Goal: Task Accomplishment & Management: Use online tool/utility

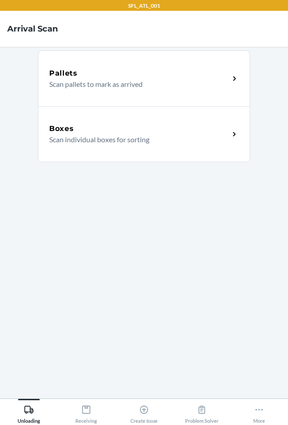
click at [142, 119] on div "Boxes Scan individual boxes for sorting" at bounding box center [144, 134] width 212 height 56
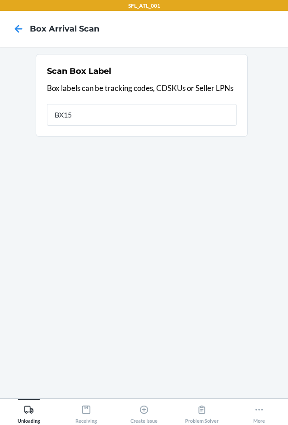
type input "BX15"
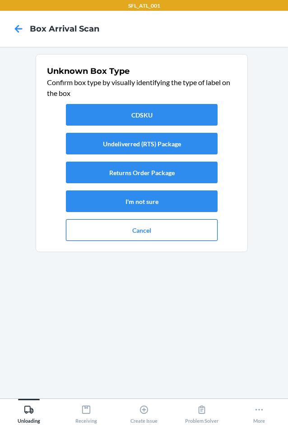
click at [108, 236] on button "Cancel" at bounding box center [141, 230] width 151 height 22
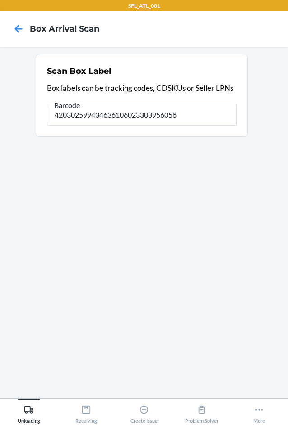
type input "420302599434636106023303956058"
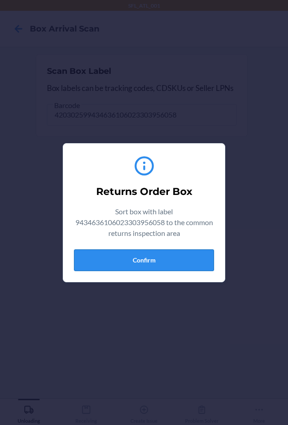
click at [198, 265] on button "Confirm" at bounding box center [144, 261] width 140 height 22
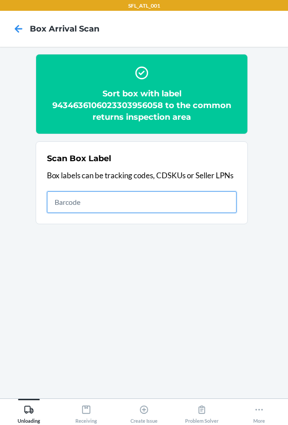
click at [213, 204] on input "text" at bounding box center [141, 203] width 189 height 22
type input "1ZJ74J529075286251"
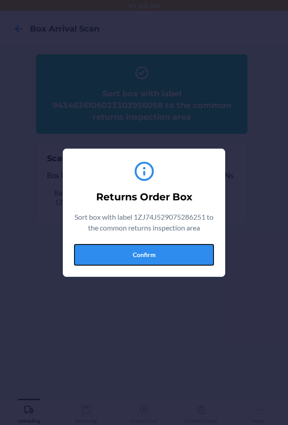
drag, startPoint x: 188, startPoint y: 252, endPoint x: 229, endPoint y: 242, distance: 41.9
click at [212, 246] on button "Confirm" at bounding box center [144, 255] width 140 height 22
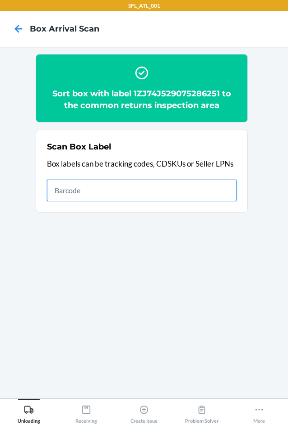
click at [206, 194] on input "text" at bounding box center [141, 191] width 189 height 22
type input "1ZJ19E459001953652"
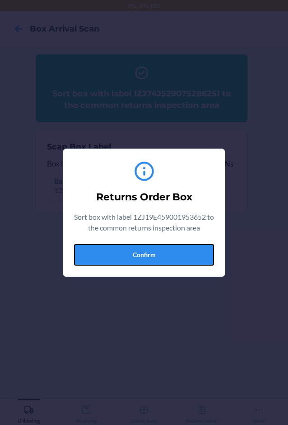
drag, startPoint x: 155, startPoint y: 256, endPoint x: 279, endPoint y: 257, distance: 123.5
click at [161, 257] on button "Confirm" at bounding box center [144, 255] width 140 height 22
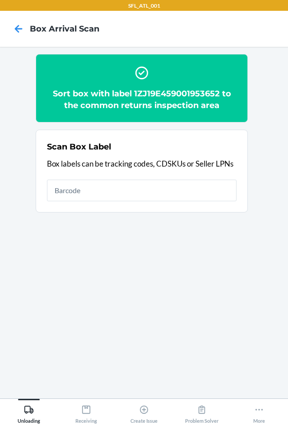
click at [208, 204] on div "Scan Box Label Box labels can be tracking codes, CDSKUs or Seller LPNs" at bounding box center [141, 171] width 189 height 66
type input "1Z386AV90329237705"
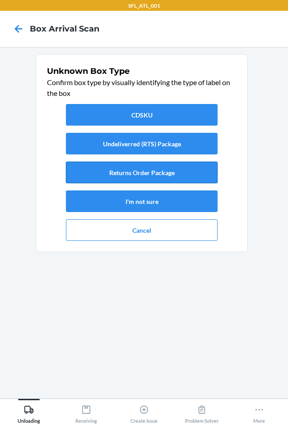
click at [207, 173] on button "Returns Order Package" at bounding box center [141, 173] width 151 height 22
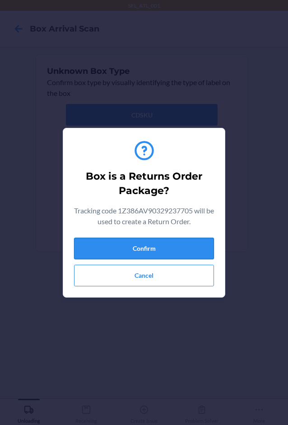
click at [184, 242] on button "Confirm" at bounding box center [144, 249] width 140 height 22
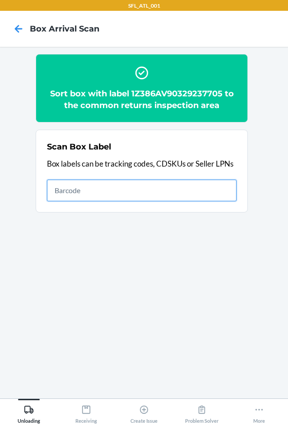
click at [208, 192] on input "text" at bounding box center [141, 191] width 189 height 22
type input "{"trackingCode":"87350332b9a5e4b99","sortCode":"ATL-E1"}"
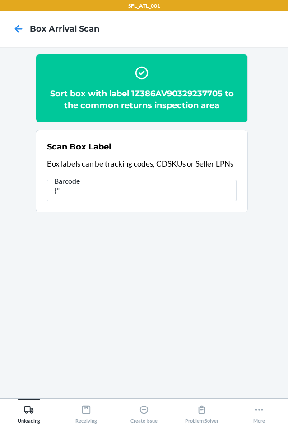
type input "{"
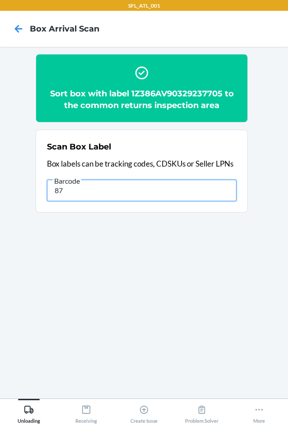
click at [73, 188] on input "87" at bounding box center [141, 191] width 189 height 22
type input "87350332b9a5e4b99"
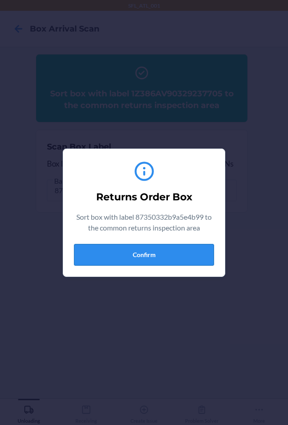
click at [133, 256] on button "Confirm" at bounding box center [144, 255] width 140 height 22
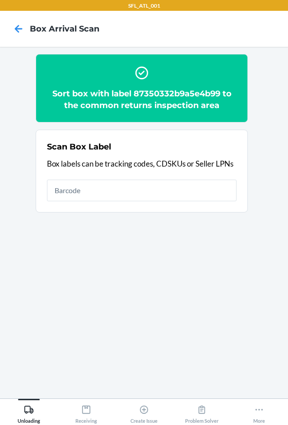
click at [170, 95] on h2 "Sort box with label 87350332b9a5e4b99 to the common returns inspection area" at bounding box center [141, 99] width 189 height 23
copy h2 "87350332b9a5e4b99"
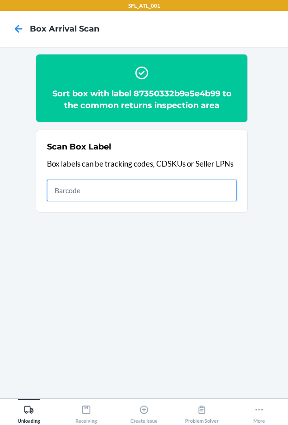
click at [143, 193] on input "text" at bounding box center [141, 191] width 189 height 22
type input "DSC3DLSLWRQ"
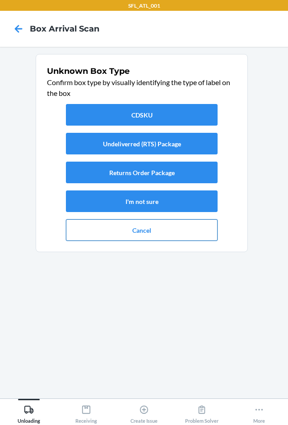
click at [168, 237] on button "Cancel" at bounding box center [141, 230] width 151 height 22
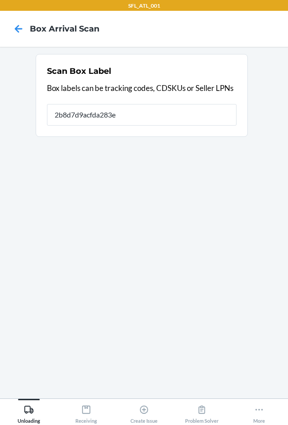
type input "2b8d7d9acfda283ee"
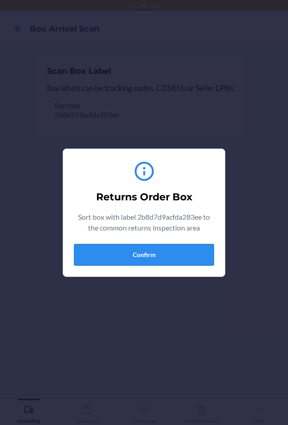
click at [150, 251] on button "Confirm" at bounding box center [144, 255] width 140 height 22
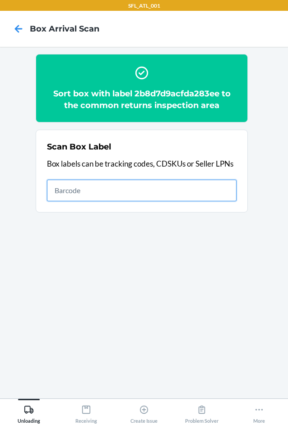
click at [194, 194] on input "text" at bounding box center [141, 191] width 189 height 22
type input "420286019261290316871747885251"
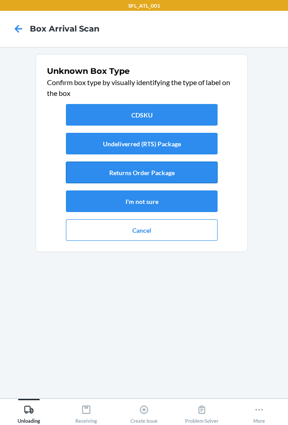
click at [93, 169] on button "Returns Order Package" at bounding box center [141, 173] width 151 height 22
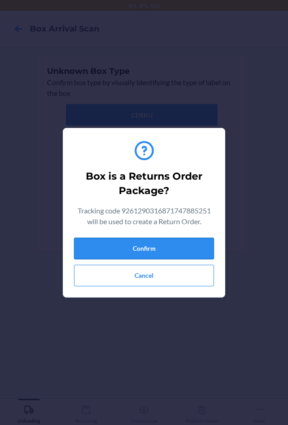
click at [125, 242] on button "Confirm" at bounding box center [144, 249] width 140 height 22
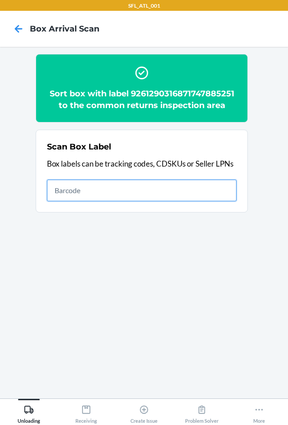
click at [167, 189] on input "text" at bounding box center [141, 191] width 189 height 22
type input "e67d8e49519881604"
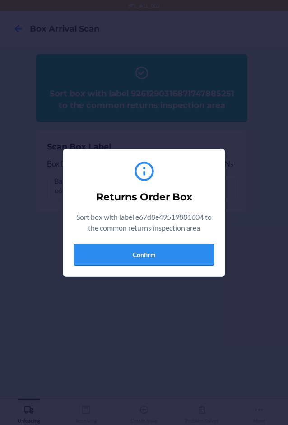
click at [174, 251] on button "Confirm" at bounding box center [144, 255] width 140 height 22
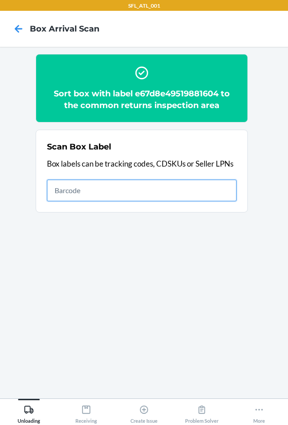
click at [148, 195] on input "text" at bounding box center [141, 191] width 189 height 22
type input "PG6541195347CA"
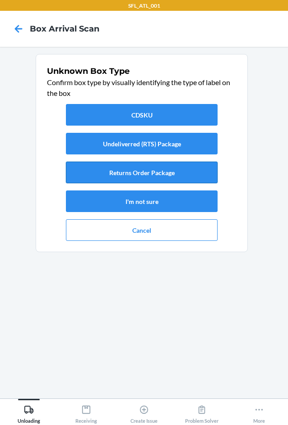
click at [95, 169] on button "Returns Order Package" at bounding box center [141, 173] width 151 height 22
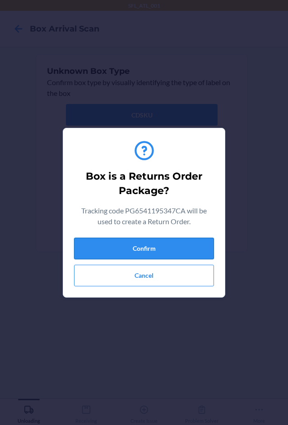
drag, startPoint x: 153, startPoint y: 250, endPoint x: 272, endPoint y: 229, distance: 120.4
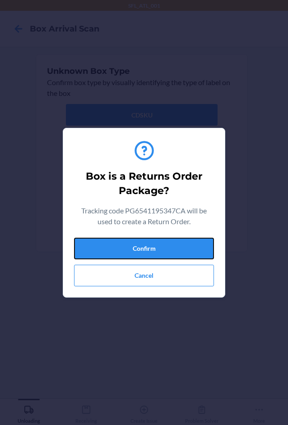
click at [155, 250] on button "Confirm" at bounding box center [144, 249] width 140 height 22
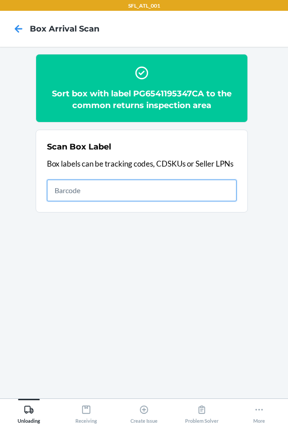
click at [217, 192] on input "text" at bounding box center [141, 191] width 189 height 22
type input "fcb8bee44be540813"
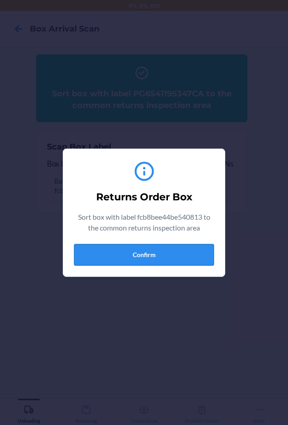
click at [155, 261] on button "Confirm" at bounding box center [144, 255] width 140 height 22
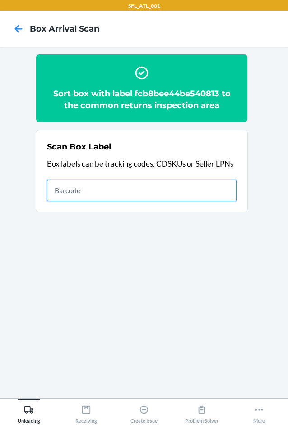
click at [108, 187] on input "text" at bounding box center [141, 191] width 189 height 22
type input "420391209261290316871748447847"
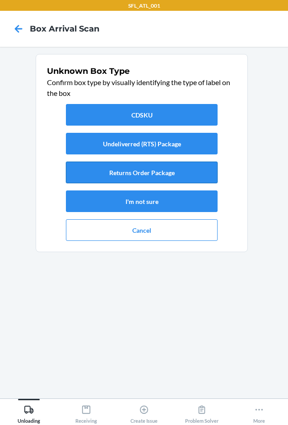
click at [157, 171] on button "Returns Order Package" at bounding box center [141, 173] width 151 height 22
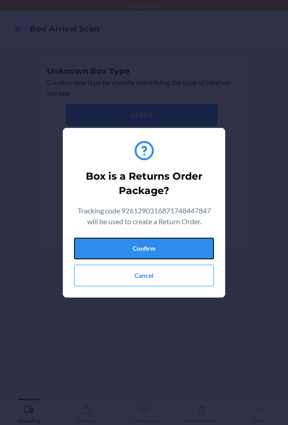
drag, startPoint x: 164, startPoint y: 250, endPoint x: 270, endPoint y: 247, distance: 106.9
click at [164, 250] on button "Confirm" at bounding box center [144, 249] width 140 height 22
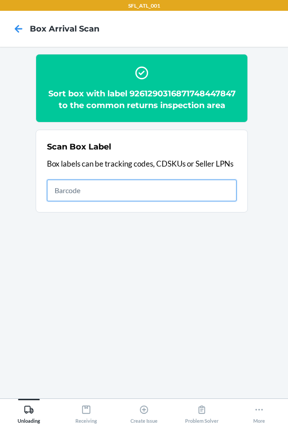
click at [210, 201] on input "text" at bounding box center [141, 191] width 189 height 22
type input "420284119261290316871747479726"
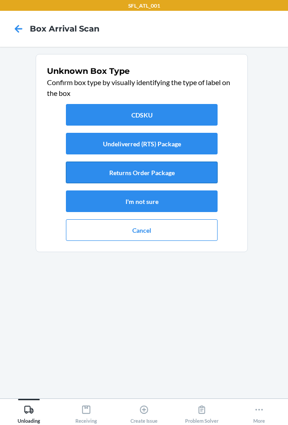
click at [194, 175] on button "Returns Order Package" at bounding box center [141, 173] width 151 height 22
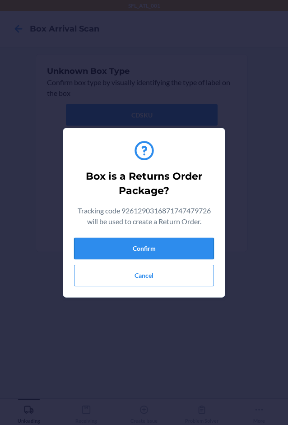
click at [184, 250] on button "Confirm" at bounding box center [144, 249] width 140 height 22
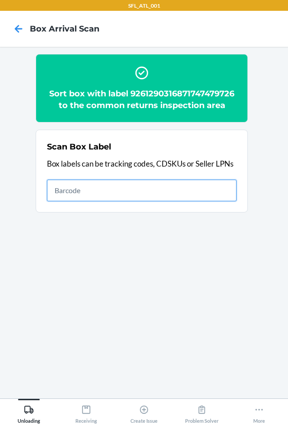
click at [139, 189] on input "text" at bounding box center [141, 191] width 189 height 22
type input "1LSCYM1005ECGUH"
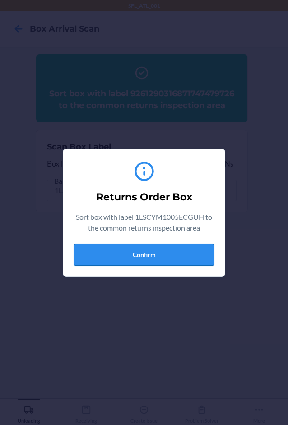
click at [170, 247] on button "Confirm" at bounding box center [144, 255] width 140 height 22
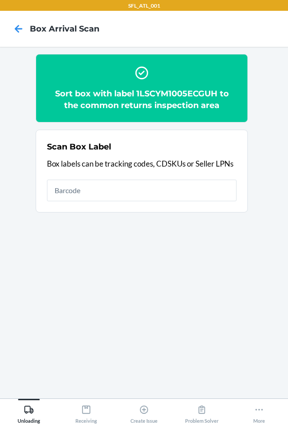
click at [181, 96] on h2 "Sort box with label 1LSCYM1005ECGUH to the common returns inspection area" at bounding box center [141, 99] width 189 height 23
copy h2 "1LSCYM1005ECGUH"
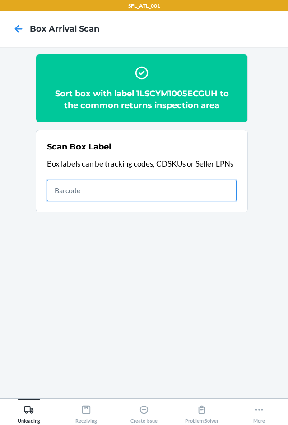
click at [205, 193] on input "text" at bounding box center [141, 191] width 189 height 22
type input "1LSCYM1005EP2VS"
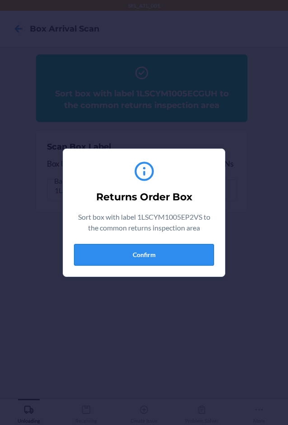
click at [160, 248] on button "Confirm" at bounding box center [144, 255] width 140 height 22
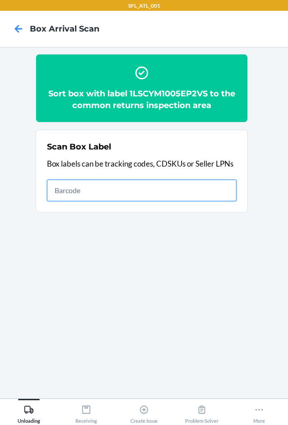
click at [165, 188] on input "text" at bounding box center [141, 191] width 189 height 22
type input "420284689261290316871748440770"
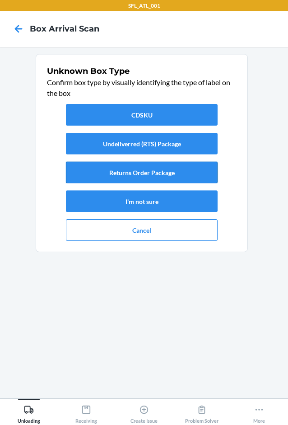
click at [179, 168] on button "Returns Order Package" at bounding box center [141, 173] width 151 height 22
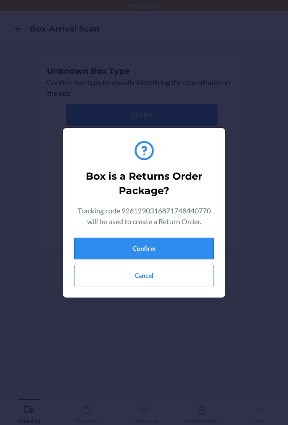
click at [201, 247] on button "Confirm" at bounding box center [144, 249] width 140 height 22
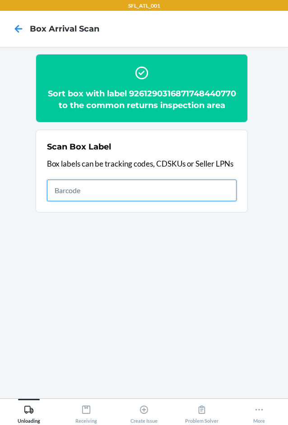
click at [217, 201] on input "text" at bounding box center [141, 191] width 189 height 22
type input "PG6543802737CA"
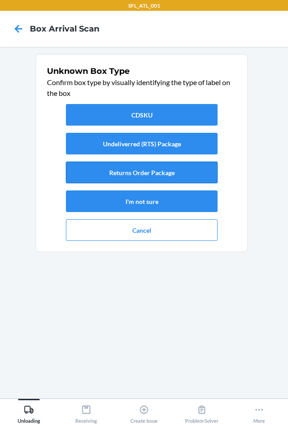
click at [169, 163] on button "Returns Order Package" at bounding box center [141, 173] width 151 height 22
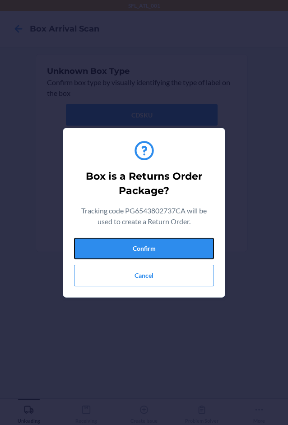
drag, startPoint x: 177, startPoint y: 251, endPoint x: 283, endPoint y: 250, distance: 106.8
click at [193, 250] on button "Confirm" at bounding box center [144, 249] width 140 height 22
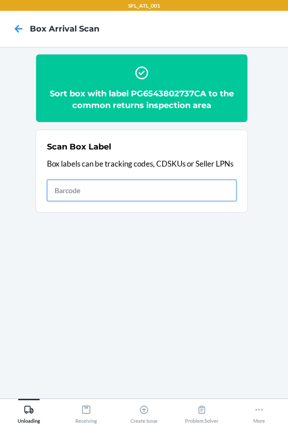
click at [61, 193] on input "text" at bounding box center [141, 191] width 189 height 22
type input "420077199261290316871748914981"
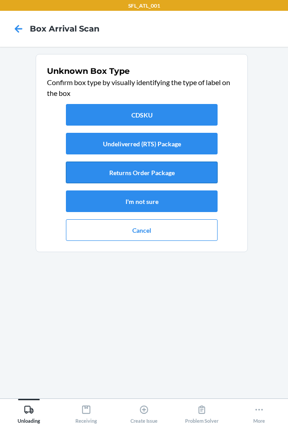
click at [90, 172] on button "Returns Order Package" at bounding box center [141, 173] width 151 height 22
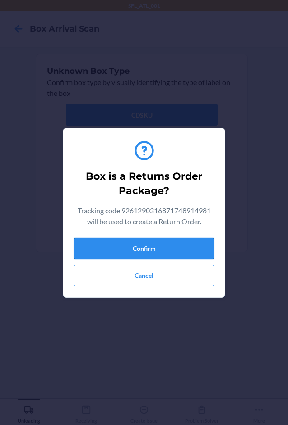
drag, startPoint x: 115, startPoint y: 251, endPoint x: 273, endPoint y: 260, distance: 158.5
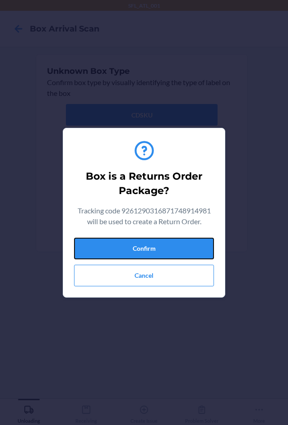
click at [119, 251] on button "Confirm" at bounding box center [144, 249] width 140 height 22
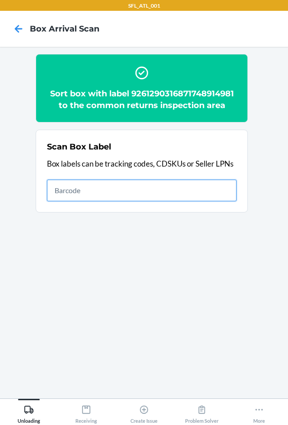
click at [198, 196] on input "text" at bounding box center [141, 191] width 189 height 22
click at [148, 199] on input "text" at bounding box center [141, 191] width 189 height 22
click at [62, 187] on input "text" at bounding box center [141, 191] width 189 height 22
type input "420283049261290316871749032936"
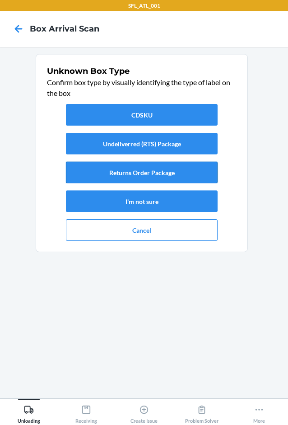
click at [145, 169] on button "Returns Order Package" at bounding box center [141, 173] width 151 height 22
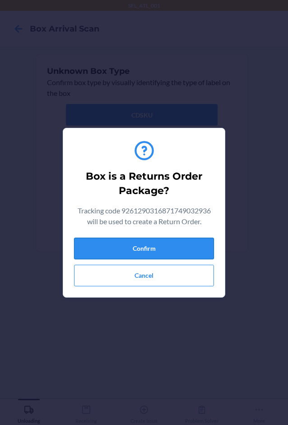
click at [151, 254] on button "Confirm" at bounding box center [144, 249] width 140 height 22
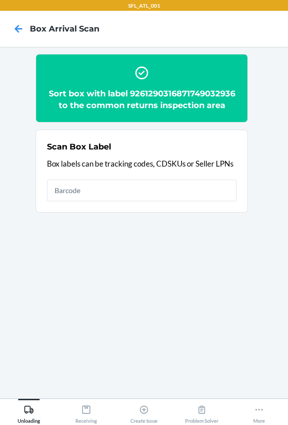
click at [175, 90] on h2 "Sort box with label 9261290316871749032936 to the common returns inspection area" at bounding box center [141, 99] width 189 height 23
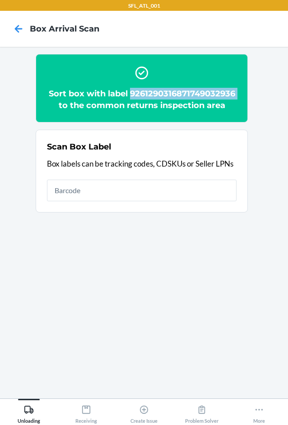
click at [175, 90] on h2 "Sort box with label 9261290316871749032936 to the common returns inspection area" at bounding box center [141, 99] width 189 height 23
copy h2 "9261290316871749032936"
click at [201, 96] on h2 "Sort box with label 9261290316871749032936 to the common returns inspection area" at bounding box center [141, 99] width 189 height 23
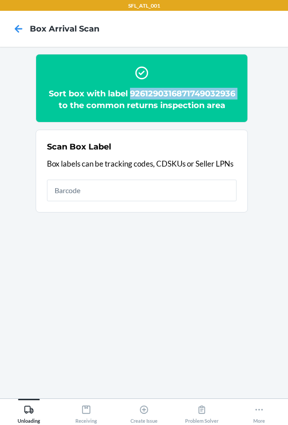
click at [201, 96] on h2 "Sort box with label 9261290316871749032936 to the common returns inspection area" at bounding box center [141, 99] width 189 height 23
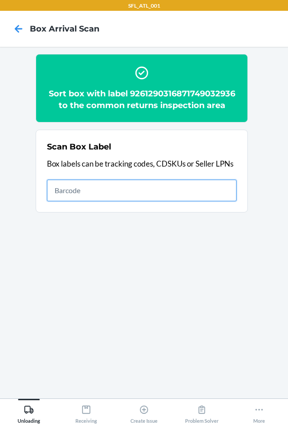
click at [134, 186] on input "text" at bounding box center [141, 191] width 189 height 22
type input "420490799261290316871747757954"
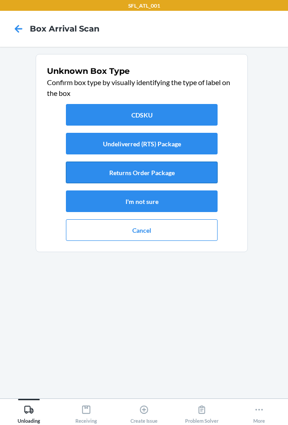
click at [178, 173] on button "Returns Order Package" at bounding box center [141, 173] width 151 height 22
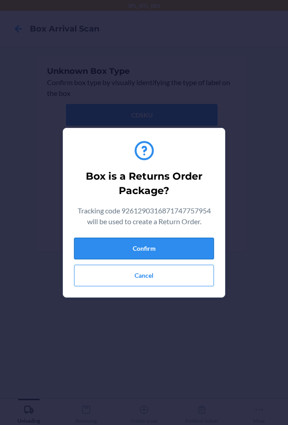
click at [192, 243] on button "Confirm" at bounding box center [144, 249] width 140 height 22
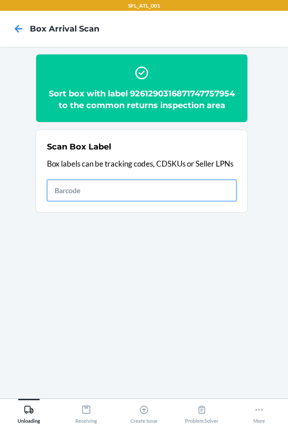
click at [73, 183] on input "text" at bounding box center [141, 191] width 189 height 22
type input "420294889261290316871747875580"
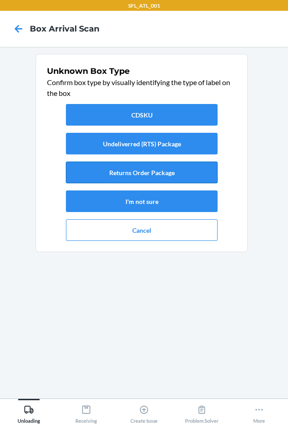
click at [92, 177] on button "Returns Order Package" at bounding box center [141, 173] width 151 height 22
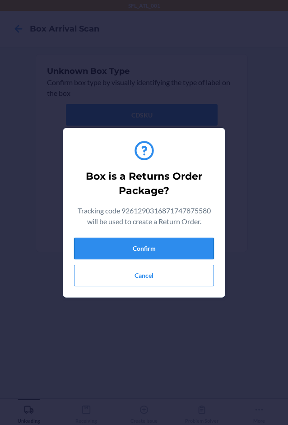
click at [104, 241] on button "Confirm" at bounding box center [144, 249] width 140 height 22
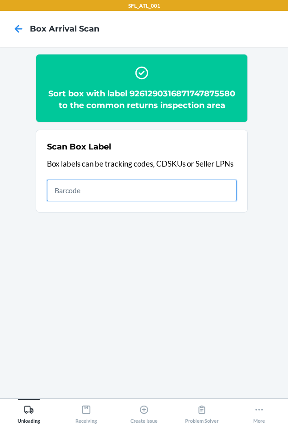
click at [118, 184] on input "text" at bounding box center [141, 191] width 189 height 22
type input "420370439261290316871747896523"
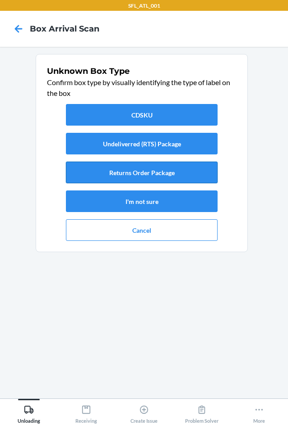
click at [148, 172] on button "Returns Order Package" at bounding box center [141, 173] width 151 height 22
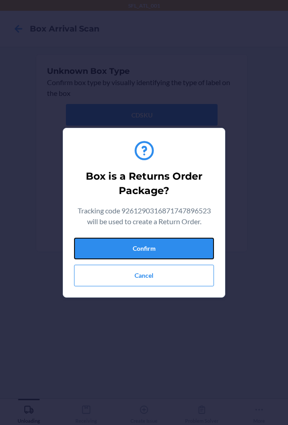
drag, startPoint x: 167, startPoint y: 245, endPoint x: 278, endPoint y: 263, distance: 112.8
click at [193, 252] on button "Confirm" at bounding box center [144, 249] width 140 height 22
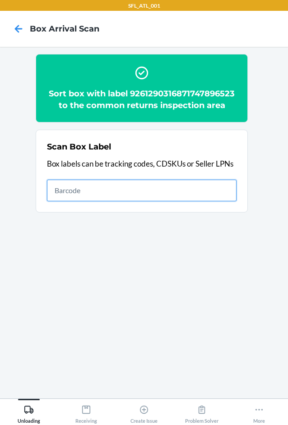
click at [194, 193] on input "text" at bounding box center [141, 191] width 189 height 22
type input "420363209261290316871748937454"
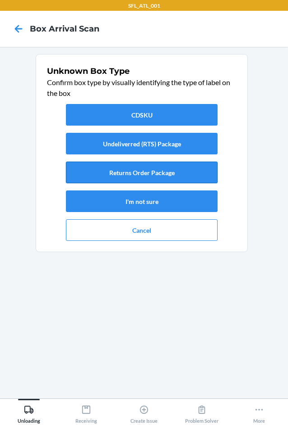
click at [169, 182] on button "Returns Order Package" at bounding box center [141, 173] width 151 height 22
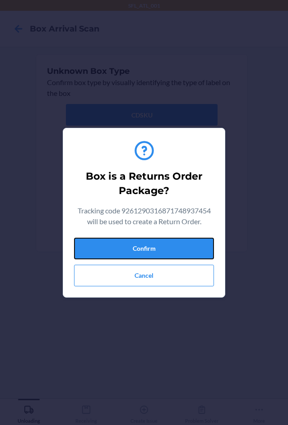
drag, startPoint x: 169, startPoint y: 241, endPoint x: 283, endPoint y: 232, distance: 115.3
click at [195, 238] on button "Confirm" at bounding box center [144, 249] width 140 height 22
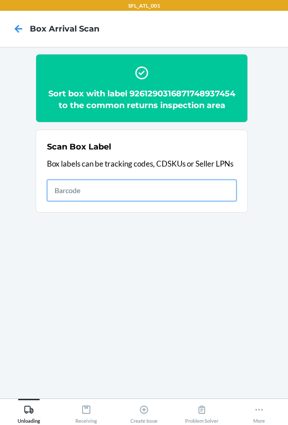
click at [187, 187] on input "text" at bounding box center [141, 191] width 189 height 22
type input "420958359261290316871747723201"
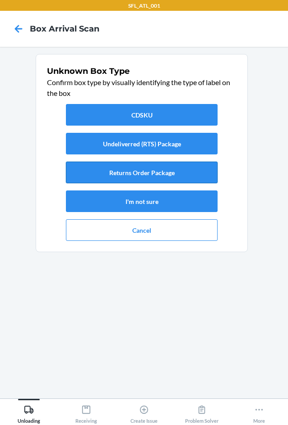
click at [177, 174] on button "Returns Order Package" at bounding box center [141, 173] width 151 height 22
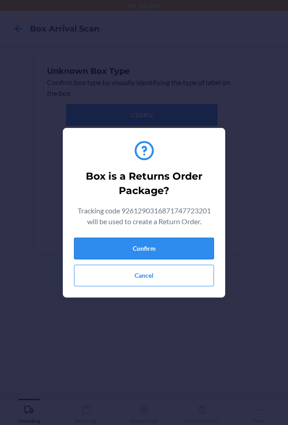
click at [167, 251] on button "Confirm" at bounding box center [144, 249] width 140 height 22
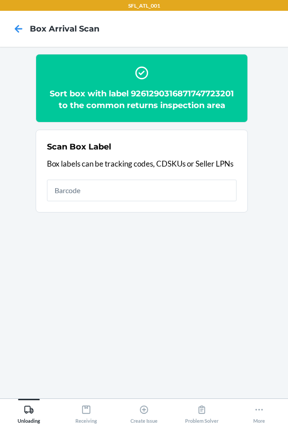
click at [182, 92] on h2 "Sort box with label 9261290316871747723201 to the common returns inspection area" at bounding box center [141, 99] width 189 height 23
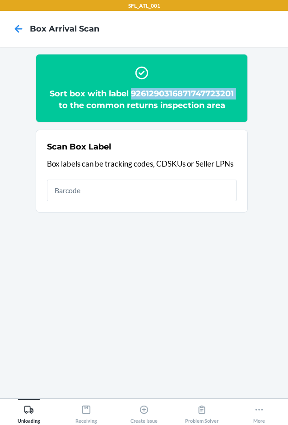
click at [182, 92] on h2 "Sort box with label 9261290316871747723201 to the common returns inspection area" at bounding box center [141, 99] width 189 height 23
copy h2 "9261290316871747723201"
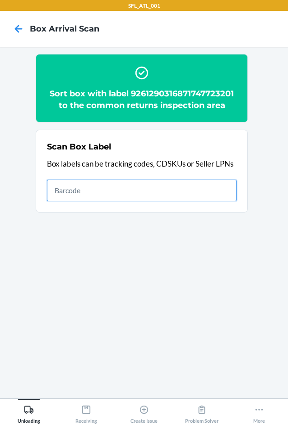
click at [169, 186] on input "text" at bounding box center [141, 191] width 189 height 22
type input "23A948F8366D4809804F29"
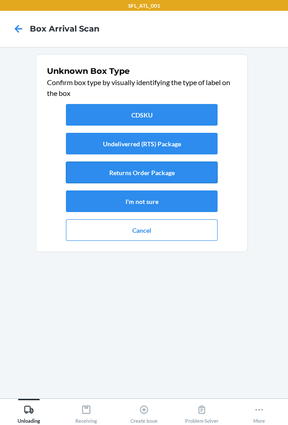
click at [196, 168] on button "Returns Order Package" at bounding box center [141, 173] width 151 height 22
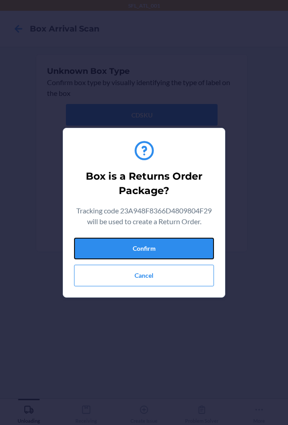
drag, startPoint x: 206, startPoint y: 246, endPoint x: 281, endPoint y: 246, distance: 74.8
click at [213, 246] on button "Confirm" at bounding box center [144, 249] width 140 height 22
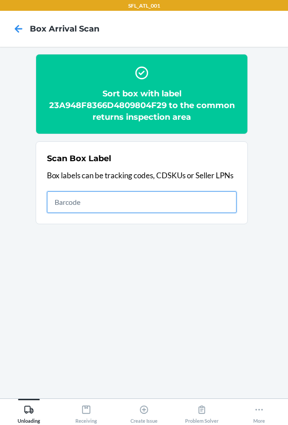
click at [209, 207] on input "text" at bounding box center [141, 203] width 189 height 22
type input "420329639261290316871748543013"
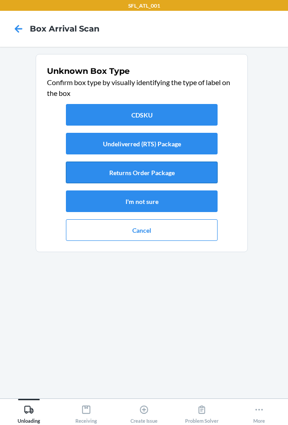
click at [172, 168] on button "Returns Order Package" at bounding box center [141, 173] width 151 height 22
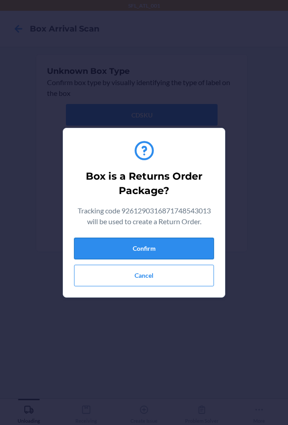
click at [169, 240] on button "Confirm" at bounding box center [144, 249] width 140 height 22
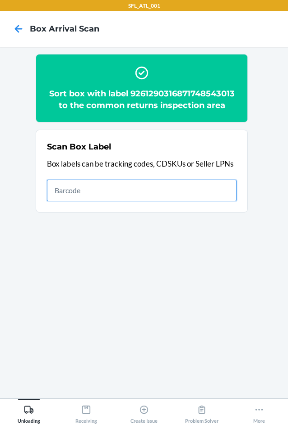
click at [194, 188] on input "text" at bounding box center [141, 191] width 189 height 22
type input "1ZY9H8790323248826"
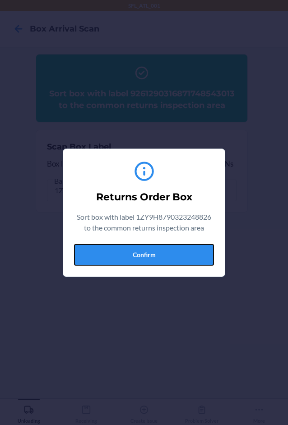
drag, startPoint x: 175, startPoint y: 261, endPoint x: 201, endPoint y: 260, distance: 25.3
click at [176, 261] on button "Confirm" at bounding box center [144, 255] width 140 height 22
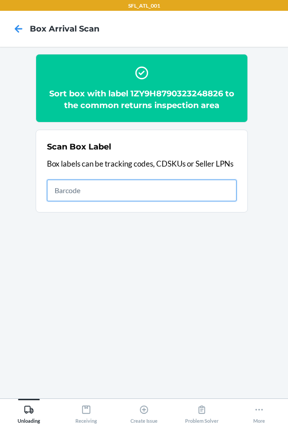
click at [160, 197] on input "text" at bounding box center [141, 191] width 189 height 22
type input "420302599434636106023304953308"
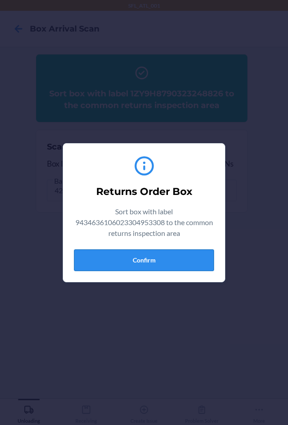
click at [155, 260] on button "Confirm" at bounding box center [144, 261] width 140 height 22
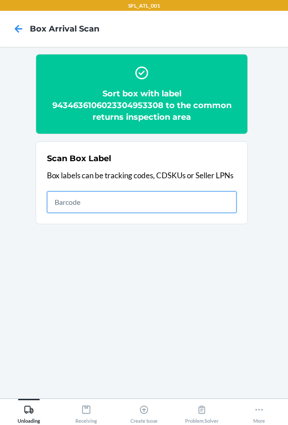
click at [165, 199] on input "text" at bounding box center [141, 203] width 189 height 22
type input "420302599434636106023305237964"
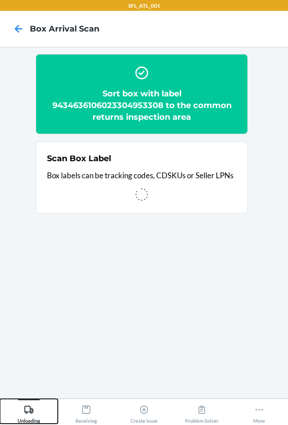
click at [39, 411] on div "Unloading" at bounding box center [29, 413] width 23 height 23
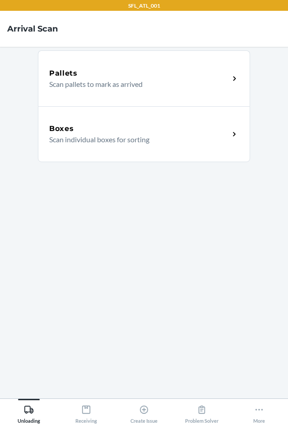
click at [144, 126] on div "Boxes" at bounding box center [139, 128] width 180 height 11
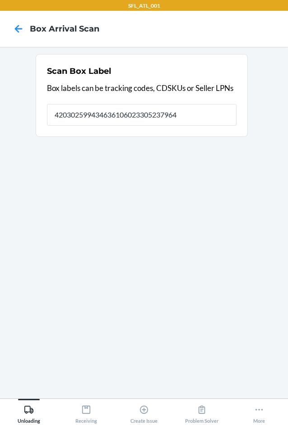
type input "420302599434636106023305237964"
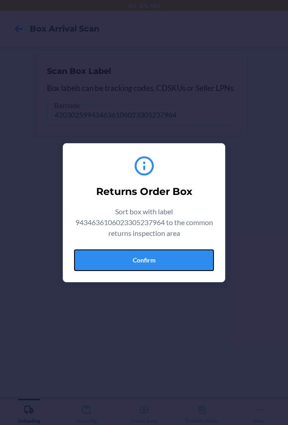
click at [146, 256] on button "Confirm" at bounding box center [144, 261] width 140 height 22
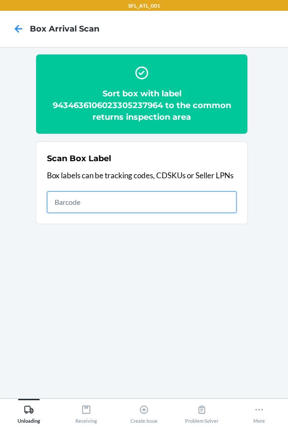
click at [138, 206] on input "text" at bounding box center [141, 203] width 189 height 22
type input "420302599434636106023303121579"
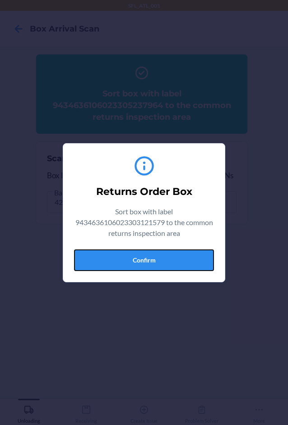
drag, startPoint x: 182, startPoint y: 260, endPoint x: 277, endPoint y: 270, distance: 96.1
click at [195, 265] on button "Confirm" at bounding box center [144, 261] width 140 height 22
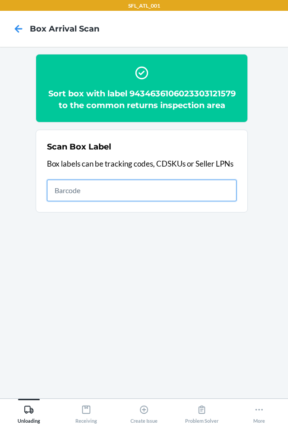
click at [129, 196] on input "text" at bounding box center [141, 191] width 189 height 22
type input "420302599434636106023305333161"
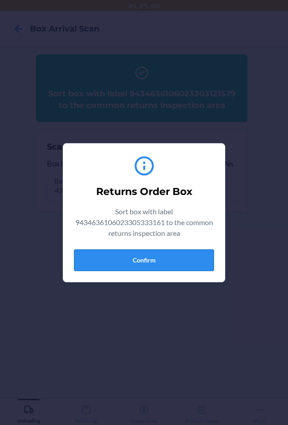
click at [183, 255] on button "Confirm" at bounding box center [144, 261] width 140 height 22
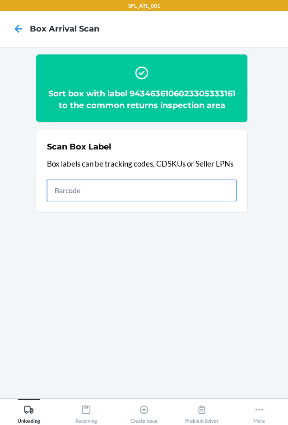
click at [110, 190] on input "text" at bounding box center [141, 191] width 189 height 22
type input "420302599434636106023305382879"
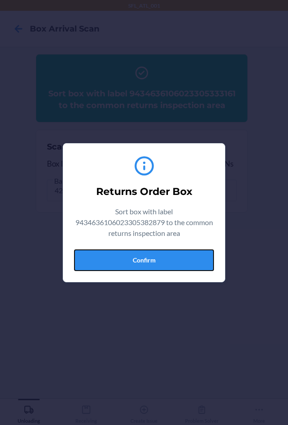
drag, startPoint x: 187, startPoint y: 263, endPoint x: 286, endPoint y: 253, distance: 99.7
click at [201, 262] on button "Confirm" at bounding box center [144, 261] width 140 height 22
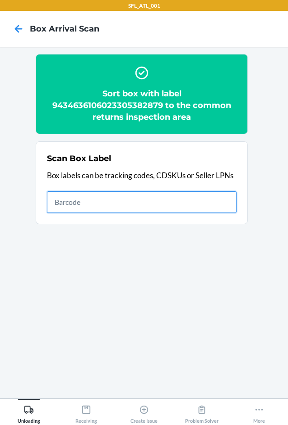
click at [169, 201] on input "text" at bounding box center [141, 203] width 189 height 22
type input "420302599434636106023305027626"
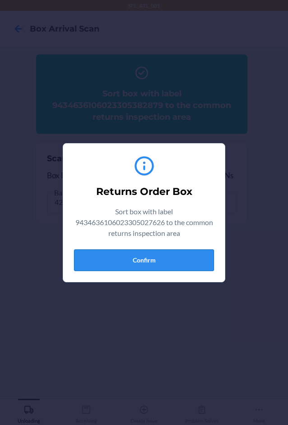
click at [129, 261] on button "Confirm" at bounding box center [144, 261] width 140 height 22
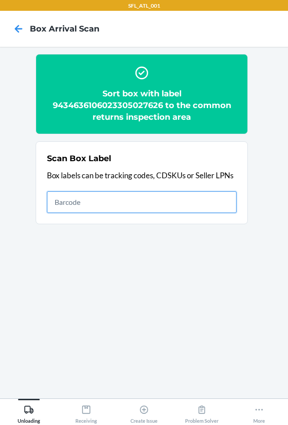
click at [160, 208] on input "text" at bounding box center [141, 203] width 189 height 22
type input "420302599434636106023305221178"
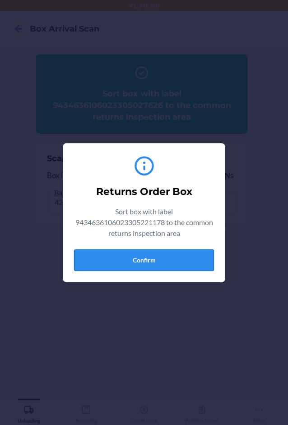
drag, startPoint x: 181, startPoint y: 259, endPoint x: 276, endPoint y: 243, distance: 96.8
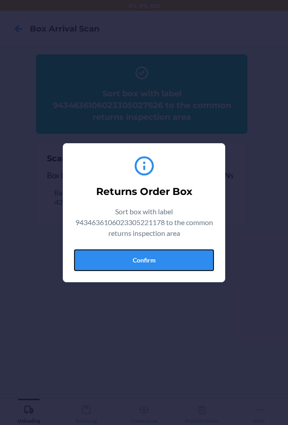
click at [187, 259] on button "Confirm" at bounding box center [144, 261] width 140 height 22
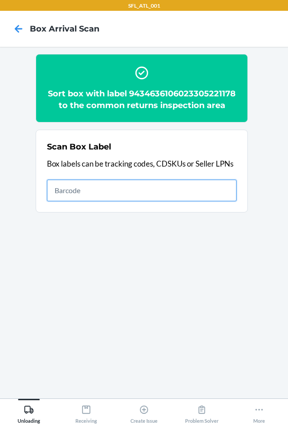
click at [177, 196] on input "text" at bounding box center [141, 191] width 189 height 22
type input "420302599434636106023304993762"
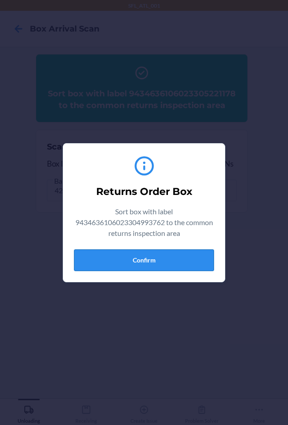
click at [162, 257] on button "Confirm" at bounding box center [144, 261] width 140 height 22
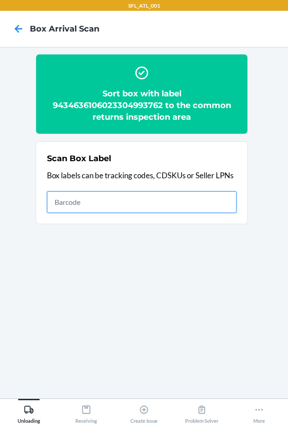
click at [128, 200] on input "text" at bounding box center [141, 203] width 189 height 22
type input "420302599434636106023305153776"
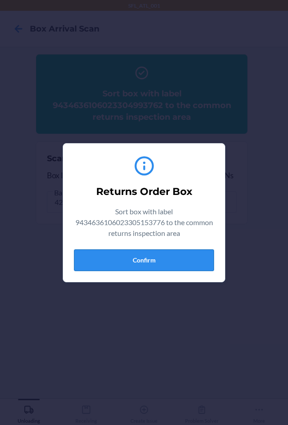
drag, startPoint x: 185, startPoint y: 257, endPoint x: 276, endPoint y: 257, distance: 91.0
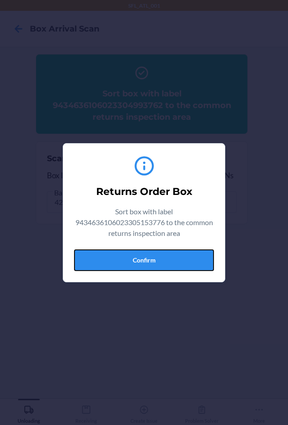
click at [186, 257] on button "Confirm" at bounding box center [144, 261] width 140 height 22
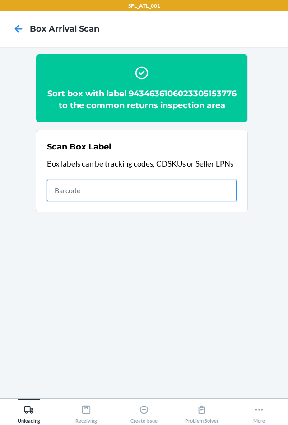
click at [165, 201] on input "text" at bounding box center [141, 191] width 189 height 22
type input "420302599434650899562024439628"
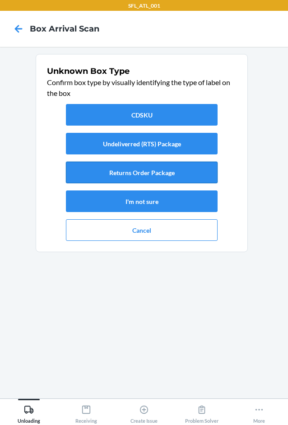
click at [190, 174] on button "Returns Order Package" at bounding box center [141, 173] width 151 height 22
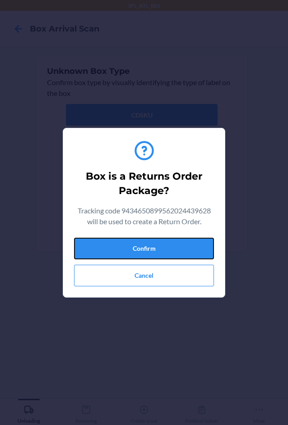
drag, startPoint x: 187, startPoint y: 248, endPoint x: 279, endPoint y: 248, distance: 92.4
click at [221, 248] on section "Box is a Returns Order Package? Tracking code 9434650899562024439628 will be us…" at bounding box center [144, 213] width 162 height 170
drag, startPoint x: 180, startPoint y: 240, endPoint x: 186, endPoint y: 236, distance: 7.5
click at [181, 239] on button "Confirm" at bounding box center [144, 249] width 140 height 22
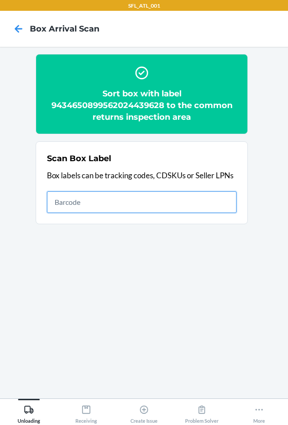
click at [193, 207] on input "text" at bounding box center [141, 203] width 189 height 22
type input "420302599434636106023300411109"
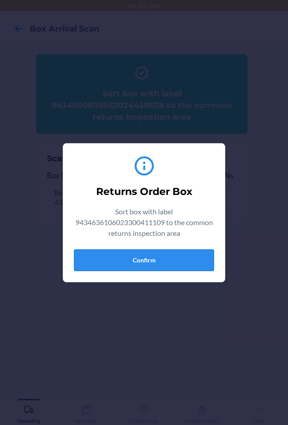
click at [181, 262] on button "Confirm" at bounding box center [144, 261] width 140 height 22
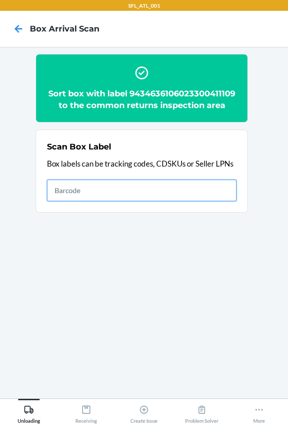
click at [166, 190] on input "text" at bounding box center [141, 191] width 189 height 22
type input "420302599434636106023303825040"
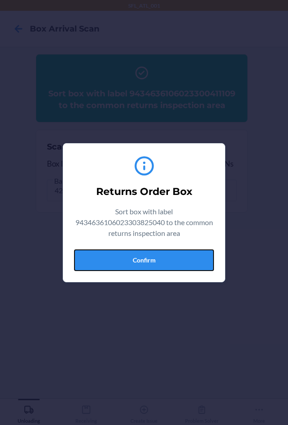
drag, startPoint x: 163, startPoint y: 261, endPoint x: 284, endPoint y: 259, distance: 121.3
click at [179, 261] on button "Confirm" at bounding box center [144, 261] width 140 height 22
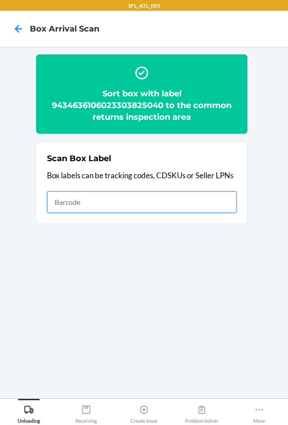
click at [222, 201] on input "text" at bounding box center [141, 203] width 189 height 22
type input "420302599434636106023304836922"
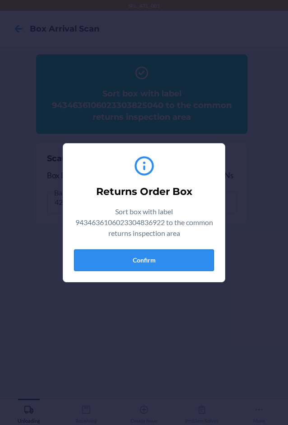
click at [163, 257] on button "Confirm" at bounding box center [144, 261] width 140 height 22
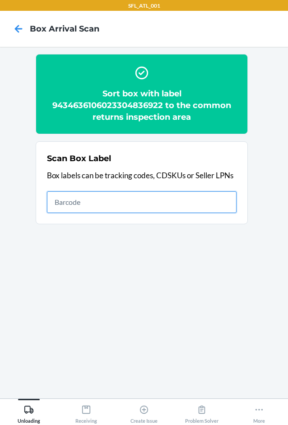
click at [211, 199] on input "text" at bounding box center [141, 203] width 189 height 22
type input "4203025928699302210899600111015657"
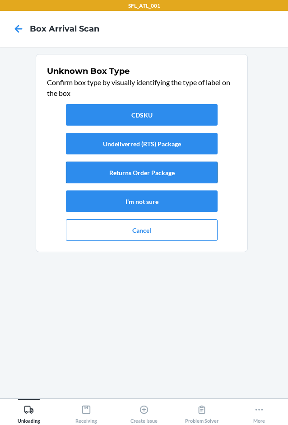
click at [185, 178] on button "Returns Order Package" at bounding box center [141, 173] width 151 height 22
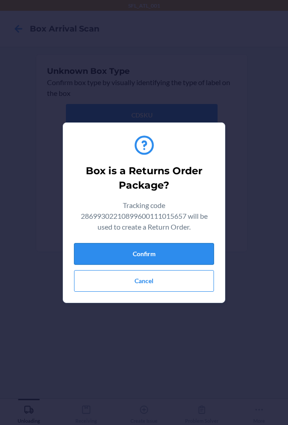
click at [189, 251] on button "Confirm" at bounding box center [144, 254] width 140 height 22
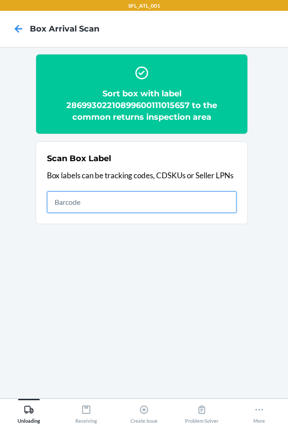
click at [197, 202] on input "text" at bounding box center [141, 203] width 189 height 22
type input "420302599434636106023305406995"
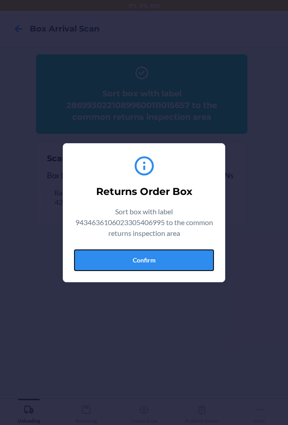
drag, startPoint x: 188, startPoint y: 270, endPoint x: 256, endPoint y: 255, distance: 69.8
click at [190, 270] on button "Confirm" at bounding box center [144, 261] width 140 height 22
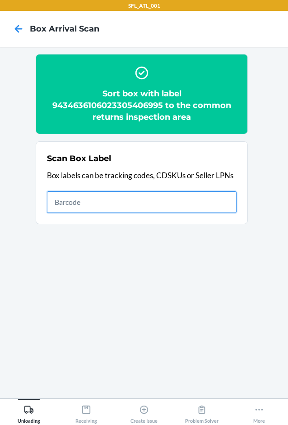
click at [217, 205] on input "text" at bounding box center [141, 203] width 189 height 22
type input "420302599434636106023303708466"
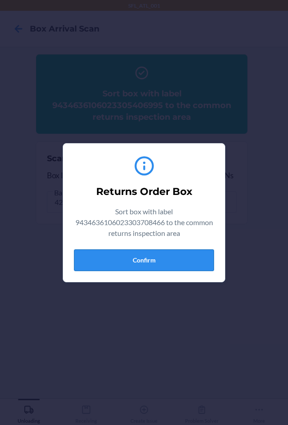
click at [147, 270] on button "Confirm" at bounding box center [144, 261] width 140 height 22
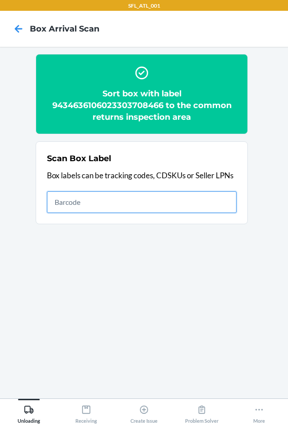
click at [133, 206] on input "text" at bounding box center [141, 203] width 189 height 22
type input "420302599434636106023305198562"
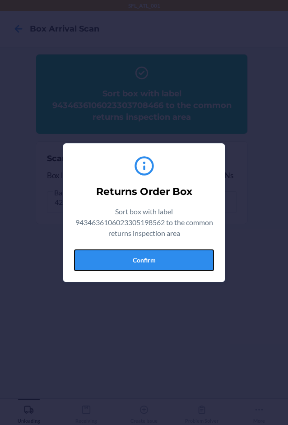
drag, startPoint x: 178, startPoint y: 257, endPoint x: 224, endPoint y: 251, distance: 46.4
click at [180, 257] on button "Confirm" at bounding box center [144, 261] width 140 height 22
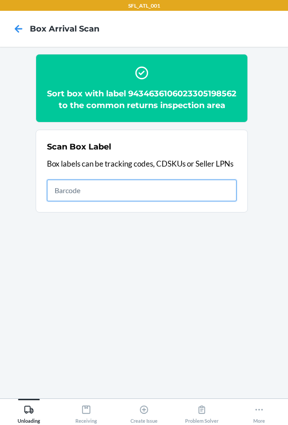
click at [207, 201] on input "text" at bounding box center [141, 191] width 189 height 22
type input "420302599434636106023303977800"
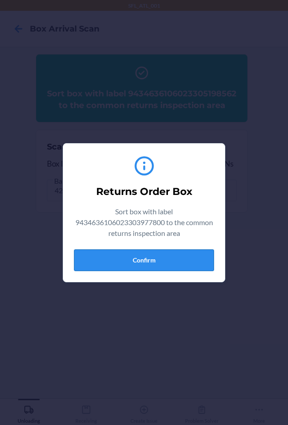
click at [169, 260] on button "Confirm" at bounding box center [144, 261] width 140 height 22
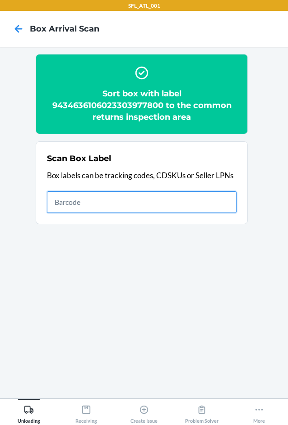
click at [171, 200] on input "text" at bounding box center [141, 203] width 189 height 22
type input "420302599434636106023304703729"
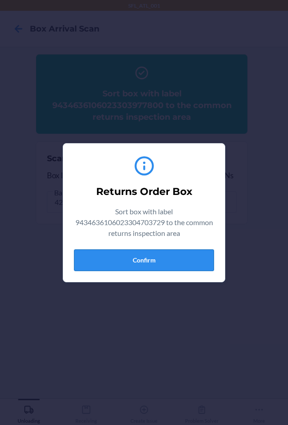
click at [175, 264] on button "Confirm" at bounding box center [144, 261] width 140 height 22
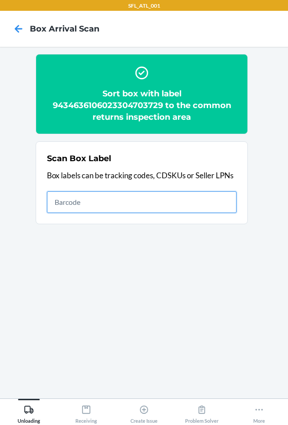
click at [160, 198] on input "text" at bounding box center [141, 203] width 189 height 22
type input "420302599434636106023305169074"
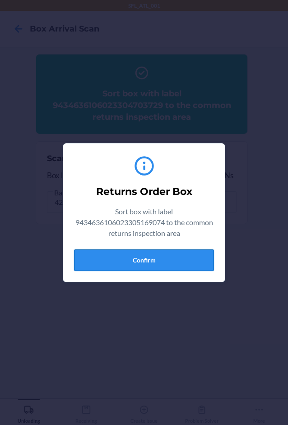
click at [164, 254] on button "Confirm" at bounding box center [144, 261] width 140 height 22
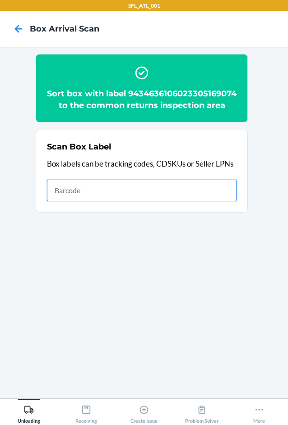
click at [165, 201] on input "text" at bounding box center [141, 191] width 189 height 22
type input "420302599434636106023305289031"
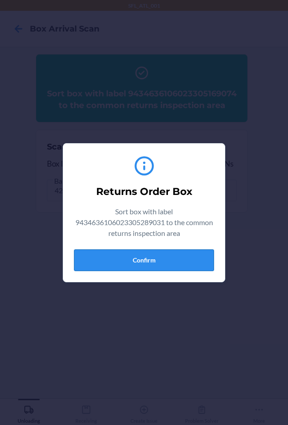
click at [196, 262] on button "Confirm" at bounding box center [144, 261] width 140 height 22
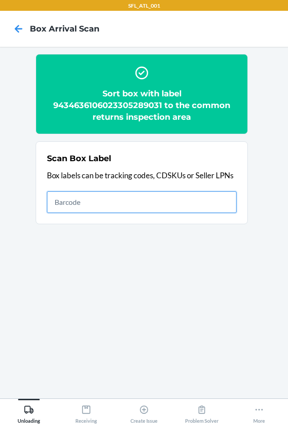
click at [139, 197] on input "text" at bounding box center [141, 203] width 189 height 22
type input "420302599434636106023304820785"
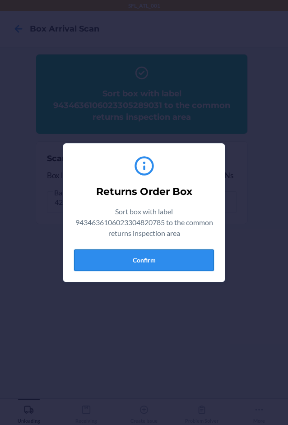
click at [158, 263] on button "Confirm" at bounding box center [144, 261] width 140 height 22
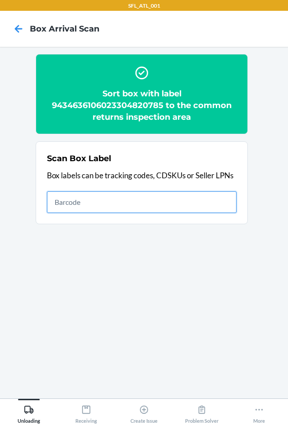
click at [123, 206] on input "text" at bounding box center [141, 203] width 189 height 22
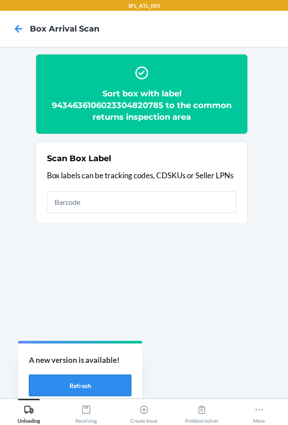
click at [84, 384] on button "Refresh" at bounding box center [80, 386] width 102 height 22
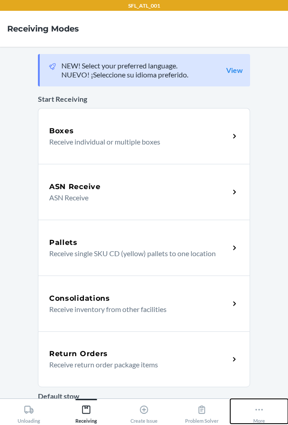
click at [264, 412] on div "More" at bounding box center [259, 413] width 12 height 23
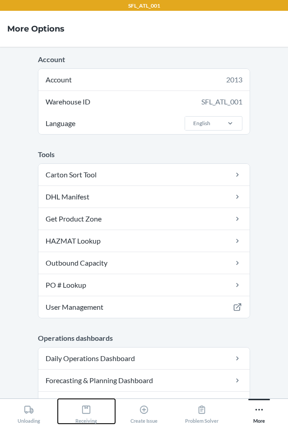
click at [89, 411] on icon at bounding box center [86, 410] width 10 height 10
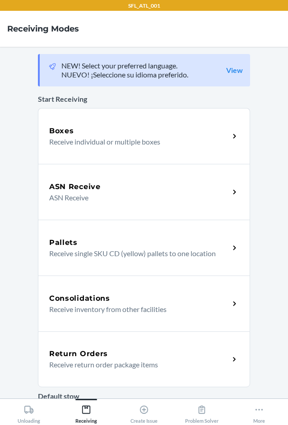
click at [115, 361] on p "Receive return order package items" at bounding box center [135, 365] width 173 height 11
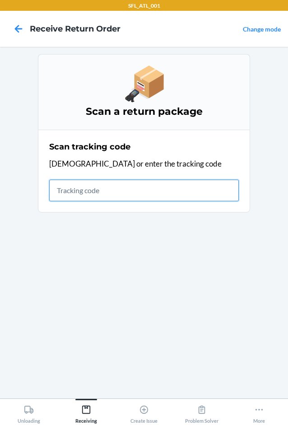
click at [156, 201] on input "text" at bounding box center [143, 191] width 189 height 22
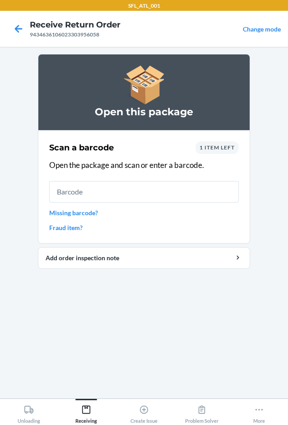
click at [224, 144] on span "1 item left" at bounding box center [216, 147] width 35 height 7
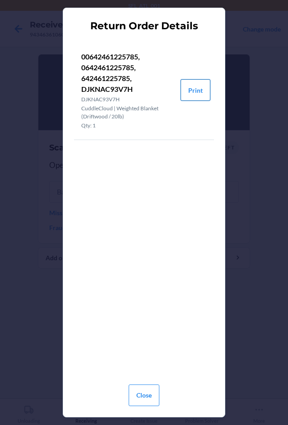
click at [200, 87] on button "Print" at bounding box center [195, 90] width 30 height 22
click at [192, 85] on button "Print" at bounding box center [195, 90] width 30 height 22
click at [139, 392] on button "Close" at bounding box center [143, 396] width 31 height 22
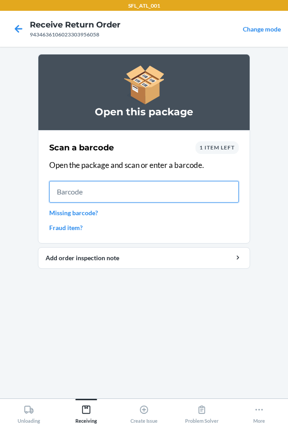
click at [138, 192] on input "text" at bounding box center [143, 192] width 189 height 22
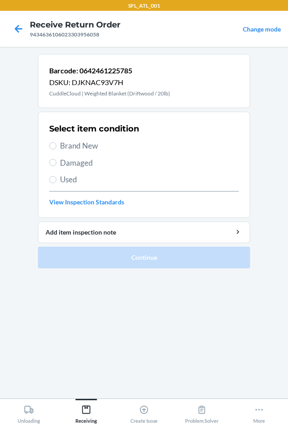
click at [91, 143] on span "Brand New" at bounding box center [149, 146] width 178 height 12
click at [56, 143] on input "Brand New" at bounding box center [52, 145] width 7 height 7
radio input "true"
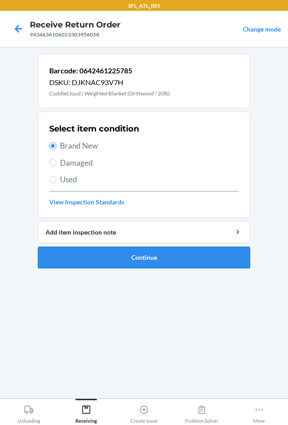
click at [114, 257] on button "Continue" at bounding box center [144, 258] width 212 height 22
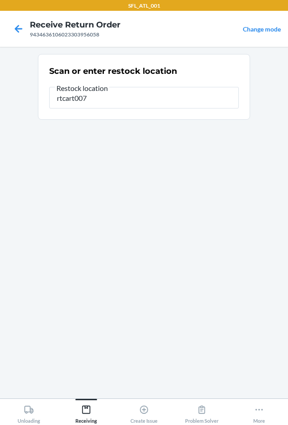
type input "rtcart007"
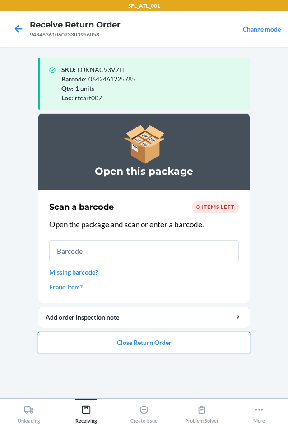
click at [142, 345] on button "Close Return Order" at bounding box center [144, 343] width 212 height 22
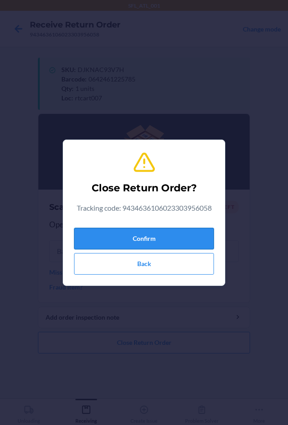
click at [160, 237] on button "Confirm" at bounding box center [144, 239] width 140 height 22
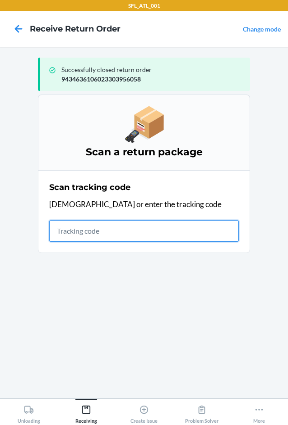
click at [92, 234] on input "text" at bounding box center [143, 231] width 189 height 22
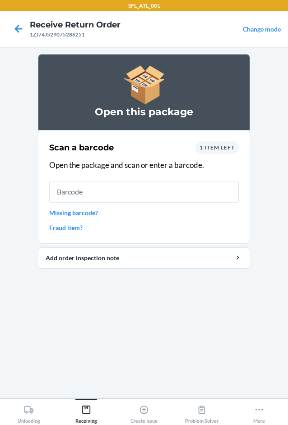
click at [223, 151] on div "1 item left" at bounding box center [216, 148] width 43 height 13
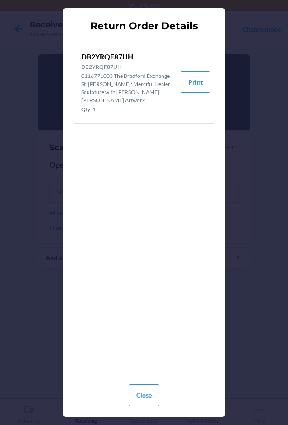
click at [114, 53] on p "DB2YRQF87UH" at bounding box center [127, 56] width 92 height 11
copy p "DB2YRQF87UH"
click at [148, 398] on button "Close" at bounding box center [143, 396] width 31 height 22
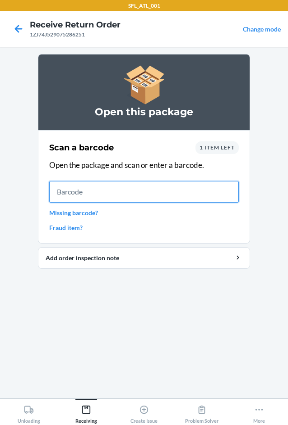
click at [94, 192] on input "text" at bounding box center [143, 192] width 189 height 22
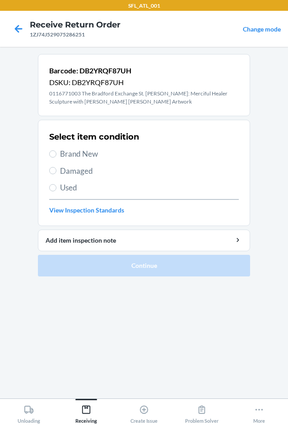
click at [77, 168] on span "Damaged" at bounding box center [149, 171] width 178 height 12
click at [56, 168] on input "Damaged" at bounding box center [52, 170] width 7 height 7
radio input "true"
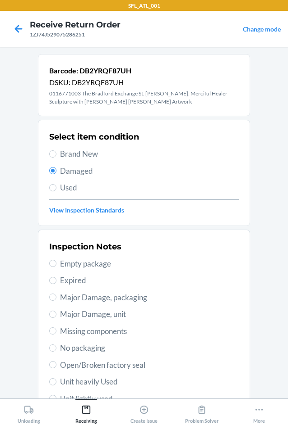
click at [118, 302] on span "Major Damage, packaging" at bounding box center [149, 298] width 178 height 12
click at [56, 301] on input "Major Damage, packaging" at bounding box center [52, 297] width 7 height 7
radio input "true"
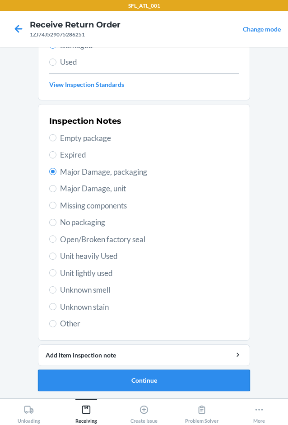
click at [94, 383] on button "Continue" at bounding box center [144, 381] width 212 height 22
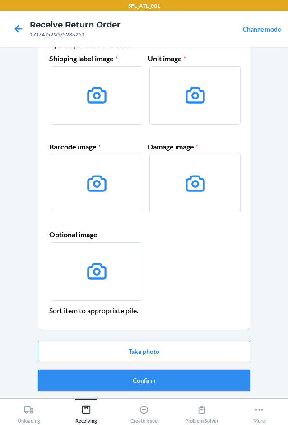
click at [109, 377] on button "Confirm" at bounding box center [144, 381] width 212 height 22
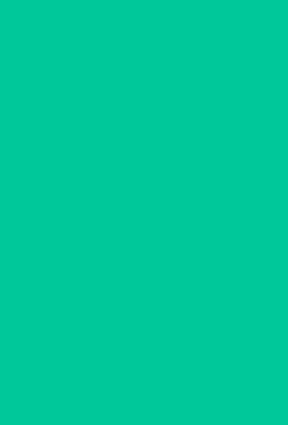
scroll to position [0, 0]
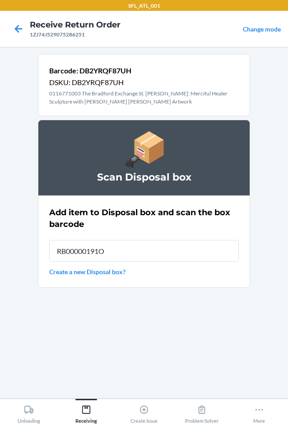
type input "RB00000191O"
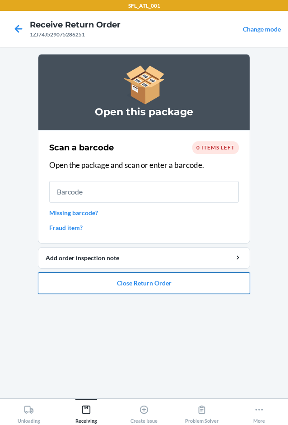
click at [111, 281] on button "Close Return Order" at bounding box center [144, 284] width 212 height 22
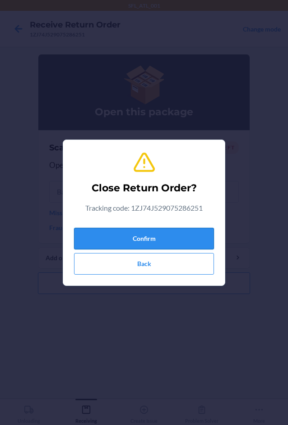
click at [118, 232] on button "Confirm" at bounding box center [144, 239] width 140 height 22
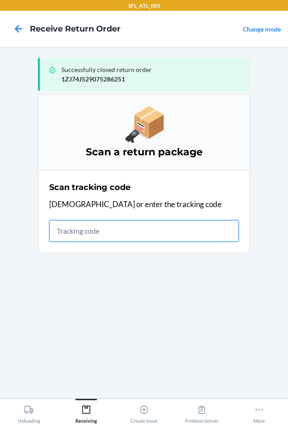
click at [160, 236] on input "text" at bounding box center [143, 231] width 189 height 22
type input "1ZJ"
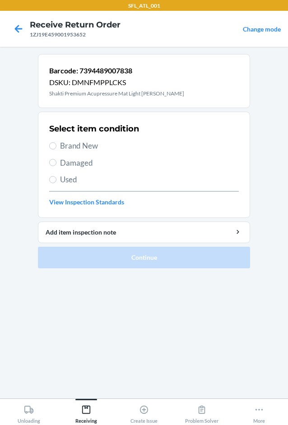
click at [62, 182] on span "Used" at bounding box center [149, 180] width 178 height 12
click at [56, 182] on input "Used" at bounding box center [52, 179] width 7 height 7
radio input "true"
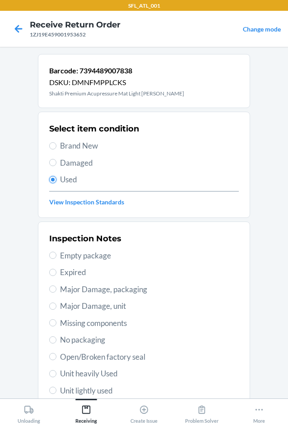
scroll to position [118, 0]
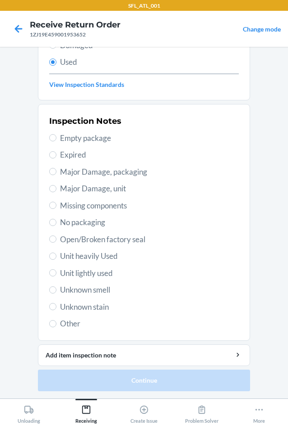
click at [110, 259] on span "Unit heavily Used" at bounding box center [149, 257] width 178 height 12
click at [56, 259] on input "Unit heavily Used" at bounding box center [52, 256] width 7 height 7
radio input "true"
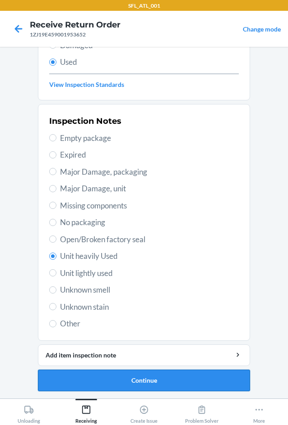
click at [123, 377] on button "Continue" at bounding box center [144, 381] width 212 height 22
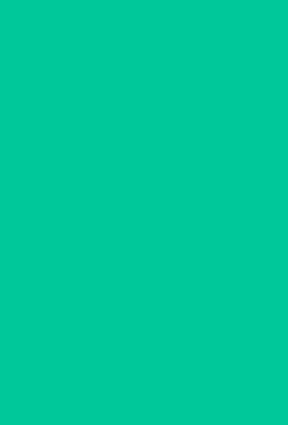
scroll to position [0, 0]
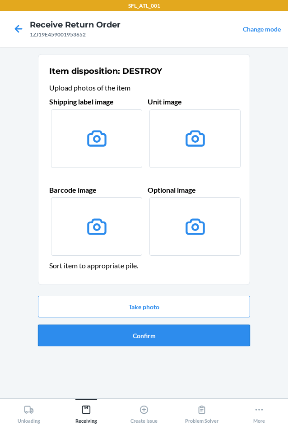
click at [151, 334] on button "Confirm" at bounding box center [144, 336] width 212 height 22
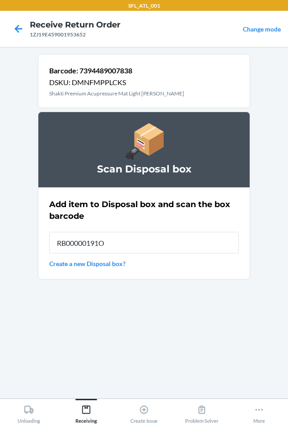
type input "RB00000191O"
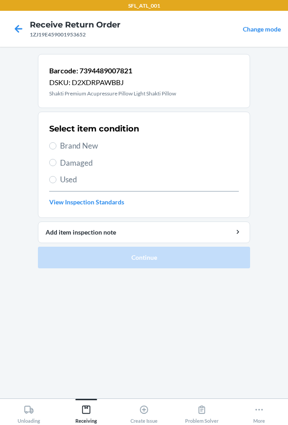
click at [62, 183] on span "Used" at bounding box center [149, 180] width 178 height 12
click at [56, 183] on input "Used" at bounding box center [52, 179] width 7 height 7
radio input "true"
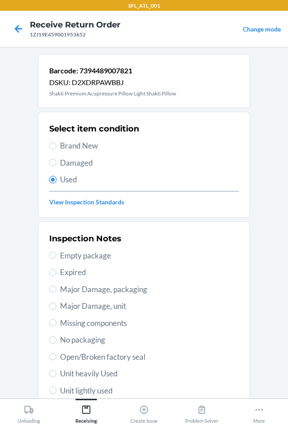
scroll to position [118, 0]
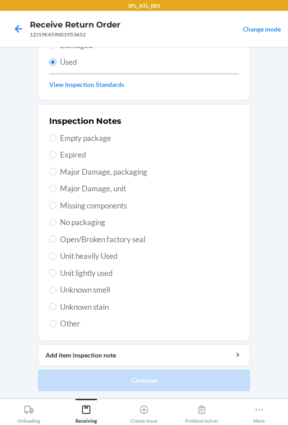
click at [98, 258] on span "Unit heavily Used" at bounding box center [149, 257] width 178 height 12
click at [56, 258] on input "Unit heavily Used" at bounding box center [52, 256] width 7 height 7
radio input "true"
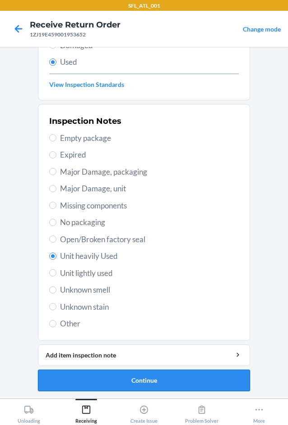
click at [92, 378] on button "Continue" at bounding box center [144, 381] width 212 height 22
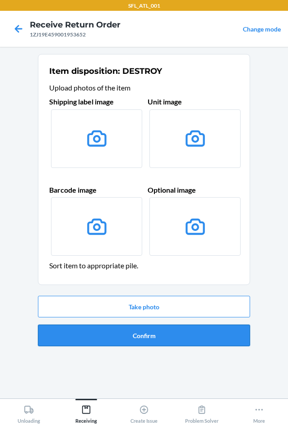
click at [144, 334] on button "Confirm" at bounding box center [144, 336] width 212 height 22
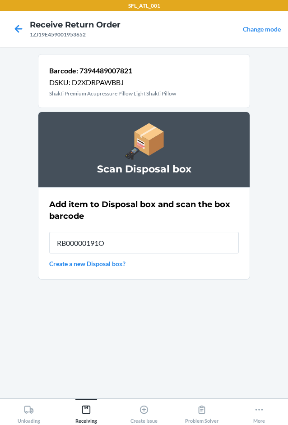
type input "RB00000191O"
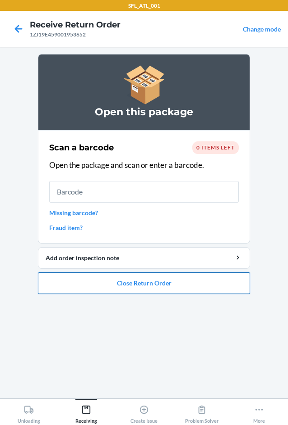
click at [139, 284] on button "Close Return Order" at bounding box center [144, 284] width 212 height 22
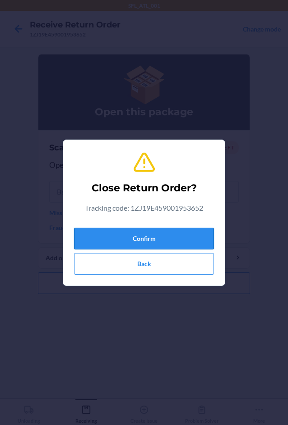
click at [143, 229] on button "Confirm" at bounding box center [144, 239] width 140 height 22
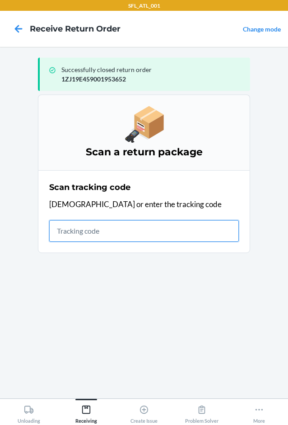
click at [217, 235] on input "text" at bounding box center [143, 231] width 189 height 22
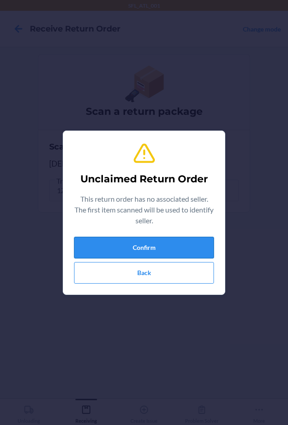
click at [146, 242] on button "Confirm" at bounding box center [144, 248] width 140 height 22
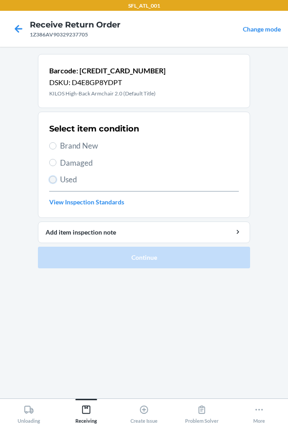
drag, startPoint x: 55, startPoint y: 181, endPoint x: 65, endPoint y: 179, distance: 9.6
click at [55, 180] on input "Used" at bounding box center [52, 179] width 7 height 7
radio input "true"
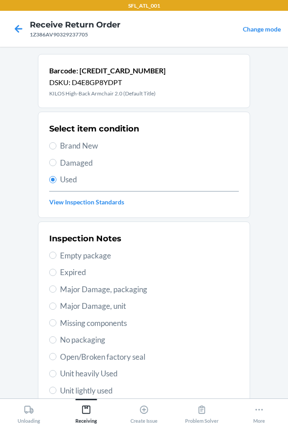
click at [100, 370] on span "Unit heavily Used" at bounding box center [149, 374] width 178 height 12
click at [56, 370] on input "Unit heavily Used" at bounding box center [52, 373] width 7 height 7
radio input "true"
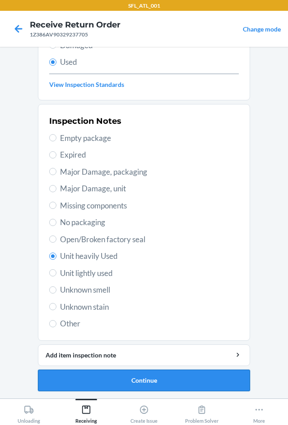
click at [98, 380] on button "Continue" at bounding box center [144, 381] width 212 height 22
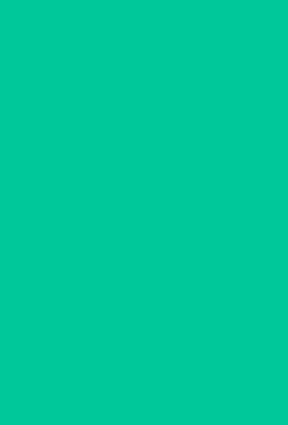
scroll to position [0, 0]
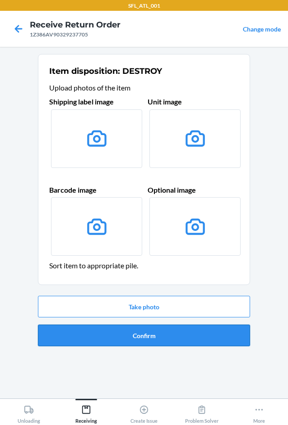
click at [131, 339] on button "Confirm" at bounding box center [144, 336] width 212 height 22
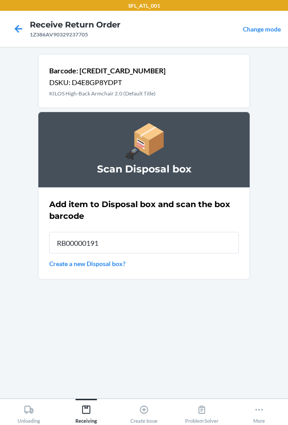
type input "RB00000191O"
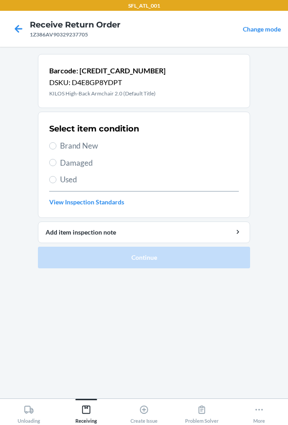
click at [56, 176] on label "Used" at bounding box center [143, 180] width 189 height 12
click at [56, 176] on input "Used" at bounding box center [52, 179] width 7 height 7
radio input "true"
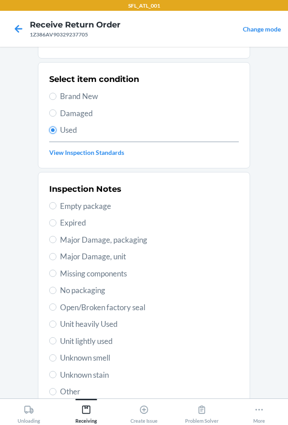
scroll to position [118, 0]
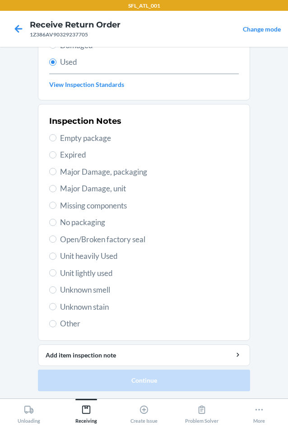
click at [100, 259] on span "Unit heavily Used" at bounding box center [149, 257] width 178 height 12
click at [56, 259] on input "Unit heavily Used" at bounding box center [52, 256] width 7 height 7
radio input "true"
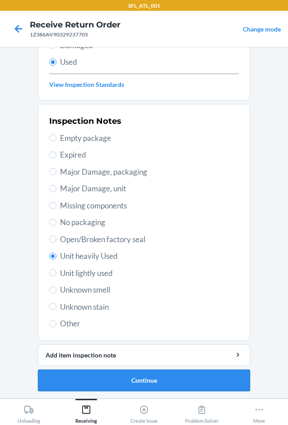
click at [83, 376] on button "Continue" at bounding box center [144, 381] width 212 height 22
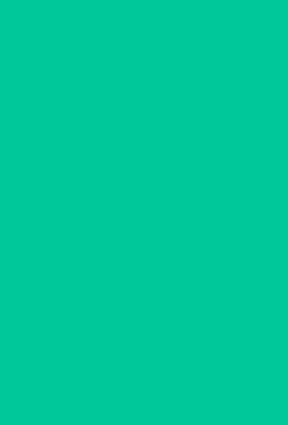
scroll to position [0, 0]
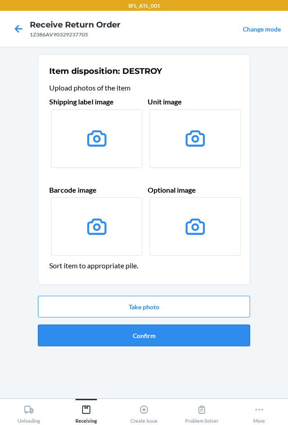
click at [128, 340] on button "Confirm" at bounding box center [144, 336] width 212 height 22
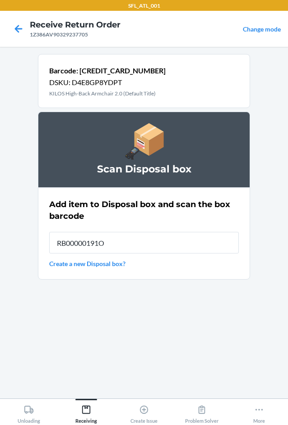
type input "RB00000191O"
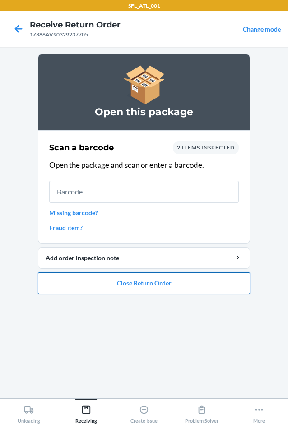
click at [145, 284] on button "Close Return Order" at bounding box center [144, 284] width 212 height 22
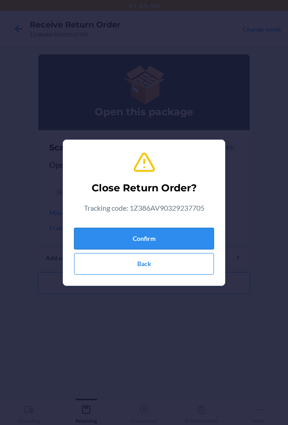
click at [148, 238] on button "Confirm" at bounding box center [144, 239] width 140 height 22
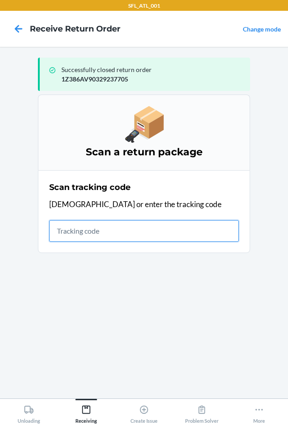
click at [95, 228] on input "text" at bounding box center [143, 231] width 189 height 22
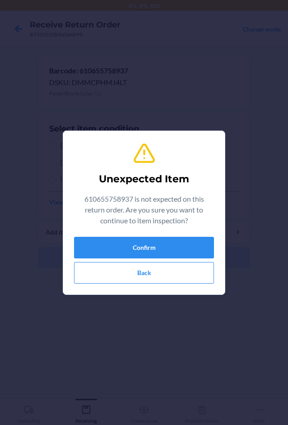
click at [187, 220] on p "610655758937 is not expected on this return order. Are you sure you want to con…" at bounding box center [144, 210] width 140 height 32
click at [126, 241] on button "Confirm" at bounding box center [144, 248] width 140 height 22
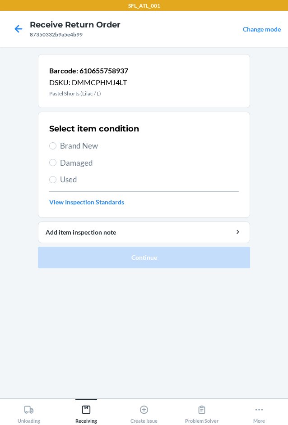
click at [89, 148] on span "Brand New" at bounding box center [149, 146] width 178 height 12
click at [56, 148] on input "Brand New" at bounding box center [52, 145] width 7 height 7
radio input "true"
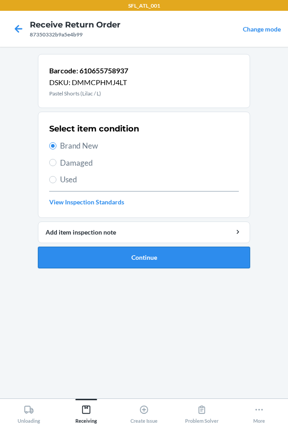
click at [106, 256] on button "Continue" at bounding box center [144, 258] width 212 height 22
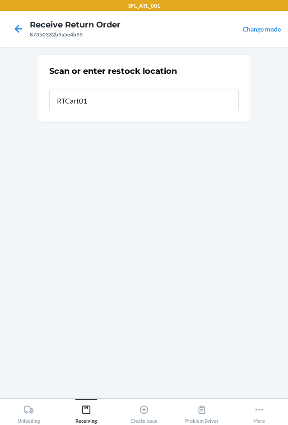
type input "RTCart017"
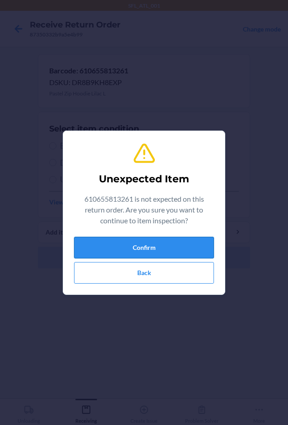
click at [146, 252] on button "Confirm" at bounding box center [144, 248] width 140 height 22
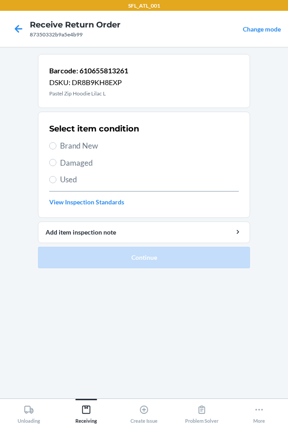
click at [63, 147] on span "Brand New" at bounding box center [149, 146] width 178 height 12
click at [56, 147] on input "Brand New" at bounding box center [52, 145] width 7 height 7
radio input "true"
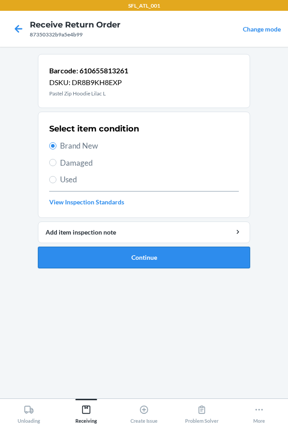
click at [116, 263] on button "Continue" at bounding box center [144, 258] width 212 height 22
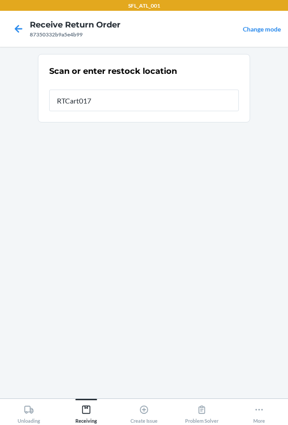
type input "RTCart017"
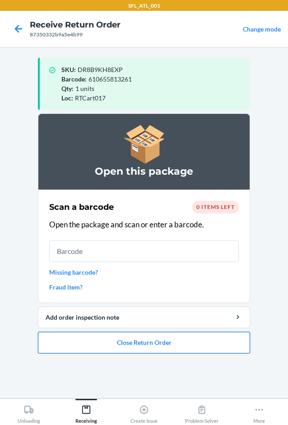
click at [110, 343] on button "Close Return Order" at bounding box center [144, 343] width 212 height 22
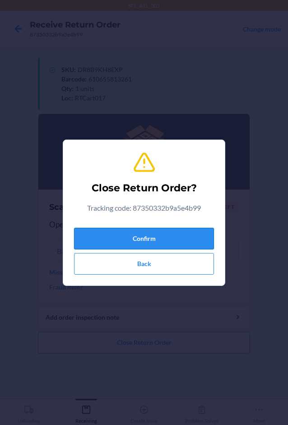
click at [103, 239] on button "Confirm" at bounding box center [144, 239] width 140 height 22
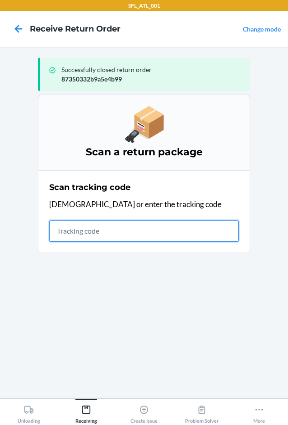
click at [128, 238] on input "text" at bounding box center [143, 231] width 189 height 22
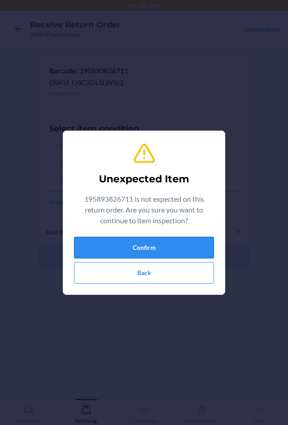
click at [153, 256] on button "Confirm" at bounding box center [144, 248] width 140 height 22
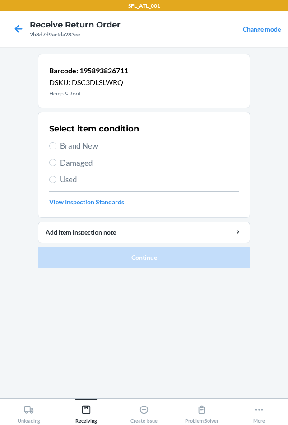
click at [75, 163] on span "Damaged" at bounding box center [149, 163] width 178 height 12
click at [56, 163] on input "Damaged" at bounding box center [52, 162] width 7 height 7
radio input "true"
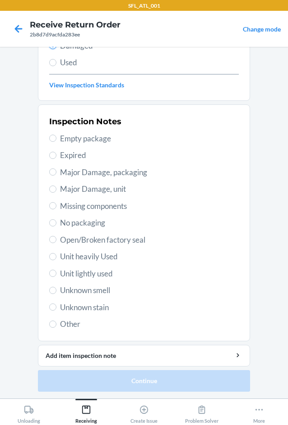
scroll to position [118, 0]
click at [69, 327] on span "Other" at bounding box center [149, 324] width 178 height 12
click at [56, 327] on input "Other" at bounding box center [52, 323] width 7 height 7
radio input "true"
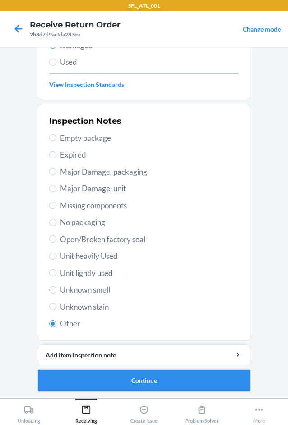
drag, startPoint x: 91, startPoint y: 387, endPoint x: 96, endPoint y: 387, distance: 5.0
click at [96, 387] on button "Continue" at bounding box center [144, 381] width 212 height 22
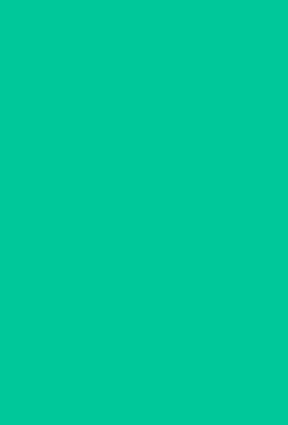
scroll to position [43, 0]
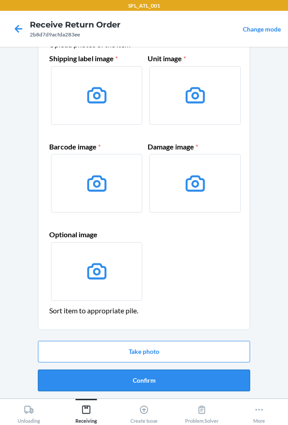
click at [176, 382] on button "Confirm" at bounding box center [144, 381] width 212 height 22
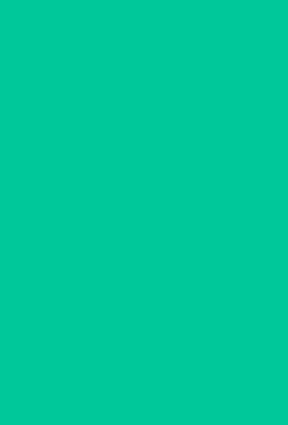
scroll to position [0, 0]
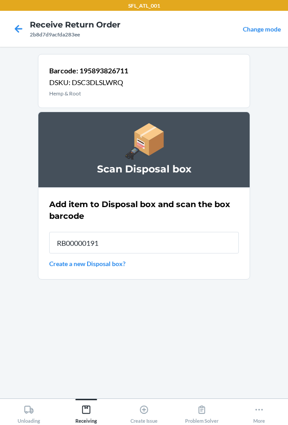
type input "RB00000191O"
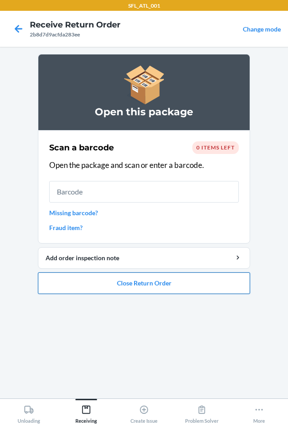
click at [138, 284] on button "Close Return Order" at bounding box center [144, 284] width 212 height 22
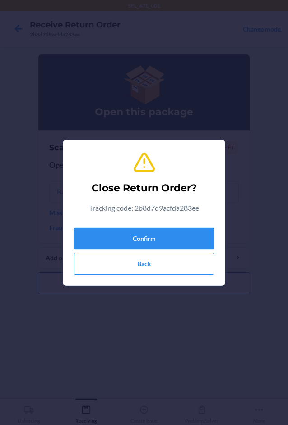
click at [160, 232] on button "Confirm" at bounding box center [144, 239] width 140 height 22
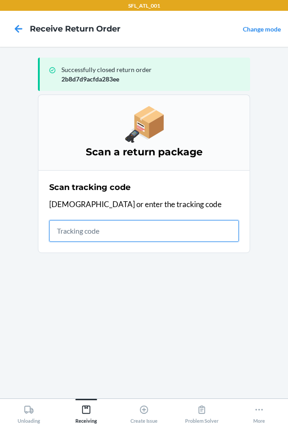
click at [91, 231] on input "text" at bounding box center [143, 231] width 189 height 22
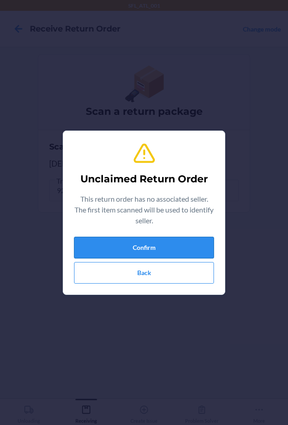
click at [103, 254] on button "Confirm" at bounding box center [144, 248] width 140 height 22
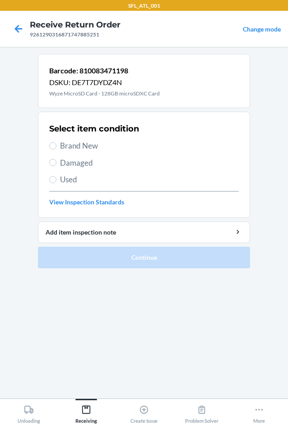
click at [88, 143] on span "Brand New" at bounding box center [149, 146] width 178 height 12
click at [56, 143] on input "Brand New" at bounding box center [52, 145] width 7 height 7
radio input "true"
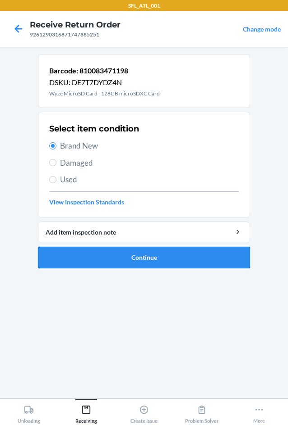
click at [114, 261] on button "Continue" at bounding box center [144, 258] width 212 height 22
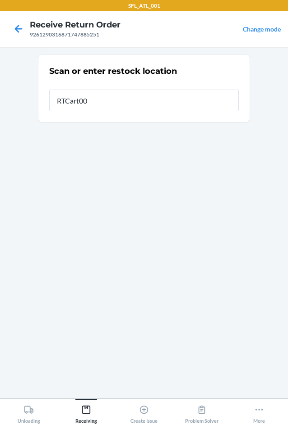
type input "RTCart007"
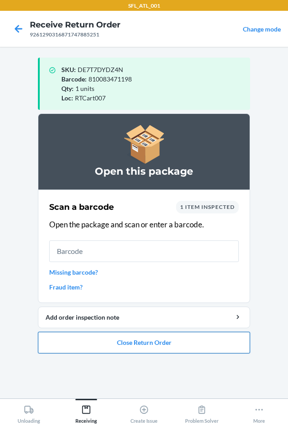
click at [126, 344] on button "Close Return Order" at bounding box center [144, 343] width 212 height 22
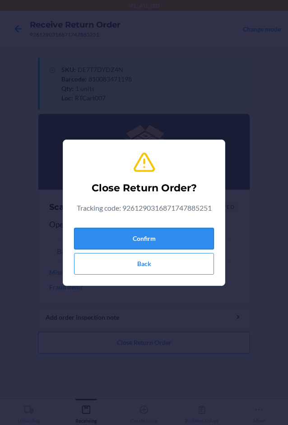
click at [104, 244] on button "Confirm" at bounding box center [144, 239] width 140 height 22
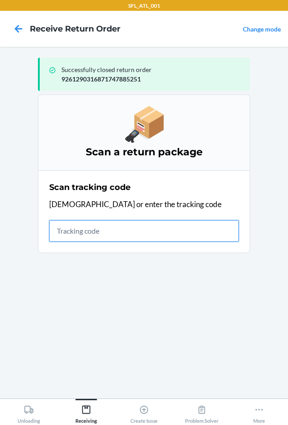
click at [68, 233] on input "text" at bounding box center [143, 231] width 189 height 22
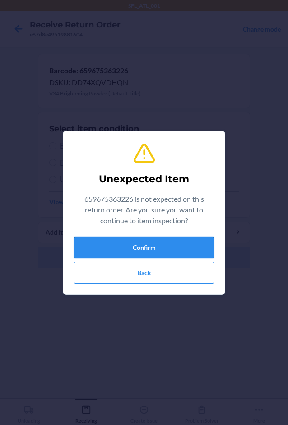
click at [103, 246] on button "Confirm" at bounding box center [144, 248] width 140 height 22
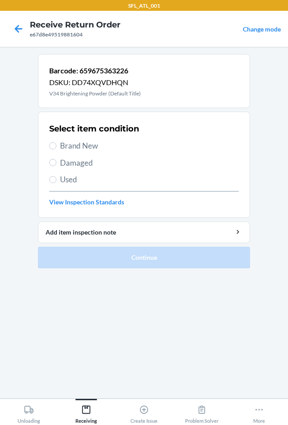
click at [65, 180] on span "Used" at bounding box center [149, 180] width 178 height 12
click at [56, 180] on input "Used" at bounding box center [52, 179] width 7 height 7
radio input "true"
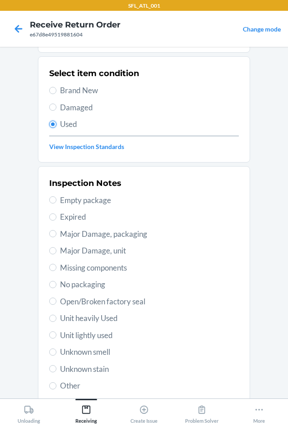
scroll to position [118, 0]
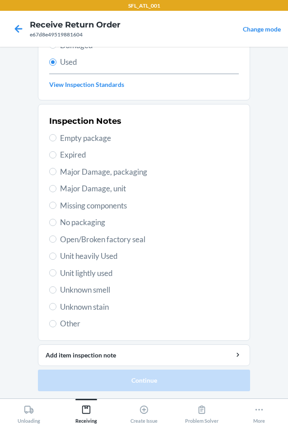
click at [53, 325] on label "Other" at bounding box center [143, 324] width 189 height 12
click at [53, 325] on input "Other" at bounding box center [52, 323] width 7 height 7
radio input "true"
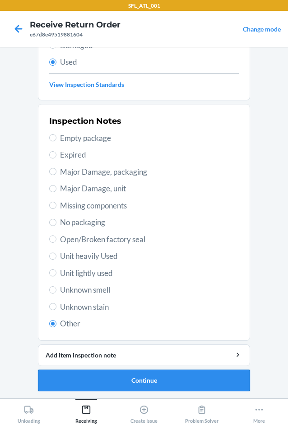
click at [85, 379] on button "Continue" at bounding box center [144, 381] width 212 height 22
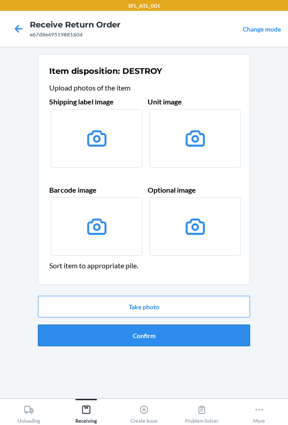
click at [120, 342] on button "Confirm" at bounding box center [144, 336] width 212 height 22
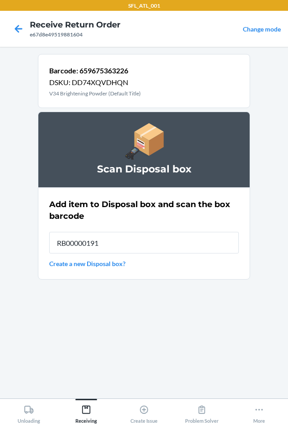
type input "RB00000191O"
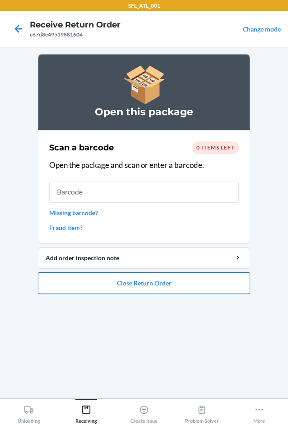
click at [163, 283] on button "Close Return Order" at bounding box center [144, 284] width 212 height 22
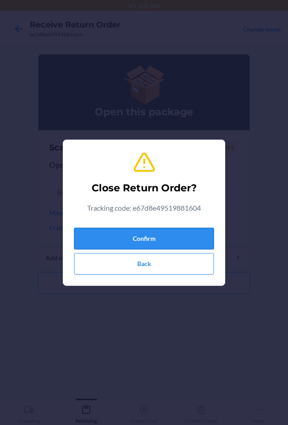
drag, startPoint x: 163, startPoint y: 237, endPoint x: 82, endPoint y: 236, distance: 81.1
click at [162, 236] on button "Confirm" at bounding box center [144, 239] width 140 height 22
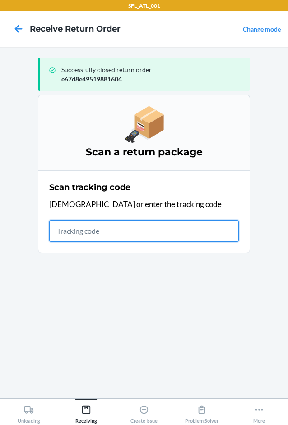
click at [132, 239] on input "text" at bounding box center [143, 231] width 189 height 22
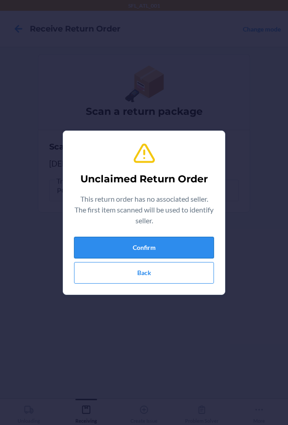
click at [137, 243] on button "Confirm" at bounding box center [144, 248] width 140 height 22
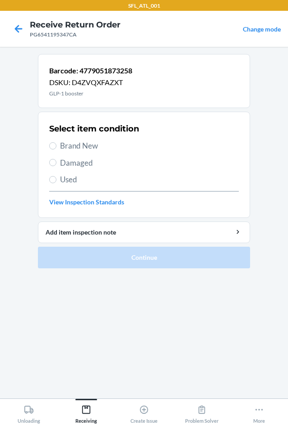
click at [82, 183] on span "Used" at bounding box center [149, 180] width 178 height 12
click at [56, 183] on input "Used" at bounding box center [52, 179] width 7 height 7
radio input "true"
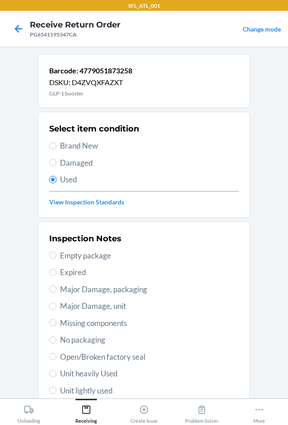
scroll to position [118, 0]
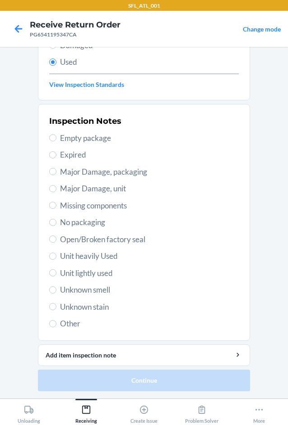
click at [56, 323] on label "Other" at bounding box center [143, 324] width 189 height 12
click at [56, 323] on input "Other" at bounding box center [52, 323] width 7 height 7
radio input "true"
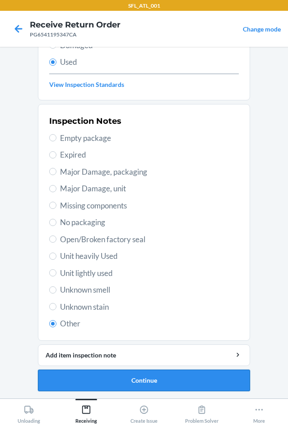
click at [77, 387] on button "Continue" at bounding box center [144, 381] width 212 height 22
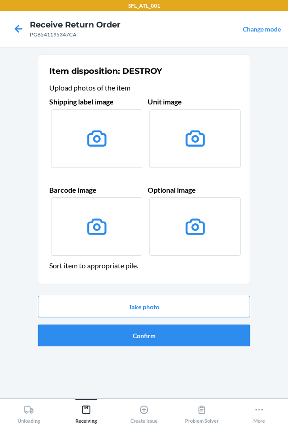
click at [126, 339] on button "Confirm" at bounding box center [144, 336] width 212 height 22
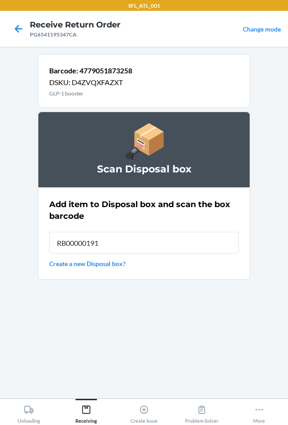
type input "RB00000191O"
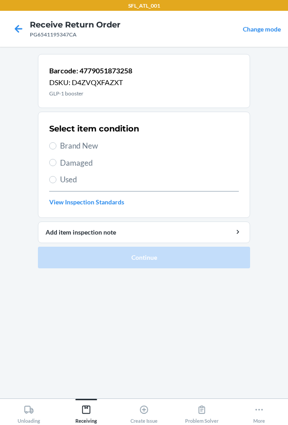
click at [69, 181] on span "Used" at bounding box center [149, 180] width 178 height 12
click at [56, 181] on input "Used" at bounding box center [52, 179] width 7 height 7
radio input "true"
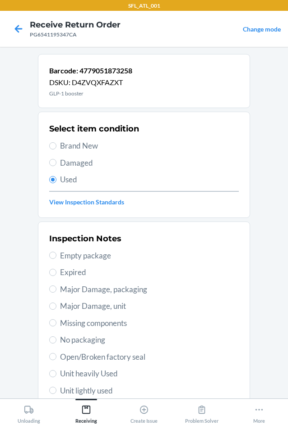
click at [103, 376] on span "Unit heavily Used" at bounding box center [149, 374] width 178 height 12
click at [56, 376] on input "Unit heavily Used" at bounding box center [52, 373] width 7 height 7
radio input "true"
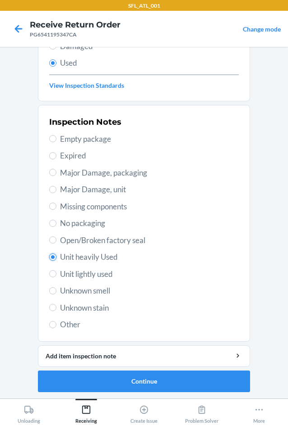
scroll to position [118, 0]
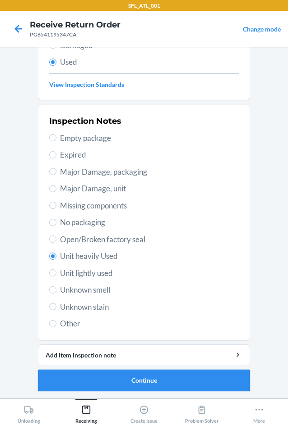
click at [80, 378] on button "Continue" at bounding box center [144, 381] width 212 height 22
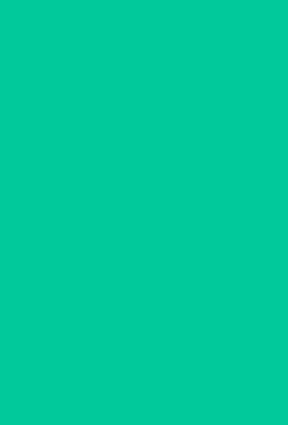
scroll to position [0, 0]
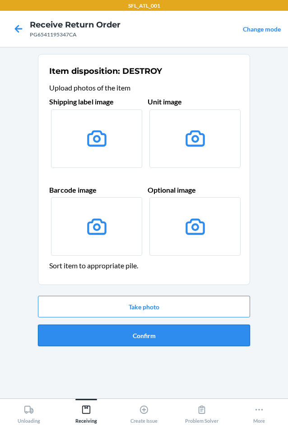
click at [97, 336] on button "Confirm" at bounding box center [144, 336] width 212 height 22
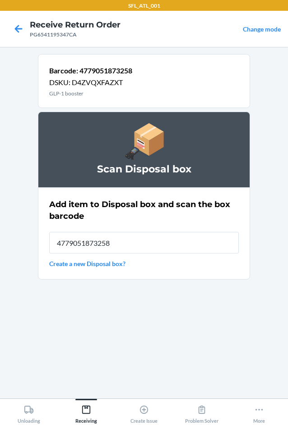
type input "4779051873258"
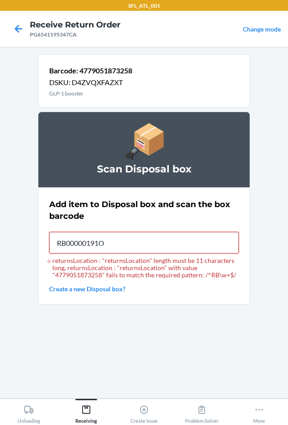
type input "RB00000191O"
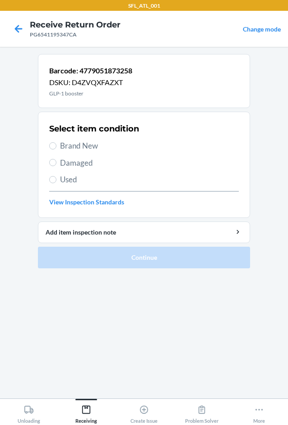
click at [67, 177] on span "Used" at bounding box center [149, 180] width 178 height 12
click at [56, 177] on input "Used" at bounding box center [52, 179] width 7 height 7
radio input "true"
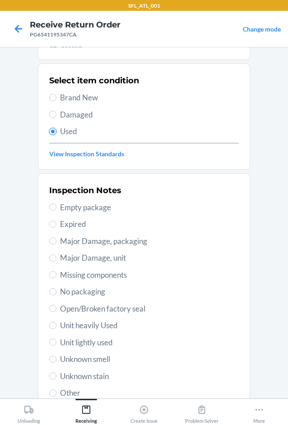
scroll to position [118, 0]
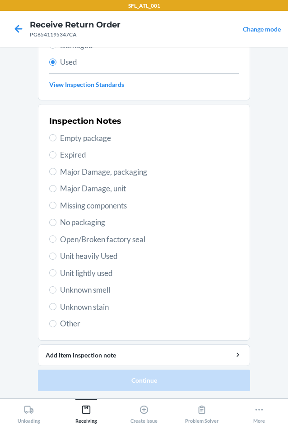
click at [73, 327] on span "Other" at bounding box center [149, 324] width 178 height 12
click at [56, 327] on input "Other" at bounding box center [52, 323] width 7 height 7
radio input "true"
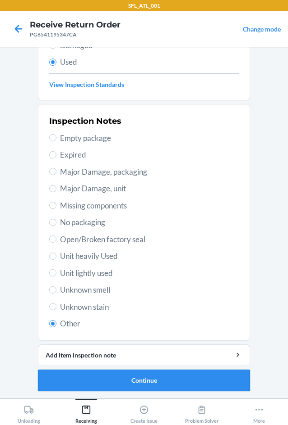
click at [83, 385] on button "Continue" at bounding box center [144, 381] width 212 height 22
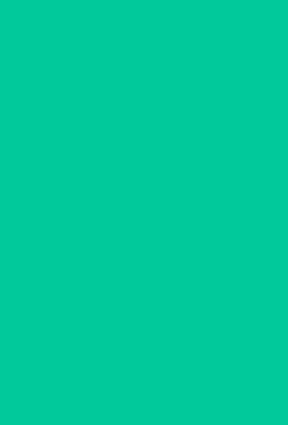
scroll to position [0, 0]
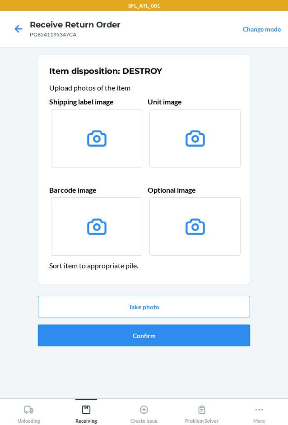
click at [153, 337] on button "Confirm" at bounding box center [144, 336] width 212 height 22
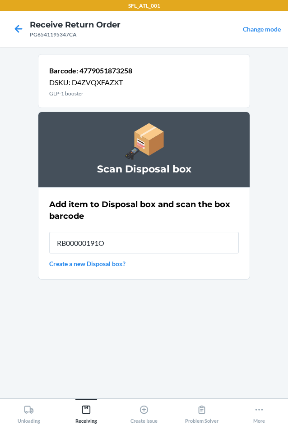
type input "RB00000191O"
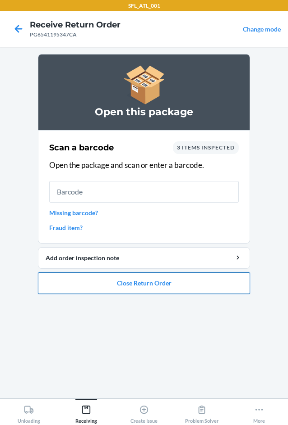
click at [155, 287] on button "Close Return Order" at bounding box center [144, 284] width 212 height 22
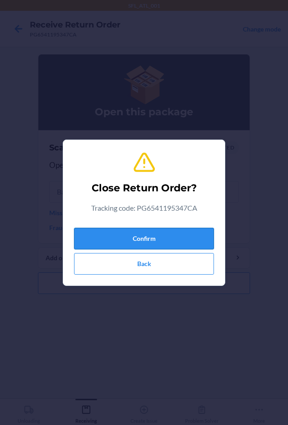
drag, startPoint x: 161, startPoint y: 232, endPoint x: 19, endPoint y: 188, distance: 148.4
click at [157, 229] on button "Confirm" at bounding box center [144, 239] width 140 height 22
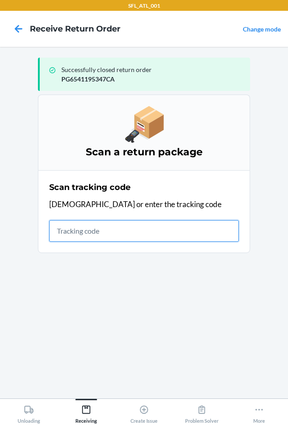
click at [65, 233] on input "text" at bounding box center [143, 231] width 189 height 22
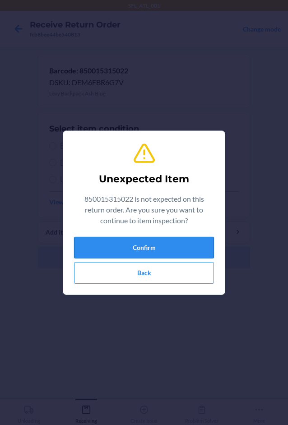
click at [96, 248] on button "Confirm" at bounding box center [144, 248] width 140 height 22
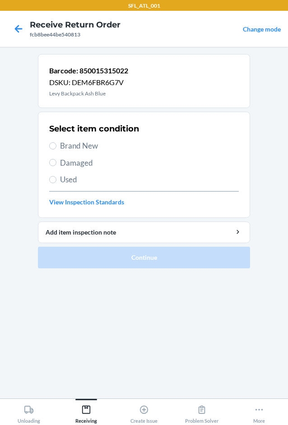
click at [80, 143] on span "Brand New" at bounding box center [149, 146] width 178 height 12
click at [56, 143] on input "Brand New" at bounding box center [52, 145] width 7 height 7
radio input "true"
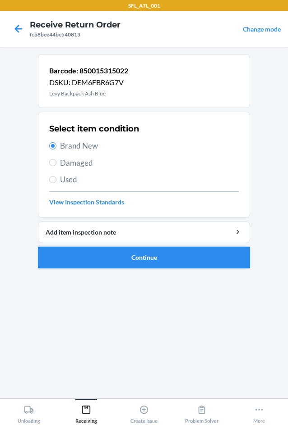
click at [125, 263] on button "Continue" at bounding box center [144, 258] width 212 height 22
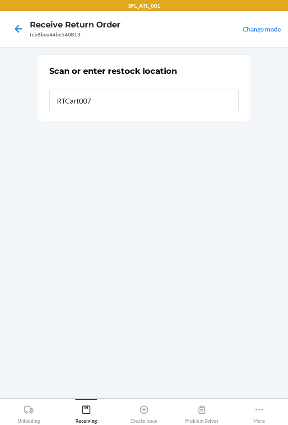
type input "RTCart007"
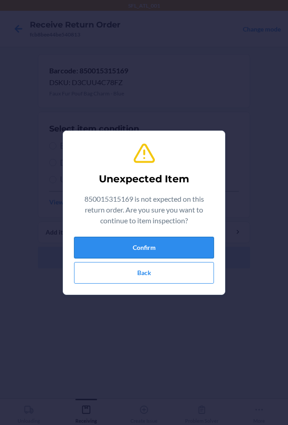
click at [141, 252] on button "Confirm" at bounding box center [144, 248] width 140 height 22
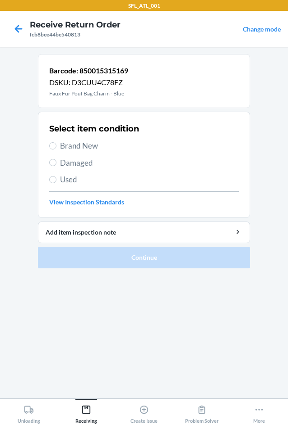
click at [87, 149] on span "Brand New" at bounding box center [149, 146] width 178 height 12
click at [56, 149] on input "Brand New" at bounding box center [52, 145] width 7 height 7
radio input "true"
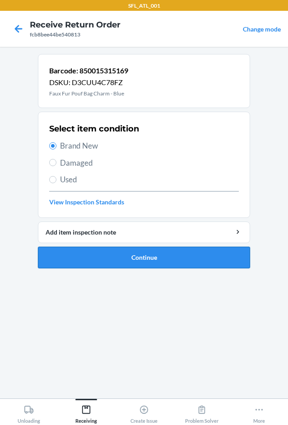
click at [113, 256] on button "Continue" at bounding box center [144, 258] width 212 height 22
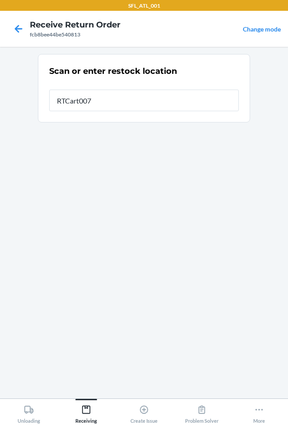
type input "RTCart007"
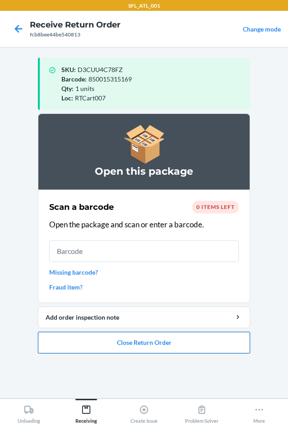
click at [144, 344] on button "Close Return Order" at bounding box center [144, 343] width 212 height 22
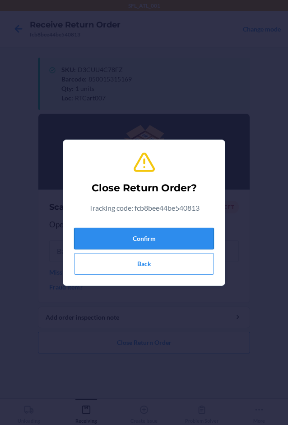
click at [160, 236] on button "Confirm" at bounding box center [144, 239] width 140 height 22
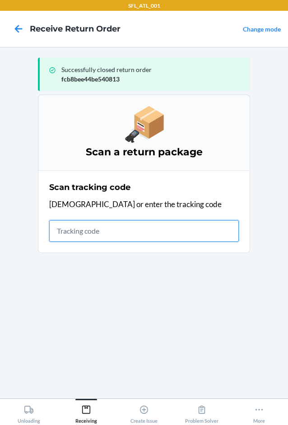
click at [120, 231] on input "text" at bounding box center [143, 231] width 189 height 22
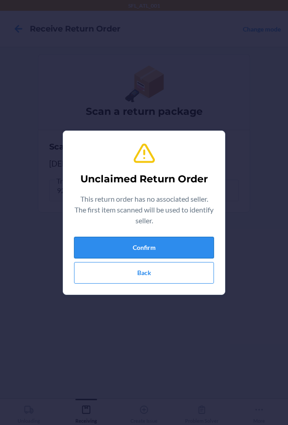
click at [112, 244] on button "Confirm" at bounding box center [144, 248] width 140 height 22
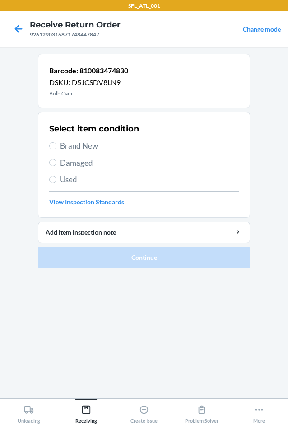
click at [87, 146] on span "Brand New" at bounding box center [149, 146] width 178 height 12
click at [56, 146] on input "Brand New" at bounding box center [52, 145] width 7 height 7
radio input "true"
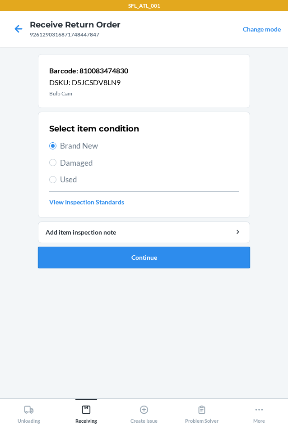
click at [99, 255] on button "Continue" at bounding box center [144, 258] width 212 height 22
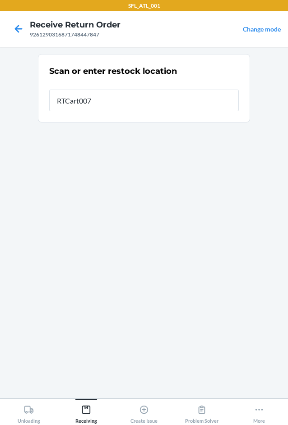
type input "RTCart007"
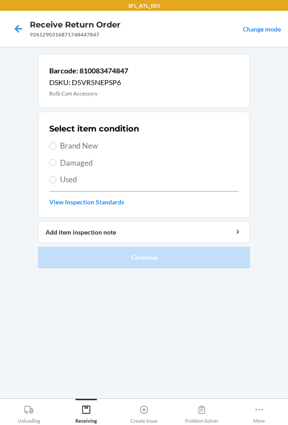
click at [93, 143] on span "Brand New" at bounding box center [149, 146] width 178 height 12
click at [56, 143] on input "Brand New" at bounding box center [52, 145] width 7 height 7
radio input "true"
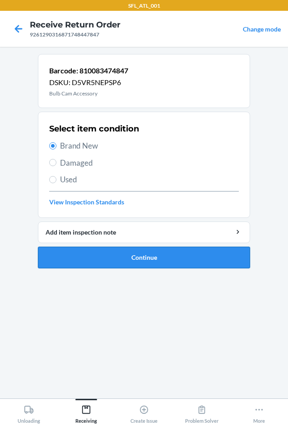
click at [132, 260] on button "Continue" at bounding box center [144, 258] width 212 height 22
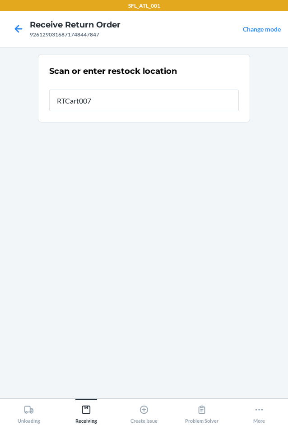
type input "RTCart007"
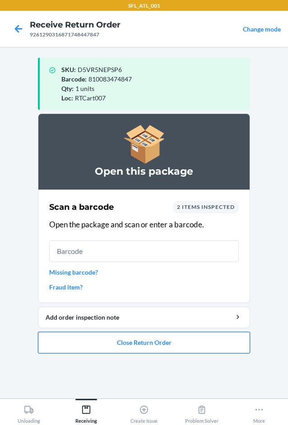
click at [133, 348] on button "Close Return Order" at bounding box center [144, 343] width 212 height 22
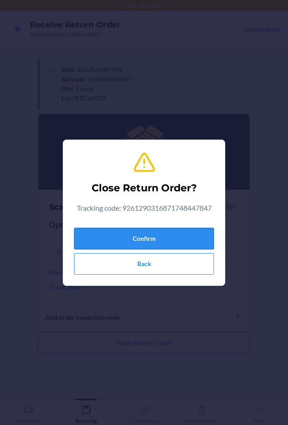
click at [161, 238] on button "Confirm" at bounding box center [144, 239] width 140 height 22
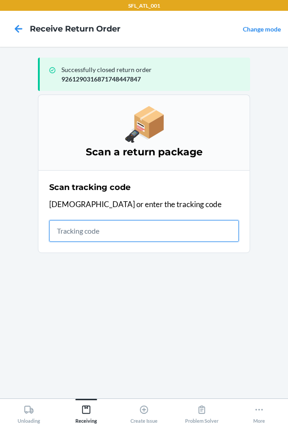
click at [86, 233] on input "text" at bounding box center [143, 231] width 189 height 22
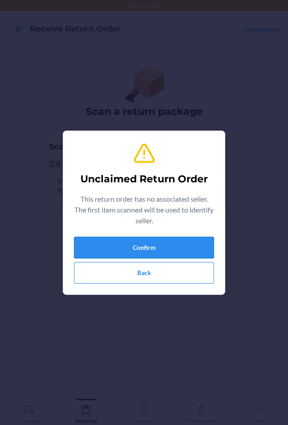
click at [86, 248] on button "Confirm" at bounding box center [144, 248] width 140 height 22
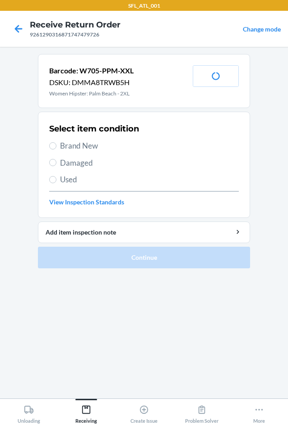
click at [87, 147] on span "Brand New" at bounding box center [149, 146] width 178 height 12
click at [56, 147] on input "Brand New" at bounding box center [52, 145] width 7 height 7
radio input "true"
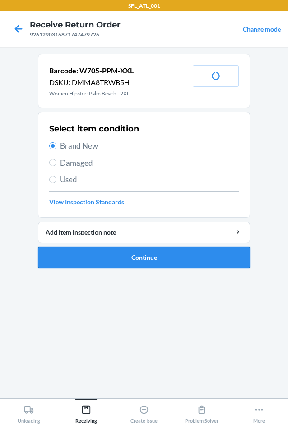
click at [90, 262] on button "Continue" at bounding box center [144, 258] width 212 height 22
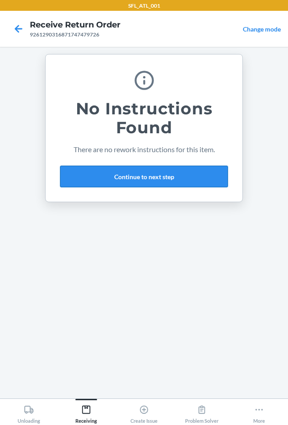
click at [148, 182] on button "Continue to next step" at bounding box center [144, 177] width 168 height 22
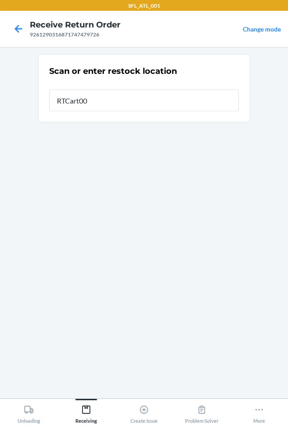
type input "RTCart007"
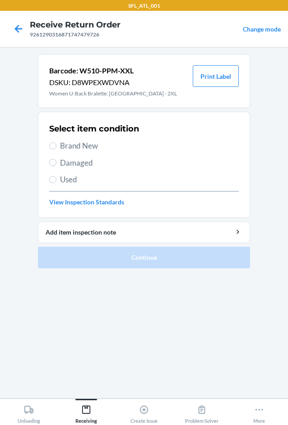
click at [77, 144] on span "Brand New" at bounding box center [149, 146] width 178 height 12
click at [56, 144] on input "Brand New" at bounding box center [52, 145] width 7 height 7
radio input "true"
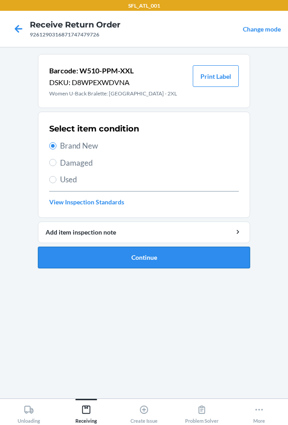
click at [115, 261] on button "Continue" at bounding box center [144, 258] width 212 height 22
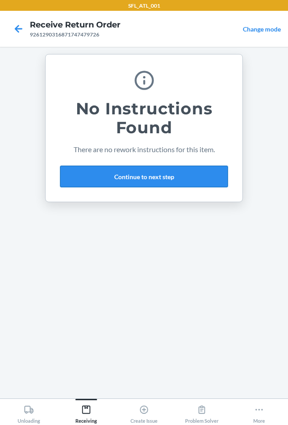
click at [104, 175] on button "Continue to next step" at bounding box center [144, 177] width 168 height 22
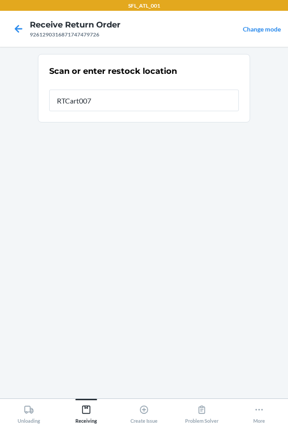
type input "RTCart007"
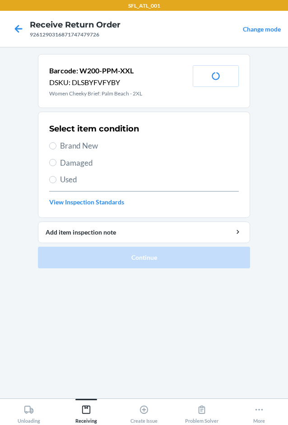
click at [84, 145] on span "Brand New" at bounding box center [149, 146] width 178 height 12
click at [56, 145] on input "Brand New" at bounding box center [52, 145] width 7 height 7
radio input "true"
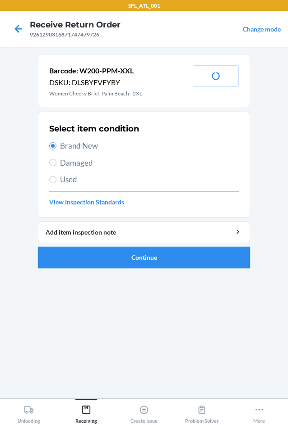
click at [100, 251] on button "Continue" at bounding box center [144, 258] width 212 height 22
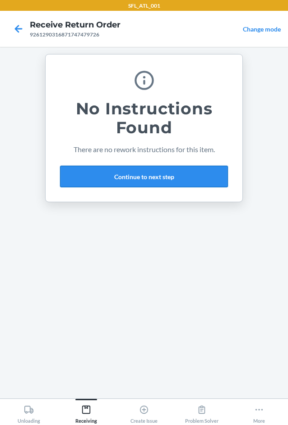
click at [203, 170] on button "Continue to next step" at bounding box center [144, 177] width 168 height 22
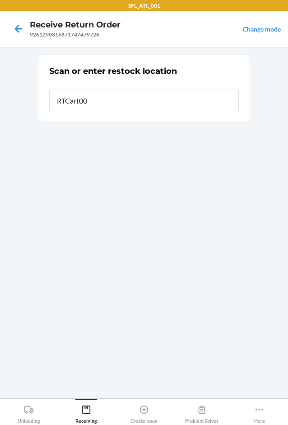
type input "RTCart007"
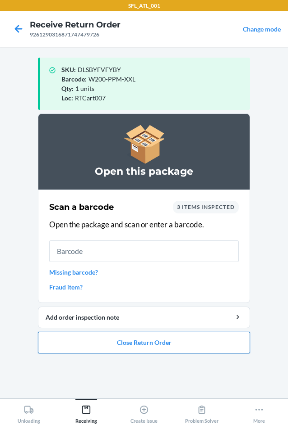
click at [136, 344] on button "Close Return Order" at bounding box center [144, 343] width 212 height 22
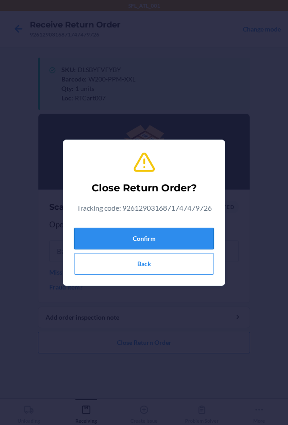
click at [159, 237] on button "Confirm" at bounding box center [144, 239] width 140 height 22
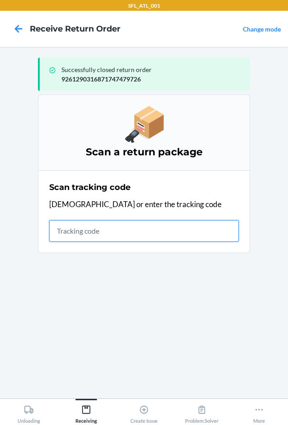
click at [87, 236] on input "text" at bounding box center [143, 231] width 189 height 22
click at [74, 237] on input "text" at bounding box center [143, 231] width 189 height 22
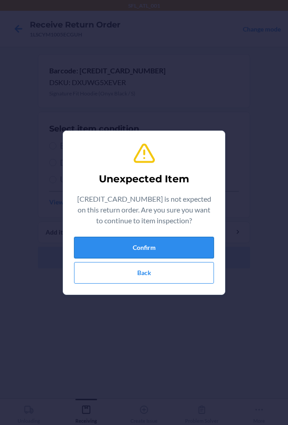
click at [159, 238] on button "Confirm" at bounding box center [144, 248] width 140 height 22
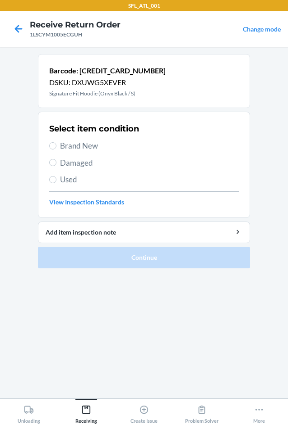
click at [90, 146] on span "Brand New" at bounding box center [149, 146] width 178 height 12
click at [56, 146] on input "Brand New" at bounding box center [52, 145] width 7 height 7
radio input "true"
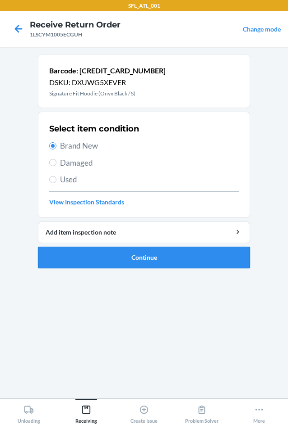
click at [103, 257] on button "Continue" at bounding box center [144, 258] width 212 height 22
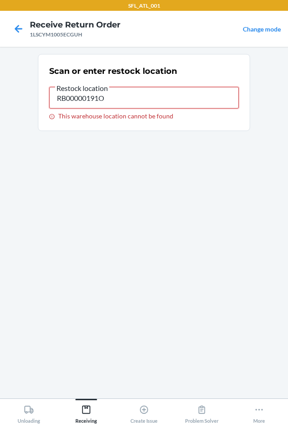
click at [137, 101] on input "RB00000191O" at bounding box center [143, 98] width 189 height 22
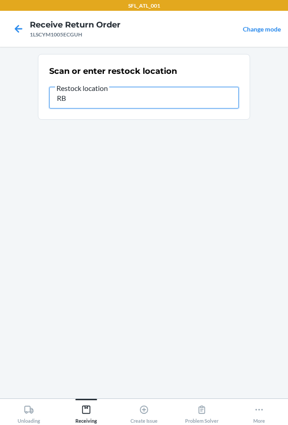
type input "R"
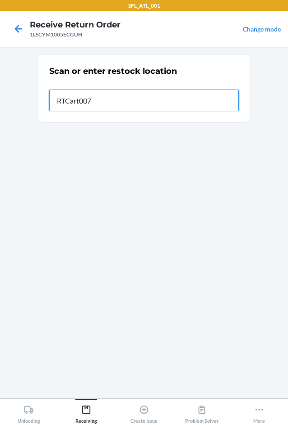
type input "RTCart007"
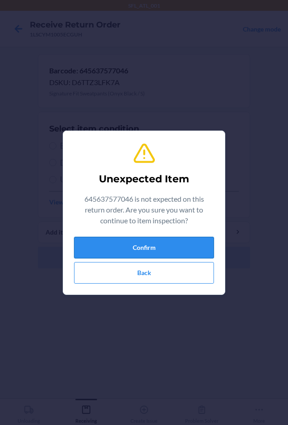
click at [178, 242] on button "Confirm" at bounding box center [144, 248] width 140 height 22
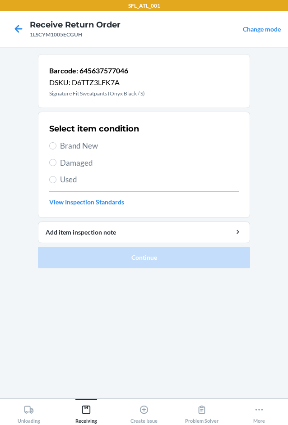
click at [90, 144] on span "Brand New" at bounding box center [149, 146] width 178 height 12
click at [56, 144] on input "Brand New" at bounding box center [52, 145] width 7 height 7
radio input "true"
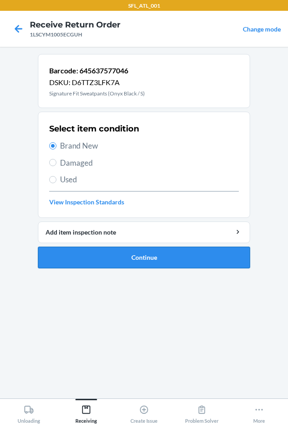
click at [91, 252] on button "Continue" at bounding box center [144, 258] width 212 height 22
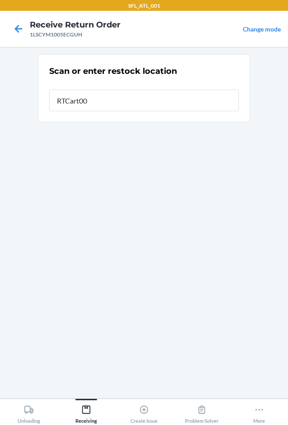
type input "RTCart007"
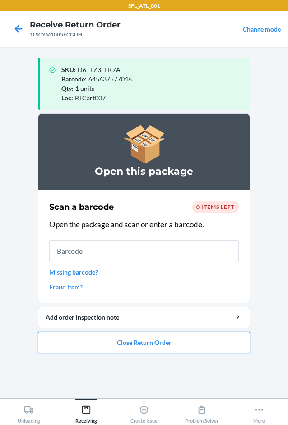
click at [121, 337] on button "Close Return Order" at bounding box center [144, 343] width 212 height 22
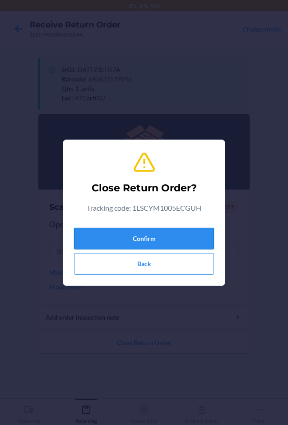
click at [150, 242] on button "Confirm" at bounding box center [144, 239] width 140 height 22
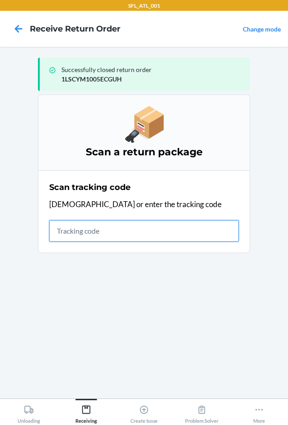
click at [124, 230] on input "text" at bounding box center [143, 231] width 189 height 22
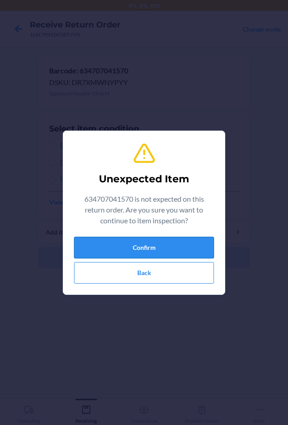
click at [164, 247] on button "Confirm" at bounding box center [144, 248] width 140 height 22
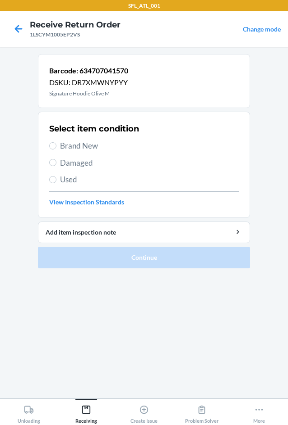
click at [91, 145] on span "Brand New" at bounding box center [149, 146] width 178 height 12
click at [56, 145] on input "Brand New" at bounding box center [52, 145] width 7 height 7
radio input "true"
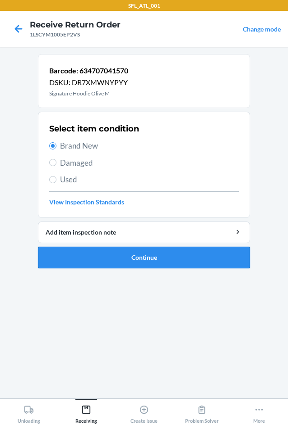
click at [130, 251] on button "Continue" at bounding box center [144, 258] width 212 height 22
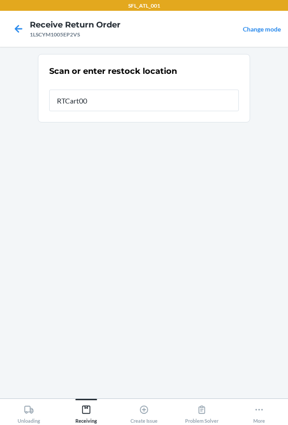
type input "RTCart007"
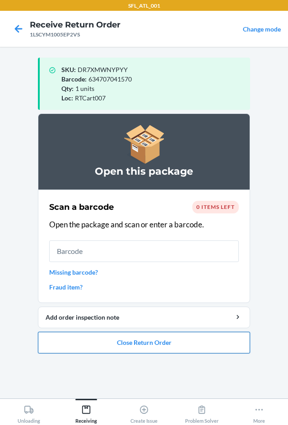
click at [136, 346] on button "Close Return Order" at bounding box center [144, 343] width 212 height 22
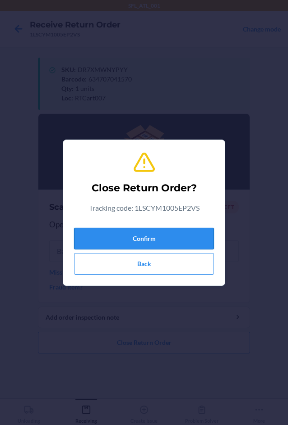
click at [172, 241] on button "Confirm" at bounding box center [144, 239] width 140 height 22
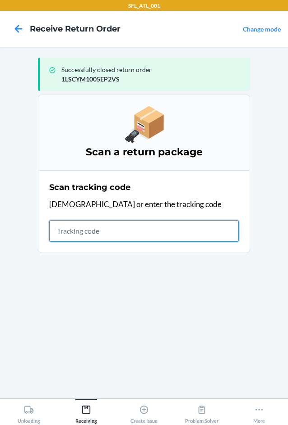
click at [173, 236] on input "text" at bounding box center [143, 231] width 189 height 22
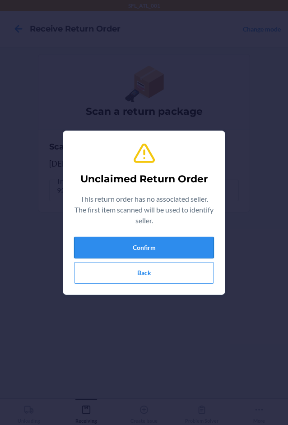
click at [173, 238] on button "Confirm" at bounding box center [144, 248] width 140 height 22
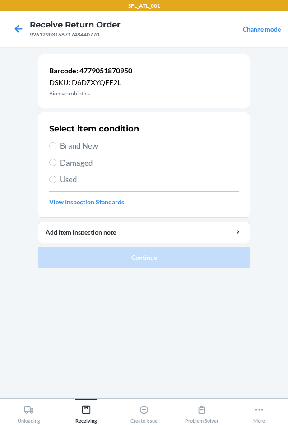
click at [74, 179] on span "Used" at bounding box center [149, 180] width 178 height 12
click at [56, 179] on input "Used" at bounding box center [52, 179] width 7 height 7
radio input "true"
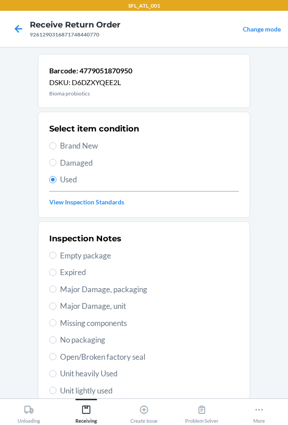
drag, startPoint x: 74, startPoint y: 179, endPoint x: 73, endPoint y: 189, distance: 10.0
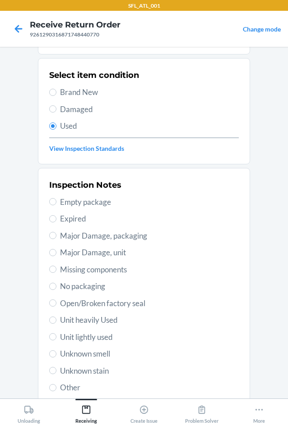
scroll to position [118, 0]
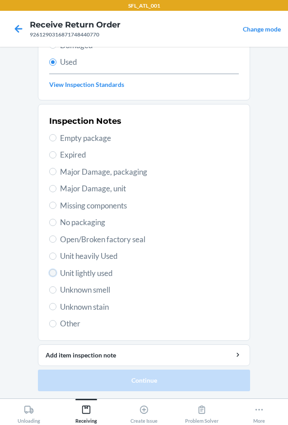
drag, startPoint x: 73, startPoint y: 189, endPoint x: 49, endPoint y: 271, distance: 85.6
click at [49, 271] on input "Unit lightly used" at bounding box center [52, 273] width 7 height 7
radio input "true"
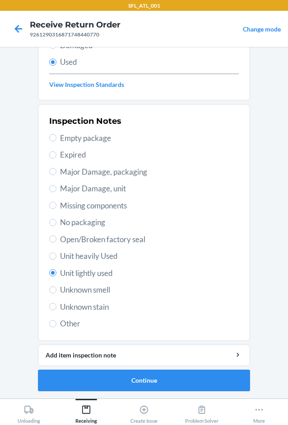
click at [55, 256] on label "Unit heavily Used" at bounding box center [143, 257] width 189 height 12
click at [55, 256] on input "Unit heavily Used" at bounding box center [52, 256] width 7 height 7
radio input "true"
radio input "false"
click at [60, 325] on span "Other" at bounding box center [149, 324] width 178 height 12
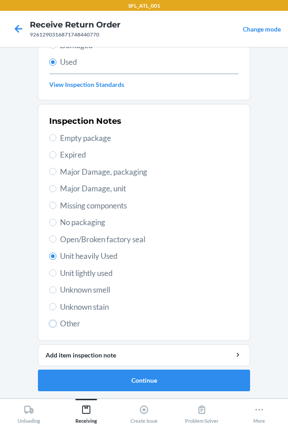
click at [56, 325] on input "Other" at bounding box center [52, 323] width 7 height 7
radio input "true"
radio input "false"
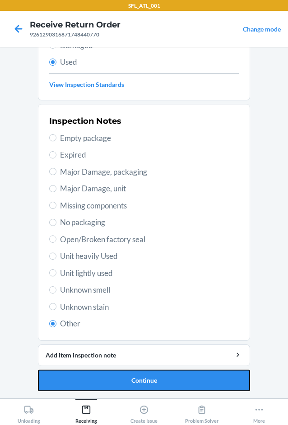
drag, startPoint x: 77, startPoint y: 379, endPoint x: 123, endPoint y: 378, distance: 45.5
click at [78, 379] on button "Continue" at bounding box center [144, 381] width 212 height 22
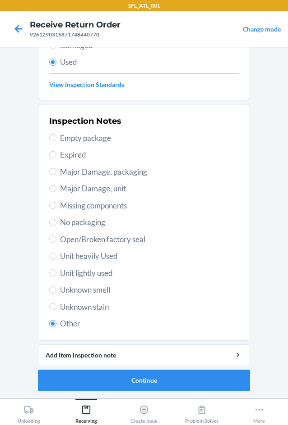
scroll to position [0, 0]
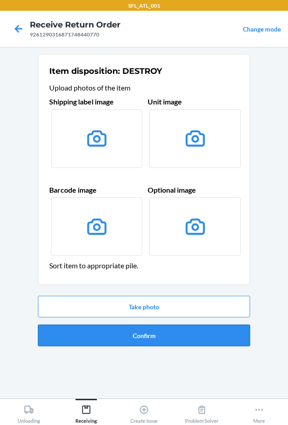
click at [165, 336] on button "Confirm" at bounding box center [144, 336] width 212 height 22
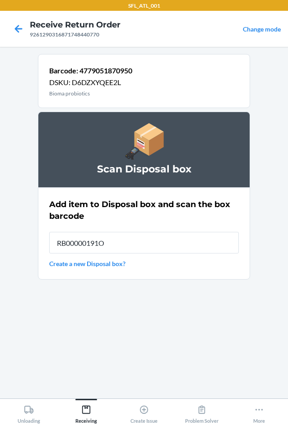
type input "RB00000191O"
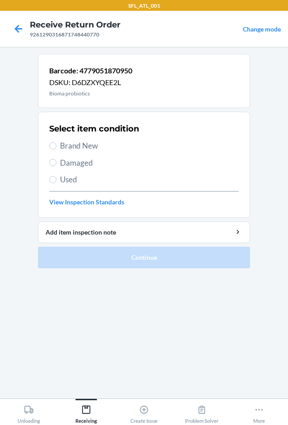
click at [67, 179] on span "Used" at bounding box center [149, 180] width 178 height 12
click at [56, 179] on input "Used" at bounding box center [52, 179] width 7 height 7
radio input "true"
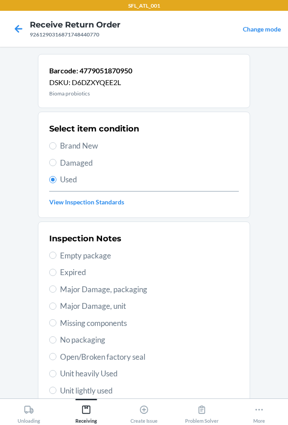
click at [100, 374] on span "Unit heavily Used" at bounding box center [149, 374] width 178 height 12
click at [56, 374] on input "Unit heavily Used" at bounding box center [52, 373] width 7 height 7
radio input "true"
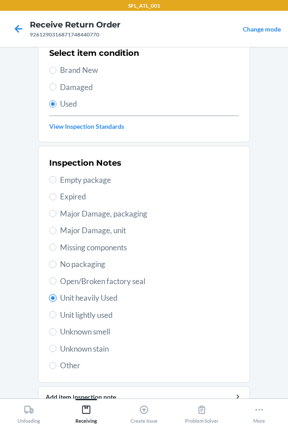
scroll to position [118, 0]
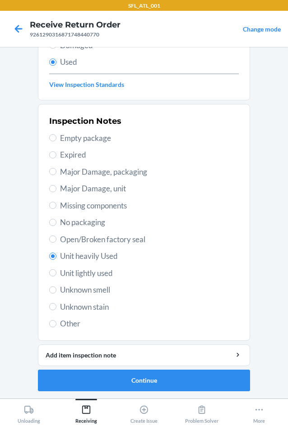
click at [54, 323] on label "Other" at bounding box center [143, 324] width 189 height 12
click at [54, 323] on input "Other" at bounding box center [52, 323] width 7 height 7
radio input "true"
radio input "false"
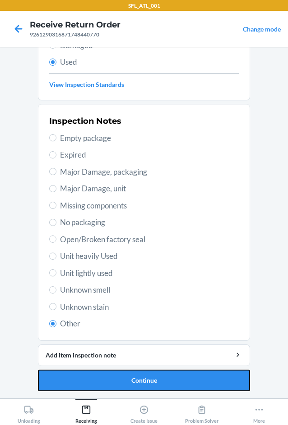
drag, startPoint x: 85, startPoint y: 384, endPoint x: 114, endPoint y: 361, distance: 37.5
click at [86, 384] on button "Continue" at bounding box center [144, 381] width 212 height 22
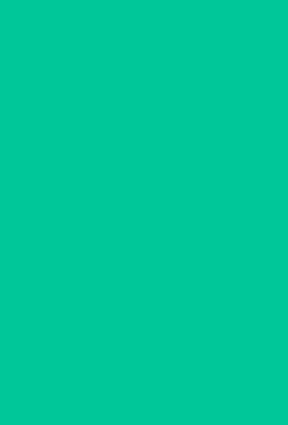
scroll to position [0, 0]
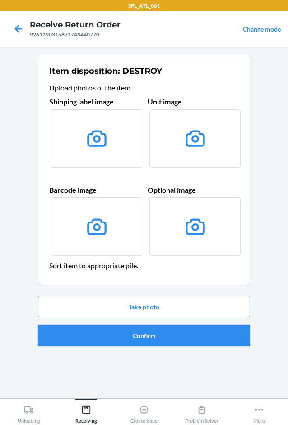
click at [130, 335] on button "Confirm" at bounding box center [144, 336] width 212 height 22
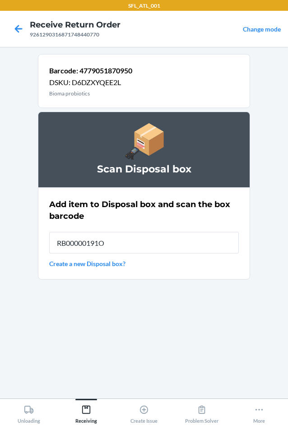
type input "RB00000191O"
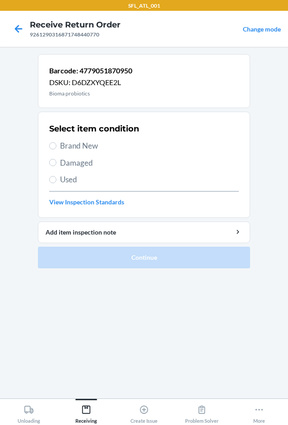
click at [60, 184] on span "Used" at bounding box center [149, 180] width 178 height 12
click at [56, 183] on input "Used" at bounding box center [52, 179] width 7 height 7
radio input "true"
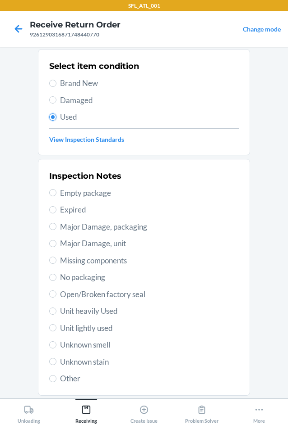
scroll to position [118, 0]
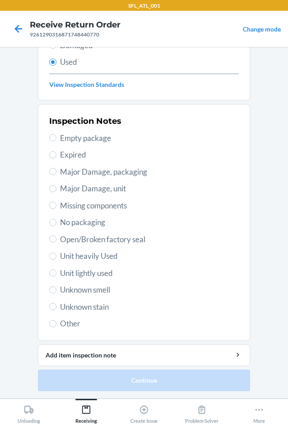
click at [71, 326] on span "Other" at bounding box center [149, 324] width 178 height 12
click at [56, 326] on input "Other" at bounding box center [52, 323] width 7 height 7
radio input "true"
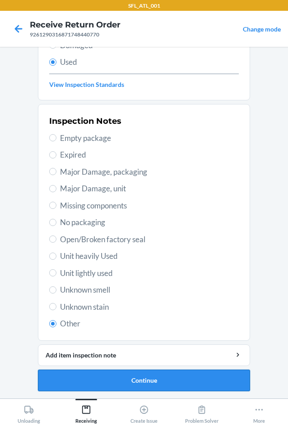
click at [79, 380] on button "Continue" at bounding box center [144, 381] width 212 height 22
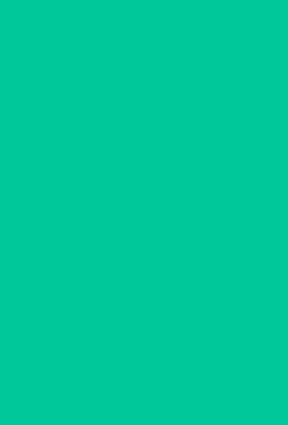
scroll to position [0, 0]
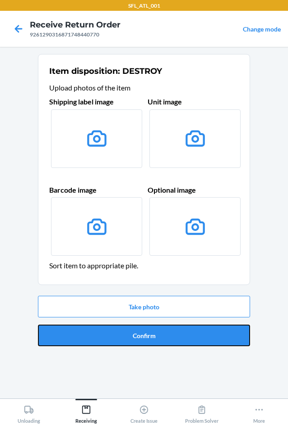
click at [103, 338] on button "Confirm" at bounding box center [144, 336] width 212 height 22
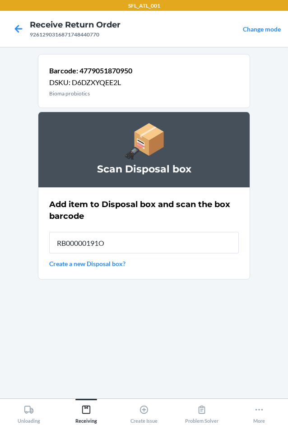
type input "RB00000191O"
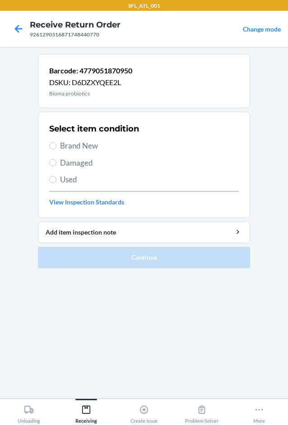
click at [61, 176] on span "Used" at bounding box center [149, 180] width 178 height 12
click at [56, 176] on input "Used" at bounding box center [52, 179] width 7 height 7
radio input "true"
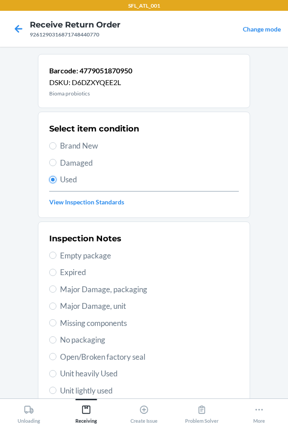
scroll to position [118, 0]
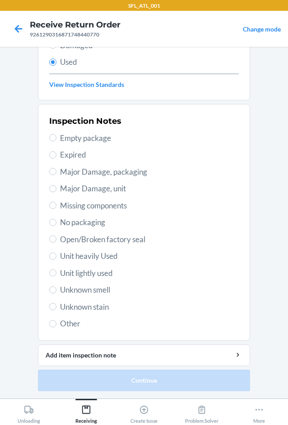
click at [67, 325] on span "Other" at bounding box center [149, 324] width 178 height 12
click at [56, 325] on input "Other" at bounding box center [52, 323] width 7 height 7
radio input "true"
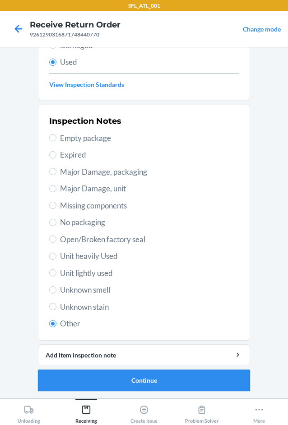
click at [78, 382] on button "Continue" at bounding box center [144, 381] width 212 height 22
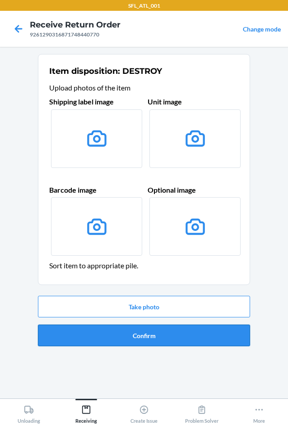
click at [133, 331] on button "Confirm" at bounding box center [144, 336] width 212 height 22
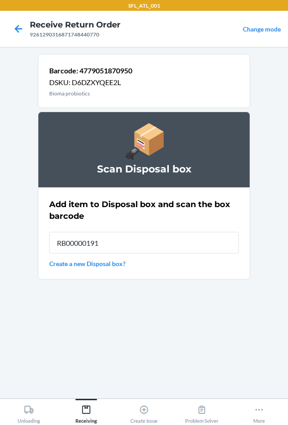
type input "RB00000191O"
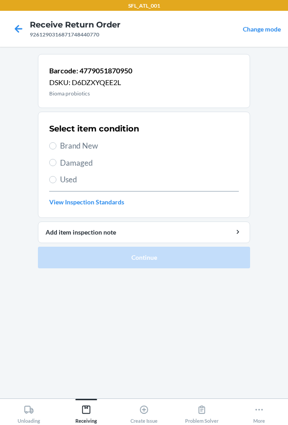
click at [72, 174] on span "Used" at bounding box center [149, 180] width 178 height 12
click at [56, 176] on input "Used" at bounding box center [52, 179] width 7 height 7
radio input "true"
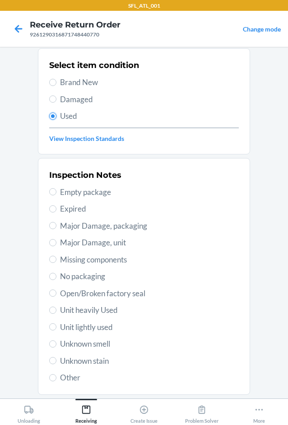
scroll to position [118, 0]
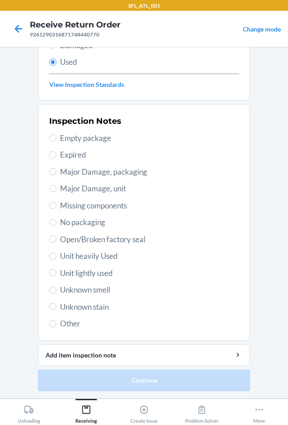
click at [73, 322] on span "Other" at bounding box center [149, 324] width 178 height 12
click at [56, 322] on input "Other" at bounding box center [52, 323] width 7 height 7
radio input "true"
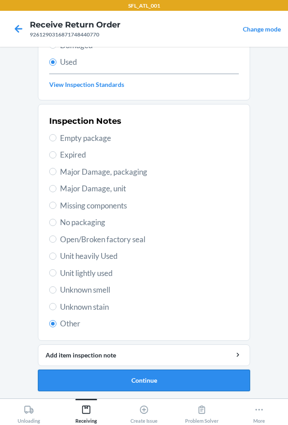
click at [87, 379] on button "Continue" at bounding box center [144, 381] width 212 height 22
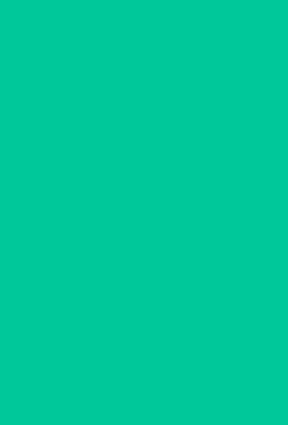
scroll to position [0, 0]
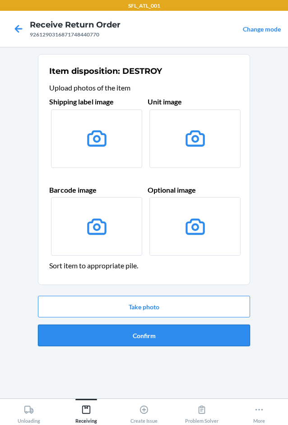
click at [162, 328] on button "Confirm" at bounding box center [144, 336] width 212 height 22
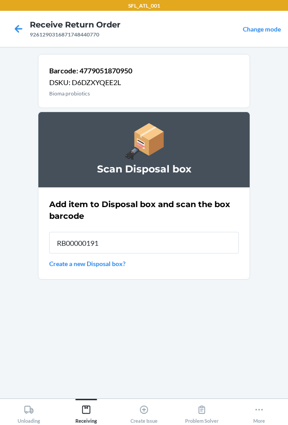
type input "RB00000191O"
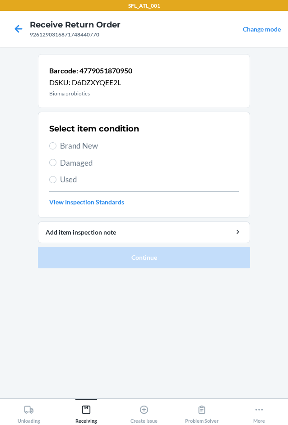
click at [59, 179] on label "Used" at bounding box center [143, 180] width 189 height 12
click at [56, 179] on input "Used" at bounding box center [52, 179] width 7 height 7
radio input "true"
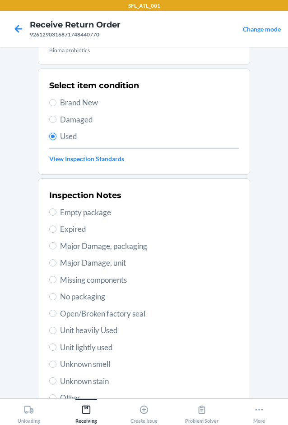
scroll to position [118, 0]
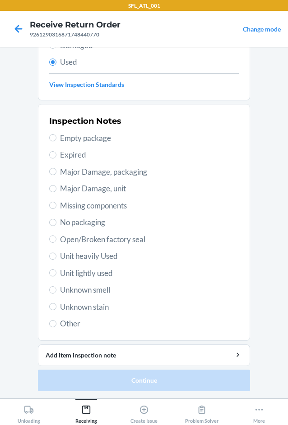
click at [63, 328] on span "Other" at bounding box center [149, 324] width 178 height 12
click at [56, 328] on input "Other" at bounding box center [52, 323] width 7 height 7
radio input "true"
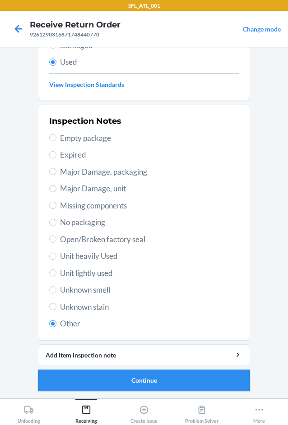
click at [77, 380] on button "Continue" at bounding box center [144, 381] width 212 height 22
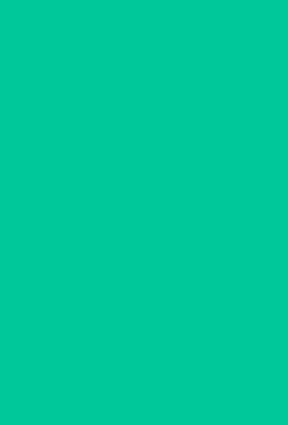
scroll to position [0, 0]
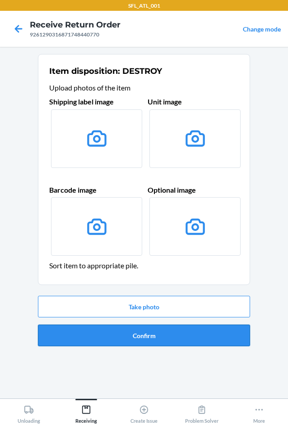
click at [135, 339] on button "Confirm" at bounding box center [144, 336] width 212 height 22
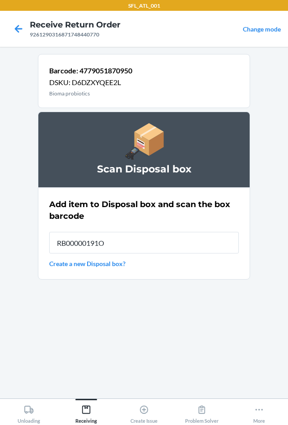
type input "RB00000191O"
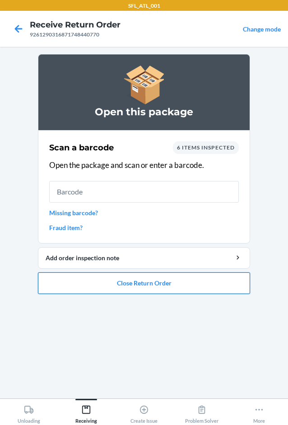
click at [154, 290] on button "Close Return Order" at bounding box center [144, 284] width 212 height 22
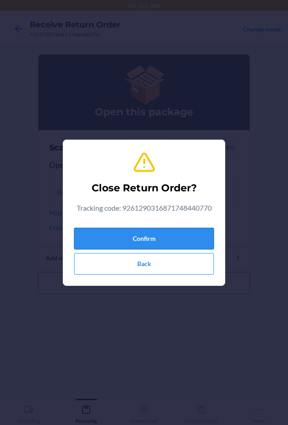
click at [144, 234] on button "Confirm" at bounding box center [144, 239] width 140 height 22
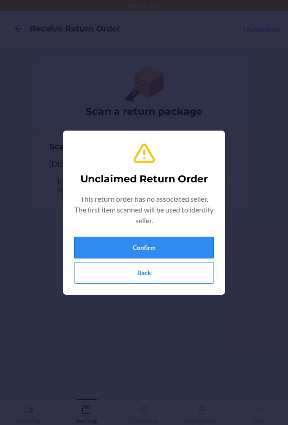
click at [150, 257] on button "Confirm" at bounding box center [144, 248] width 140 height 22
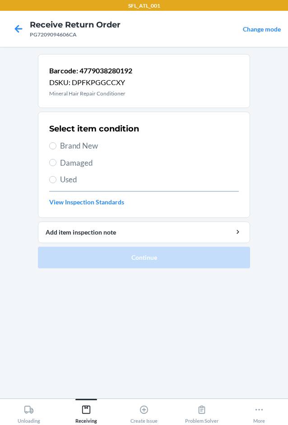
click at [94, 142] on span "Brand New" at bounding box center [149, 146] width 178 height 12
click at [56, 142] on input "Brand New" at bounding box center [52, 145] width 7 height 7
radio input "true"
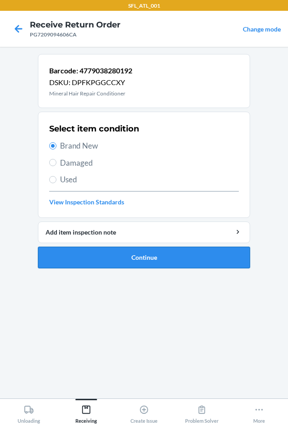
click at [105, 258] on button "Continue" at bounding box center [144, 258] width 212 height 22
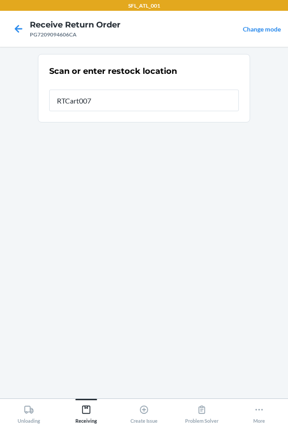
type input "RTCart007"
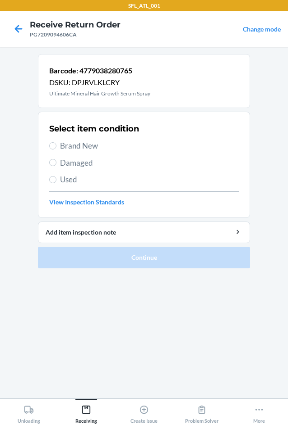
click at [78, 145] on span "Brand New" at bounding box center [149, 146] width 178 height 12
click at [56, 145] on input "Brand New" at bounding box center [52, 145] width 7 height 7
radio input "true"
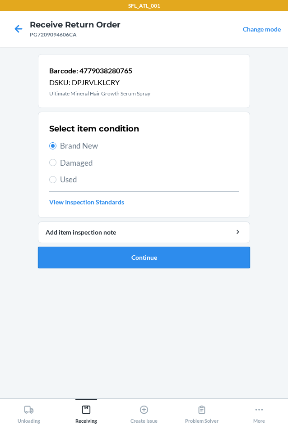
click at [96, 260] on button "Continue" at bounding box center [144, 258] width 212 height 22
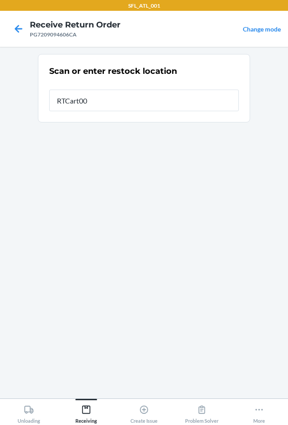
type input "RTCart007"
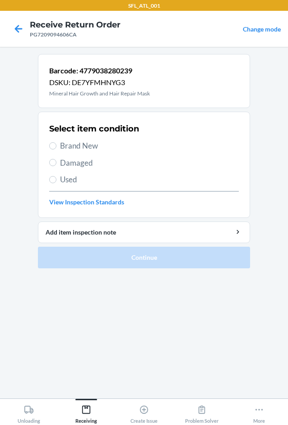
click at [70, 139] on div "Select item condition Brand New Damaged Used View Inspection Standards" at bounding box center [143, 164] width 189 height 89
click at [70, 143] on span "Brand New" at bounding box center [149, 146] width 178 height 12
click at [56, 143] on input "Brand New" at bounding box center [52, 145] width 7 height 7
radio input "true"
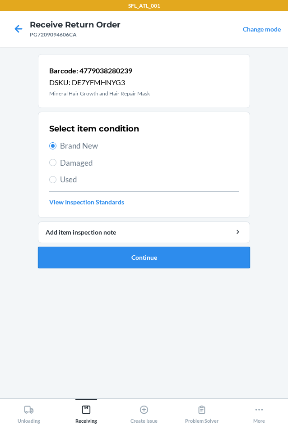
click at [111, 262] on button "Continue" at bounding box center [144, 258] width 212 height 22
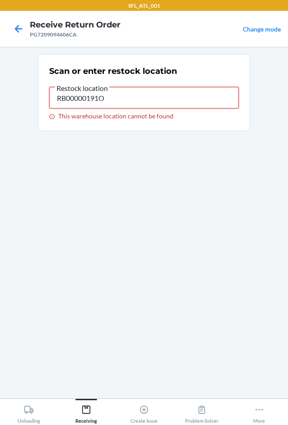
click at [143, 102] on input "RB00000191O" at bounding box center [143, 98] width 189 height 22
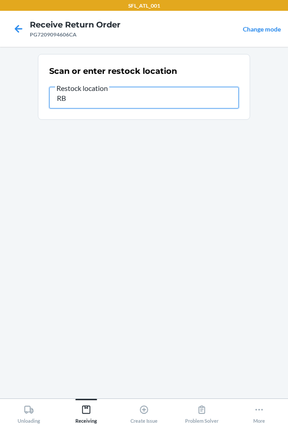
type input "R"
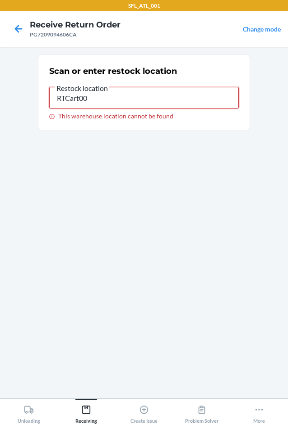
click at [124, 106] on input "RTCart00" at bounding box center [143, 98] width 189 height 22
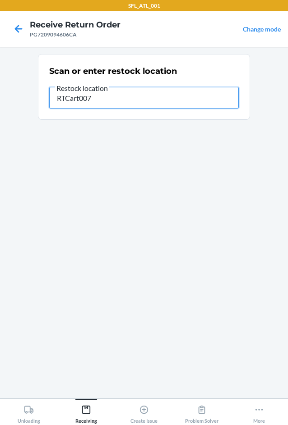
type input "RTCart007"
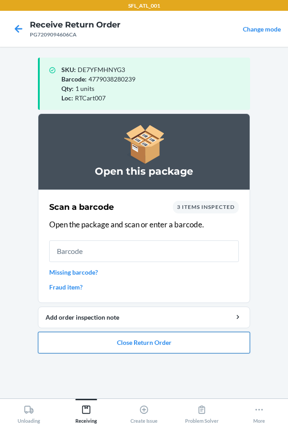
click at [159, 345] on button "Close Return Order" at bounding box center [144, 343] width 212 height 22
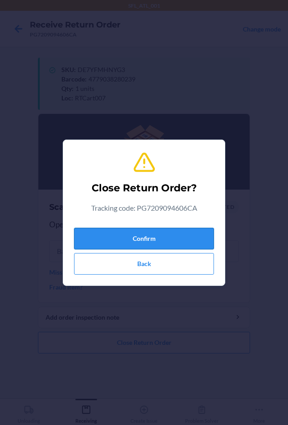
click at [176, 238] on button "Confirm" at bounding box center [144, 239] width 140 height 22
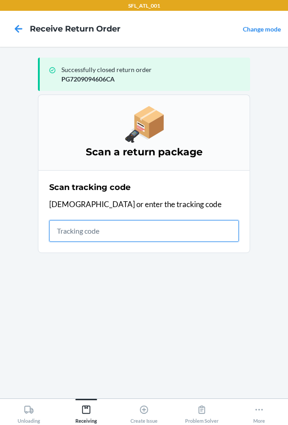
click at [129, 235] on input "text" at bounding box center [143, 231] width 189 height 22
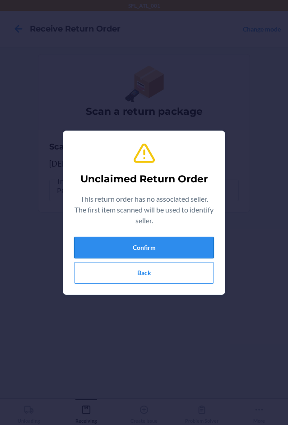
click at [155, 244] on button "Confirm" at bounding box center [144, 248] width 140 height 22
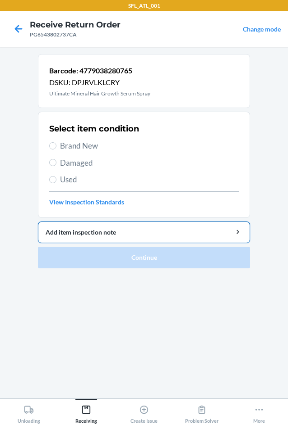
drag, startPoint x: 87, startPoint y: 144, endPoint x: 100, endPoint y: 229, distance: 86.1
click at [87, 150] on span "Brand New" at bounding box center [149, 146] width 178 height 12
click at [56, 150] on input "Brand New" at bounding box center [52, 145] width 7 height 7
radio input "true"
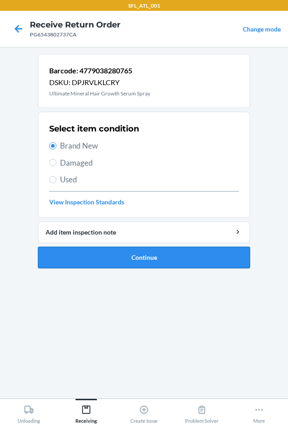
click at [100, 258] on button "Continue" at bounding box center [144, 258] width 212 height 22
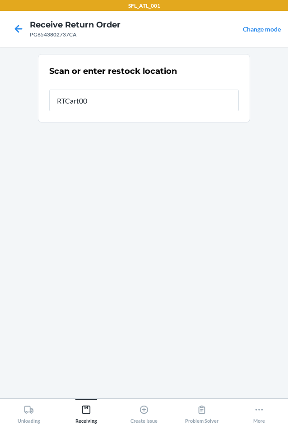
type input "RTCart007"
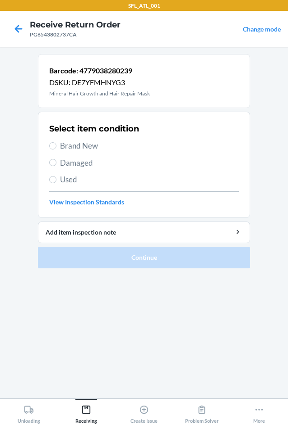
click at [85, 144] on span "Brand New" at bounding box center [149, 146] width 178 height 12
click at [56, 144] on input "Brand New" at bounding box center [52, 145] width 7 height 7
radio input "true"
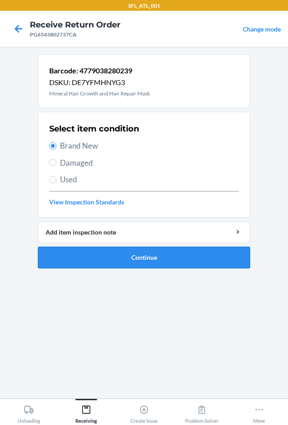
click at [96, 260] on button "Continue" at bounding box center [144, 258] width 212 height 22
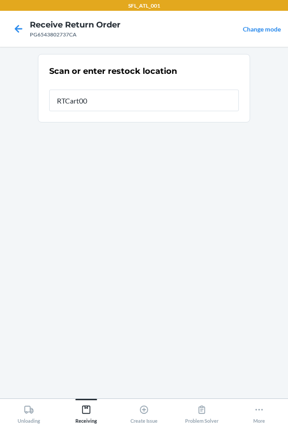
type input "RTCart007"
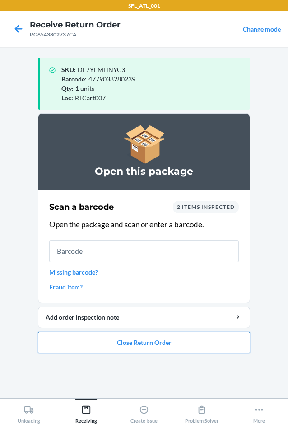
click at [160, 346] on button "Close Return Order" at bounding box center [144, 343] width 212 height 22
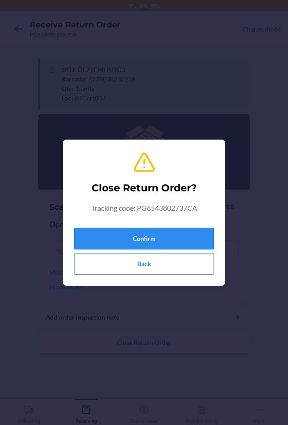
click at [162, 239] on button "Confirm" at bounding box center [144, 239] width 140 height 22
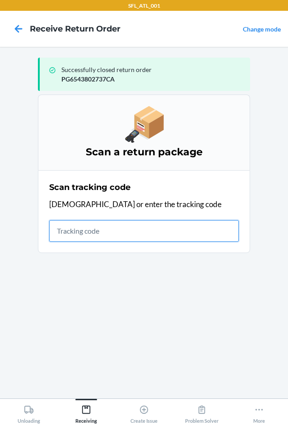
click at [145, 232] on input "text" at bounding box center [143, 231] width 189 height 22
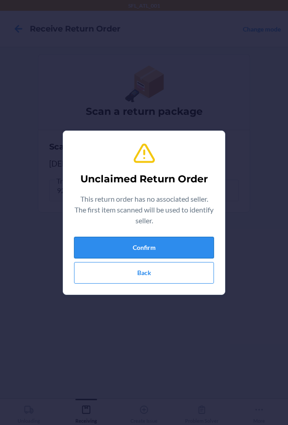
click at [123, 253] on button "Confirm" at bounding box center [144, 248] width 140 height 22
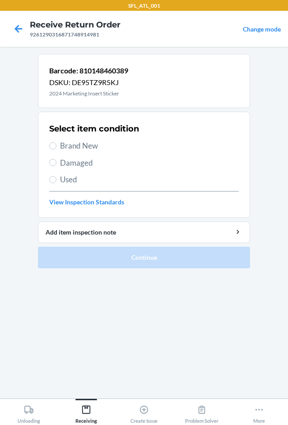
click at [100, 146] on span "Brand New" at bounding box center [149, 146] width 178 height 12
click at [56, 146] on input "Brand New" at bounding box center [52, 145] width 7 height 7
radio input "true"
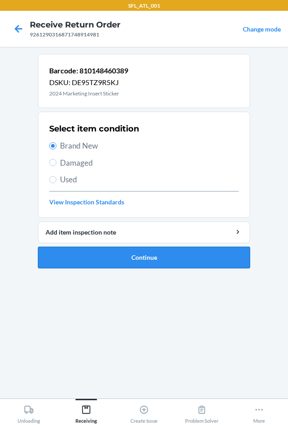
click at [113, 255] on button "Continue" at bounding box center [144, 258] width 212 height 22
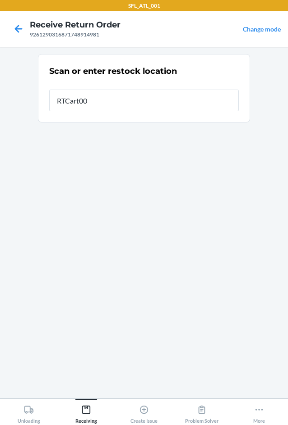
type input "RTCart007"
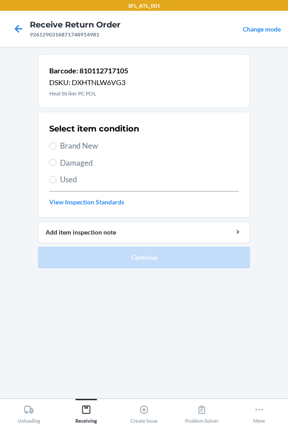
click at [71, 146] on span "Brand New" at bounding box center [149, 146] width 178 height 12
click at [56, 146] on input "Brand New" at bounding box center [52, 145] width 7 height 7
radio input "true"
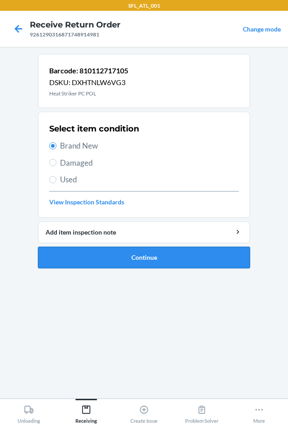
click at [85, 261] on button "Continue" at bounding box center [144, 258] width 212 height 22
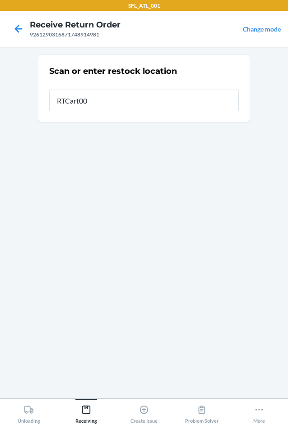
type input "RTCart007"
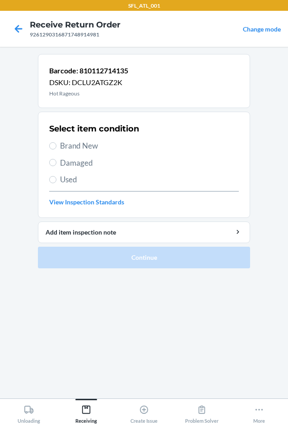
click at [87, 141] on span "Brand New" at bounding box center [149, 146] width 178 height 12
click at [56, 142] on input "Brand New" at bounding box center [52, 145] width 7 height 7
radio input "true"
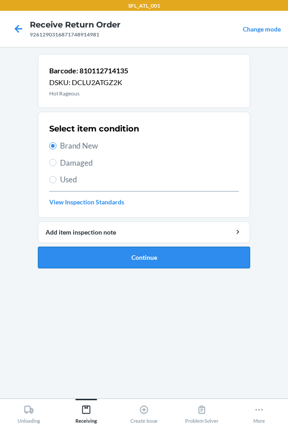
click at [123, 263] on button "Continue" at bounding box center [144, 258] width 212 height 22
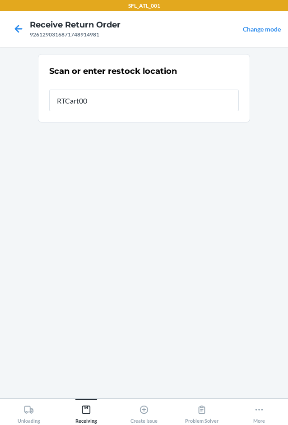
type input "RTCart007"
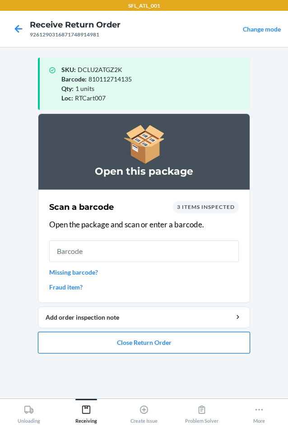
click at [136, 349] on button "Close Return Order" at bounding box center [144, 343] width 212 height 22
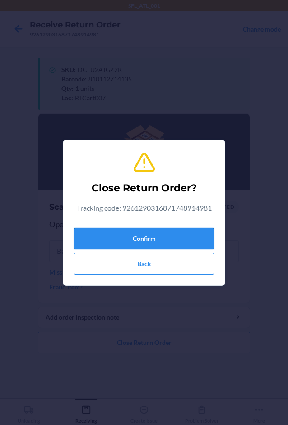
drag, startPoint x: 172, startPoint y: 242, endPoint x: 9, endPoint y: 213, distance: 165.8
click at [171, 242] on button "Confirm" at bounding box center [144, 239] width 140 height 22
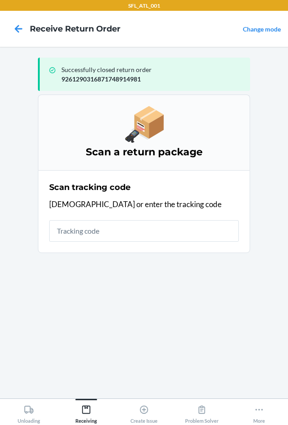
click at [90, 80] on p "9261290316871748914981" at bounding box center [151, 78] width 181 height 9
copy p "9261290316871748914981"
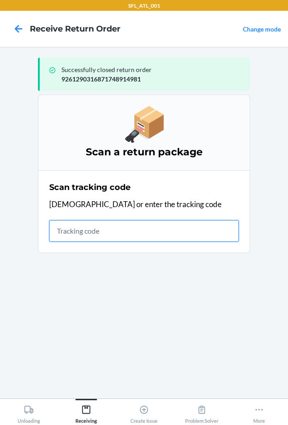
click at [106, 230] on input "text" at bounding box center [143, 231] width 189 height 22
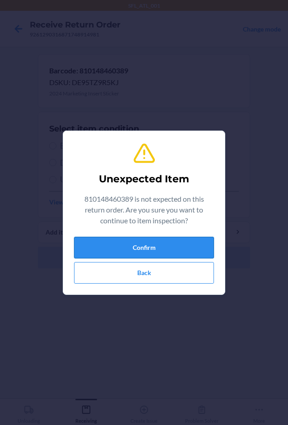
click at [90, 250] on button "Confirm" at bounding box center [144, 248] width 140 height 22
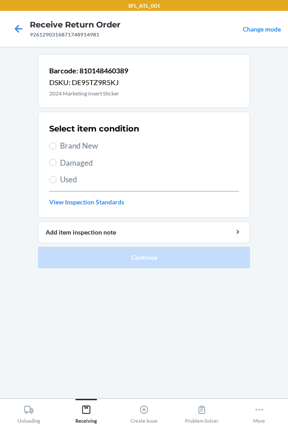
click at [72, 145] on span "Brand New" at bounding box center [149, 146] width 178 height 12
click at [56, 145] on input "Brand New" at bounding box center [52, 145] width 7 height 7
radio input "true"
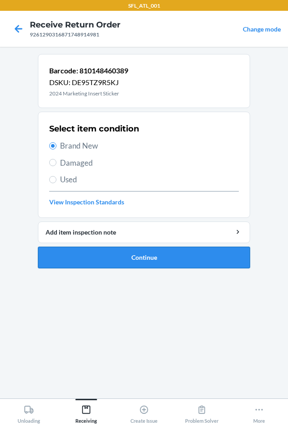
click at [81, 261] on button "Continue" at bounding box center [144, 258] width 212 height 22
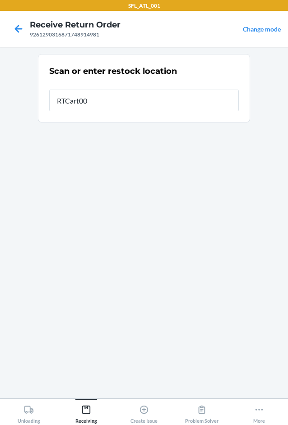
type input "RTCart007"
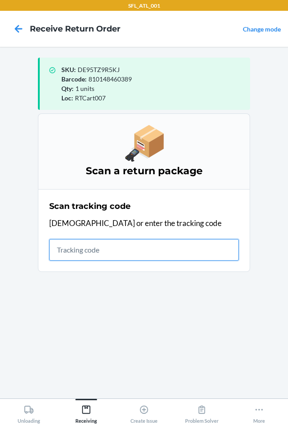
drag, startPoint x: 77, startPoint y: 251, endPoint x: 47, endPoint y: 251, distance: 29.3
click at [77, 251] on input "text" at bounding box center [143, 250] width 189 height 22
click at [105, 251] on input "text" at bounding box center [143, 250] width 189 height 22
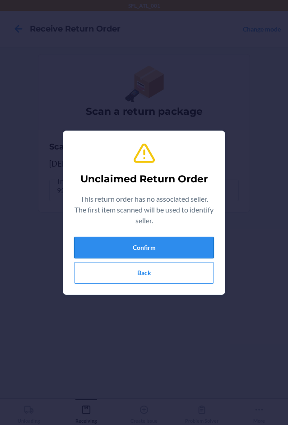
click at [122, 248] on button "Confirm" at bounding box center [144, 248] width 140 height 22
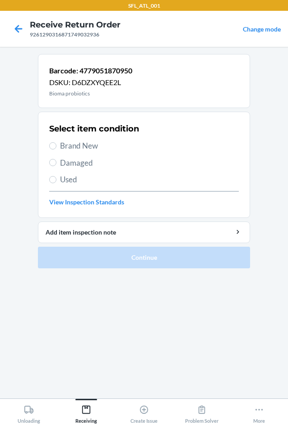
click at [91, 149] on span "Brand New" at bounding box center [149, 146] width 178 height 12
click at [56, 149] on input "Brand New" at bounding box center [52, 145] width 7 height 7
radio input "true"
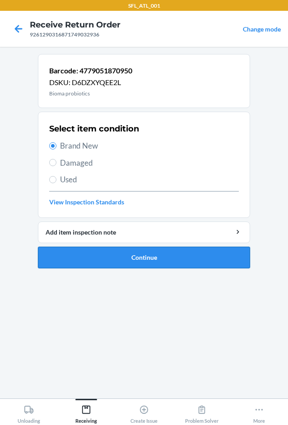
click at [102, 253] on button "Continue" at bounding box center [144, 258] width 212 height 22
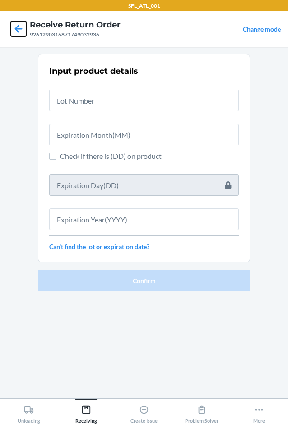
click at [20, 29] on icon at bounding box center [19, 29] width 8 height 8
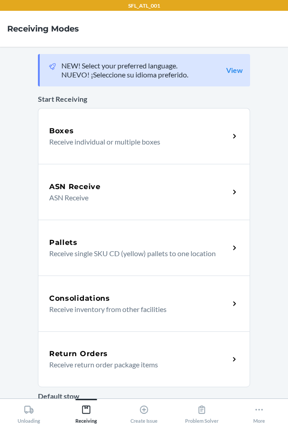
click at [138, 357] on div "Return Orders" at bounding box center [139, 354] width 180 height 11
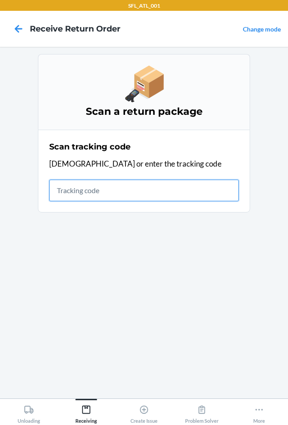
click at [137, 193] on input "text" at bounding box center [143, 191] width 189 height 22
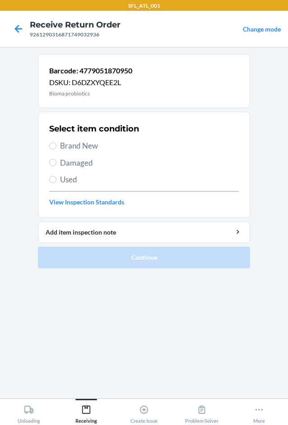
click at [69, 180] on span "Used" at bounding box center [149, 180] width 178 height 12
click at [56, 180] on input "Used" at bounding box center [52, 179] width 7 height 7
radio input "true"
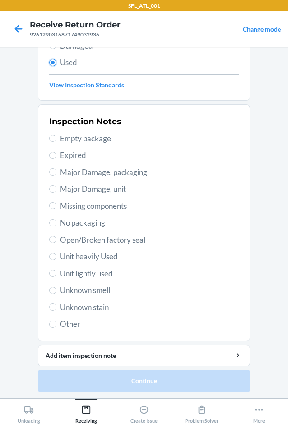
scroll to position [118, 0]
click at [69, 325] on span "Other" at bounding box center [149, 324] width 178 height 12
click at [56, 325] on input "Other" at bounding box center [52, 323] width 7 height 7
radio input "true"
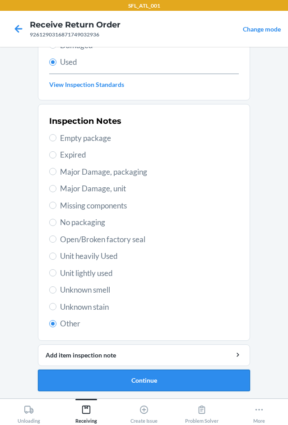
click at [76, 373] on button "Continue" at bounding box center [144, 381] width 212 height 22
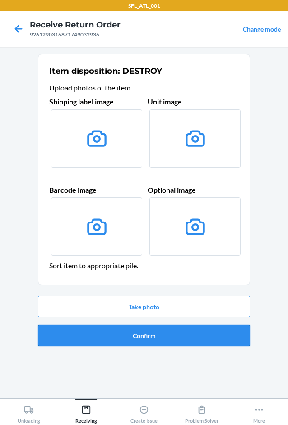
click at [118, 338] on button "Confirm" at bounding box center [144, 336] width 212 height 22
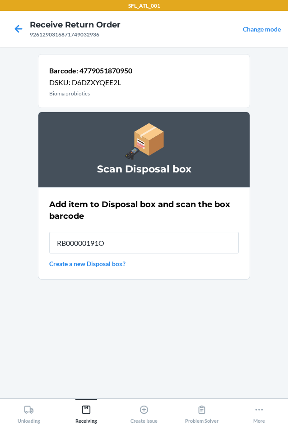
type input "RB00000191O"
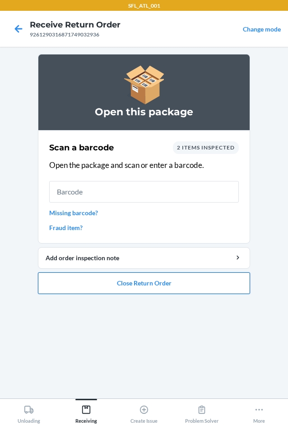
click at [165, 283] on button "Close Return Order" at bounding box center [144, 284] width 212 height 22
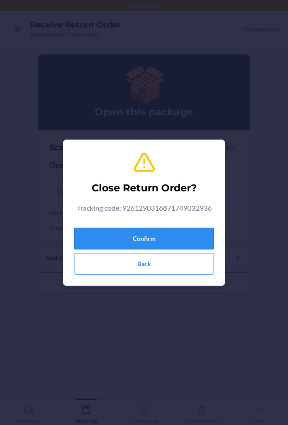
click at [165, 236] on button "Confirm" at bounding box center [144, 239] width 140 height 22
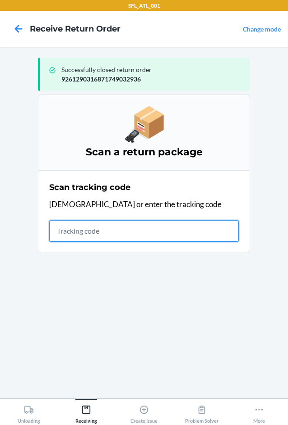
click at [112, 231] on input "text" at bounding box center [143, 231] width 189 height 22
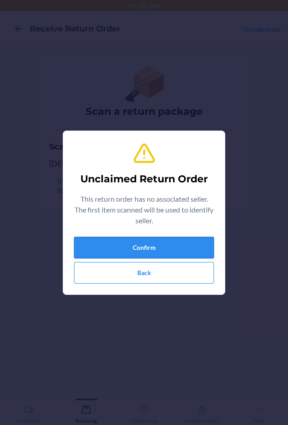
click at [121, 248] on button "Confirm" at bounding box center [144, 248] width 140 height 22
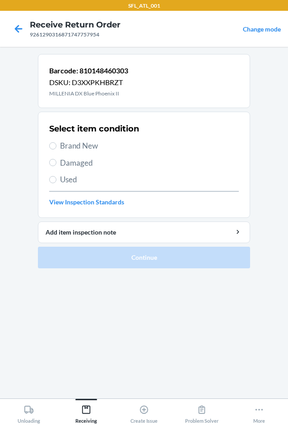
click at [78, 149] on span "Brand New" at bounding box center [149, 146] width 178 height 12
click at [56, 149] on input "Brand New" at bounding box center [52, 145] width 7 height 7
radio input "true"
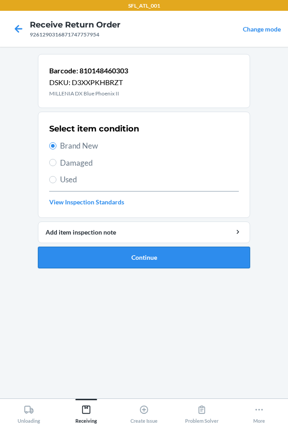
click at [110, 253] on button "Continue" at bounding box center [144, 258] width 212 height 22
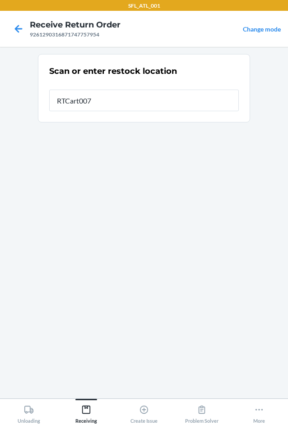
type input "RTCart007"
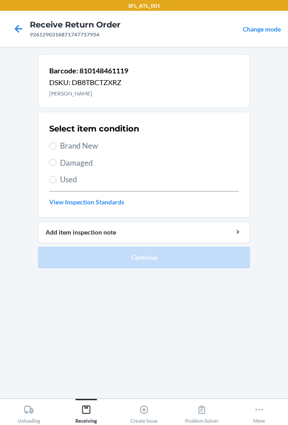
click at [86, 149] on span "Brand New" at bounding box center [149, 146] width 178 height 12
click at [56, 149] on input "Brand New" at bounding box center [52, 145] width 7 height 7
radio input "true"
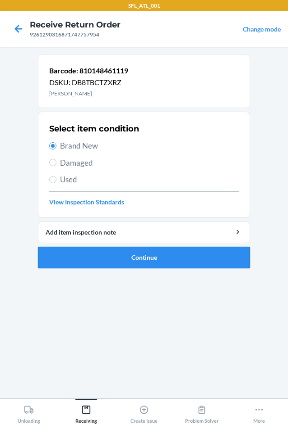
click at [101, 265] on button "Continue" at bounding box center [144, 258] width 212 height 22
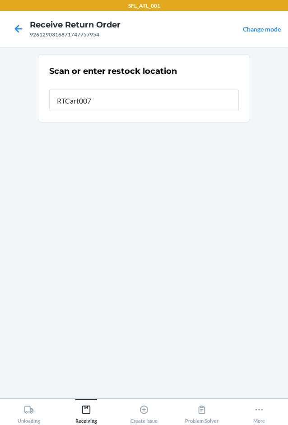
type input "RTCart007"
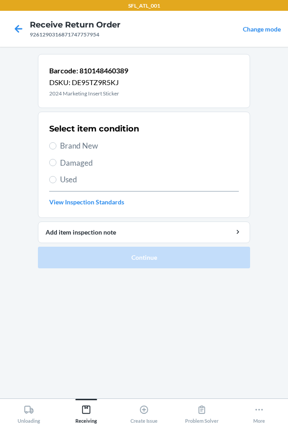
click at [72, 145] on span "Brand New" at bounding box center [149, 146] width 178 height 12
click at [56, 145] on input "Brand New" at bounding box center [52, 145] width 7 height 7
radio input "true"
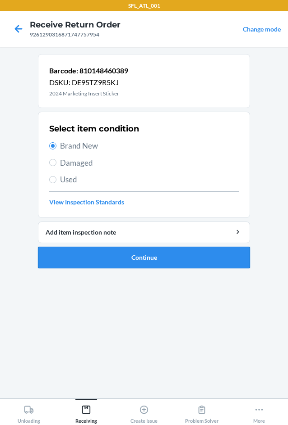
click at [90, 247] on button "Continue" at bounding box center [144, 258] width 212 height 22
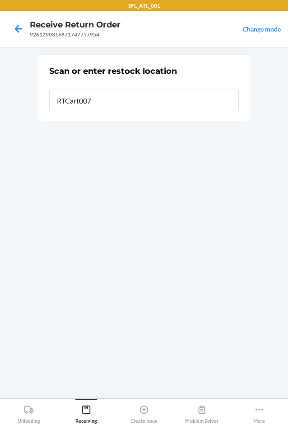
type input "RTCart007"
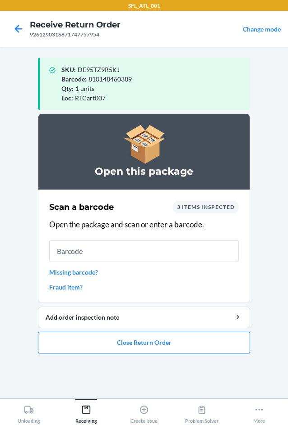
click at [119, 338] on button "Close Return Order" at bounding box center [144, 343] width 212 height 22
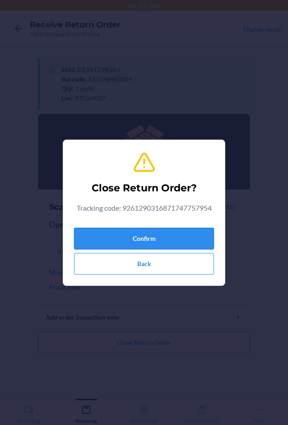
click at [137, 236] on button "Confirm" at bounding box center [144, 239] width 140 height 22
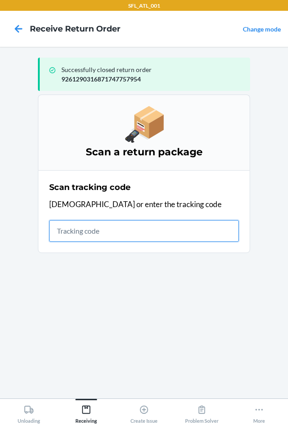
drag, startPoint x: 72, startPoint y: 238, endPoint x: 10, endPoint y: 259, distance: 65.0
click at [72, 238] on input "text" at bounding box center [143, 231] width 189 height 22
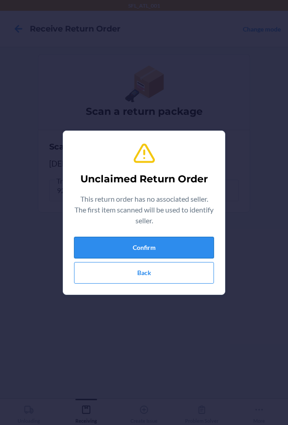
click at [163, 252] on button "Confirm" at bounding box center [144, 248] width 140 height 22
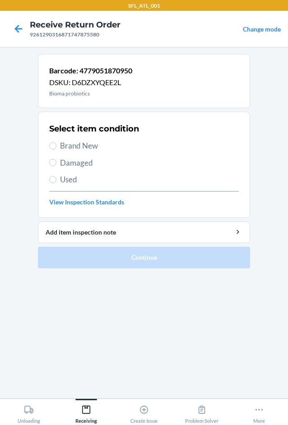
click at [82, 183] on span "Used" at bounding box center [149, 180] width 178 height 12
click at [56, 183] on input "Used" at bounding box center [52, 179] width 7 height 7
radio input "true"
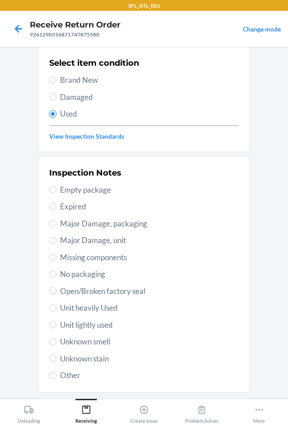
scroll to position [118, 0]
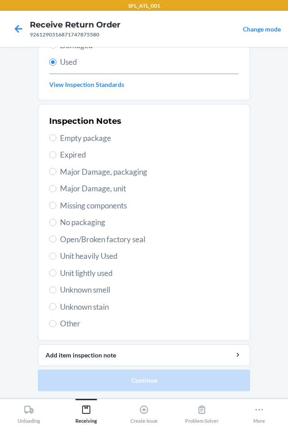
click at [69, 323] on span "Other" at bounding box center [149, 324] width 178 height 12
click at [56, 323] on input "Other" at bounding box center [52, 323] width 7 height 7
radio input "true"
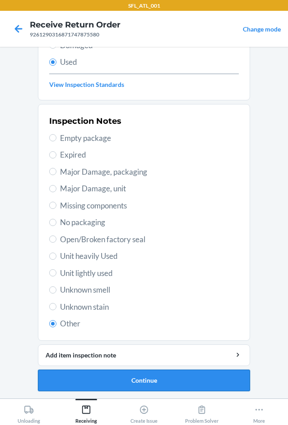
click at [75, 384] on button "Continue" at bounding box center [144, 381] width 212 height 22
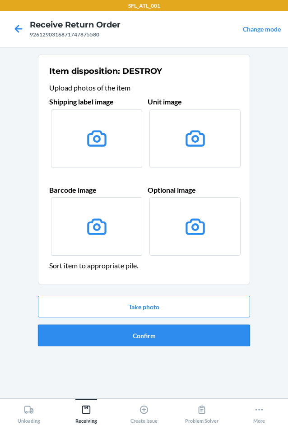
click at [157, 333] on button "Confirm" at bounding box center [144, 336] width 212 height 22
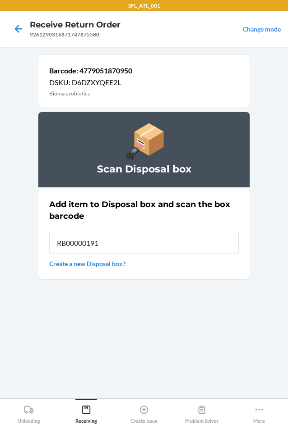
type input "RB00000191O"
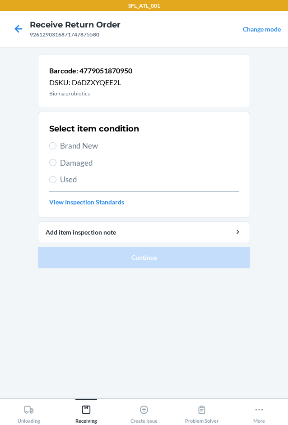
click at [77, 178] on span "Used" at bounding box center [149, 180] width 178 height 12
click at [56, 178] on input "Used" at bounding box center [52, 179] width 7 height 7
radio input "true"
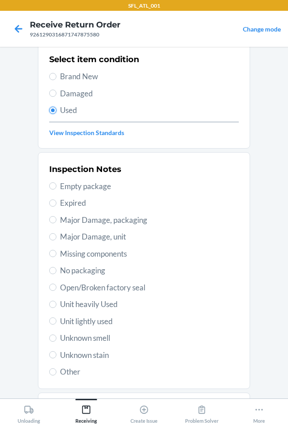
scroll to position [118, 0]
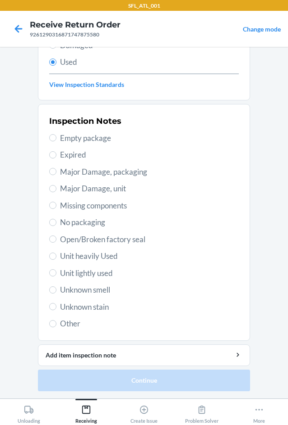
click at [74, 321] on span "Other" at bounding box center [149, 324] width 178 height 12
click at [56, 321] on input "Other" at bounding box center [52, 323] width 7 height 7
radio input "true"
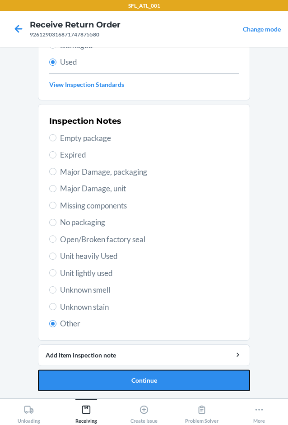
drag, startPoint x: 89, startPoint y: 388, endPoint x: 101, endPoint y: 383, distance: 12.7
click at [89, 388] on button "Continue" at bounding box center [144, 381] width 212 height 22
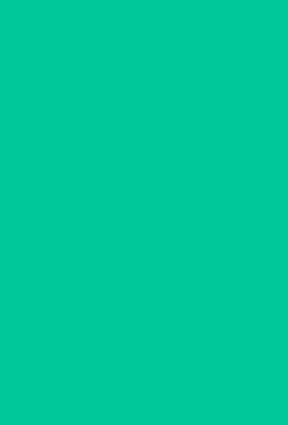
scroll to position [0, 0]
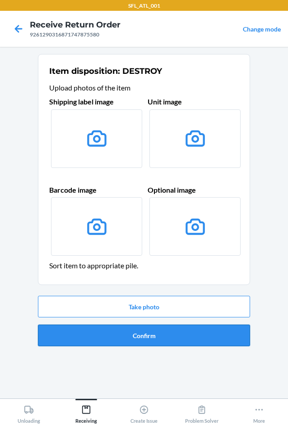
click at [145, 338] on button "Confirm" at bounding box center [144, 336] width 212 height 22
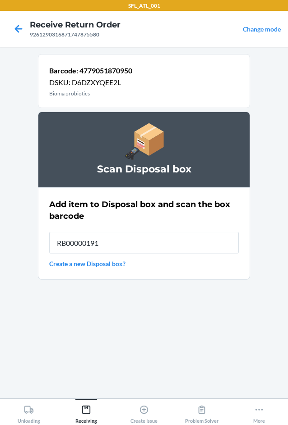
type input "RB00000191O"
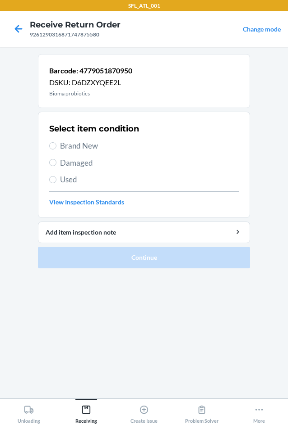
click at [63, 179] on span "Used" at bounding box center [149, 180] width 178 height 12
click at [56, 179] on input "Used" at bounding box center [52, 179] width 7 height 7
radio input "true"
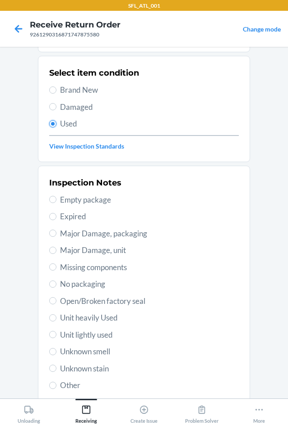
scroll to position [118, 0]
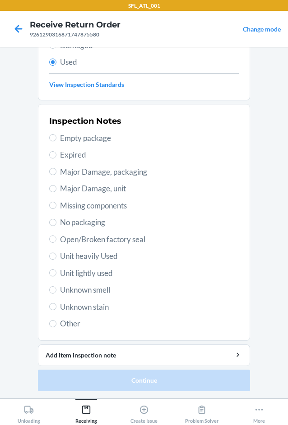
click at [69, 324] on span "Other" at bounding box center [149, 324] width 178 height 12
click at [56, 324] on input "Other" at bounding box center [52, 323] width 7 height 7
radio input "true"
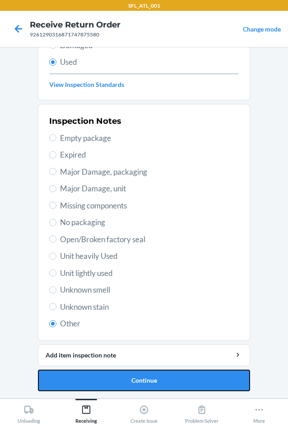
drag, startPoint x: 67, startPoint y: 376, endPoint x: 115, endPoint y: 359, distance: 50.8
click at [71, 375] on button "Continue" at bounding box center [144, 381] width 212 height 22
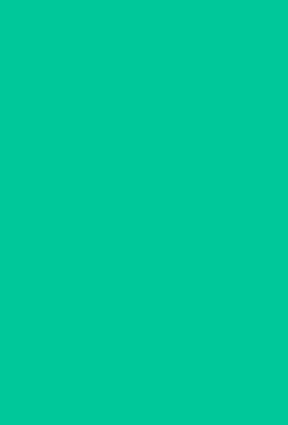
scroll to position [0, 0]
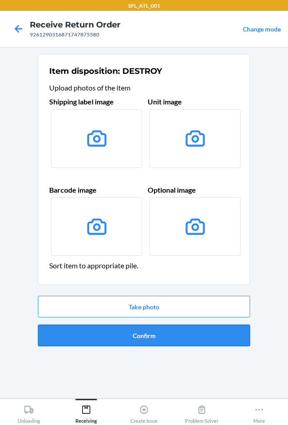
click at [144, 336] on button "Confirm" at bounding box center [144, 336] width 212 height 22
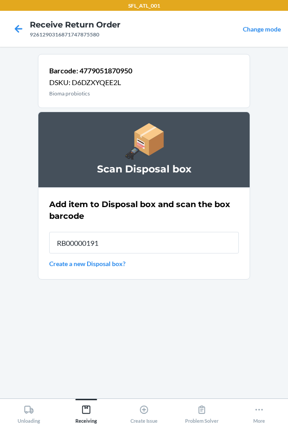
type input "RB00000191O"
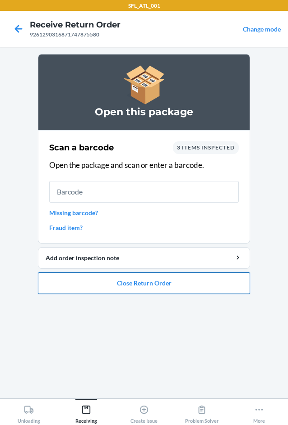
click at [108, 280] on button "Close Return Order" at bounding box center [144, 284] width 212 height 22
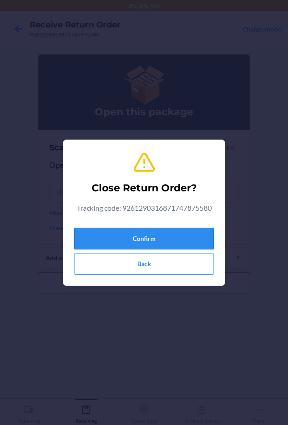
click at [106, 233] on button "Confirm" at bounding box center [144, 239] width 140 height 22
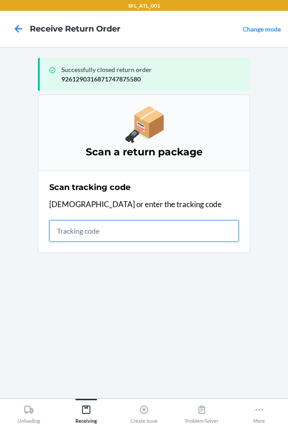
click at [146, 233] on input "text" at bounding box center [143, 231] width 189 height 22
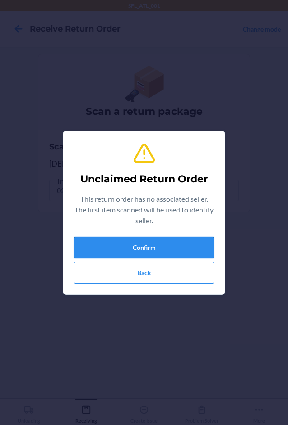
click at [135, 241] on button "Confirm" at bounding box center [144, 248] width 140 height 22
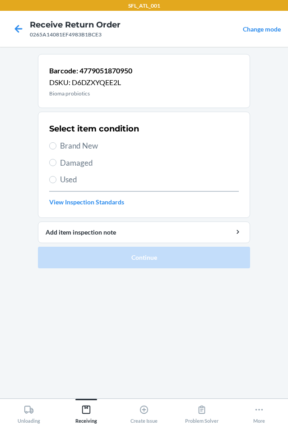
click at [57, 181] on label "Used" at bounding box center [143, 180] width 189 height 12
click at [56, 181] on input "Used" at bounding box center [52, 179] width 7 height 7
radio input "true"
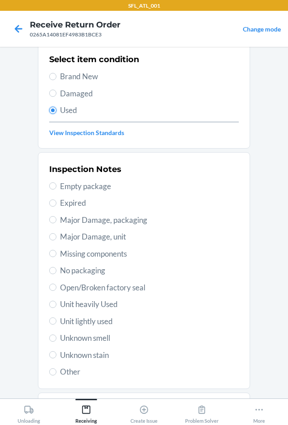
scroll to position [118, 0]
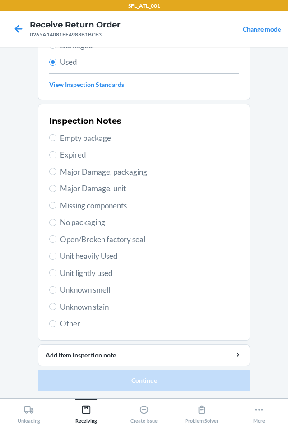
click at [62, 326] on span "Other" at bounding box center [149, 324] width 178 height 12
click at [56, 326] on input "Other" at bounding box center [52, 323] width 7 height 7
radio input "true"
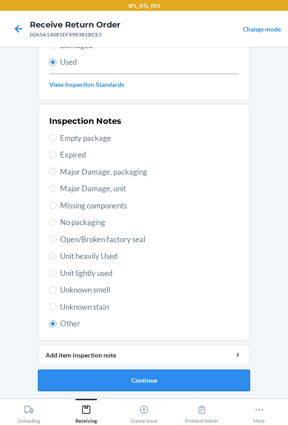
click at [79, 383] on button "Continue" at bounding box center [144, 381] width 212 height 22
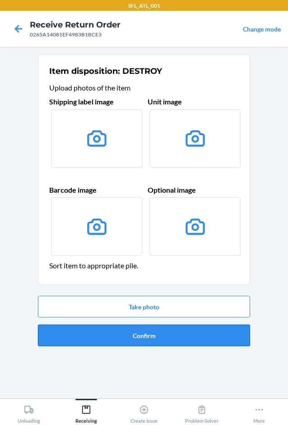
click at [125, 337] on button "Confirm" at bounding box center [144, 336] width 212 height 22
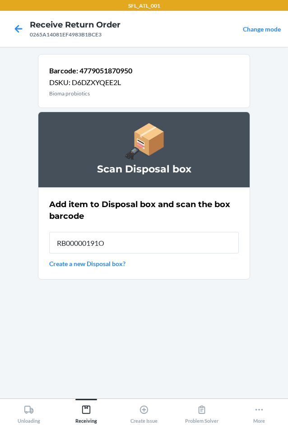
type input "RB00000191O"
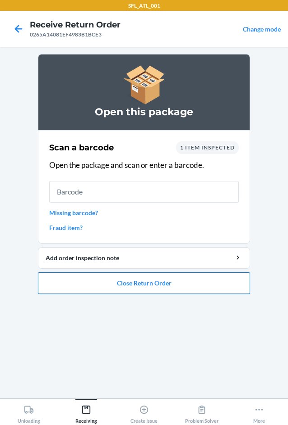
click at [120, 283] on button "Close Return Order" at bounding box center [144, 284] width 212 height 22
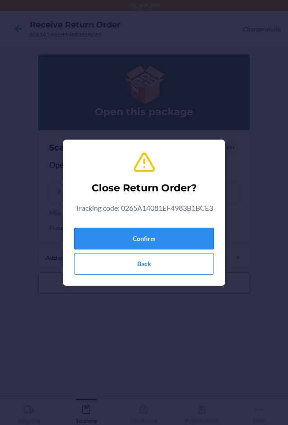
drag, startPoint x: 135, startPoint y: 235, endPoint x: 105, endPoint y: 250, distance: 33.5
click at [134, 235] on button "Confirm" at bounding box center [144, 239] width 140 height 22
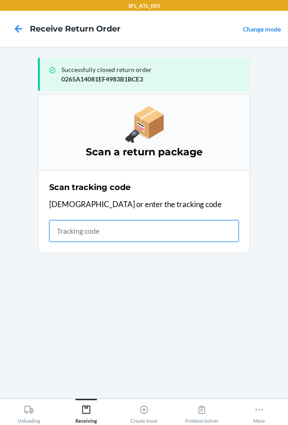
drag, startPoint x: 66, startPoint y: 238, endPoint x: 38, endPoint y: 237, distance: 27.5
click at [66, 238] on input "text" at bounding box center [143, 231] width 189 height 22
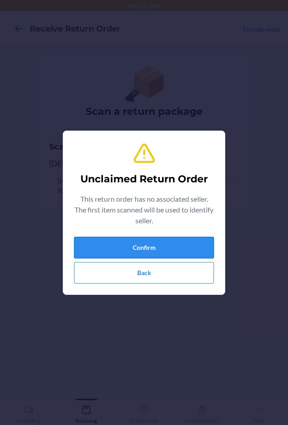
click at [175, 243] on button "Confirm" at bounding box center [144, 248] width 140 height 22
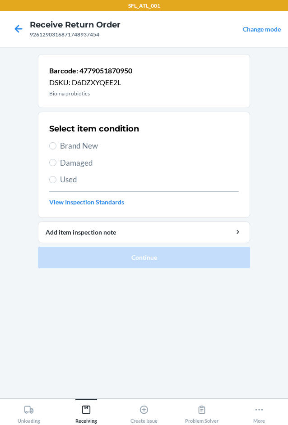
click at [68, 180] on span "Used" at bounding box center [149, 180] width 178 height 12
click at [56, 180] on input "Used" at bounding box center [52, 179] width 7 height 7
radio input "true"
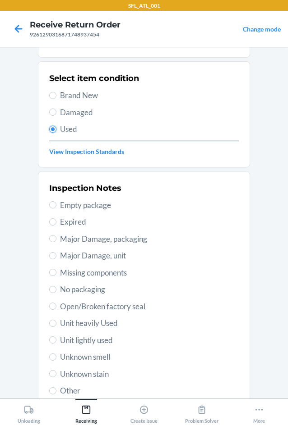
scroll to position [118, 0]
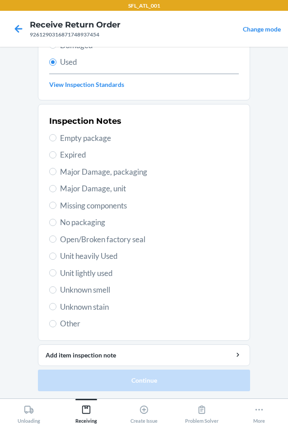
click at [64, 322] on span "Other" at bounding box center [149, 324] width 178 height 12
click at [56, 322] on input "Other" at bounding box center [52, 323] width 7 height 7
radio input "true"
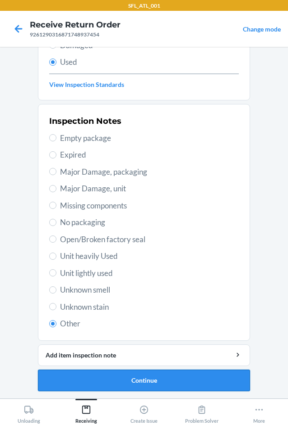
click at [82, 381] on button "Continue" at bounding box center [144, 381] width 212 height 22
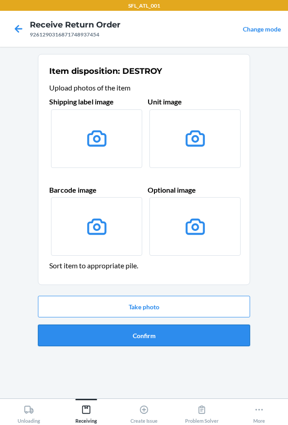
click at [143, 329] on button "Confirm" at bounding box center [144, 336] width 212 height 22
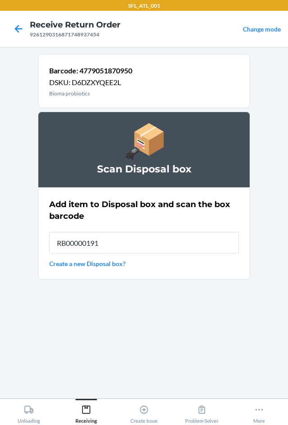
type input "RB00000191O"
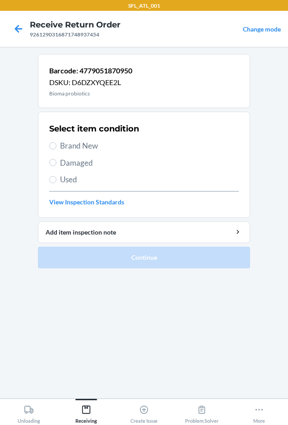
click at [75, 179] on span "Used" at bounding box center [149, 180] width 178 height 12
click at [56, 179] on input "Used" at bounding box center [52, 179] width 7 height 7
radio input "true"
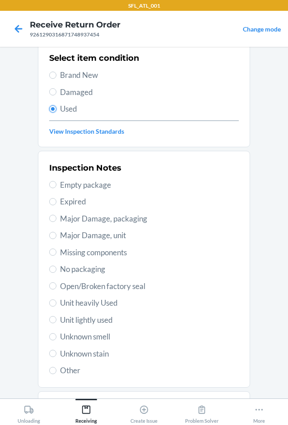
scroll to position [118, 0]
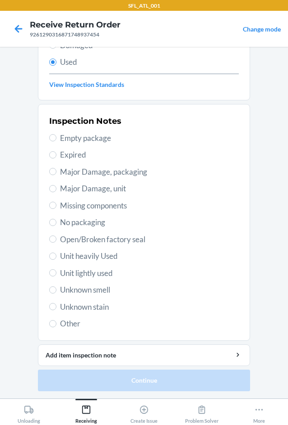
click at [72, 327] on span "Other" at bounding box center [149, 324] width 178 height 12
click at [56, 327] on input "Other" at bounding box center [52, 323] width 7 height 7
radio input "true"
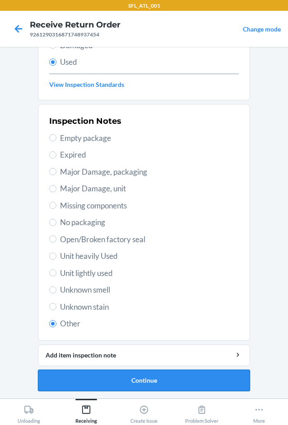
drag, startPoint x: 82, startPoint y: 371, endPoint x: 82, endPoint y: 376, distance: 5.0
click at [82, 376] on li "Barcode: 4779051870950 DSKU: D6DZXYQEE2L Bioma probiotics Select item condition…" at bounding box center [144, 163] width 212 height 455
click at [82, 376] on button "Continue" at bounding box center [144, 381] width 212 height 22
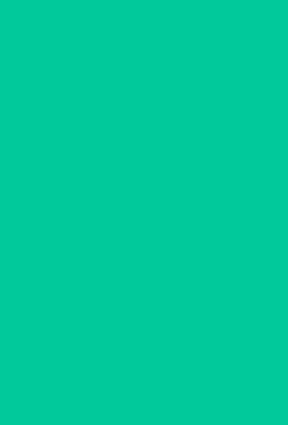
scroll to position [0, 0]
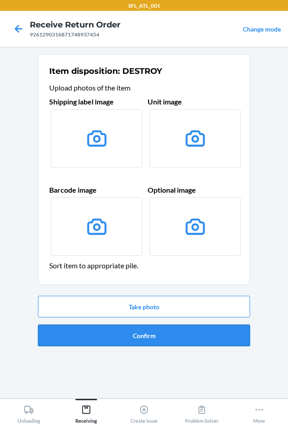
click at [116, 340] on button "Confirm" at bounding box center [144, 336] width 212 height 22
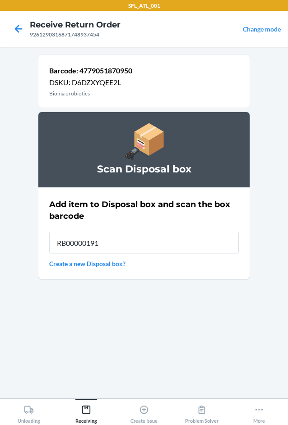
type input "RB00000191O"
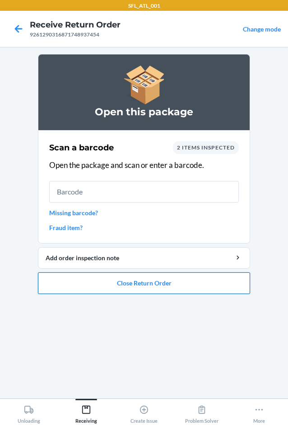
click at [148, 284] on button "Close Return Order" at bounding box center [144, 284] width 212 height 22
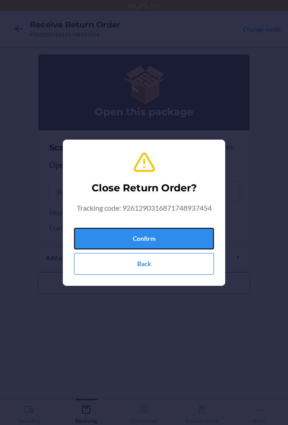
drag, startPoint x: 165, startPoint y: 242, endPoint x: 9, endPoint y: 209, distance: 159.4
click at [163, 241] on button "Confirm" at bounding box center [144, 239] width 140 height 22
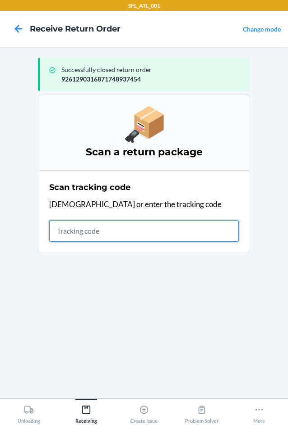
click at [78, 233] on input "text" at bounding box center [143, 231] width 189 height 22
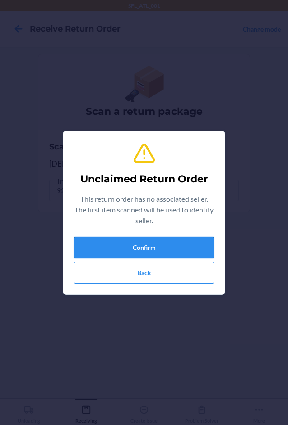
click at [85, 242] on button "Confirm" at bounding box center [144, 248] width 140 height 22
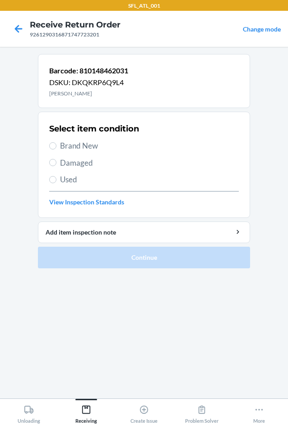
click at [89, 146] on span "Brand New" at bounding box center [149, 146] width 178 height 12
click at [56, 146] on input "Brand New" at bounding box center [52, 145] width 7 height 7
radio input "true"
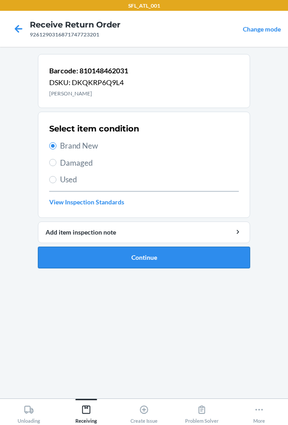
click at [105, 262] on button "Continue" at bounding box center [144, 258] width 212 height 22
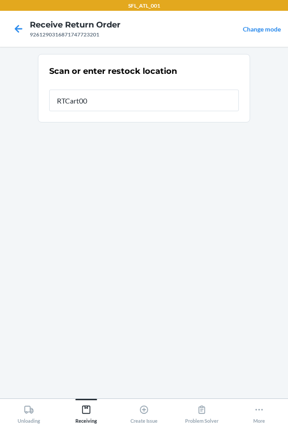
type input "RTCart007"
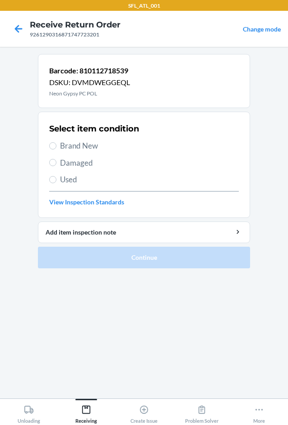
click at [83, 146] on span "Brand New" at bounding box center [149, 146] width 178 height 12
click at [56, 146] on input "Brand New" at bounding box center [52, 145] width 7 height 7
radio input "true"
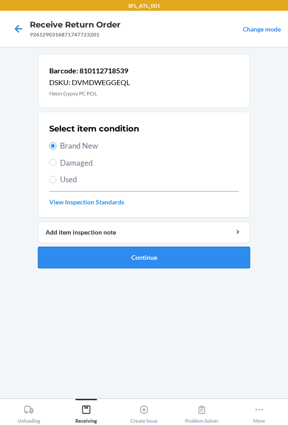
click at [111, 262] on button "Continue" at bounding box center [144, 258] width 212 height 22
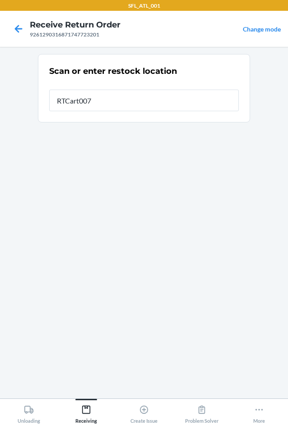
type input "RTCart007"
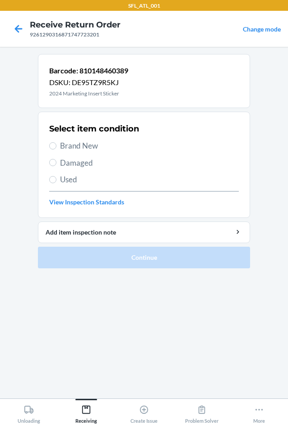
click at [90, 148] on span "Brand New" at bounding box center [149, 146] width 178 height 12
click at [56, 148] on input "Brand New" at bounding box center [52, 145] width 7 height 7
radio input "true"
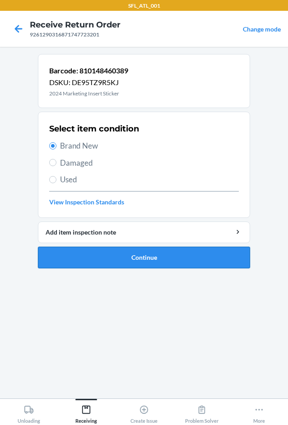
click at [116, 256] on button "Continue" at bounding box center [144, 258] width 212 height 22
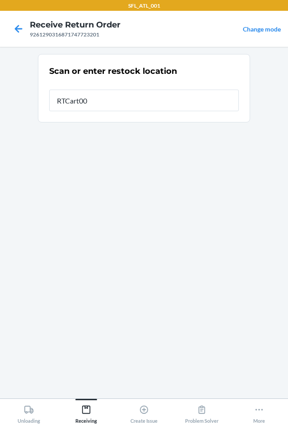
type input "RTCart007"
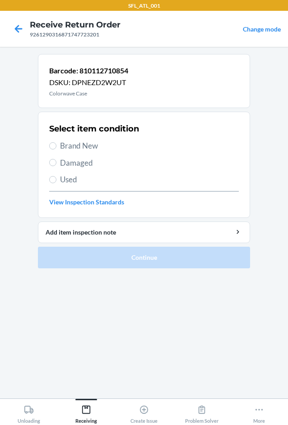
click at [95, 146] on span "Brand New" at bounding box center [149, 146] width 178 height 12
click at [56, 146] on input "Brand New" at bounding box center [52, 145] width 7 height 7
radio input "true"
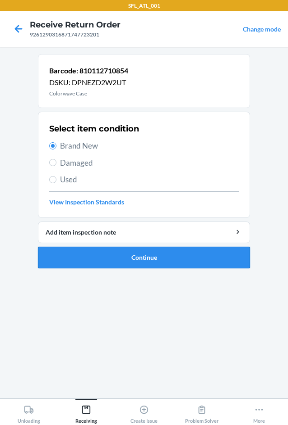
click at [151, 256] on button "Continue" at bounding box center [144, 258] width 212 height 22
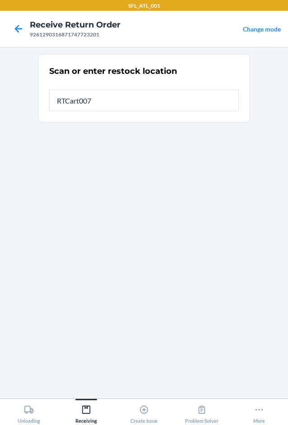
type input "RTCart007"
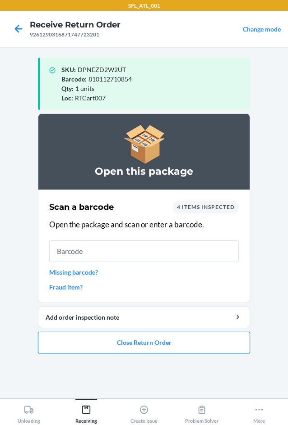
click at [135, 343] on button "Close Return Order" at bounding box center [144, 343] width 212 height 22
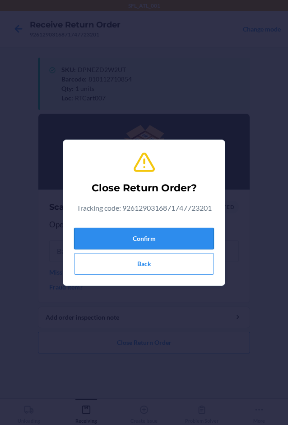
click at [142, 237] on button "Confirm" at bounding box center [144, 239] width 140 height 22
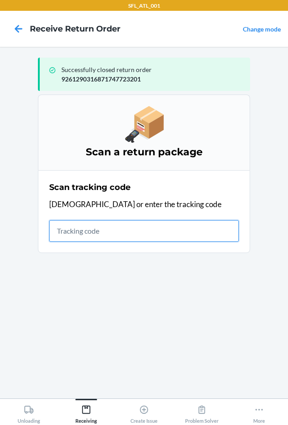
click at [117, 234] on input "text" at bounding box center [143, 231] width 189 height 22
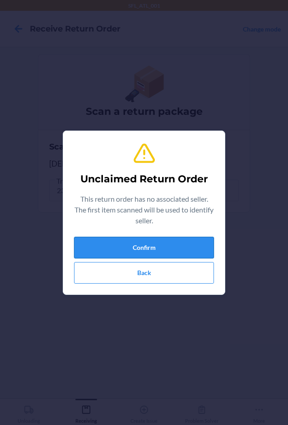
click at [122, 248] on button "Confirm" at bounding box center [144, 248] width 140 height 22
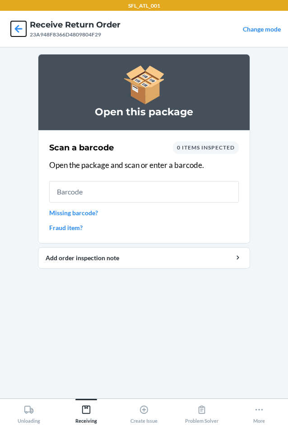
click at [14, 29] on icon at bounding box center [18, 28] width 15 height 15
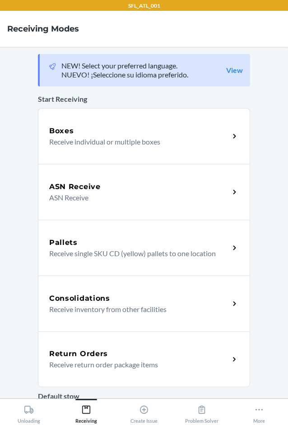
click at [87, 352] on h5 "Return Orders" at bounding box center [78, 354] width 59 height 11
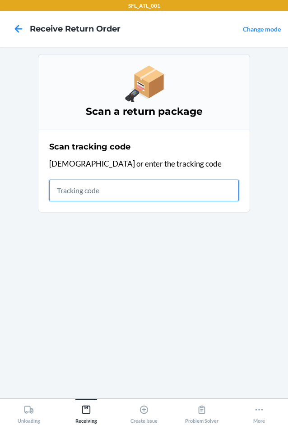
click at [136, 192] on input "text" at bounding box center [143, 191] width 189 height 22
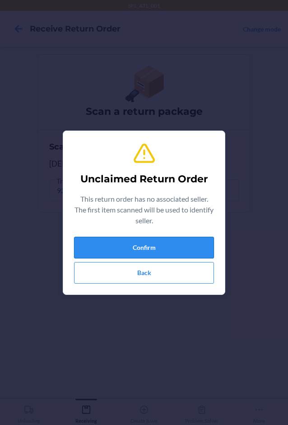
click at [151, 247] on button "Confirm" at bounding box center [144, 248] width 140 height 22
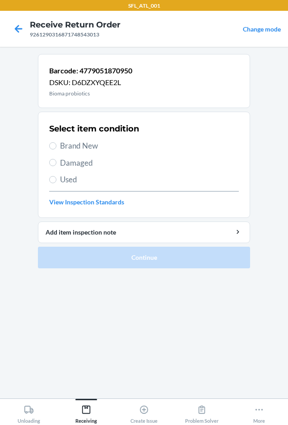
click at [72, 176] on span "Used" at bounding box center [149, 180] width 178 height 12
click at [56, 176] on input "Used" at bounding box center [52, 179] width 7 height 7
radio input "true"
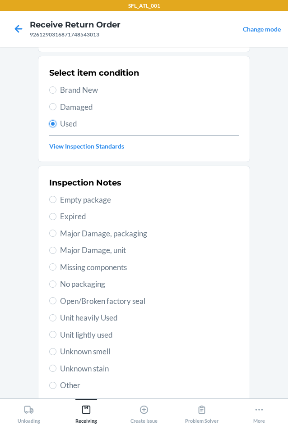
scroll to position [118, 0]
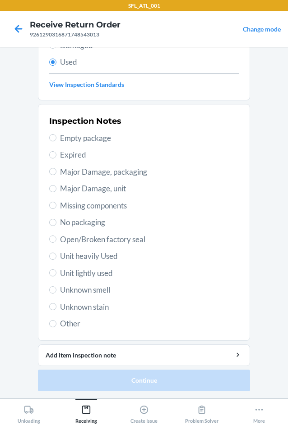
click at [68, 322] on span "Other" at bounding box center [149, 324] width 178 height 12
click at [56, 322] on input "Other" at bounding box center [52, 323] width 7 height 7
radio input "true"
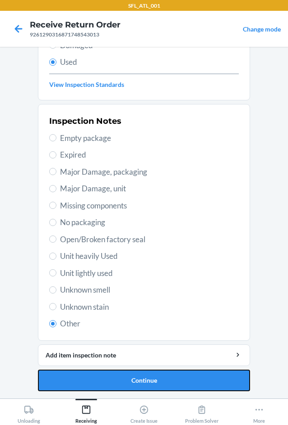
drag, startPoint x: 78, startPoint y: 383, endPoint x: 94, endPoint y: 375, distance: 17.9
click at [83, 380] on button "Continue" at bounding box center [144, 381] width 212 height 22
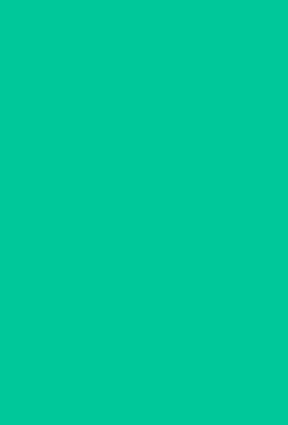
scroll to position [0, 0]
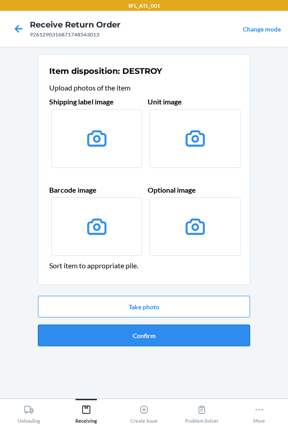
click at [143, 341] on button "Confirm" at bounding box center [144, 336] width 212 height 22
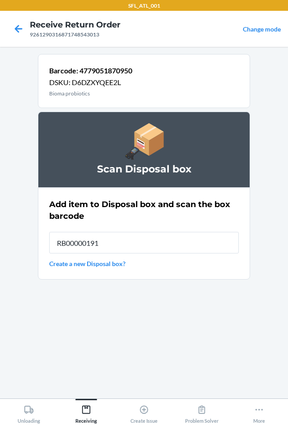
type input "RB00000191O"
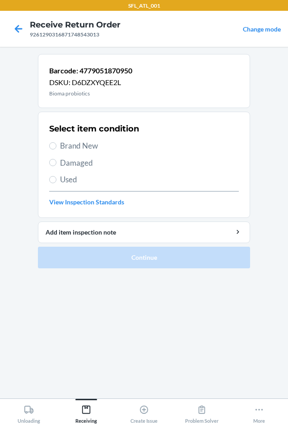
click at [68, 182] on span "Used" at bounding box center [149, 180] width 178 height 12
click at [56, 182] on input "Used" at bounding box center [52, 179] width 7 height 7
radio input "true"
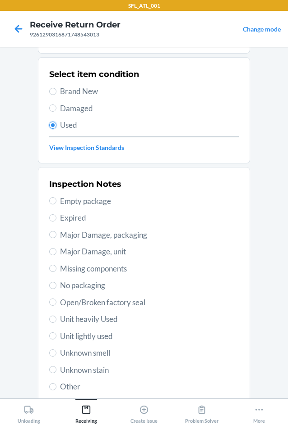
scroll to position [118, 0]
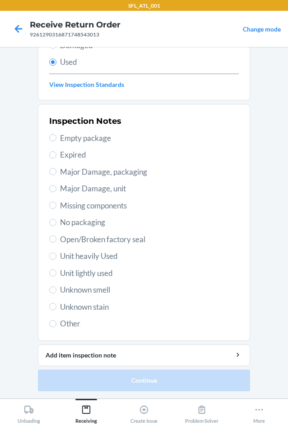
click at [69, 324] on span "Other" at bounding box center [149, 324] width 178 height 12
click at [56, 324] on input "Other" at bounding box center [52, 323] width 7 height 7
radio input "true"
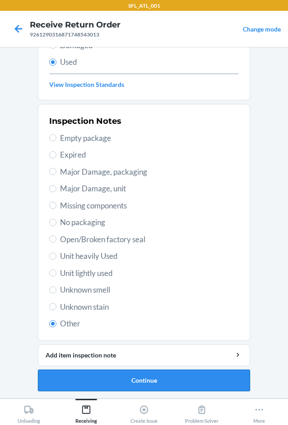
click at [78, 384] on button "Continue" at bounding box center [144, 381] width 212 height 22
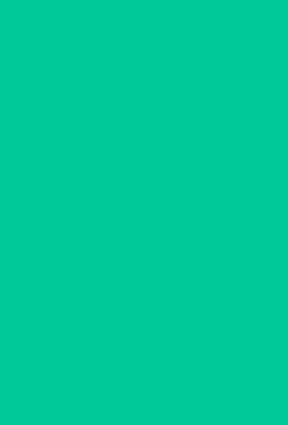
scroll to position [0, 0]
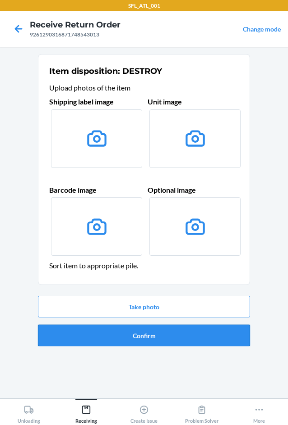
click at [159, 341] on button "Confirm" at bounding box center [144, 336] width 212 height 22
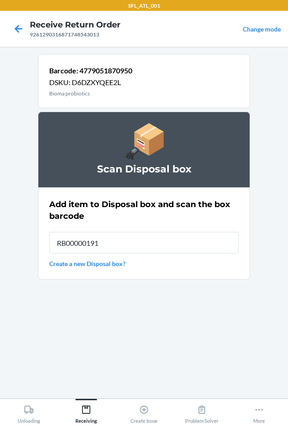
type input "RB00000191O"
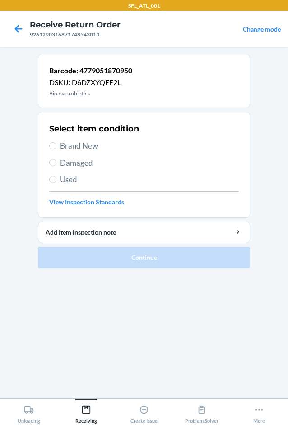
click at [67, 179] on span "Used" at bounding box center [149, 180] width 178 height 12
click at [56, 179] on input "Used" at bounding box center [52, 179] width 7 height 7
radio input "true"
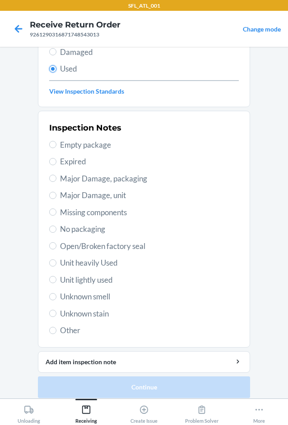
scroll to position [118, 0]
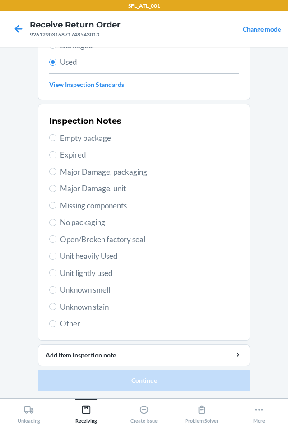
click at [73, 325] on span "Other" at bounding box center [149, 324] width 178 height 12
click at [56, 325] on input "Other" at bounding box center [52, 323] width 7 height 7
radio input "true"
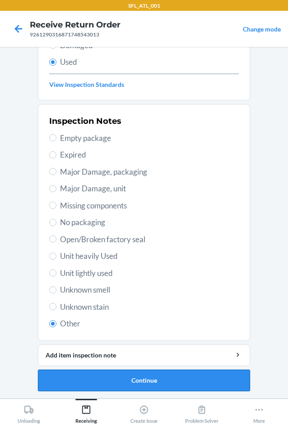
click at [88, 381] on button "Continue" at bounding box center [144, 381] width 212 height 22
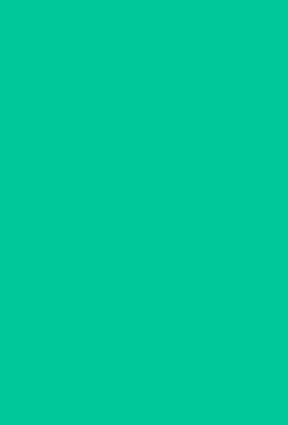
scroll to position [0, 0]
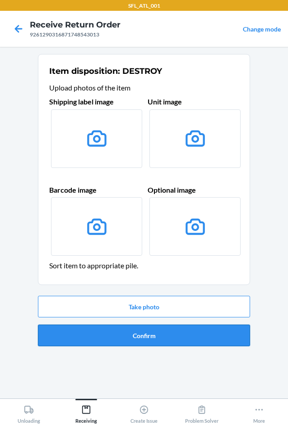
click at [131, 328] on button "Confirm" at bounding box center [144, 336] width 212 height 22
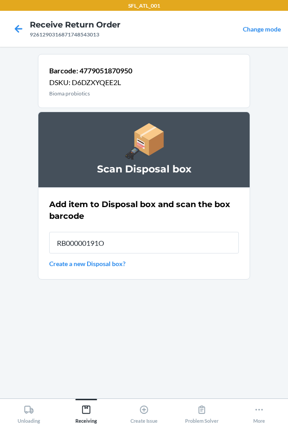
type input "RB00000191O"
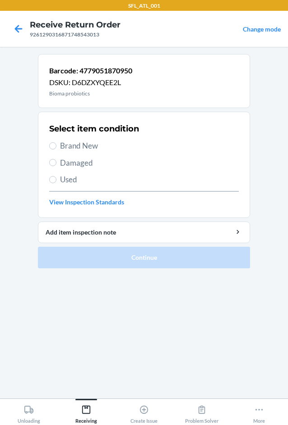
click at [78, 180] on span "Used" at bounding box center [149, 180] width 178 height 12
click at [56, 180] on input "Used" at bounding box center [52, 179] width 7 height 7
radio input "true"
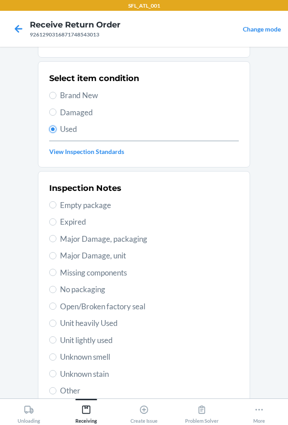
scroll to position [118, 0]
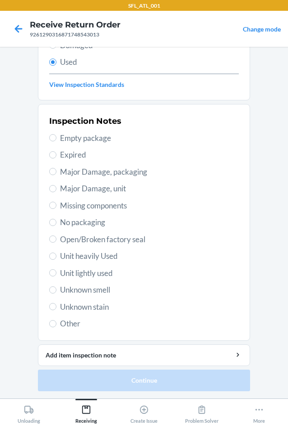
click at [71, 322] on span "Other" at bounding box center [149, 324] width 178 height 12
click at [56, 322] on input "Other" at bounding box center [52, 323] width 7 height 7
radio input "true"
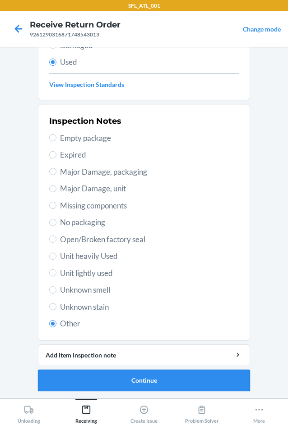
click at [101, 380] on button "Continue" at bounding box center [144, 381] width 212 height 22
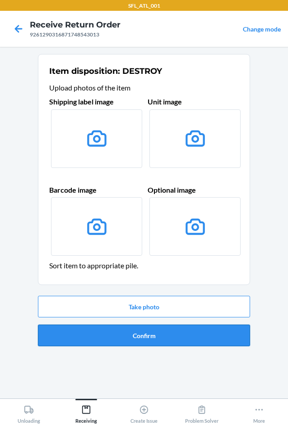
click at [141, 332] on button "Confirm" at bounding box center [144, 336] width 212 height 22
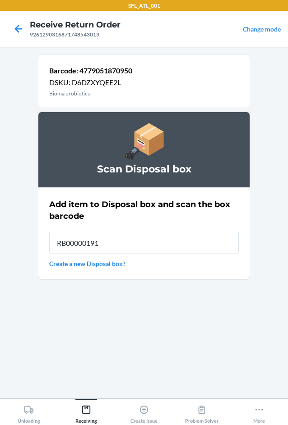
type input "RB00000191O"
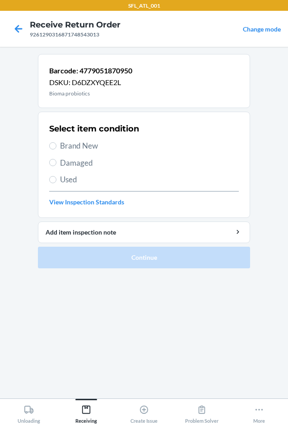
click at [72, 180] on span "Used" at bounding box center [149, 180] width 178 height 12
click at [56, 180] on input "Used" at bounding box center [52, 179] width 7 height 7
radio input "true"
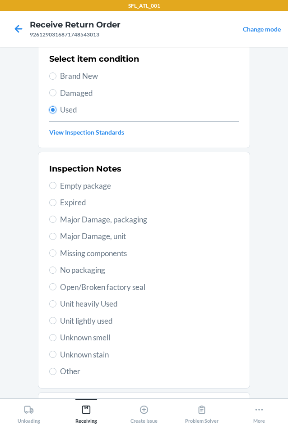
scroll to position [118, 0]
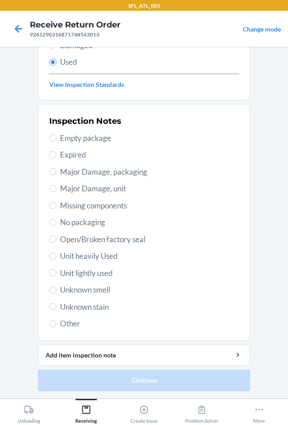
click at [64, 323] on span "Other" at bounding box center [149, 324] width 178 height 12
click at [56, 323] on input "Other" at bounding box center [52, 323] width 7 height 7
radio input "true"
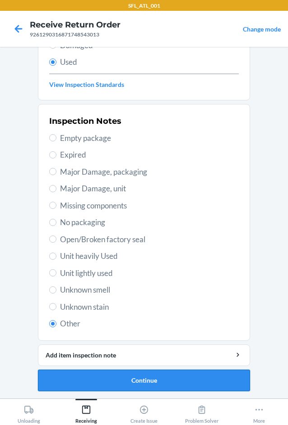
click at [64, 378] on button "Continue" at bounding box center [144, 381] width 212 height 22
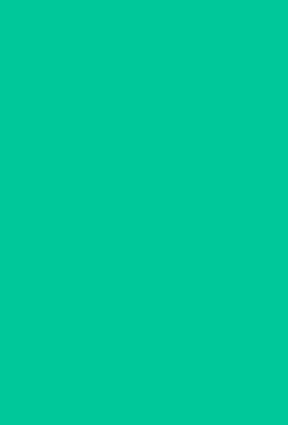
scroll to position [0, 0]
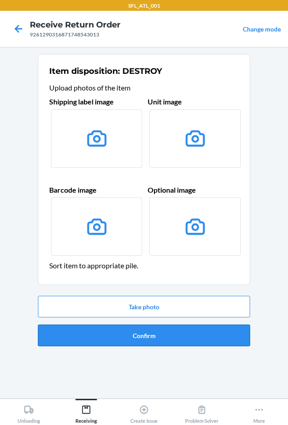
click at [115, 339] on button "Confirm" at bounding box center [144, 336] width 212 height 22
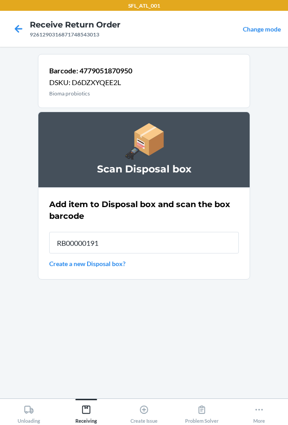
type input "RB00000191O"
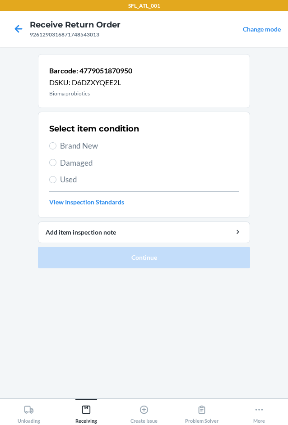
click at [66, 179] on span "Used" at bounding box center [149, 180] width 178 height 12
click at [56, 179] on input "Used" at bounding box center [52, 179] width 7 height 7
radio input "true"
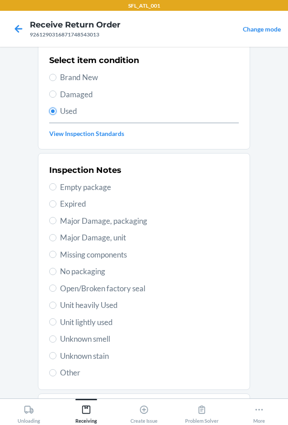
scroll to position [118, 0]
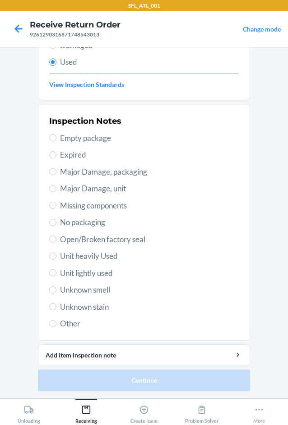
click at [62, 323] on span "Other" at bounding box center [149, 324] width 178 height 12
click at [56, 323] on input "Other" at bounding box center [52, 323] width 7 height 7
radio input "true"
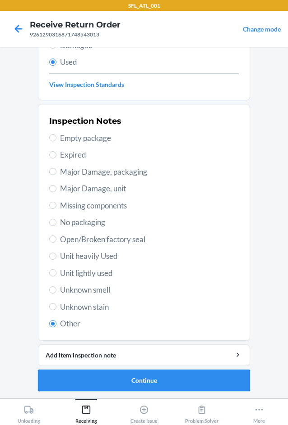
click at [82, 382] on button "Continue" at bounding box center [144, 381] width 212 height 22
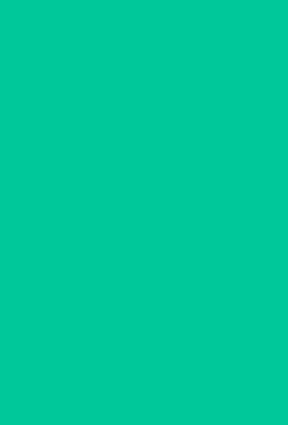
scroll to position [0, 0]
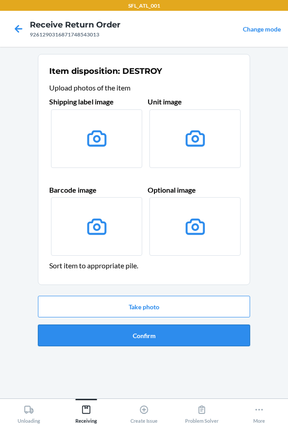
click at [130, 331] on button "Confirm" at bounding box center [144, 336] width 212 height 22
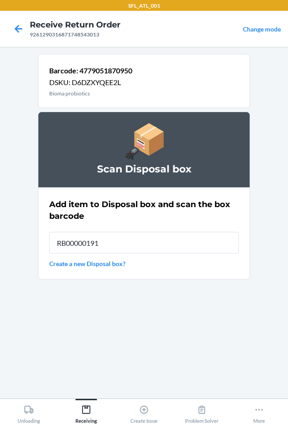
type input "RB00000191O"
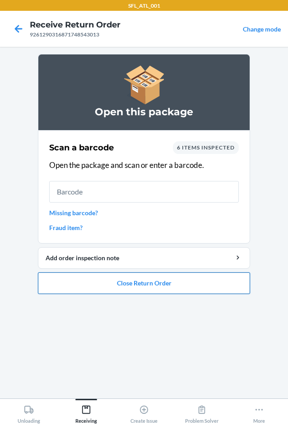
click at [114, 288] on button "Close Return Order" at bounding box center [144, 284] width 212 height 22
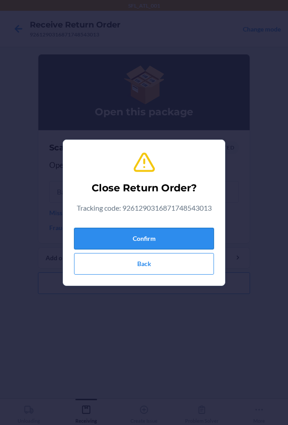
click at [155, 238] on button "Confirm" at bounding box center [144, 239] width 140 height 22
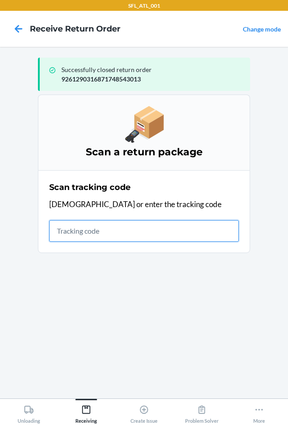
click at [111, 230] on input "text" at bounding box center [143, 231] width 189 height 22
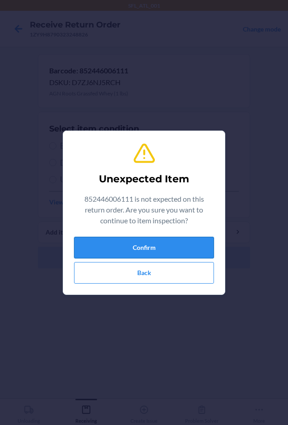
click at [128, 247] on button "Confirm" at bounding box center [144, 248] width 140 height 22
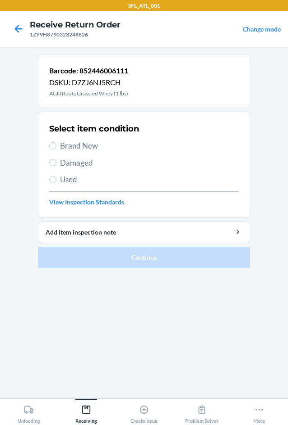
click at [71, 181] on span "Used" at bounding box center [149, 180] width 178 height 12
click at [56, 181] on input "Used" at bounding box center [52, 179] width 7 height 7
radio input "true"
click at [62, 179] on span "Used" at bounding box center [149, 180] width 178 height 12
click at [56, 179] on input "Used" at bounding box center [52, 179] width 7 height 7
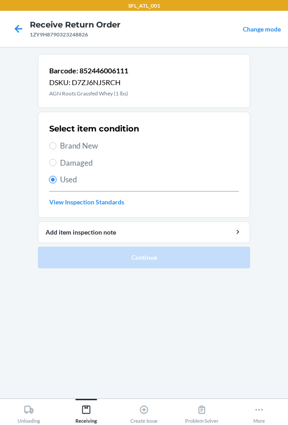
radio input "true"
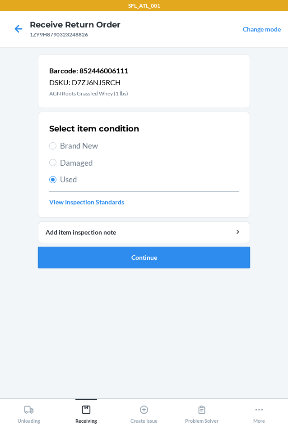
click at [94, 253] on button "Continue" at bounding box center [144, 258] width 212 height 22
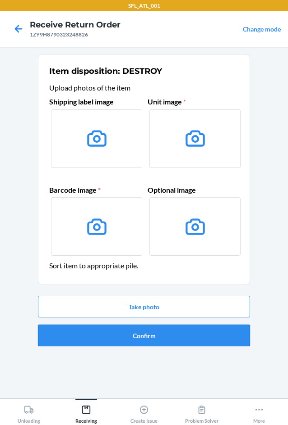
click at [126, 332] on button "Confirm" at bounding box center [144, 336] width 212 height 22
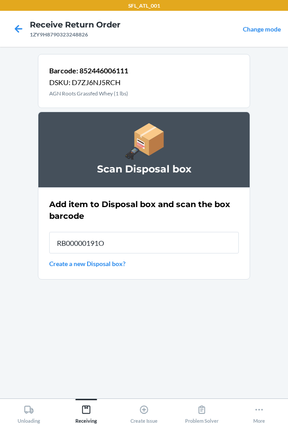
type input "RB00000191O"
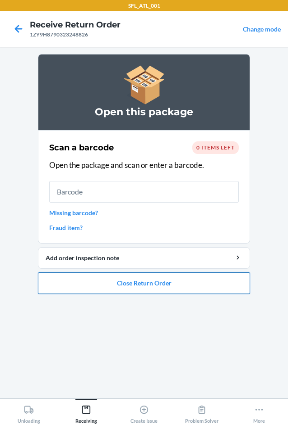
click at [132, 287] on button "Close Return Order" at bounding box center [144, 284] width 212 height 22
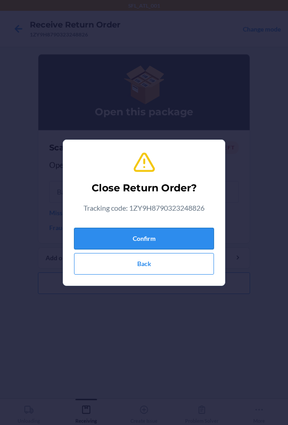
click at [141, 235] on button "Confirm" at bounding box center [144, 239] width 140 height 22
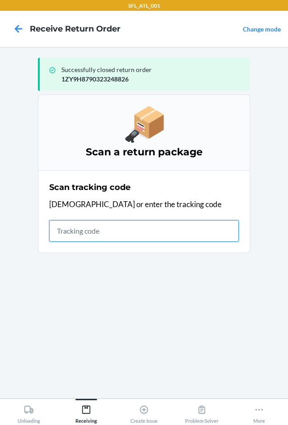
click at [216, 234] on input "text" at bounding box center [143, 231] width 189 height 22
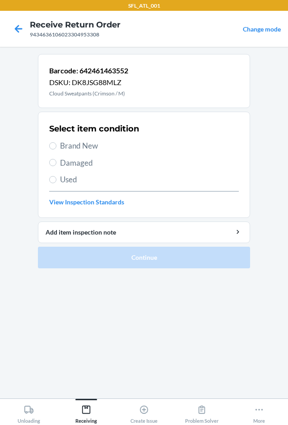
click at [85, 144] on span "Brand New" at bounding box center [149, 146] width 178 height 12
click at [56, 144] on input "Brand New" at bounding box center [52, 145] width 7 height 7
radio input "true"
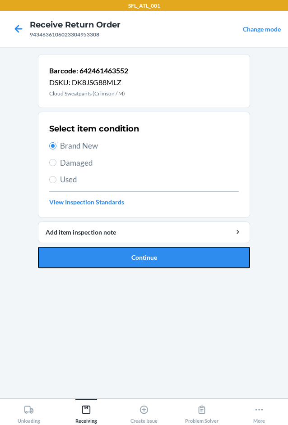
click at [112, 252] on button "Continue" at bounding box center [144, 258] width 212 height 22
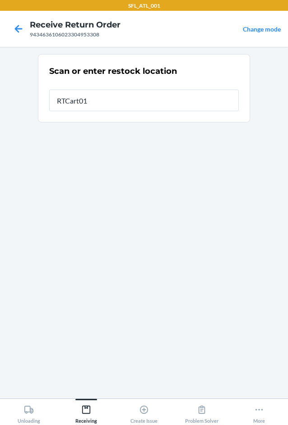
type input "RTCart017"
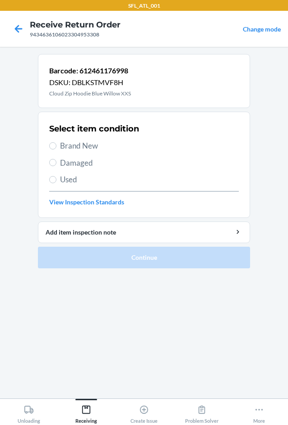
click at [91, 144] on span "Brand New" at bounding box center [149, 146] width 178 height 12
click at [56, 144] on input "Brand New" at bounding box center [52, 145] width 7 height 7
radio input "true"
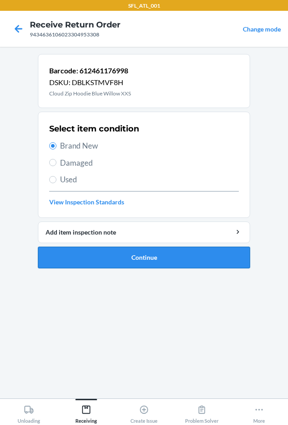
click at [114, 259] on button "Continue" at bounding box center [144, 258] width 212 height 22
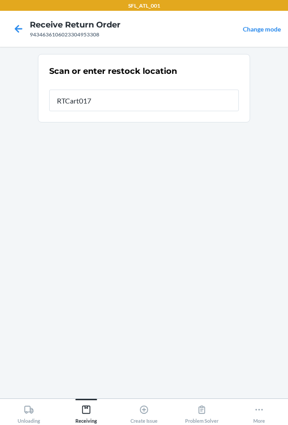
type input "RTCart017"
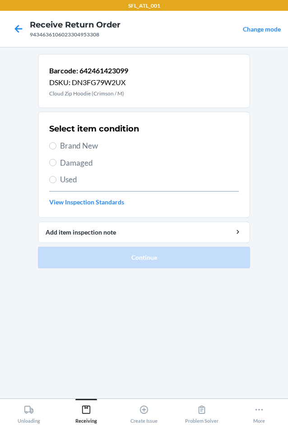
click at [79, 146] on span "Brand New" at bounding box center [149, 146] width 178 height 12
click at [56, 146] on input "Brand New" at bounding box center [52, 145] width 7 height 7
radio input "true"
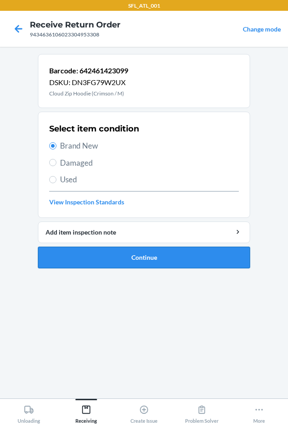
click at [100, 260] on button "Continue" at bounding box center [144, 258] width 212 height 22
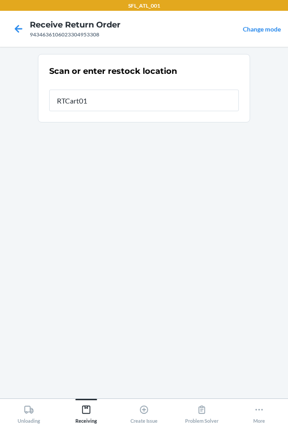
type input "RTCart017"
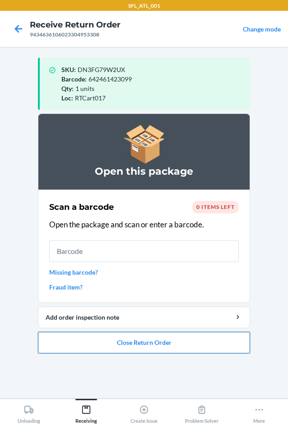
click at [142, 346] on button "Close Return Order" at bounding box center [144, 343] width 212 height 22
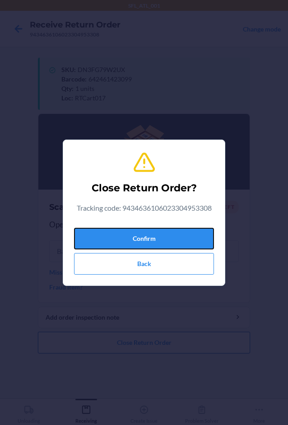
click at [146, 231] on button "Confirm" at bounding box center [144, 239] width 140 height 22
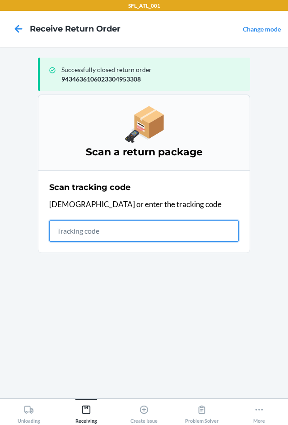
click at [131, 237] on input "text" at bounding box center [143, 231] width 189 height 22
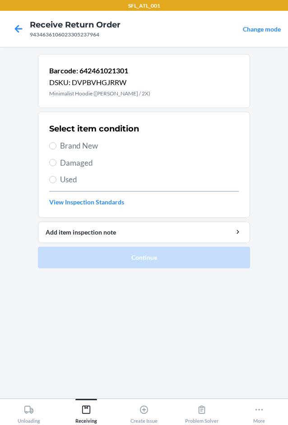
click at [76, 140] on span "Brand New" at bounding box center [149, 146] width 178 height 12
click at [56, 142] on input "Brand New" at bounding box center [52, 145] width 7 height 7
radio input "true"
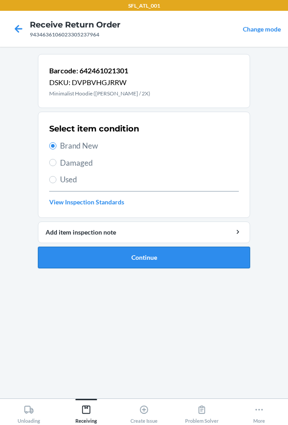
click at [106, 258] on button "Continue" at bounding box center [144, 258] width 212 height 22
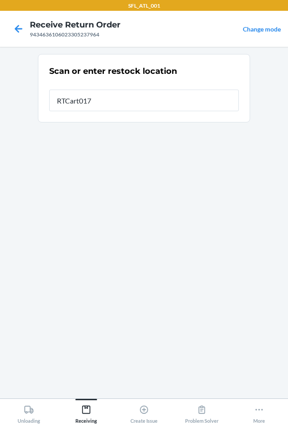
type input "RTCart017"
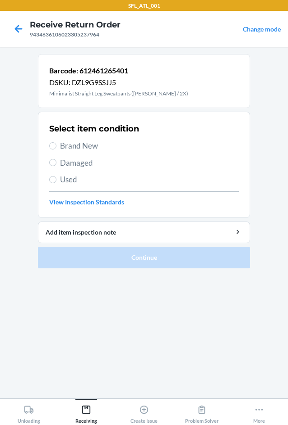
click at [76, 145] on span "Brand New" at bounding box center [149, 146] width 178 height 12
click at [56, 145] on input "Brand New" at bounding box center [52, 145] width 7 height 7
radio input "true"
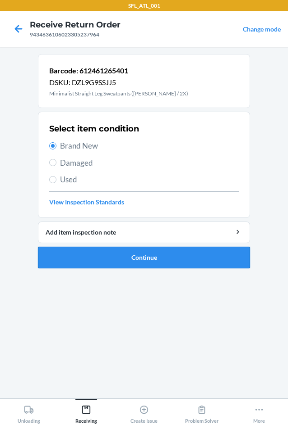
click at [114, 262] on button "Continue" at bounding box center [144, 258] width 212 height 22
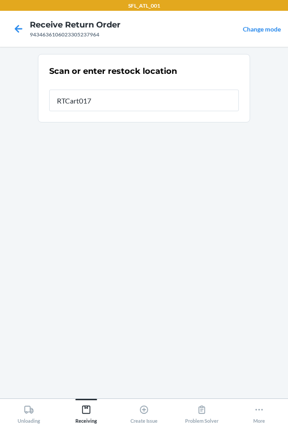
type input "RTCart017"
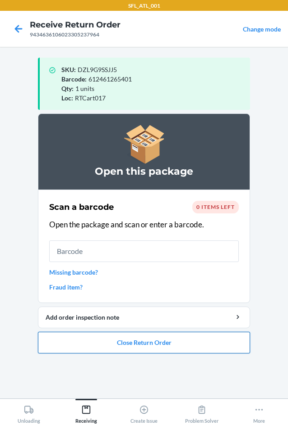
click at [114, 343] on button "Close Return Order" at bounding box center [144, 343] width 212 height 22
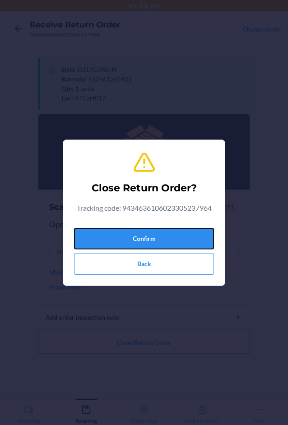
click at [151, 233] on button "Confirm" at bounding box center [144, 239] width 140 height 22
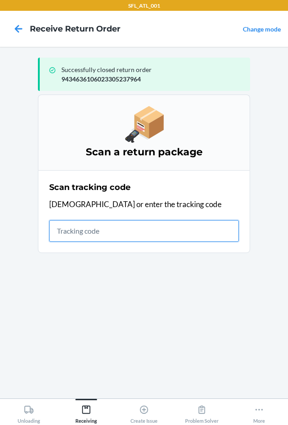
click at [167, 233] on input "text" at bounding box center [143, 231] width 189 height 22
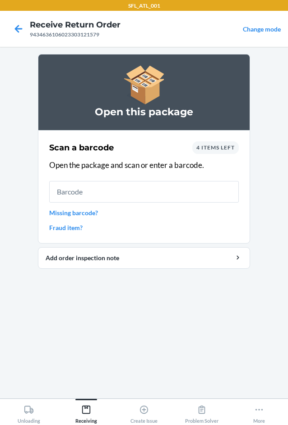
click at [227, 151] on div "4 items left" at bounding box center [215, 148] width 46 height 13
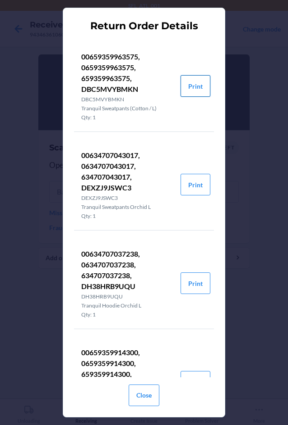
click at [193, 84] on button "Print" at bounding box center [195, 86] width 30 height 22
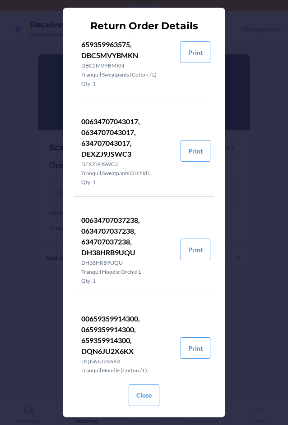
scroll to position [54, 0]
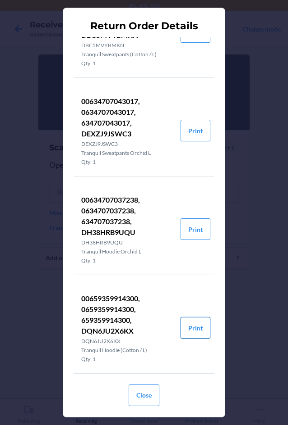
click at [190, 332] on button "Print" at bounding box center [195, 328] width 30 height 22
click at [147, 399] on button "Close" at bounding box center [143, 396] width 31 height 22
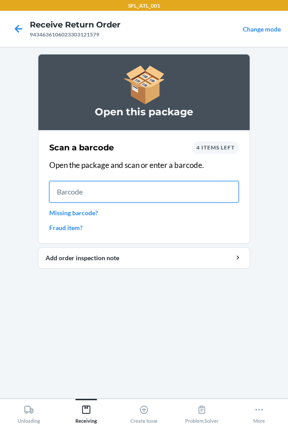
click at [143, 192] on input "text" at bounding box center [143, 192] width 189 height 22
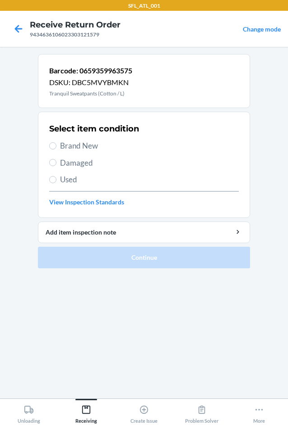
click at [81, 148] on span "Brand New" at bounding box center [149, 146] width 178 height 12
click at [56, 148] on input "Brand New" at bounding box center [52, 145] width 7 height 7
radio input "true"
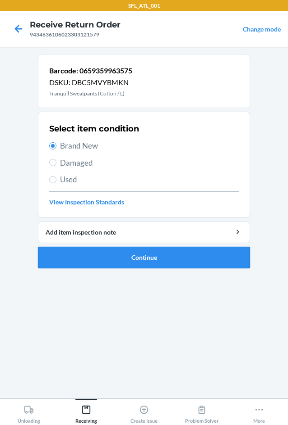
click at [133, 255] on button "Continue" at bounding box center [144, 258] width 212 height 22
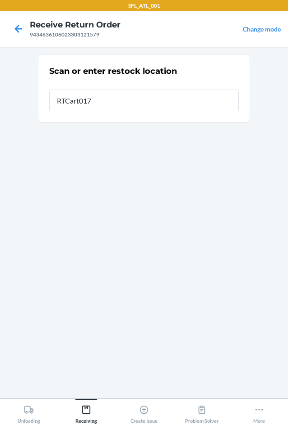
type input "RTCart017"
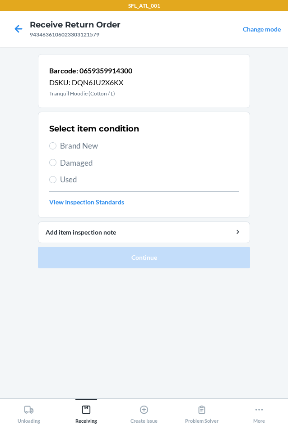
click at [82, 143] on span "Brand New" at bounding box center [149, 146] width 178 height 12
click at [56, 143] on input "Brand New" at bounding box center [52, 145] width 7 height 7
radio input "true"
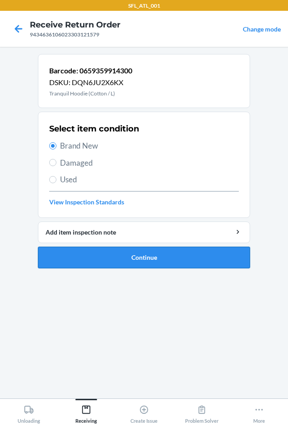
click at [114, 261] on button "Continue" at bounding box center [144, 258] width 212 height 22
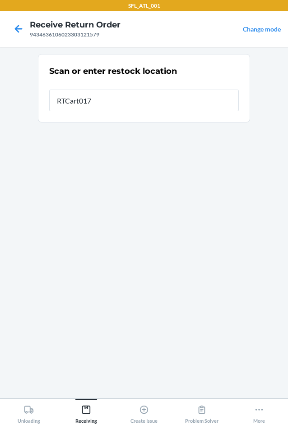
type input "RTCart017"
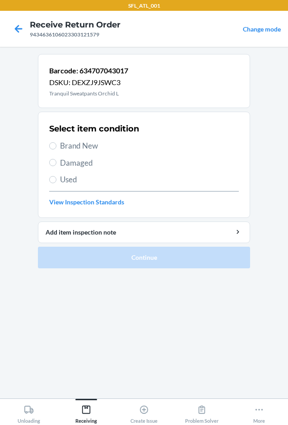
click at [95, 146] on span "Brand New" at bounding box center [149, 146] width 178 height 12
click at [56, 146] on input "Brand New" at bounding box center [52, 145] width 7 height 7
radio input "true"
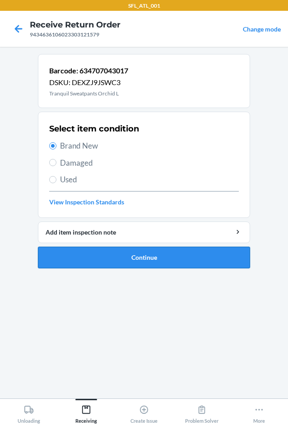
click at [124, 256] on button "Continue" at bounding box center [144, 258] width 212 height 22
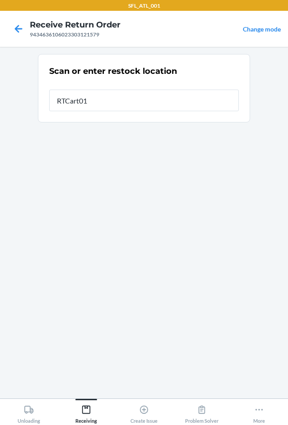
type input "RTCart017"
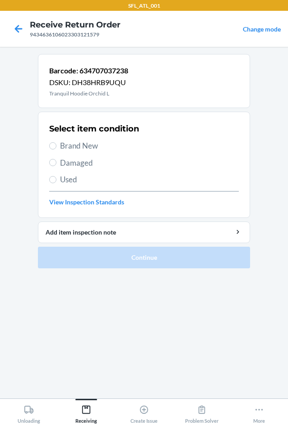
click at [72, 144] on span "Brand New" at bounding box center [149, 146] width 178 height 12
click at [56, 144] on input "Brand New" at bounding box center [52, 145] width 7 height 7
radio input "true"
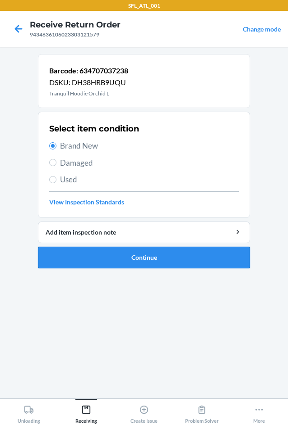
click at [96, 252] on button "Continue" at bounding box center [144, 258] width 212 height 22
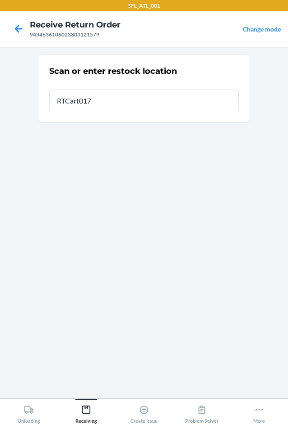
type input "RTCart017"
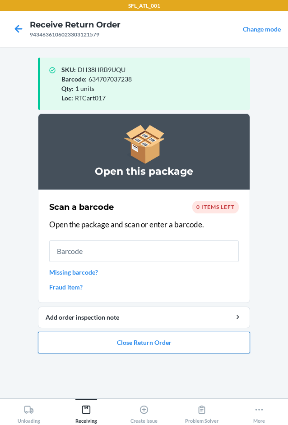
click at [140, 345] on button "Close Return Order" at bounding box center [144, 343] width 212 height 22
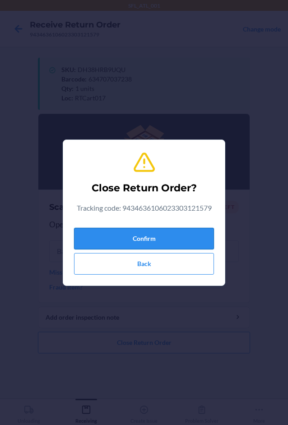
click at [157, 241] on button "Confirm" at bounding box center [144, 239] width 140 height 22
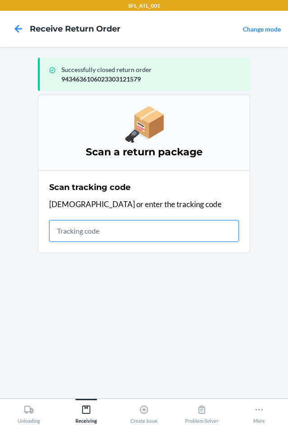
click at [101, 234] on input "text" at bounding box center [143, 231] width 189 height 22
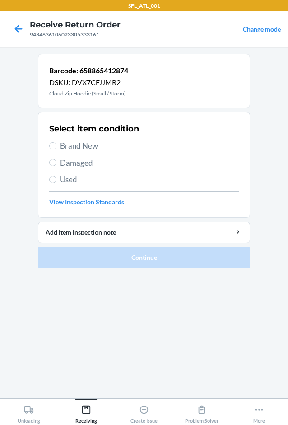
click at [82, 140] on div "Select item condition Brand New Damaged Used View Inspection Standards" at bounding box center [143, 164] width 189 height 89
click at [79, 142] on span "Brand New" at bounding box center [149, 146] width 178 height 12
click at [56, 142] on input "Brand New" at bounding box center [52, 145] width 7 height 7
radio input "true"
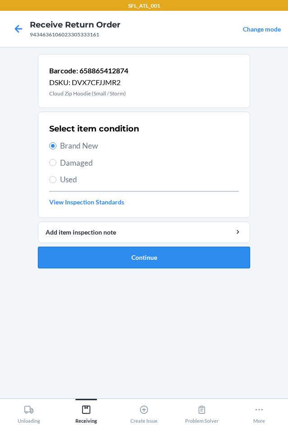
click at [115, 256] on button "Continue" at bounding box center [144, 258] width 212 height 22
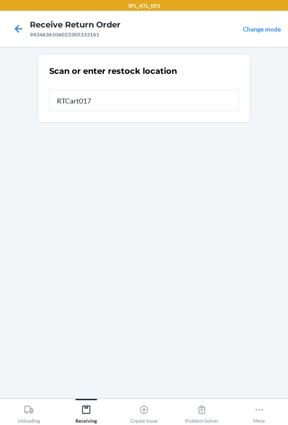
type input "RTCart017"
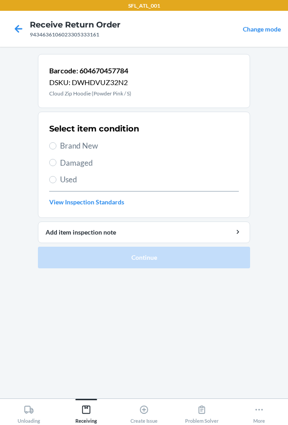
click at [70, 146] on span "Brand New" at bounding box center [149, 146] width 178 height 12
click at [56, 146] on input "Brand New" at bounding box center [52, 145] width 7 height 7
radio input "true"
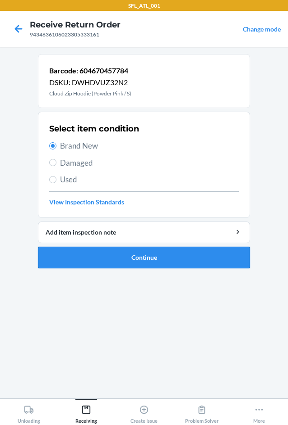
click at [80, 259] on button "Continue" at bounding box center [144, 258] width 212 height 22
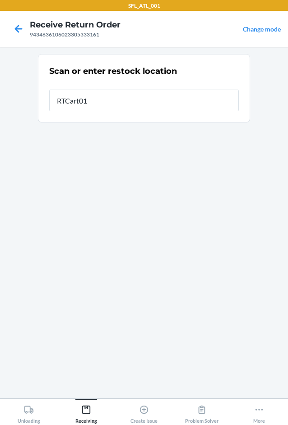
type input "RTCart017"
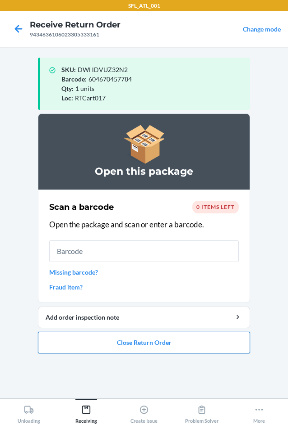
click at [141, 344] on button "Close Return Order" at bounding box center [144, 343] width 212 height 22
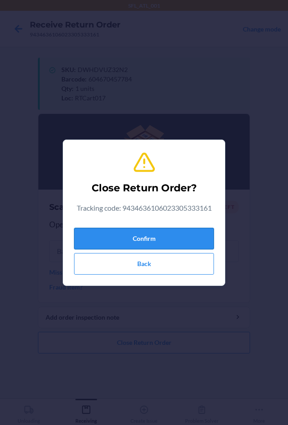
click at [144, 236] on button "Confirm" at bounding box center [144, 239] width 140 height 22
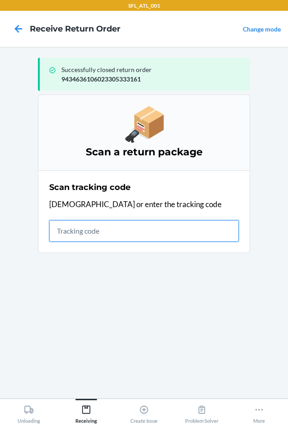
click at [142, 231] on input "text" at bounding box center [143, 231] width 189 height 22
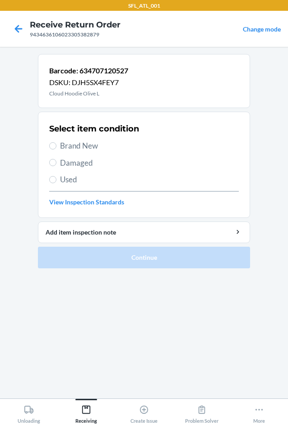
click at [85, 149] on span "Brand New" at bounding box center [149, 146] width 178 height 12
click at [56, 149] on input "Brand New" at bounding box center [52, 145] width 7 height 7
radio input "true"
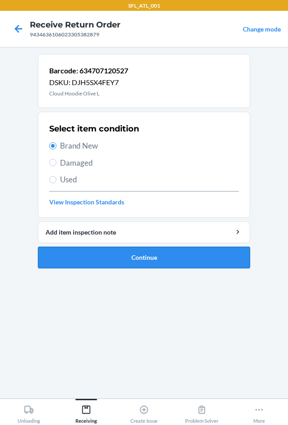
click at [111, 259] on button "Continue" at bounding box center [144, 258] width 212 height 22
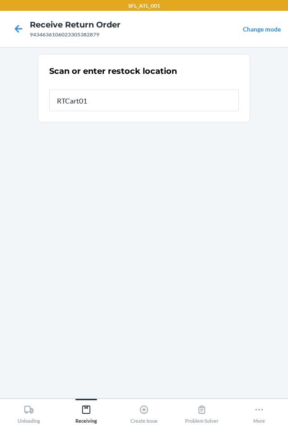
type input "RTCart017"
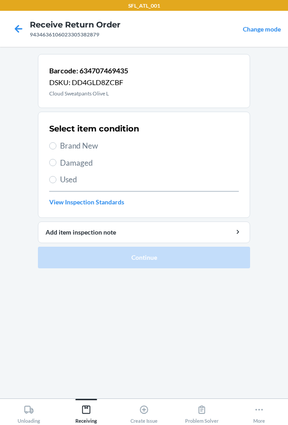
click at [75, 149] on span "Brand New" at bounding box center [149, 146] width 178 height 12
click at [56, 149] on input "Brand New" at bounding box center [52, 145] width 7 height 7
radio input "true"
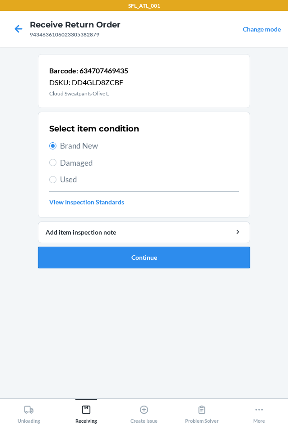
click at [107, 255] on button "Continue" at bounding box center [144, 258] width 212 height 22
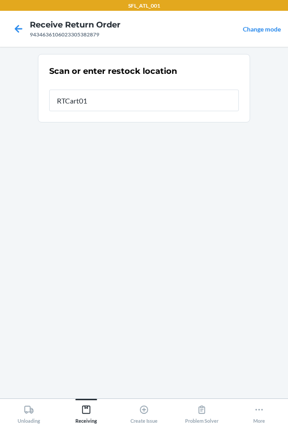
type input "RTCart017"
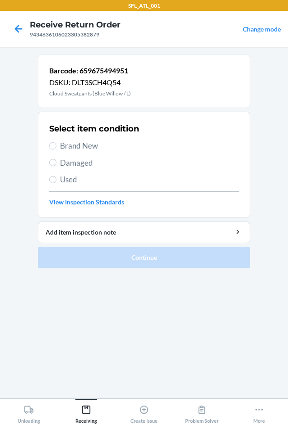
click at [96, 149] on span "Brand New" at bounding box center [149, 146] width 178 height 12
click at [56, 149] on input "Brand New" at bounding box center [52, 145] width 7 height 7
radio input "true"
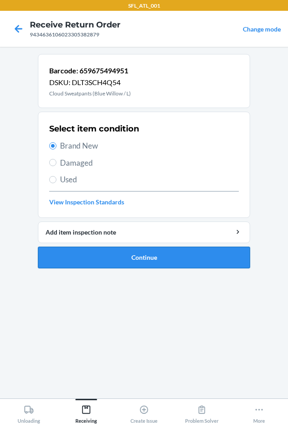
click at [115, 253] on button "Continue" at bounding box center [144, 258] width 212 height 22
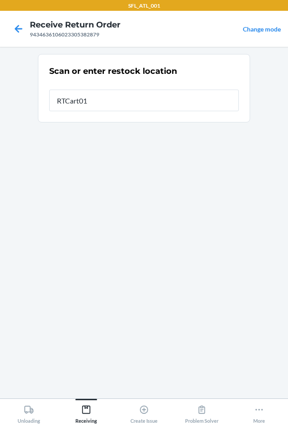
type input "RTCart017"
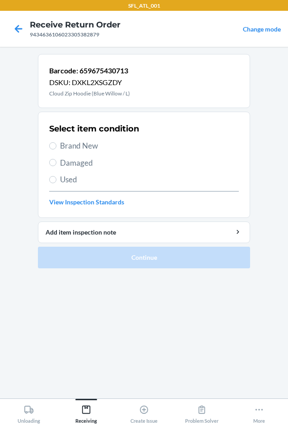
click at [89, 142] on span "Brand New" at bounding box center [149, 146] width 178 height 12
click at [56, 142] on input "Brand New" at bounding box center [52, 145] width 7 height 7
radio input "true"
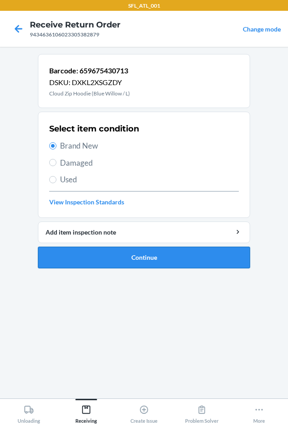
click at [112, 258] on button "Continue" at bounding box center [144, 258] width 212 height 22
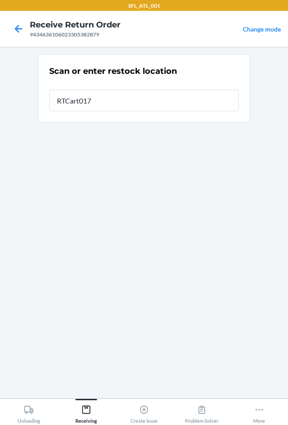
type input "RTCart017"
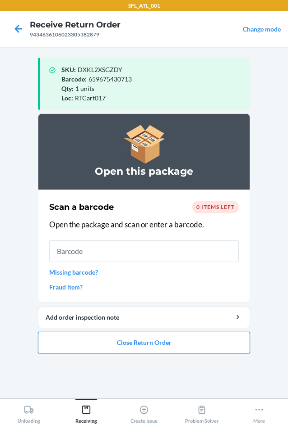
click at [163, 339] on button "Close Return Order" at bounding box center [144, 343] width 212 height 22
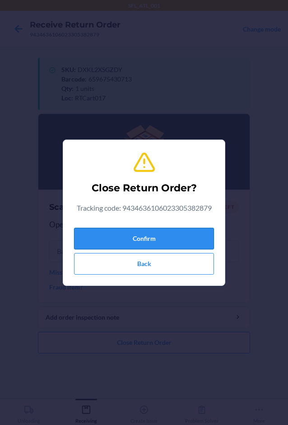
click at [170, 237] on button "Confirm" at bounding box center [144, 239] width 140 height 22
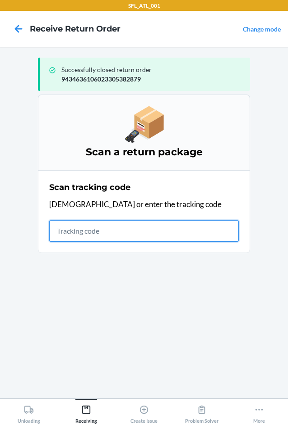
click at [94, 227] on input "text" at bounding box center [143, 231] width 189 height 22
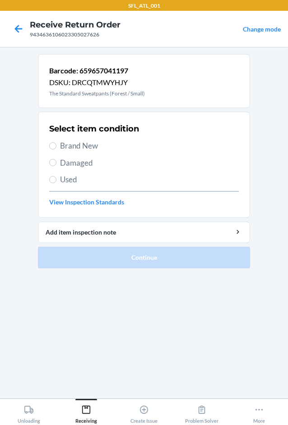
click at [78, 141] on span "Brand New" at bounding box center [149, 146] width 178 height 12
click at [56, 142] on input "Brand New" at bounding box center [52, 145] width 7 height 7
radio input "true"
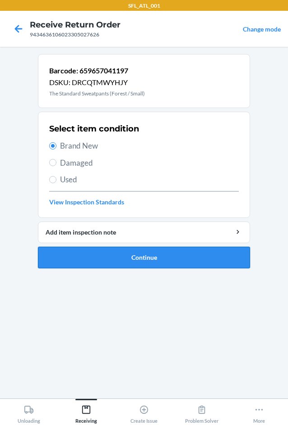
click at [130, 253] on button "Continue" at bounding box center [144, 258] width 212 height 22
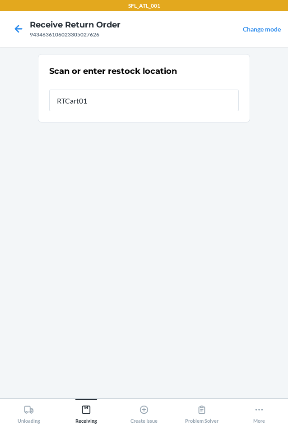
type input "RTCart017"
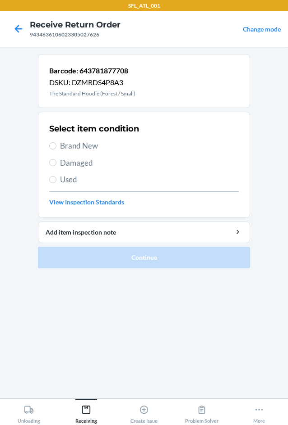
click at [74, 146] on span "Brand New" at bounding box center [149, 146] width 178 height 12
click at [56, 146] on input "Brand New" at bounding box center [52, 145] width 7 height 7
radio input "true"
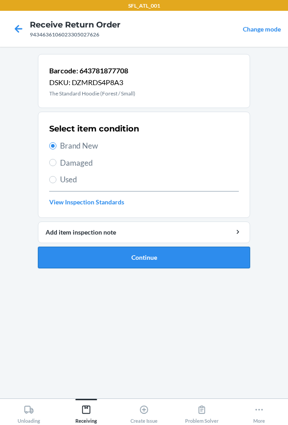
click at [135, 265] on button "Continue" at bounding box center [144, 258] width 212 height 22
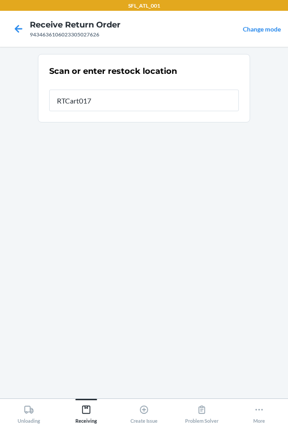
type input "RTCart017"
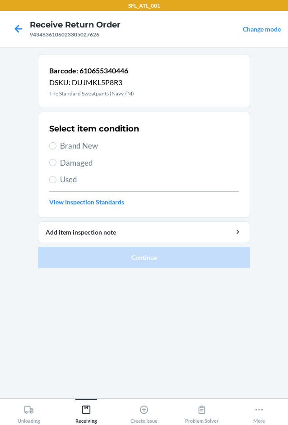
click at [90, 149] on span "Brand New" at bounding box center [149, 146] width 178 height 12
click at [56, 149] on input "Brand New" at bounding box center [52, 145] width 7 height 7
radio input "true"
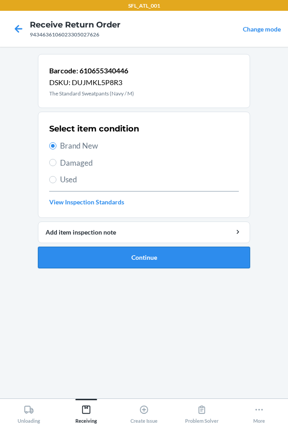
click at [108, 261] on button "Continue" at bounding box center [144, 258] width 212 height 22
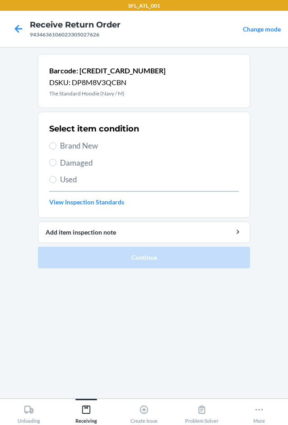
click at [84, 146] on span "Brand New" at bounding box center [149, 146] width 178 height 12
click at [56, 146] on input "Brand New" at bounding box center [52, 145] width 7 height 7
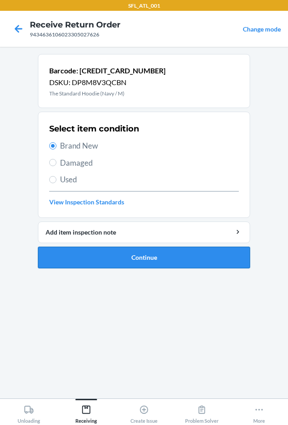
click at [101, 253] on button "Continue" at bounding box center [144, 258] width 212 height 22
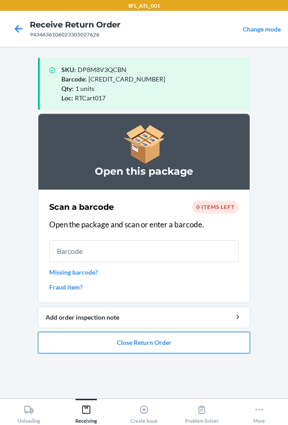
click at [136, 338] on button "Close Return Order" at bounding box center [144, 343] width 212 height 22
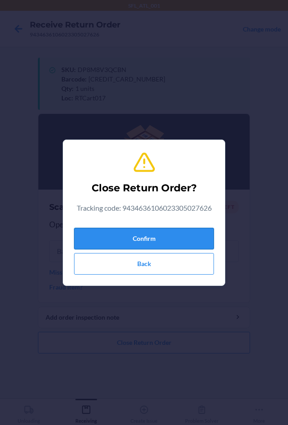
click at [176, 235] on button "Confirm" at bounding box center [144, 239] width 140 height 22
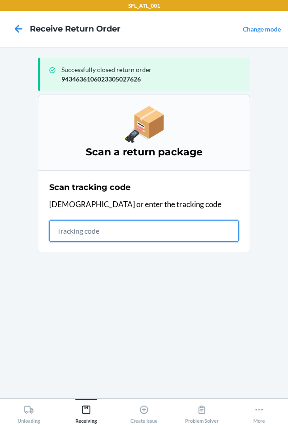
click at [215, 230] on input "text" at bounding box center [143, 231] width 189 height 22
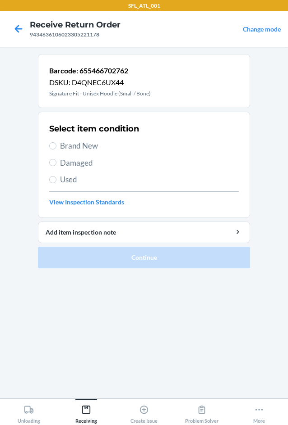
click at [82, 145] on span "Brand New" at bounding box center [149, 146] width 178 height 12
click at [56, 145] on input "Brand New" at bounding box center [52, 145] width 7 height 7
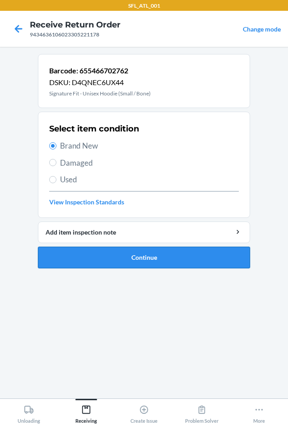
click at [102, 259] on button "Continue" at bounding box center [144, 258] width 212 height 22
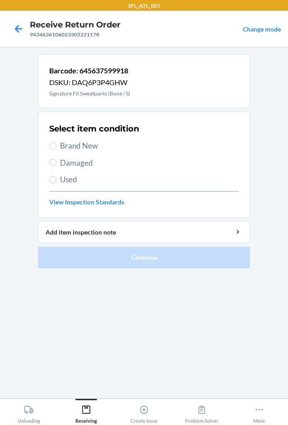
click at [89, 145] on span "Brand New" at bounding box center [149, 146] width 178 height 12
click at [56, 145] on input "Brand New" at bounding box center [52, 145] width 7 height 7
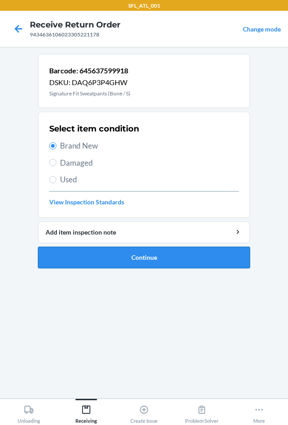
click at [105, 259] on button "Continue" at bounding box center [144, 258] width 212 height 22
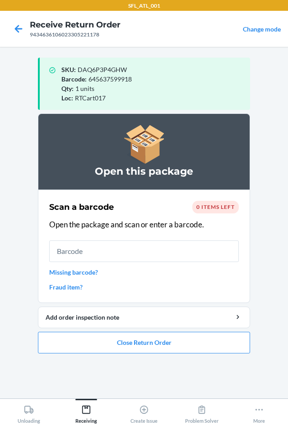
click at [133, 354] on ol "Open this package Scan a barcode 0 items left Open the package and scan or ente…" at bounding box center [144, 237] width 212 height 247
click at [153, 343] on button "Close Return Order" at bounding box center [144, 343] width 212 height 22
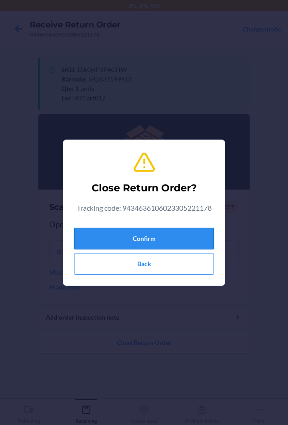
click at [192, 240] on button "Confirm" at bounding box center [144, 239] width 140 height 22
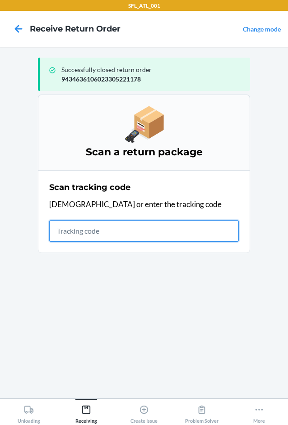
click at [150, 229] on input "text" at bounding box center [143, 231] width 189 height 22
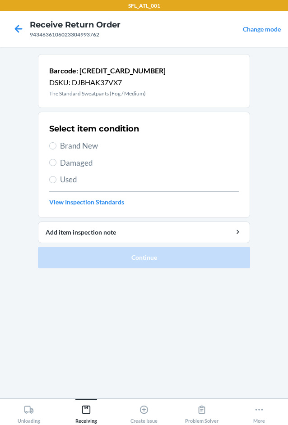
click at [97, 150] on span "Brand New" at bounding box center [149, 146] width 178 height 12
click at [56, 150] on input "Brand New" at bounding box center [52, 145] width 7 height 7
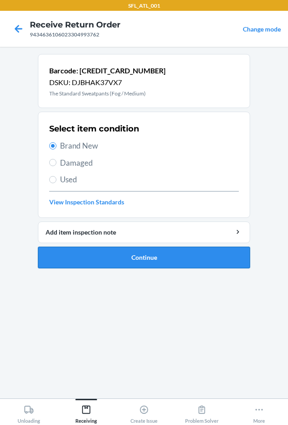
click at [114, 260] on button "Continue" at bounding box center [144, 258] width 212 height 22
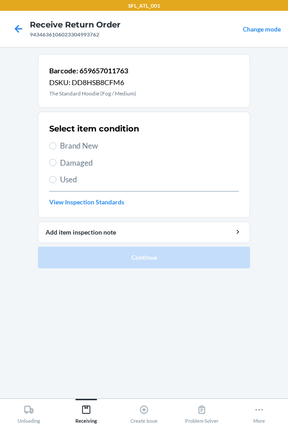
click at [87, 148] on span "Brand New" at bounding box center [149, 146] width 178 height 12
click at [56, 148] on input "Brand New" at bounding box center [52, 145] width 7 height 7
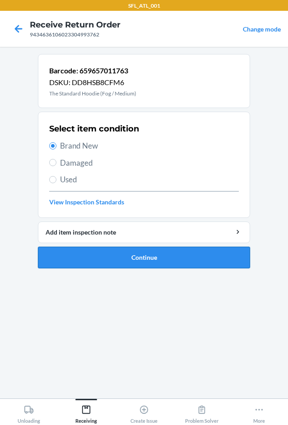
click at [105, 263] on button "Continue" at bounding box center [144, 258] width 212 height 22
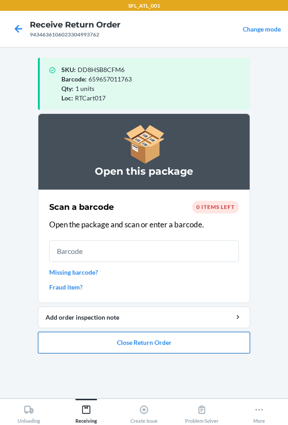
click at [146, 341] on button "Close Return Order" at bounding box center [144, 343] width 212 height 22
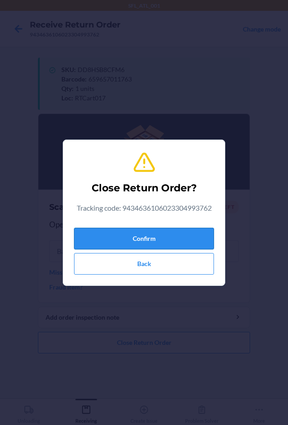
click at [162, 229] on button "Confirm" at bounding box center [144, 239] width 140 height 22
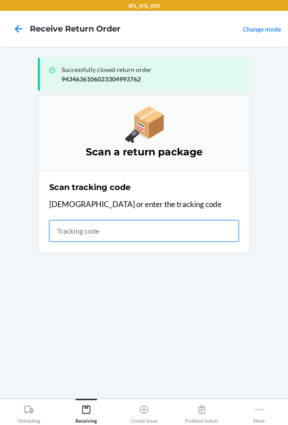
click at [171, 229] on input "text" at bounding box center [143, 231] width 189 height 22
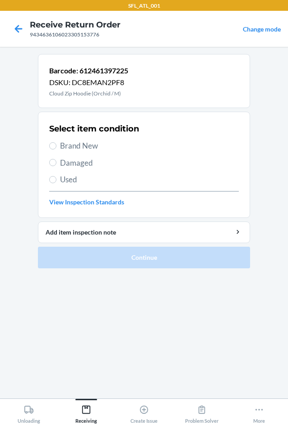
click at [87, 147] on span "Brand New" at bounding box center [149, 146] width 178 height 12
click at [56, 147] on input "Brand New" at bounding box center [52, 145] width 7 height 7
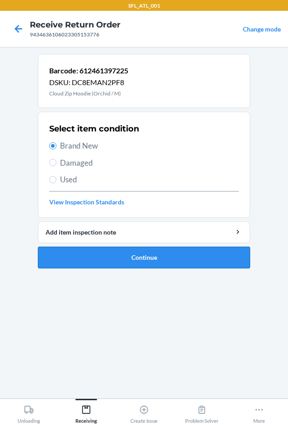
click at [130, 261] on button "Continue" at bounding box center [144, 258] width 212 height 22
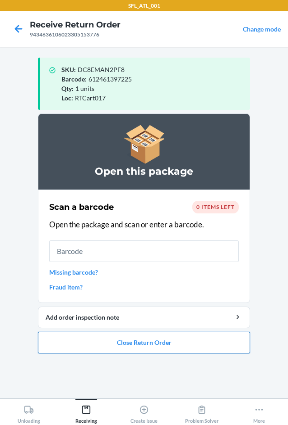
click at [150, 346] on button "Close Return Order" at bounding box center [144, 343] width 212 height 22
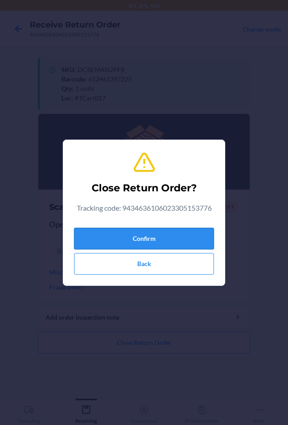
click at [191, 237] on button "Confirm" at bounding box center [144, 239] width 140 height 22
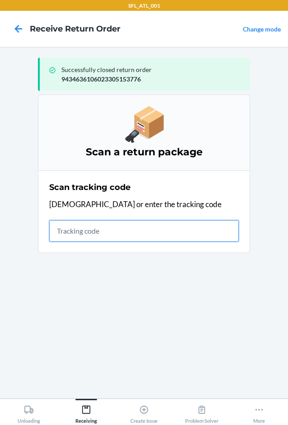
click at [208, 236] on input "text" at bounding box center [143, 231] width 189 height 22
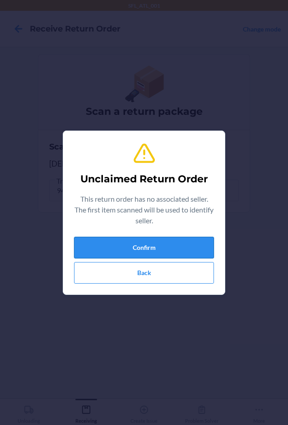
click at [198, 246] on button "Confirm" at bounding box center [144, 248] width 140 height 22
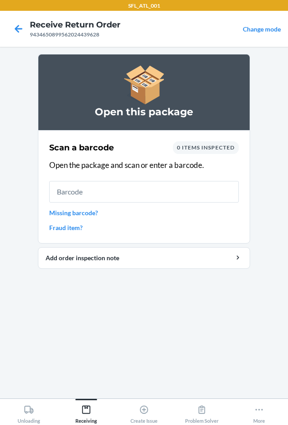
click at [78, 209] on link "Missing barcode?" at bounding box center [143, 212] width 189 height 9
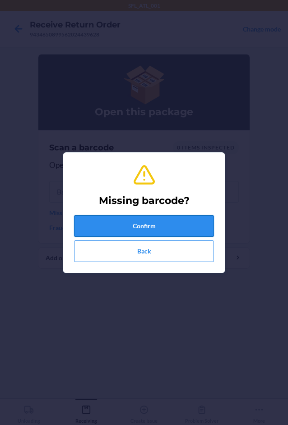
click at [107, 226] on button "Confirm" at bounding box center [144, 226] width 140 height 22
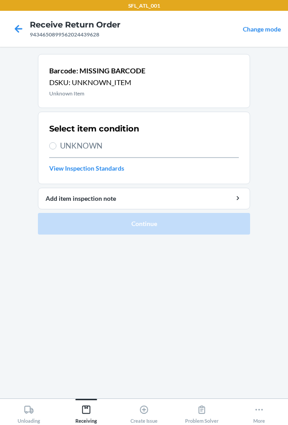
click at [95, 142] on span "UNKNOWN" at bounding box center [149, 146] width 178 height 12
click at [56, 142] on input "UNKNOWN" at bounding box center [52, 145] width 7 height 7
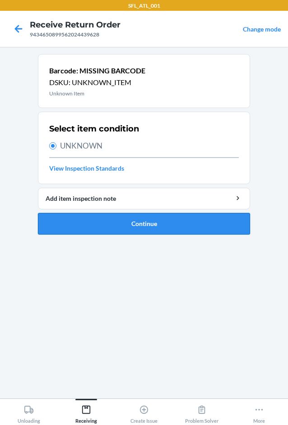
click at [115, 227] on button "Continue" at bounding box center [144, 224] width 212 height 22
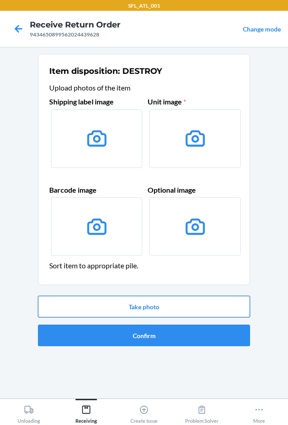
click at [170, 306] on button "Take photo" at bounding box center [144, 307] width 212 height 22
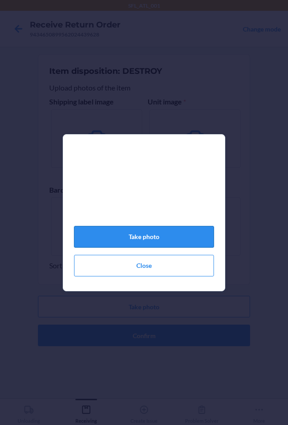
click at [191, 246] on button "Take photo" at bounding box center [144, 237] width 140 height 22
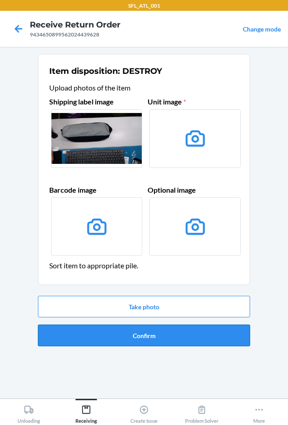
click at [192, 335] on button "Confirm" at bounding box center [144, 336] width 212 height 22
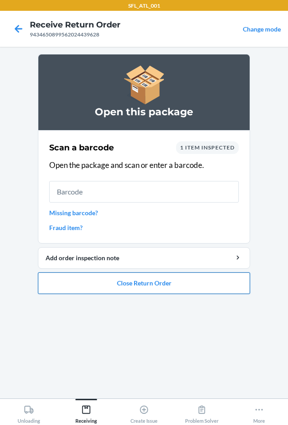
click at [157, 288] on button "Close Return Order" at bounding box center [144, 284] width 212 height 22
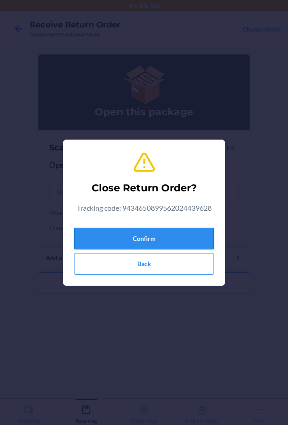
click at [171, 236] on button "Confirm" at bounding box center [144, 239] width 140 height 22
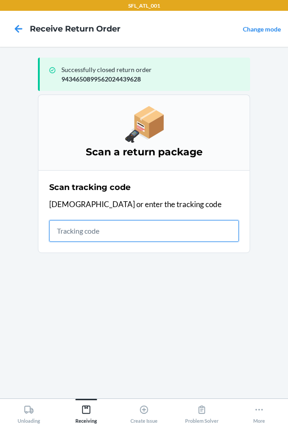
click at [102, 225] on input "text" at bounding box center [143, 231] width 189 height 22
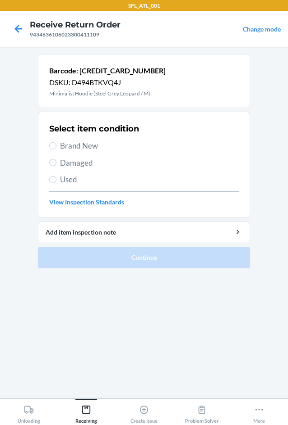
click at [92, 142] on span "Brand New" at bounding box center [149, 146] width 178 height 12
click at [56, 142] on input "Brand New" at bounding box center [52, 145] width 7 height 7
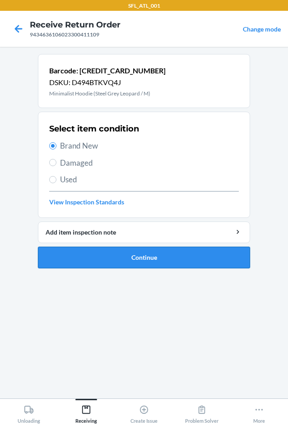
click at [113, 262] on button "Continue" at bounding box center [144, 258] width 212 height 22
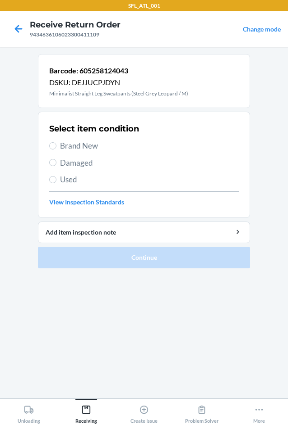
click at [82, 142] on span "Brand New" at bounding box center [149, 146] width 178 height 12
click at [56, 142] on input "Brand New" at bounding box center [52, 145] width 7 height 7
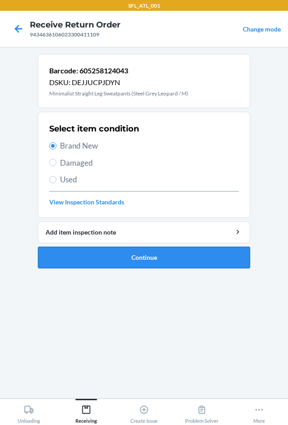
click at [110, 256] on button "Continue" at bounding box center [144, 258] width 212 height 22
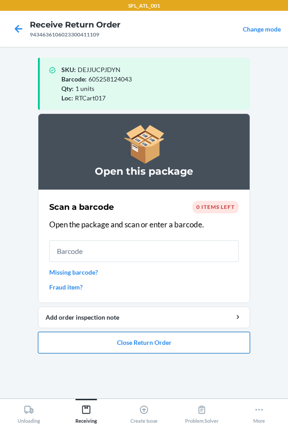
click at [149, 342] on button "Close Return Order" at bounding box center [144, 343] width 212 height 22
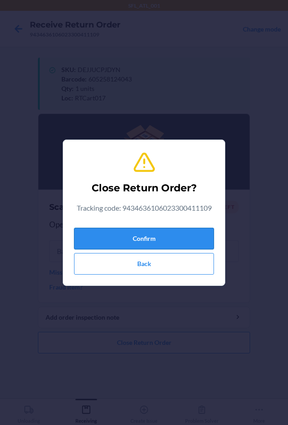
click at [156, 238] on button "Confirm" at bounding box center [144, 239] width 140 height 22
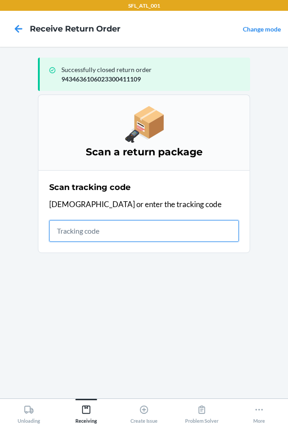
click at [136, 231] on input "text" at bounding box center [143, 231] width 189 height 22
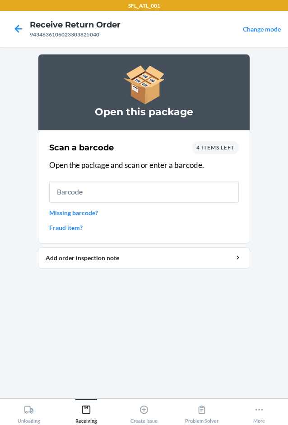
click at [214, 147] on span "4 items left" at bounding box center [215, 147] width 38 height 7
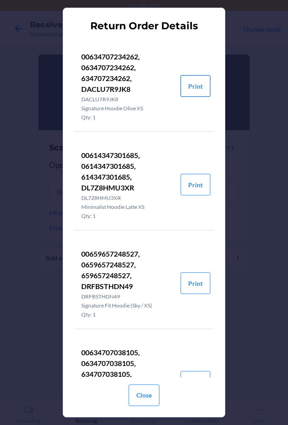
click at [192, 87] on button "Print" at bounding box center [195, 86] width 30 height 22
click at [144, 399] on button "Close" at bounding box center [143, 396] width 31 height 22
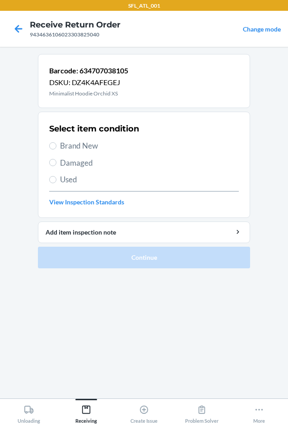
click at [79, 147] on span "Brand New" at bounding box center [149, 146] width 178 height 12
click at [56, 147] on input "Brand New" at bounding box center [52, 145] width 7 height 7
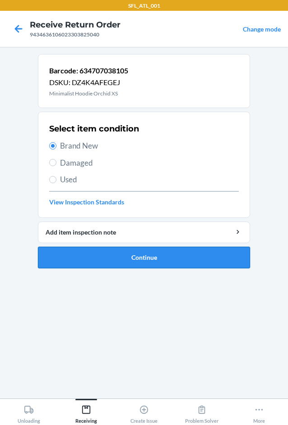
click at [118, 256] on button "Continue" at bounding box center [144, 258] width 212 height 22
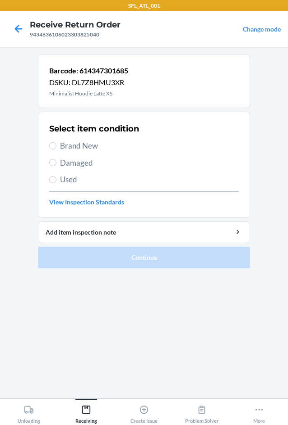
click at [80, 142] on span "Brand New" at bounding box center [149, 146] width 178 height 12
click at [56, 142] on input "Brand New" at bounding box center [52, 145] width 7 height 7
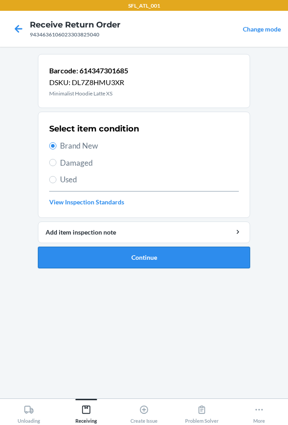
click at [96, 256] on button "Continue" at bounding box center [144, 258] width 212 height 22
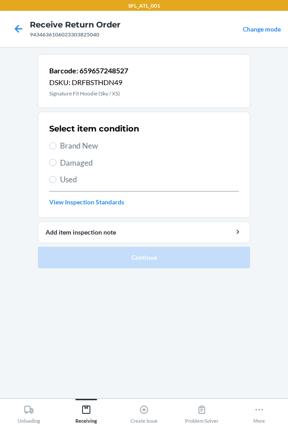
click at [91, 146] on span "Brand New" at bounding box center [149, 146] width 178 height 12
click at [56, 146] on input "Brand New" at bounding box center [52, 145] width 7 height 7
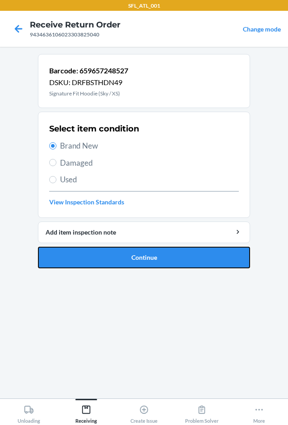
click at [97, 257] on button "Continue" at bounding box center [144, 258] width 212 height 22
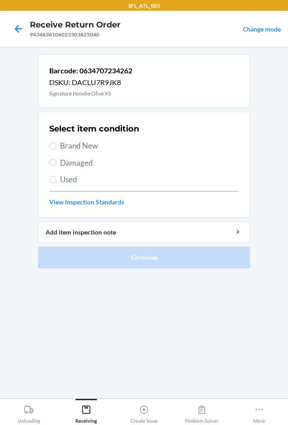
click at [84, 145] on span "Brand New" at bounding box center [149, 146] width 178 height 12
click at [56, 145] on input "Brand New" at bounding box center [52, 145] width 7 height 7
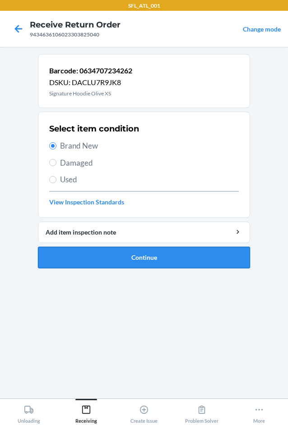
click at [92, 254] on button "Continue" at bounding box center [144, 258] width 212 height 22
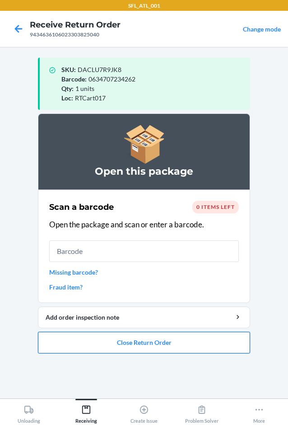
click at [128, 343] on button "Close Return Order" at bounding box center [144, 343] width 212 height 22
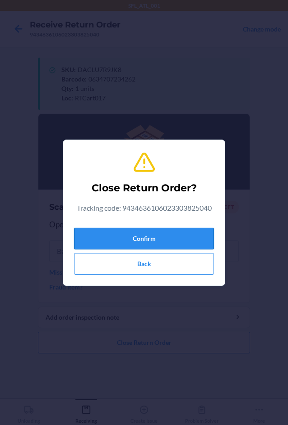
click at [145, 235] on button "Confirm" at bounding box center [144, 239] width 140 height 22
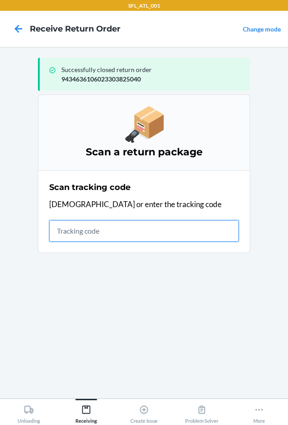
click at [65, 233] on input "text" at bounding box center [143, 231] width 189 height 22
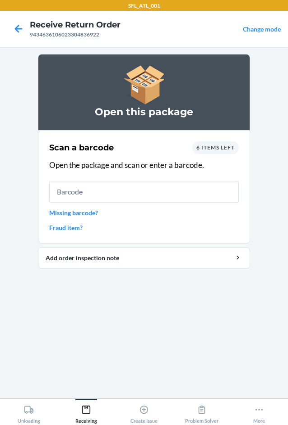
click at [217, 146] on span "6 items left" at bounding box center [215, 147] width 38 height 7
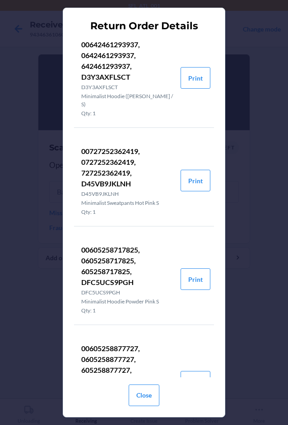
scroll to position [0, 0]
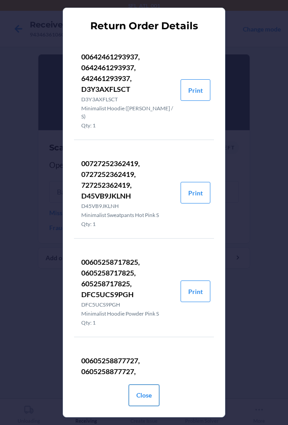
click at [146, 405] on button "Close" at bounding box center [143, 396] width 31 height 22
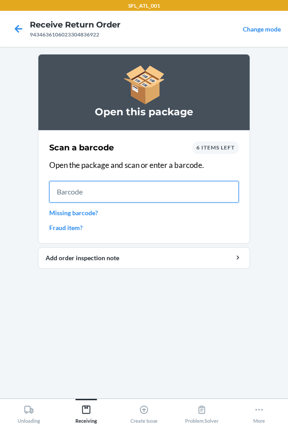
click at [104, 196] on input "text" at bounding box center [143, 192] width 189 height 22
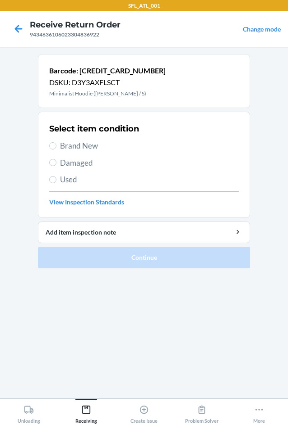
click at [68, 145] on span "Brand New" at bounding box center [149, 146] width 178 height 12
click at [56, 145] on input "Brand New" at bounding box center [52, 145] width 7 height 7
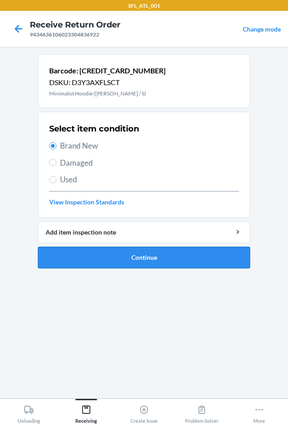
click at [95, 259] on button "Continue" at bounding box center [144, 258] width 212 height 22
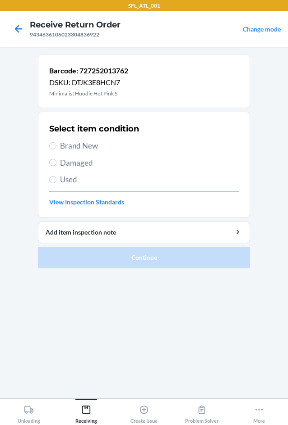
click at [92, 151] on span "Brand New" at bounding box center [149, 146] width 178 height 12
click at [56, 150] on input "Brand New" at bounding box center [52, 145] width 7 height 7
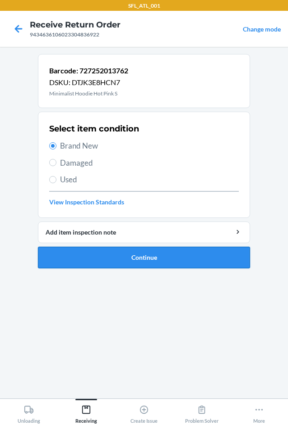
click at [90, 255] on button "Continue" at bounding box center [144, 258] width 212 height 22
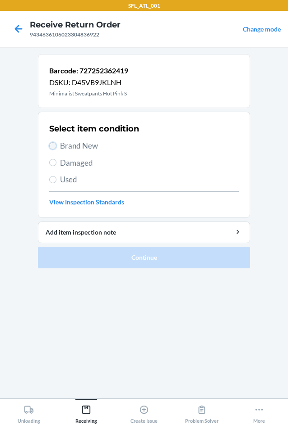
click at [55, 144] on input "Brand New" at bounding box center [52, 145] width 7 height 7
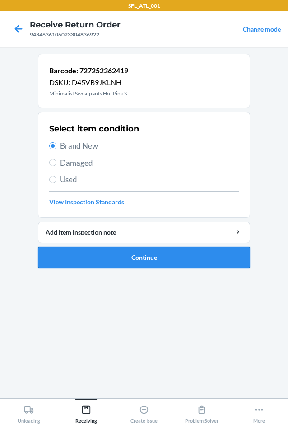
click at [98, 256] on button "Continue" at bounding box center [144, 258] width 212 height 22
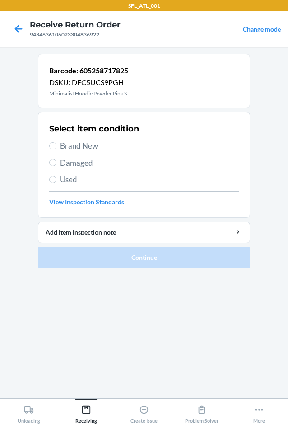
click at [74, 143] on span "Brand New" at bounding box center [149, 146] width 178 height 12
click at [56, 143] on input "Brand New" at bounding box center [52, 145] width 7 height 7
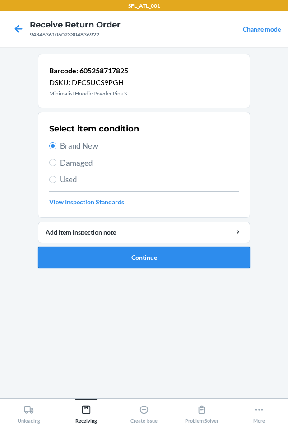
click at [81, 248] on button "Continue" at bounding box center [144, 258] width 212 height 22
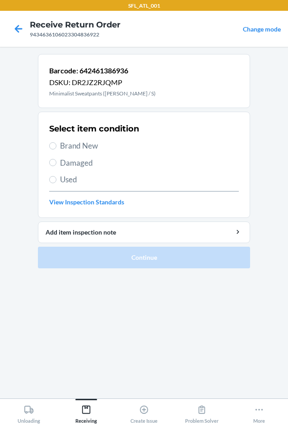
click at [70, 145] on span "Brand New" at bounding box center [149, 146] width 178 height 12
click at [56, 145] on input "Brand New" at bounding box center [52, 145] width 7 height 7
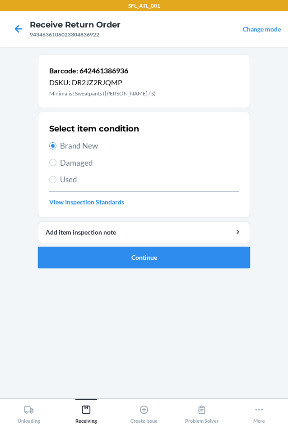
click at [93, 251] on button "Continue" at bounding box center [144, 258] width 212 height 22
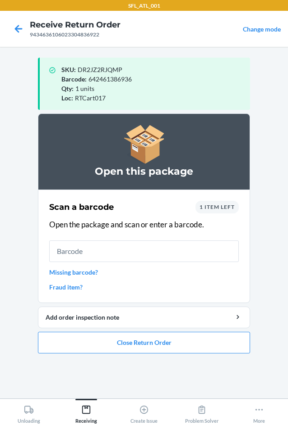
click at [210, 210] on div "1 item left" at bounding box center [216, 207] width 43 height 13
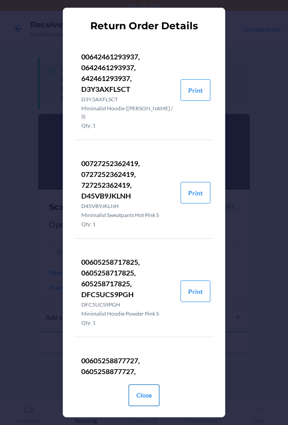
click at [140, 399] on button "Close" at bounding box center [143, 396] width 31 height 22
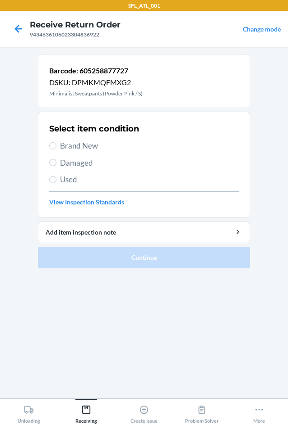
click at [96, 142] on span "Brand New" at bounding box center [149, 146] width 178 height 12
click at [56, 142] on input "Brand New" at bounding box center [52, 145] width 7 height 7
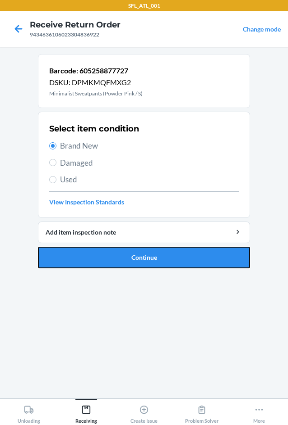
click at [108, 259] on button "Continue" at bounding box center [144, 258] width 212 height 22
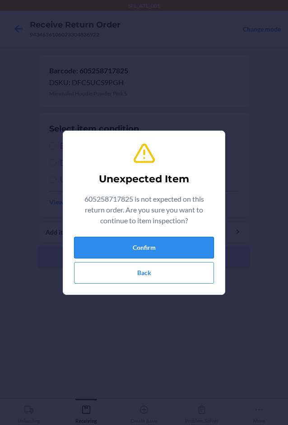
click at [123, 257] on button "Confirm" at bounding box center [144, 248] width 140 height 22
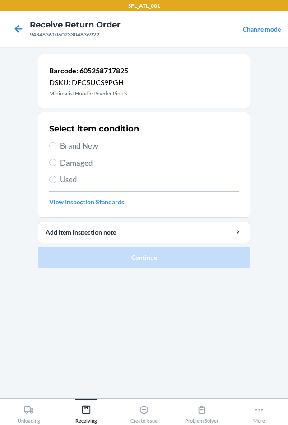
click at [73, 142] on span "Brand New" at bounding box center [149, 146] width 178 height 12
click at [56, 142] on input "Brand New" at bounding box center [52, 145] width 7 height 7
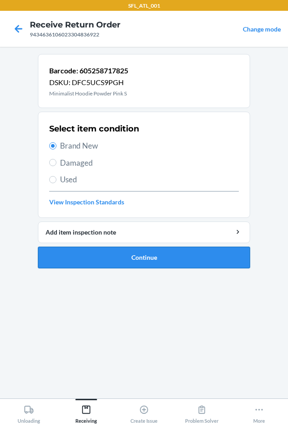
click at [77, 261] on button "Continue" at bounding box center [144, 258] width 212 height 22
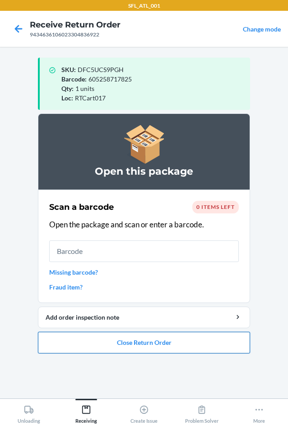
click at [119, 339] on button "Close Return Order" at bounding box center [144, 343] width 212 height 22
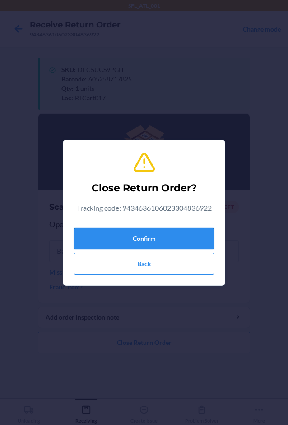
click at [157, 239] on button "Confirm" at bounding box center [144, 239] width 140 height 22
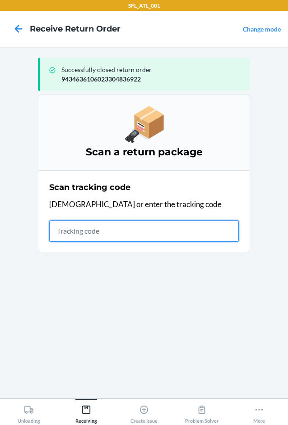
click at [73, 234] on input "text" at bounding box center [143, 231] width 189 height 22
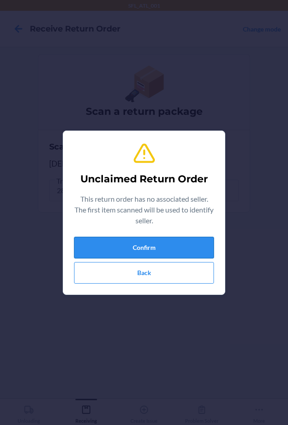
click at [160, 245] on button "Confirm" at bounding box center [144, 248] width 140 height 22
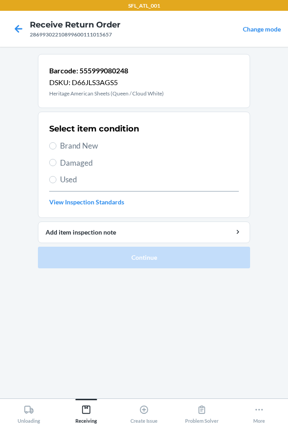
click at [90, 147] on span "Brand New" at bounding box center [149, 146] width 178 height 12
click at [56, 147] on input "Brand New" at bounding box center [52, 145] width 7 height 7
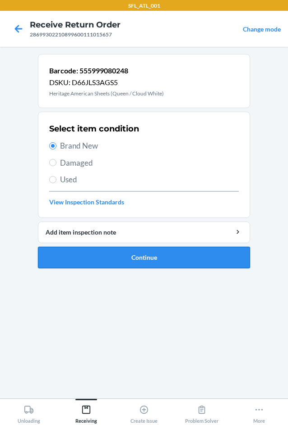
click at [136, 253] on button "Continue" at bounding box center [144, 258] width 212 height 22
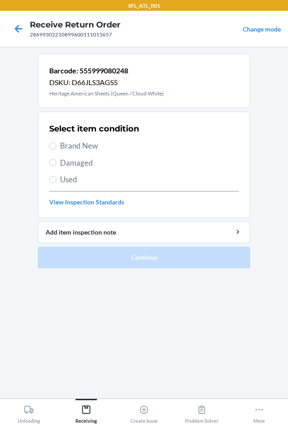
click at [81, 146] on span "Brand New" at bounding box center [149, 146] width 178 height 12
click at [56, 146] on input "Brand New" at bounding box center [52, 145] width 7 height 7
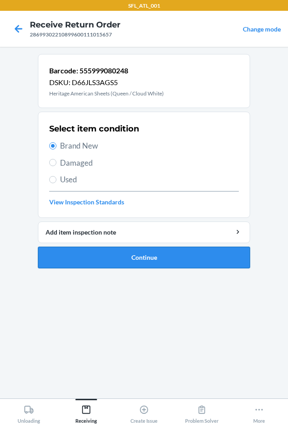
click at [99, 254] on button "Continue" at bounding box center [144, 258] width 212 height 22
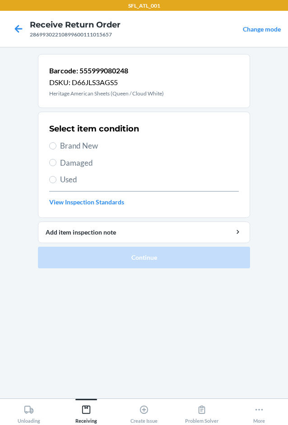
click at [79, 142] on span "Brand New" at bounding box center [149, 146] width 178 height 12
click at [56, 142] on input "Brand New" at bounding box center [52, 145] width 7 height 7
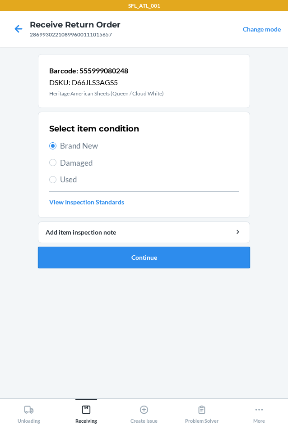
click at [92, 259] on button "Continue" at bounding box center [144, 258] width 212 height 22
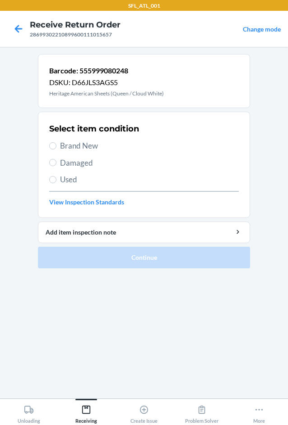
click at [105, 148] on span "Brand New" at bounding box center [149, 146] width 178 height 12
click at [56, 148] on input "Brand New" at bounding box center [52, 145] width 7 height 7
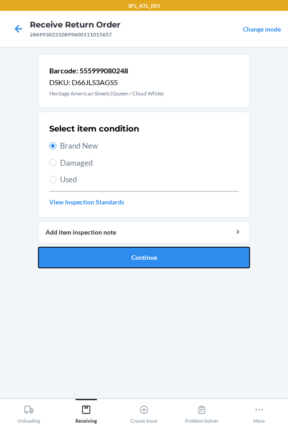
drag, startPoint x: 103, startPoint y: 247, endPoint x: 107, endPoint y: 217, distance: 30.5
click at [105, 240] on li "Barcode: 555999080248 DSKU: D66JLS3AGS5 Heritage American Sheets (Queen / Cloud…" at bounding box center [144, 161] width 212 height 215
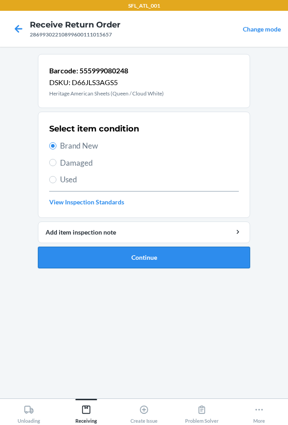
click at [128, 251] on button "Continue" at bounding box center [144, 258] width 212 height 22
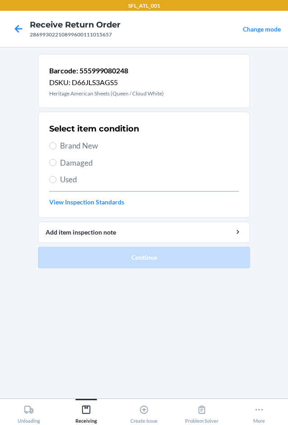
drag, startPoint x: 87, startPoint y: 139, endPoint x: 91, endPoint y: 152, distance: 13.6
click at [90, 145] on div "Select item condition Brand New Damaged Used View Inspection Standards" at bounding box center [143, 164] width 189 height 89
click at [106, 146] on span "Brand New" at bounding box center [149, 146] width 178 height 12
click at [56, 146] on input "Brand New" at bounding box center [52, 145] width 7 height 7
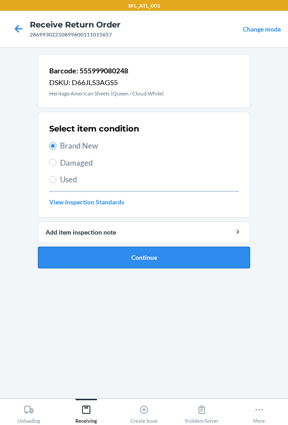
click at [111, 261] on button "Continue" at bounding box center [144, 258] width 212 height 22
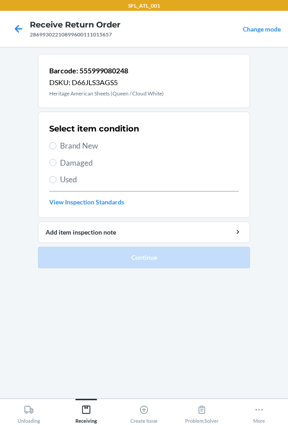
click at [87, 146] on span "Brand New" at bounding box center [149, 146] width 178 height 12
click at [56, 146] on input "Brand New" at bounding box center [52, 145] width 7 height 7
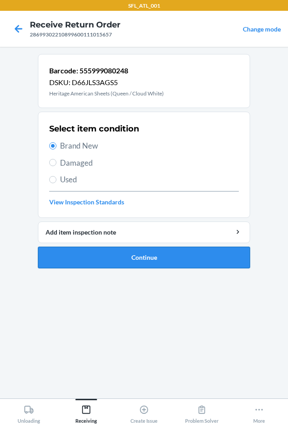
click at [91, 254] on button "Continue" at bounding box center [144, 258] width 212 height 22
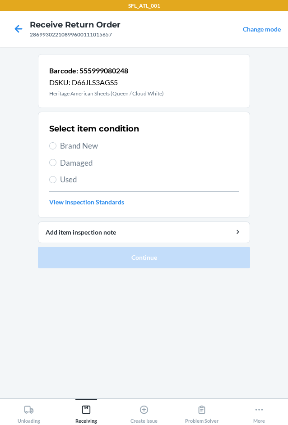
drag, startPoint x: 99, startPoint y: 147, endPoint x: 95, endPoint y: 195, distance: 48.0
click at [99, 147] on span "Brand New" at bounding box center [149, 146] width 178 height 12
click at [56, 147] on input "Brand New" at bounding box center [52, 145] width 7 height 7
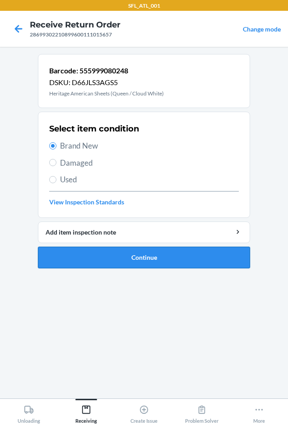
click at [85, 261] on button "Continue" at bounding box center [144, 258] width 212 height 22
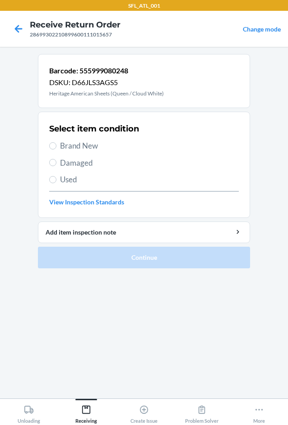
drag, startPoint x: 89, startPoint y: 142, endPoint x: 114, endPoint y: 251, distance: 111.6
click at [90, 142] on span "Brand New" at bounding box center [149, 146] width 178 height 12
click at [110, 149] on span "Brand New" at bounding box center [149, 146] width 178 height 12
click at [56, 149] on input "Brand New" at bounding box center [52, 145] width 7 height 7
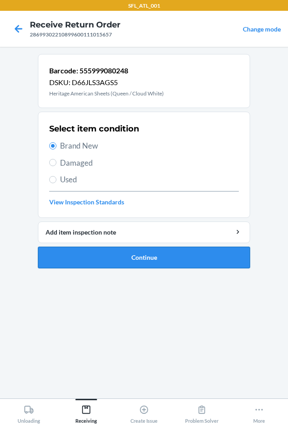
click at [102, 254] on button "Continue" at bounding box center [144, 258] width 212 height 22
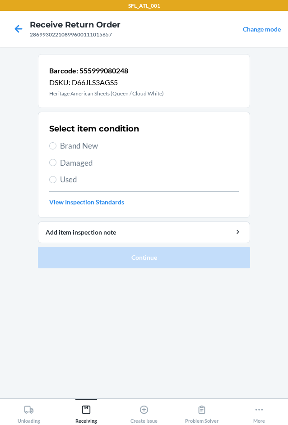
click at [93, 146] on span "Brand New" at bounding box center [149, 146] width 178 height 12
click at [56, 146] on input "Brand New" at bounding box center [52, 145] width 7 height 7
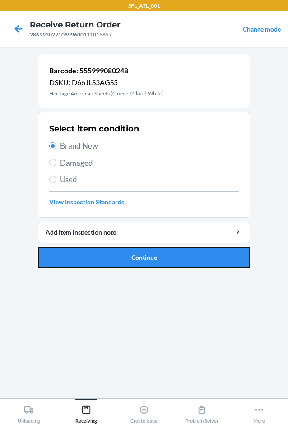
click at [103, 260] on button "Continue" at bounding box center [144, 258] width 212 height 22
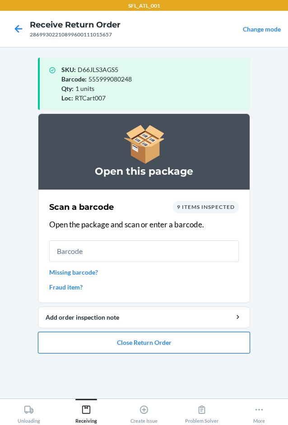
click at [134, 339] on button "Close Return Order" at bounding box center [144, 343] width 212 height 22
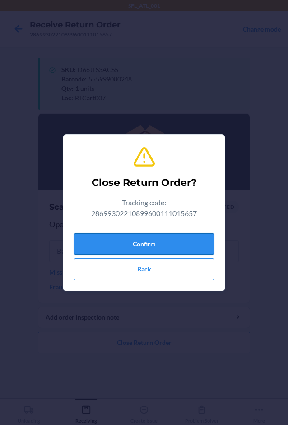
click at [162, 246] on button "Confirm" at bounding box center [144, 244] width 140 height 22
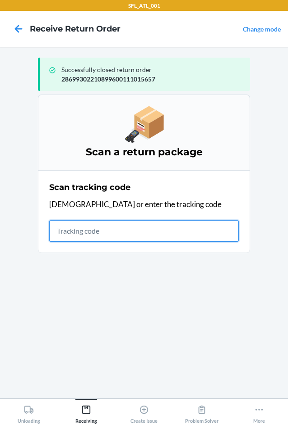
click at [85, 233] on input "text" at bounding box center [143, 231] width 189 height 22
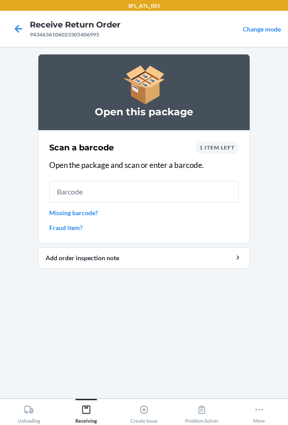
click at [227, 147] on span "1 item left" at bounding box center [216, 147] width 35 height 7
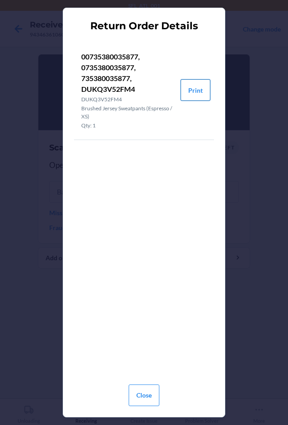
click at [197, 92] on button "Print" at bounding box center [195, 90] width 30 height 22
click at [144, 396] on button "Close" at bounding box center [143, 396] width 31 height 22
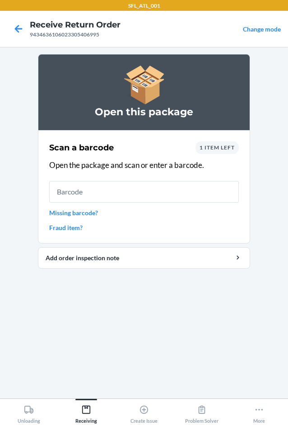
click at [214, 146] on span "1 item left" at bounding box center [216, 147] width 35 height 7
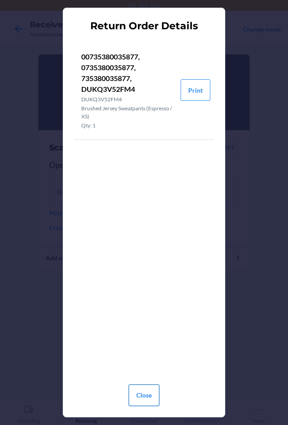
click at [151, 394] on button "Close" at bounding box center [143, 396] width 31 height 22
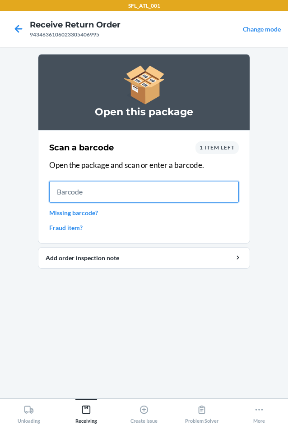
click at [70, 194] on input "text" at bounding box center [143, 192] width 189 height 22
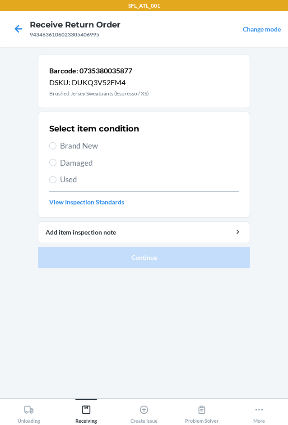
click at [78, 147] on span "Brand New" at bounding box center [149, 146] width 178 height 12
click at [56, 147] on input "Brand New" at bounding box center [52, 145] width 7 height 7
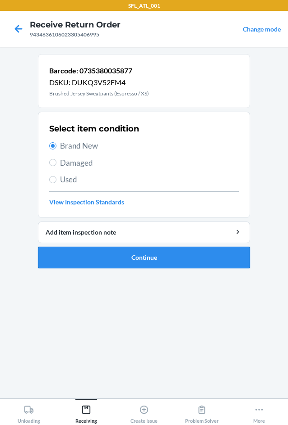
click at [76, 251] on button "Continue" at bounding box center [144, 258] width 212 height 22
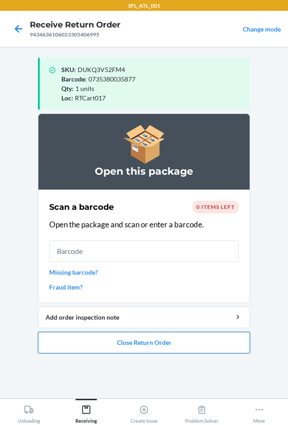
click at [140, 344] on button "Close Return Order" at bounding box center [144, 343] width 212 height 22
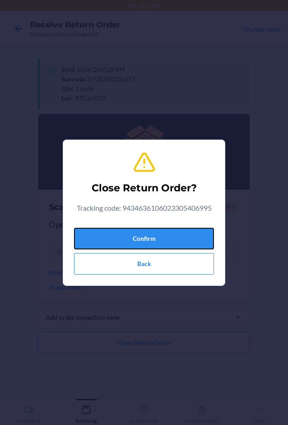
drag, startPoint x: 160, startPoint y: 240, endPoint x: 6, endPoint y: 223, distance: 154.6
click at [159, 239] on button "Confirm" at bounding box center [144, 239] width 140 height 22
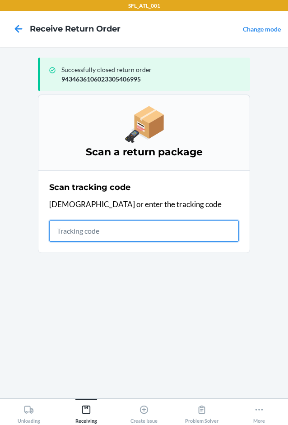
click at [90, 233] on input "text" at bounding box center [143, 231] width 189 height 22
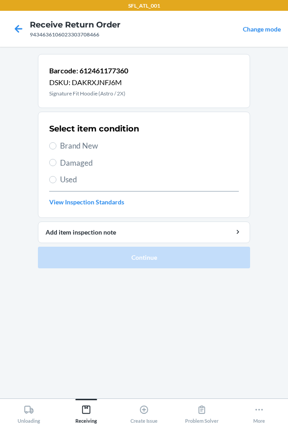
click at [76, 140] on span "Brand New" at bounding box center [149, 146] width 178 height 12
click at [56, 142] on input "Brand New" at bounding box center [52, 145] width 7 height 7
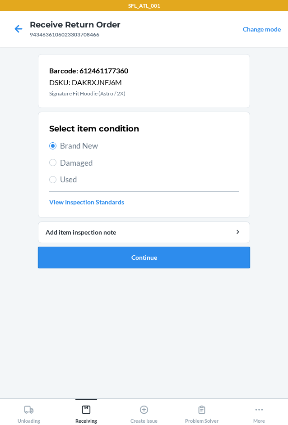
click at [116, 259] on button "Continue" at bounding box center [144, 258] width 212 height 22
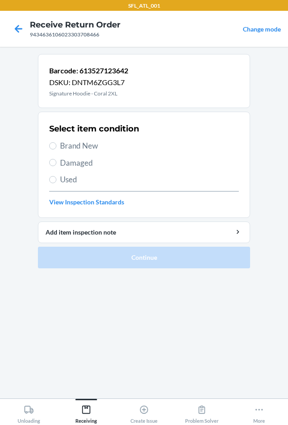
click at [93, 144] on span "Brand New" at bounding box center [149, 146] width 178 height 12
click at [56, 144] on input "Brand New" at bounding box center [52, 145] width 7 height 7
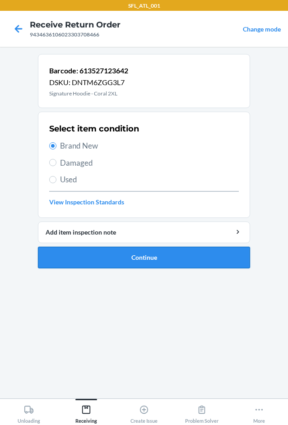
click at [126, 259] on button "Continue" at bounding box center [144, 258] width 212 height 22
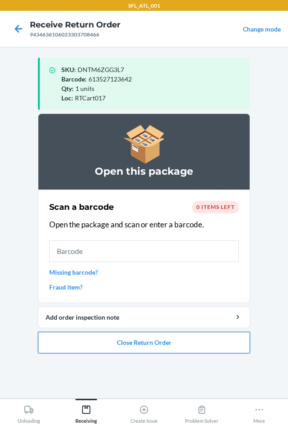
click at [145, 340] on button "Close Return Order" at bounding box center [144, 343] width 212 height 22
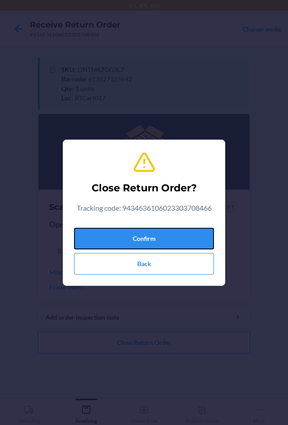
drag, startPoint x: 147, startPoint y: 244, endPoint x: 36, endPoint y: 227, distance: 113.0
click at [144, 243] on button "Confirm" at bounding box center [144, 239] width 140 height 22
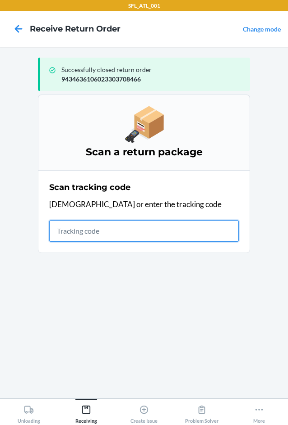
click at [110, 229] on input "text" at bounding box center [143, 231] width 189 height 22
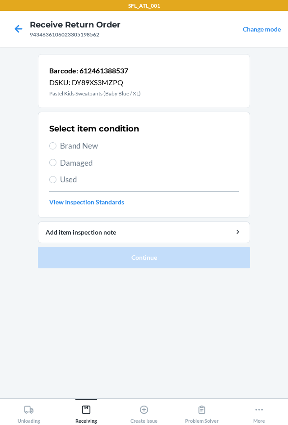
click at [82, 145] on span "Brand New" at bounding box center [149, 146] width 178 height 12
click at [56, 145] on input "Brand New" at bounding box center [52, 145] width 7 height 7
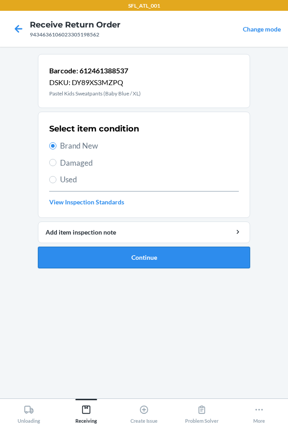
click at [100, 266] on button "Continue" at bounding box center [144, 258] width 212 height 22
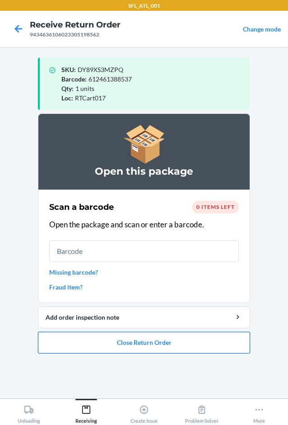
click at [148, 341] on button "Close Return Order" at bounding box center [144, 343] width 212 height 22
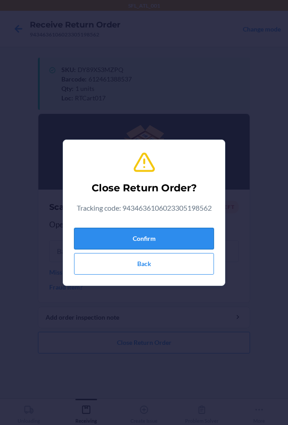
click at [163, 245] on button "Confirm" at bounding box center [144, 239] width 140 height 22
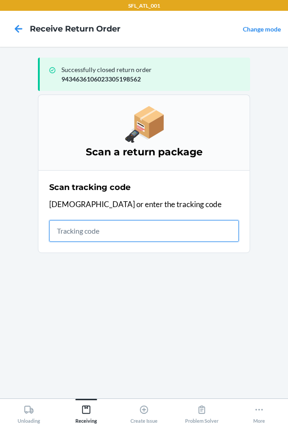
click at [99, 233] on input "text" at bounding box center [143, 231] width 189 height 22
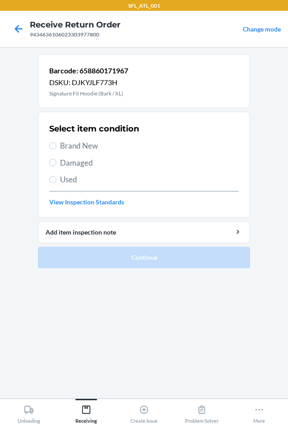
click at [69, 148] on span "Brand New" at bounding box center [149, 146] width 178 height 12
click at [56, 148] on input "Brand New" at bounding box center [52, 145] width 7 height 7
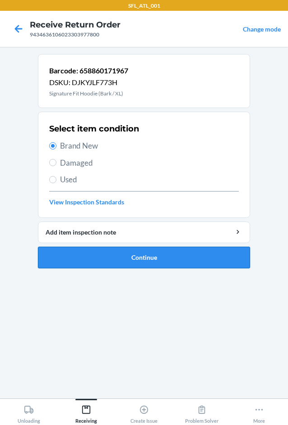
click at [84, 257] on button "Continue" at bounding box center [144, 258] width 212 height 22
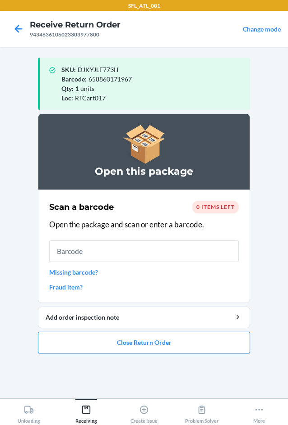
click at [137, 343] on button "Close Return Order" at bounding box center [144, 343] width 212 height 22
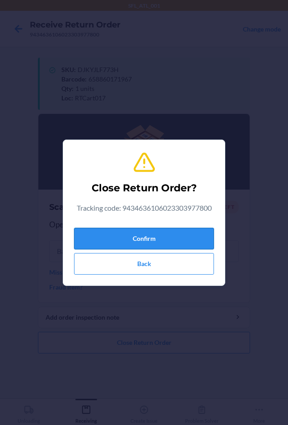
click at [145, 239] on button "Confirm" at bounding box center [144, 239] width 140 height 22
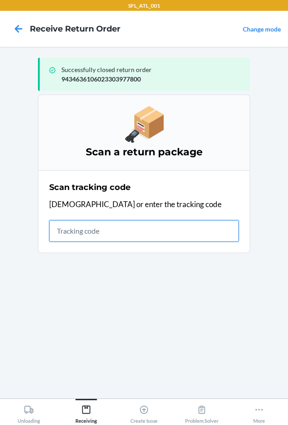
click at [67, 229] on input "text" at bounding box center [143, 231] width 189 height 22
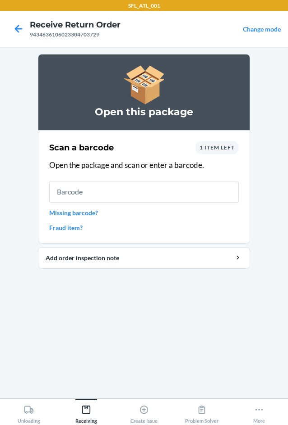
click at [224, 148] on span "1 item left" at bounding box center [216, 147] width 35 height 7
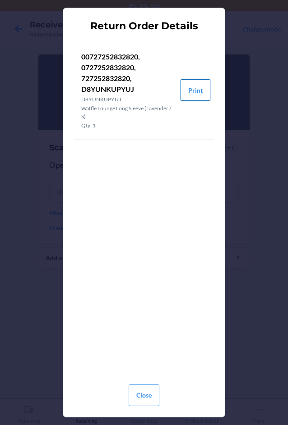
click at [196, 92] on button "Print" at bounding box center [195, 90] width 30 height 22
click at [148, 391] on button "Close" at bounding box center [143, 396] width 31 height 22
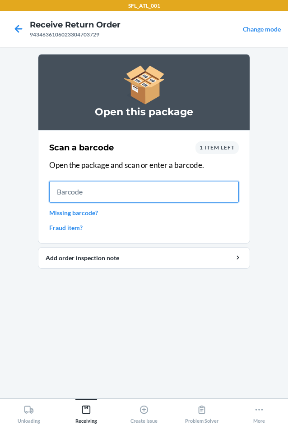
click at [92, 191] on input "text" at bounding box center [143, 192] width 189 height 22
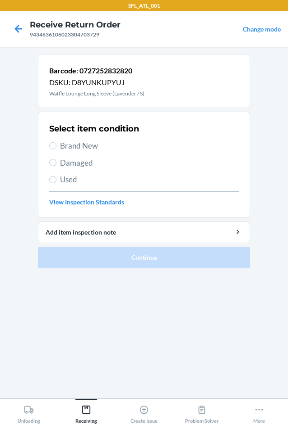
click at [99, 94] on p "Waffle Lounge Long Sleeve (Lavender / S)" at bounding box center [96, 94] width 95 height 8
click at [141, 91] on p "Waffle Lounge Long Sleeve (Lavender / S)" at bounding box center [96, 94] width 95 height 8
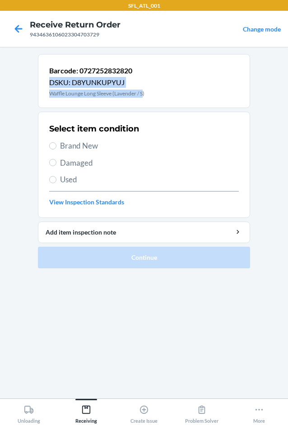
drag, startPoint x: 141, startPoint y: 91, endPoint x: 51, endPoint y: 86, distance: 90.3
click at [51, 86] on div "Barcode: 0727252832820 DSKU: D8YUNKUPYUJ Waffle Lounge Long Sleeve (Lavender / …" at bounding box center [96, 80] width 95 height 33
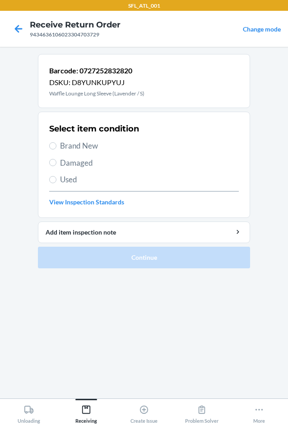
click at [166, 89] on div "Barcode: 0727252832820 DSKU: D8YUNKUPYUJ Waffle Lounge Long Sleeve (Lavender / …" at bounding box center [144, 81] width 212 height 54
drag, startPoint x: 142, startPoint y: 91, endPoint x: 50, endPoint y: 94, distance: 91.5
click at [50, 94] on p "Waffle Lounge Long Sleeve (Lavender / S)" at bounding box center [96, 94] width 95 height 8
click at [95, 149] on span "Brand New" at bounding box center [149, 146] width 178 height 12
click at [56, 149] on input "Brand New" at bounding box center [52, 145] width 7 height 7
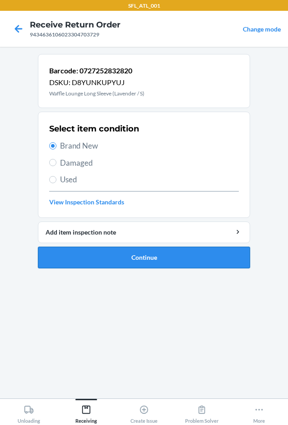
click at [119, 262] on button "Continue" at bounding box center [144, 258] width 212 height 22
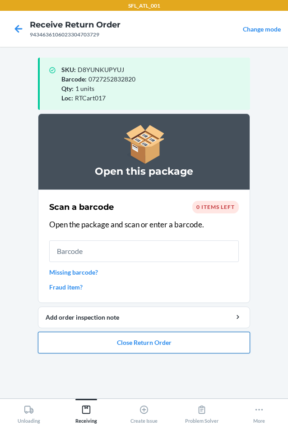
click at [147, 338] on button "Close Return Order" at bounding box center [144, 343] width 212 height 22
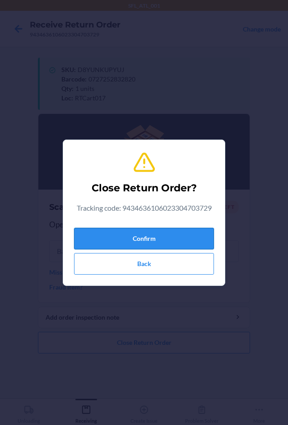
click at [213, 238] on button "Confirm" at bounding box center [144, 239] width 140 height 22
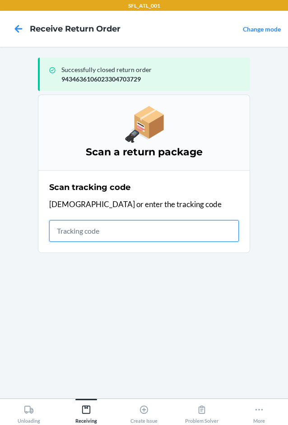
click at [113, 228] on input "text" at bounding box center [143, 231] width 189 height 22
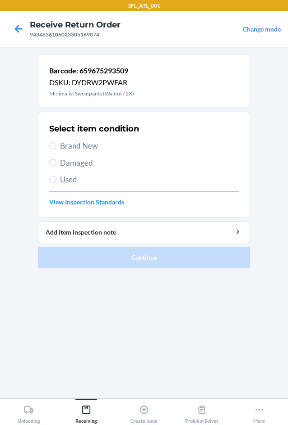
click at [89, 144] on span "Brand New" at bounding box center [149, 146] width 178 height 12
click at [56, 144] on input "Brand New" at bounding box center [52, 145] width 7 height 7
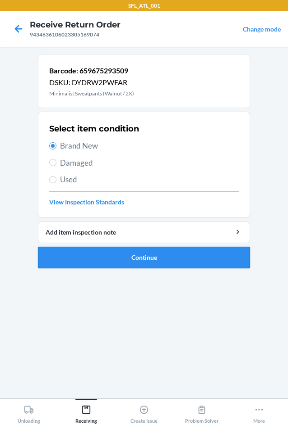
click at [119, 256] on button "Continue" at bounding box center [144, 258] width 212 height 22
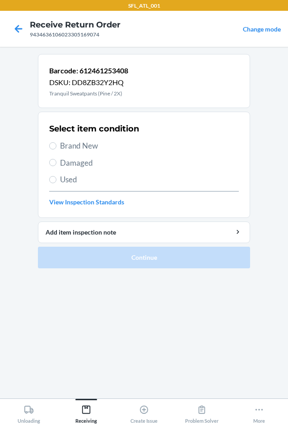
click at [95, 147] on span "Brand New" at bounding box center [149, 146] width 178 height 12
click at [56, 147] on input "Brand New" at bounding box center [52, 145] width 7 height 7
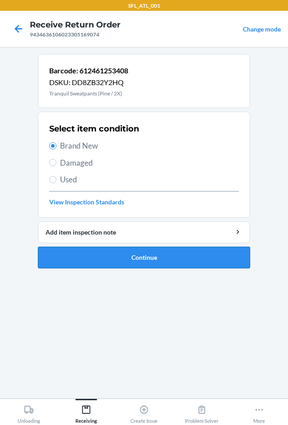
click at [123, 256] on button "Continue" at bounding box center [144, 258] width 212 height 22
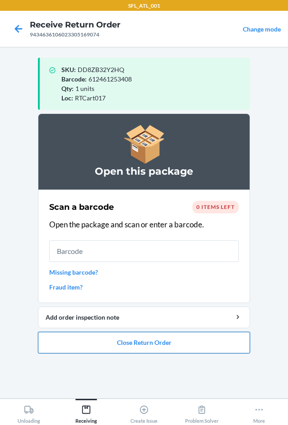
click at [134, 343] on button "Close Return Order" at bounding box center [144, 343] width 212 height 22
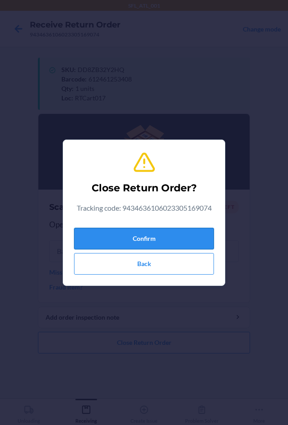
click at [151, 233] on button "Confirm" at bounding box center [144, 239] width 140 height 22
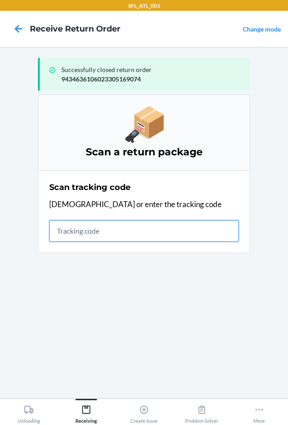
click at [132, 233] on input "text" at bounding box center [143, 231] width 189 height 22
click at [148, 228] on input "text" at bounding box center [143, 231] width 189 height 22
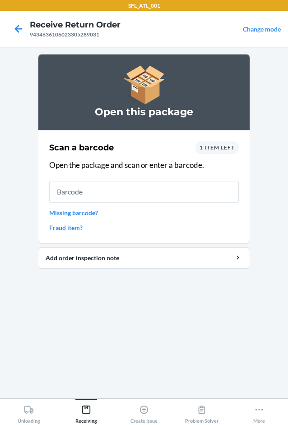
click at [221, 148] on span "1 item left" at bounding box center [216, 147] width 35 height 7
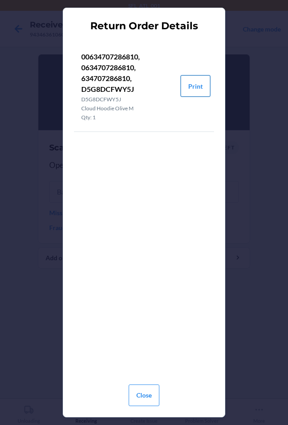
click at [192, 85] on button "Print" at bounding box center [195, 86] width 30 height 22
click at [151, 389] on button "Close" at bounding box center [143, 396] width 31 height 22
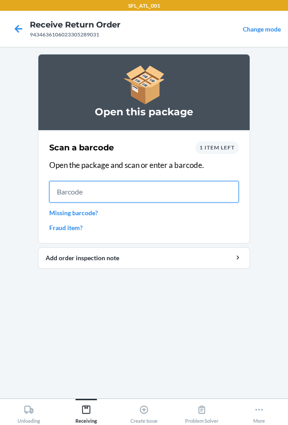
click at [103, 191] on input "text" at bounding box center [143, 192] width 189 height 22
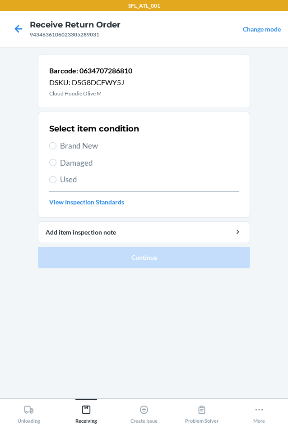
click at [91, 149] on span "Brand New" at bounding box center [149, 146] width 178 height 12
click at [56, 149] on input "Brand New" at bounding box center [52, 145] width 7 height 7
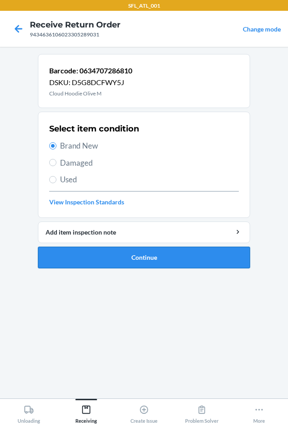
click at [97, 261] on button "Continue" at bounding box center [144, 258] width 212 height 22
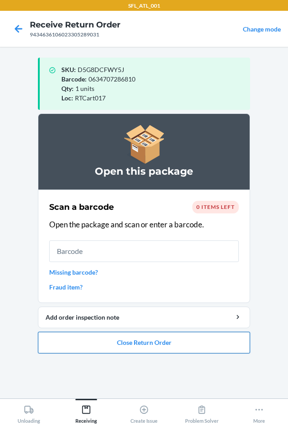
click at [131, 347] on button "Close Return Order" at bounding box center [144, 343] width 212 height 22
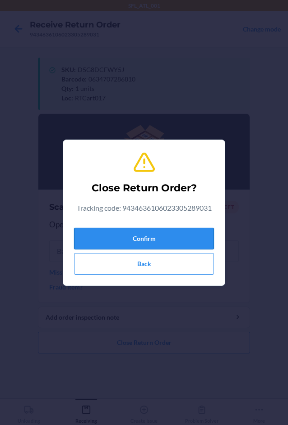
click at [155, 240] on button "Confirm" at bounding box center [144, 239] width 140 height 22
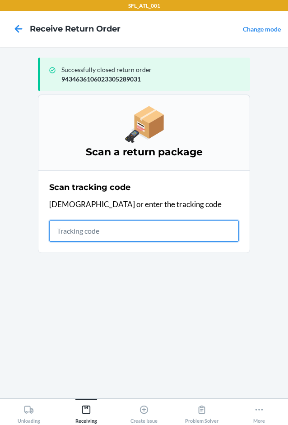
click at [79, 233] on input "text" at bounding box center [143, 231] width 189 height 22
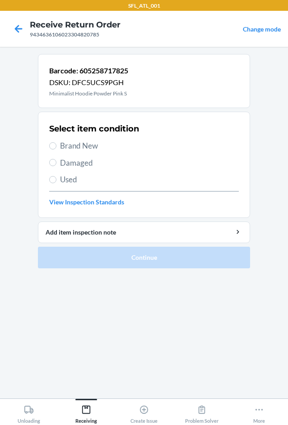
click at [82, 146] on span "Brand New" at bounding box center [149, 146] width 178 height 12
click at [56, 146] on input "Brand New" at bounding box center [52, 145] width 7 height 7
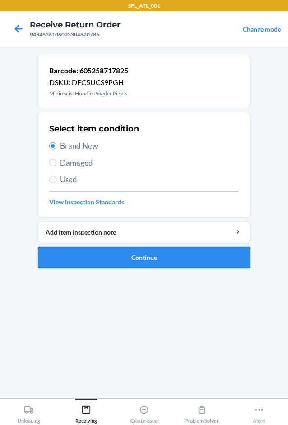
click at [105, 259] on button "Continue" at bounding box center [144, 258] width 212 height 22
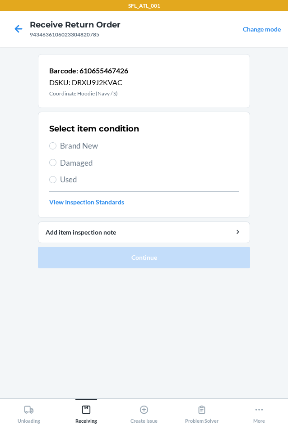
click at [83, 146] on span "Brand New" at bounding box center [149, 146] width 178 height 12
click at [56, 146] on input "Brand New" at bounding box center [52, 145] width 7 height 7
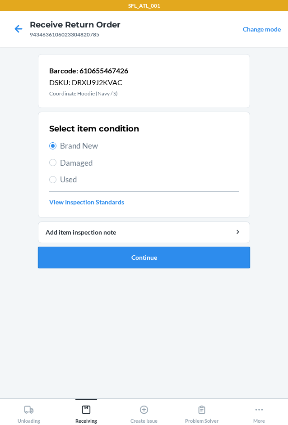
click at [120, 255] on button "Continue" at bounding box center [144, 258] width 212 height 22
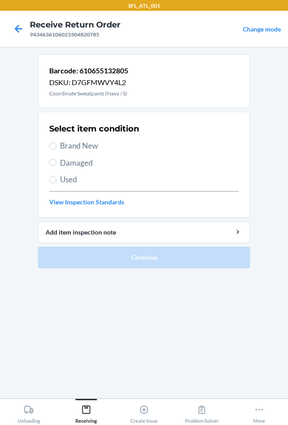
drag, startPoint x: 92, startPoint y: 146, endPoint x: 115, endPoint y: 226, distance: 83.9
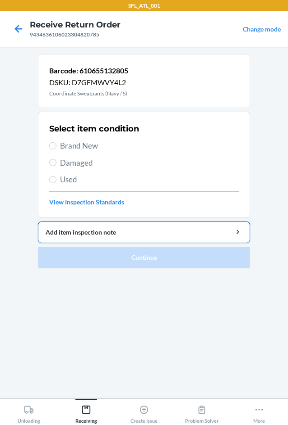
click at [93, 147] on span "Brand New" at bounding box center [149, 146] width 178 height 12
click at [56, 147] on input "Brand New" at bounding box center [52, 145] width 7 height 7
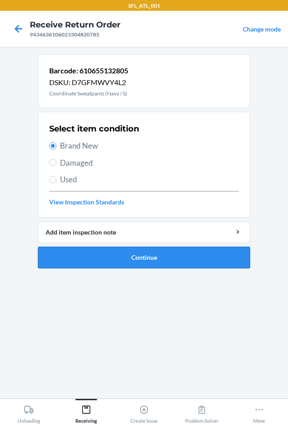
click at [119, 256] on button "Continue" at bounding box center [144, 258] width 212 height 22
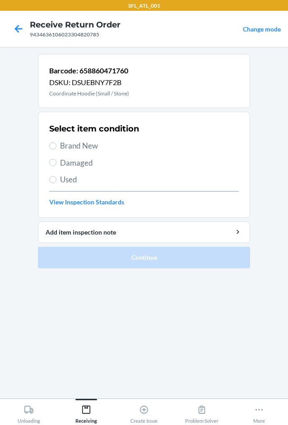
click at [66, 142] on span "Brand New" at bounding box center [149, 146] width 178 height 12
click at [56, 142] on input "Brand New" at bounding box center [52, 145] width 7 height 7
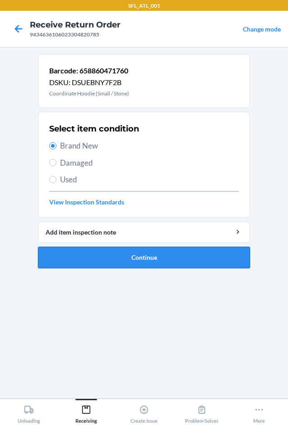
click at [115, 256] on button "Continue" at bounding box center [144, 258] width 212 height 22
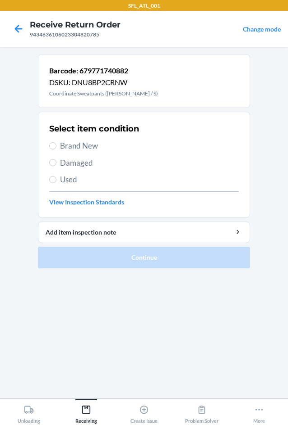
click at [79, 142] on span "Brand New" at bounding box center [149, 146] width 178 height 12
click at [56, 142] on input "Brand New" at bounding box center [52, 145] width 7 height 7
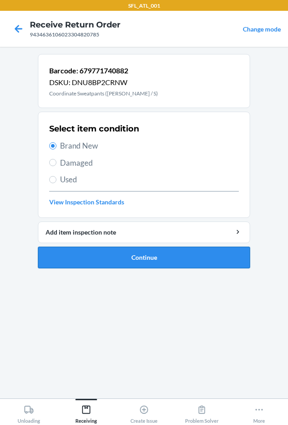
click at [94, 266] on button "Continue" at bounding box center [144, 258] width 212 height 22
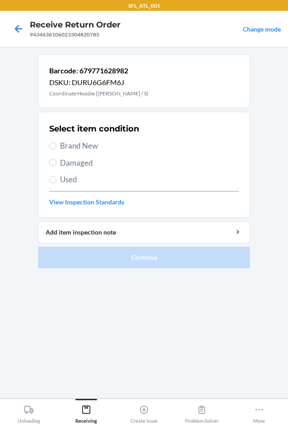
drag, startPoint x: 89, startPoint y: 150, endPoint x: 126, endPoint y: 262, distance: 118.6
click at [92, 158] on div "Select item condition Brand New Damaged Used View Inspection Standards" at bounding box center [143, 164] width 189 height 89
drag, startPoint x: 106, startPoint y: 144, endPoint x: 127, endPoint y: 209, distance: 67.7
click at [106, 145] on span "Brand New" at bounding box center [149, 146] width 178 height 12
click at [56, 145] on input "Brand New" at bounding box center [52, 145] width 7 height 7
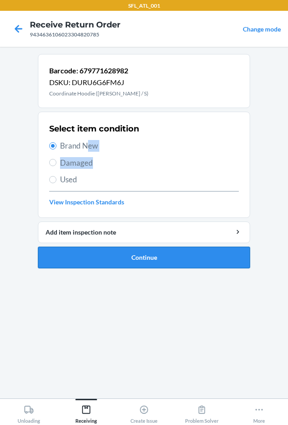
click at [124, 257] on button "Continue" at bounding box center [144, 258] width 212 height 22
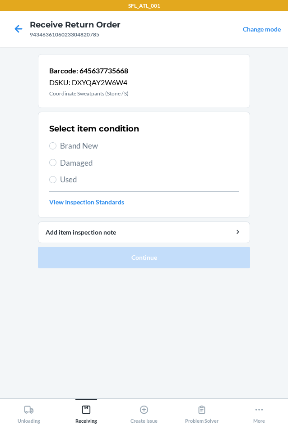
click at [94, 147] on span "Brand New" at bounding box center [149, 146] width 178 height 12
click at [56, 147] on input "Brand New" at bounding box center [52, 145] width 7 height 7
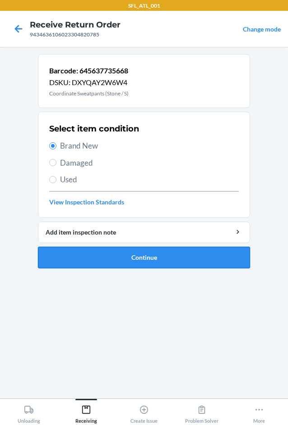
click at [101, 252] on button "Continue" at bounding box center [144, 258] width 212 height 22
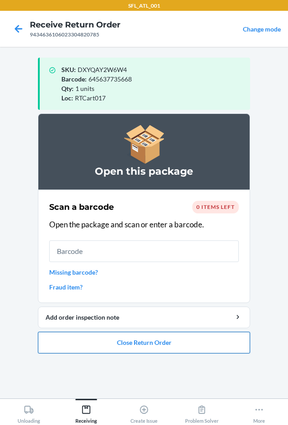
click at [145, 348] on button "Close Return Order" at bounding box center [144, 343] width 212 height 22
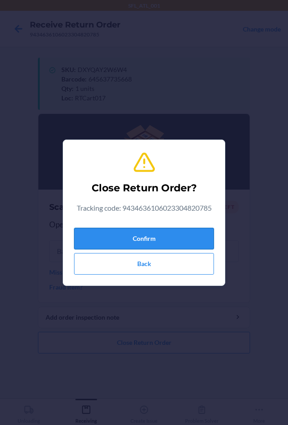
click at [157, 233] on button "Confirm" at bounding box center [144, 239] width 140 height 22
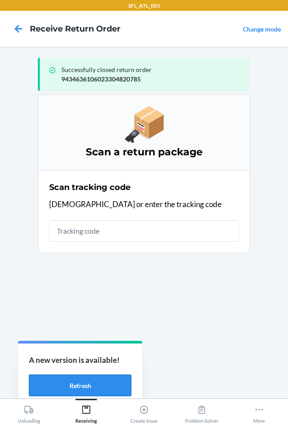
click at [69, 386] on button "Refresh" at bounding box center [80, 386] width 102 height 22
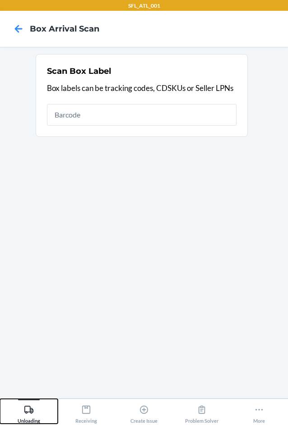
click at [25, 415] on icon at bounding box center [29, 410] width 10 height 10
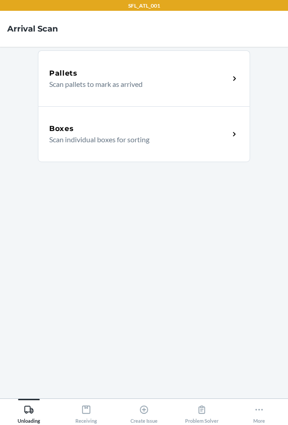
click at [131, 129] on div "Boxes" at bounding box center [139, 128] width 180 height 11
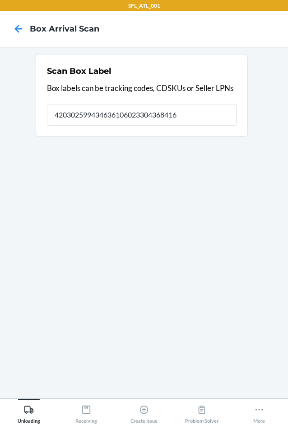
type input "420302599434636106023304368416"
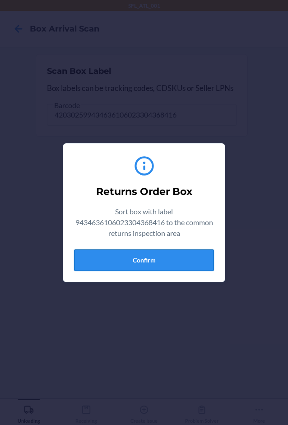
click at [184, 252] on button "Confirm" at bounding box center [144, 261] width 140 height 22
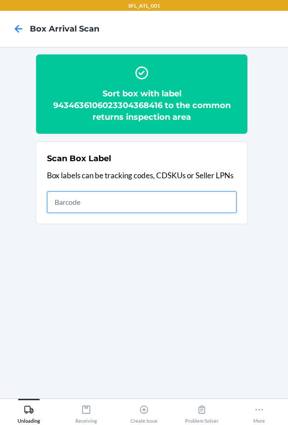
click at [154, 207] on input "text" at bounding box center [141, 203] width 189 height 22
type input "420302599434636106023304564016"
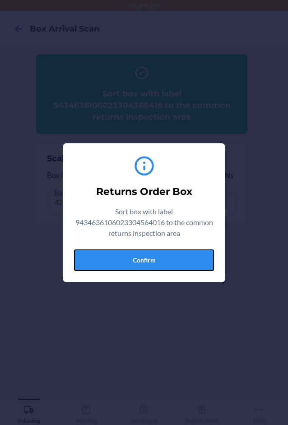
drag, startPoint x: 171, startPoint y: 256, endPoint x: 284, endPoint y: 245, distance: 113.2
click at [180, 256] on button "Confirm" at bounding box center [144, 261] width 140 height 22
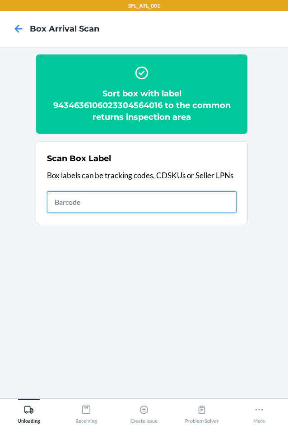
click at [110, 203] on input "text" at bounding box center [141, 203] width 189 height 22
type input "420302599434636106023304193810"
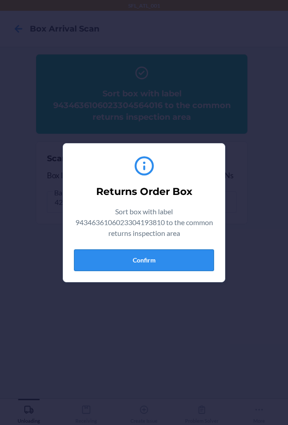
click at [197, 264] on button "Confirm" at bounding box center [144, 261] width 140 height 22
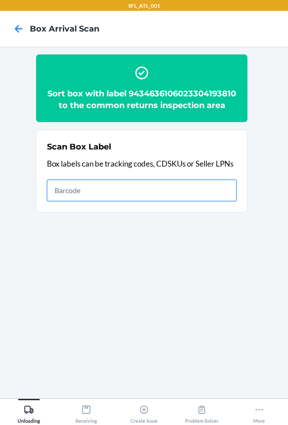
click at [136, 201] on input "text" at bounding box center [141, 191] width 189 height 22
click at [193, 201] on input "text" at bounding box center [141, 191] width 189 height 22
type input "420302599434636106023305278554"
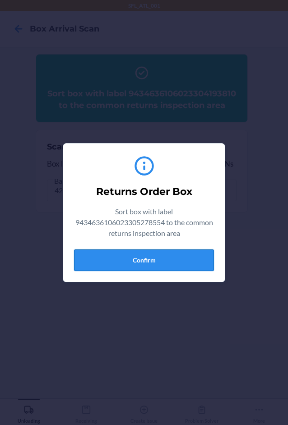
click at [133, 257] on button "Confirm" at bounding box center [144, 261] width 140 height 22
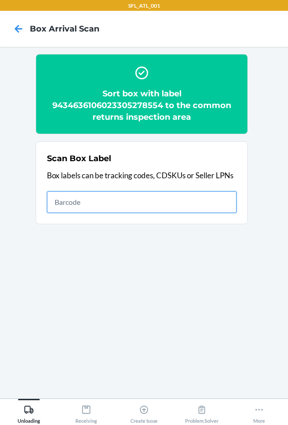
click at [199, 196] on input "text" at bounding box center [141, 203] width 189 height 22
click at [199, 206] on input "text" at bounding box center [141, 203] width 189 height 22
type input "420302599434636106023305175624"
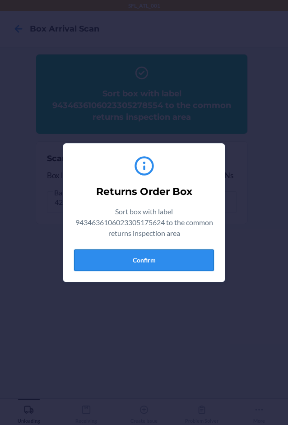
click at [142, 257] on button "Confirm" at bounding box center [144, 261] width 140 height 22
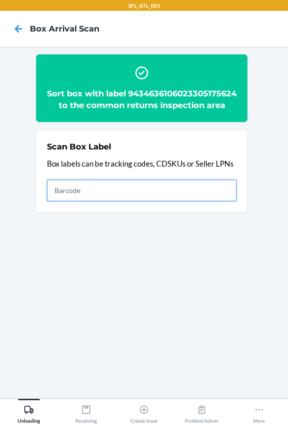
click at [169, 201] on input "text" at bounding box center [141, 191] width 189 height 22
type input "420302599434636106023304307682"
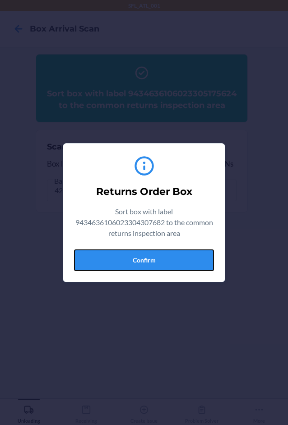
drag, startPoint x: 173, startPoint y: 261, endPoint x: 270, endPoint y: 256, distance: 97.9
click at [175, 261] on button "Confirm" at bounding box center [144, 261] width 140 height 22
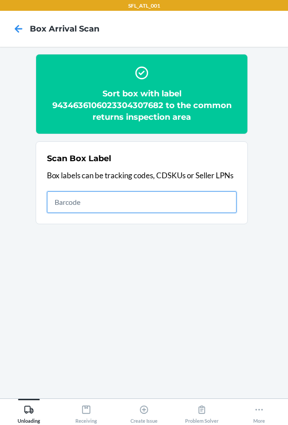
click at [183, 205] on input "text" at bounding box center [141, 203] width 189 height 22
type input "420302599434636106023304693297"
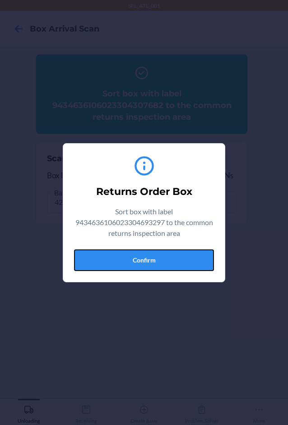
drag, startPoint x: 166, startPoint y: 258, endPoint x: 241, endPoint y: 268, distance: 75.0
click at [166, 258] on button "Confirm" at bounding box center [144, 261] width 140 height 22
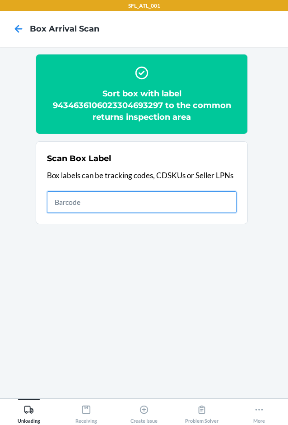
click at [151, 202] on input "text" at bounding box center [141, 203] width 189 height 22
type input "420302599434636106023302405281"
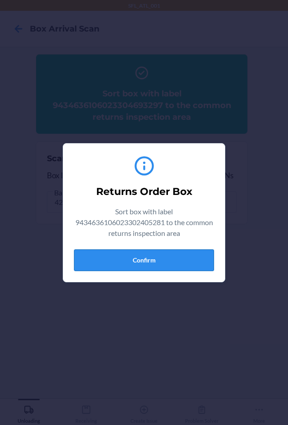
click at [164, 259] on button "Confirm" at bounding box center [144, 261] width 140 height 22
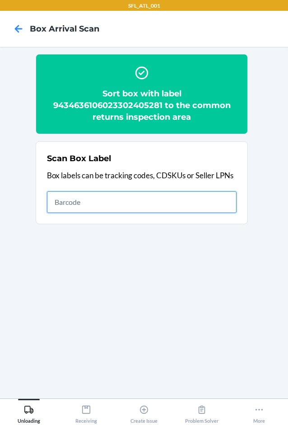
click at [95, 205] on input "text" at bounding box center [141, 203] width 189 height 22
type input "420302599434636106023304753687"
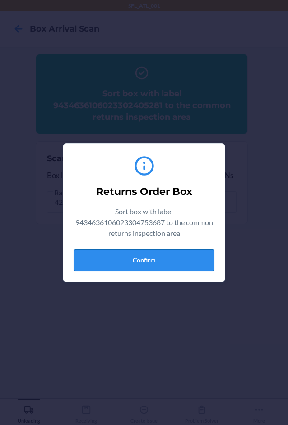
click at [136, 257] on button "Confirm" at bounding box center [144, 261] width 140 height 22
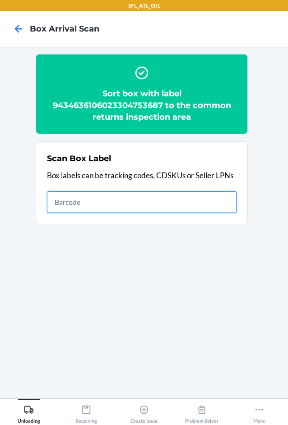
click at [168, 206] on input "text" at bounding box center [141, 203] width 189 height 22
type input "420302599434636106023302698447"
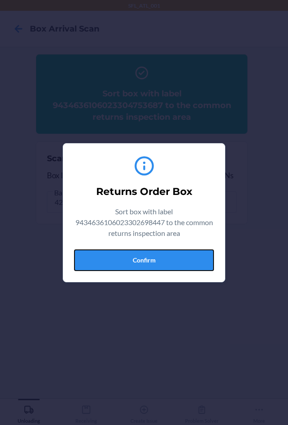
drag, startPoint x: 186, startPoint y: 258, endPoint x: 285, endPoint y: 254, distance: 99.2
click at [186, 259] on button "Confirm" at bounding box center [144, 261] width 140 height 22
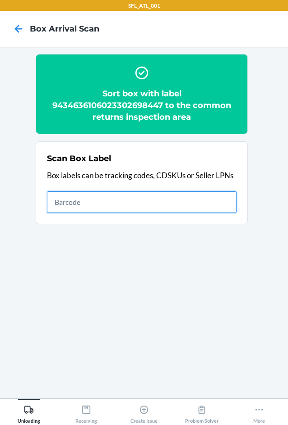
click at [149, 202] on input "text" at bounding box center [141, 203] width 189 height 22
type input "420710399261290316871749778230"
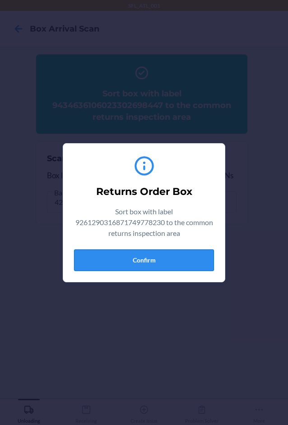
click at [179, 261] on button "Confirm" at bounding box center [144, 261] width 140 height 22
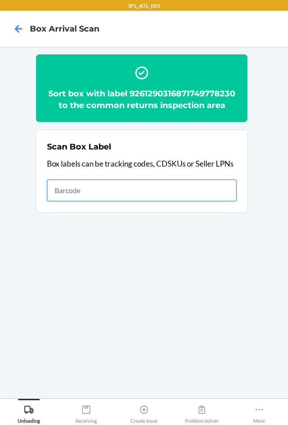
click at [136, 187] on input "text" at bounding box center [141, 191] width 189 height 22
type input "420352439261290316871747882434"
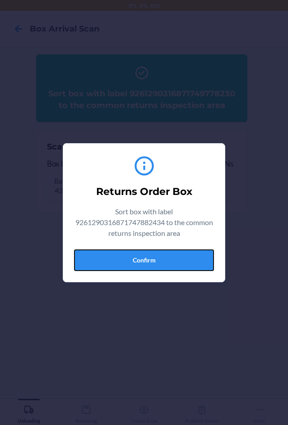
drag, startPoint x: 166, startPoint y: 259, endPoint x: 283, endPoint y: 248, distance: 117.7
click at [167, 259] on button "Confirm" at bounding box center [144, 261] width 140 height 22
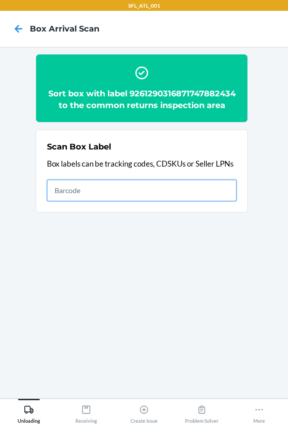
click at [179, 200] on input "text" at bounding box center [141, 191] width 189 height 22
type input "420286199261290316871747764792"
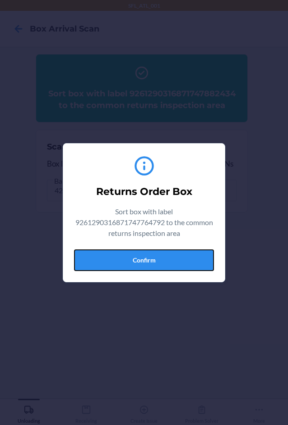
drag, startPoint x: 183, startPoint y: 253, endPoint x: 254, endPoint y: 245, distance: 71.7
click at [183, 254] on button "Confirm" at bounding box center [144, 261] width 140 height 22
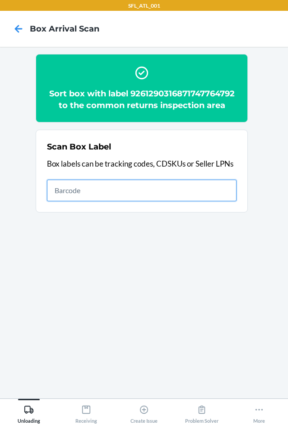
click at [219, 186] on input "text" at bounding box center [141, 191] width 189 height 22
type input "420302599434636106023304757036"
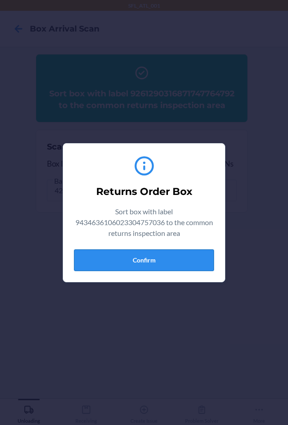
click at [120, 267] on button "Confirm" at bounding box center [144, 261] width 140 height 22
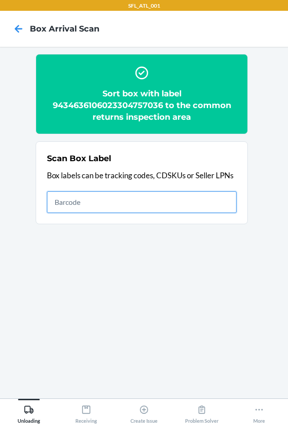
click at [121, 197] on input "text" at bounding box center [141, 203] width 189 height 22
type input "420286559261290316871748438524"
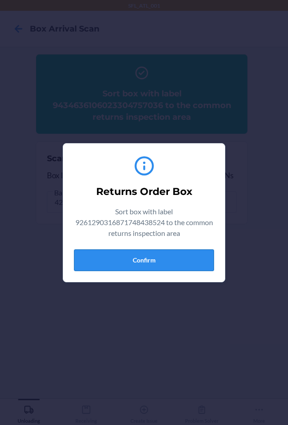
click at [185, 263] on button "Confirm" at bounding box center [144, 261] width 140 height 22
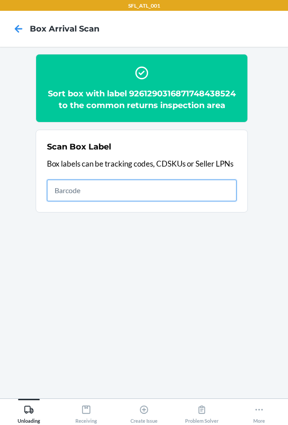
click at [219, 187] on input "text" at bounding box center [141, 191] width 189 height 22
type input "420329639261290316871723720453"
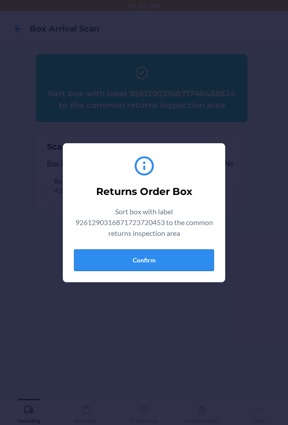
click at [197, 261] on button "Confirm" at bounding box center [144, 261] width 140 height 22
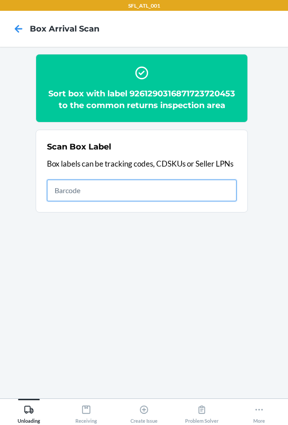
click at [197, 190] on input "text" at bounding box center [141, 191] width 189 height 22
type input "420302599434636106023304590794"
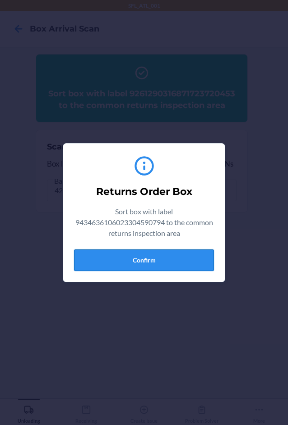
drag, startPoint x: 182, startPoint y: 264, endPoint x: 256, endPoint y: 262, distance: 73.5
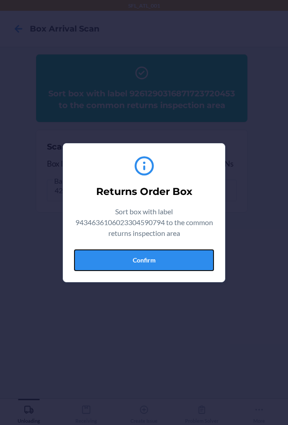
click at [183, 264] on button "Confirm" at bounding box center [144, 261] width 140 height 22
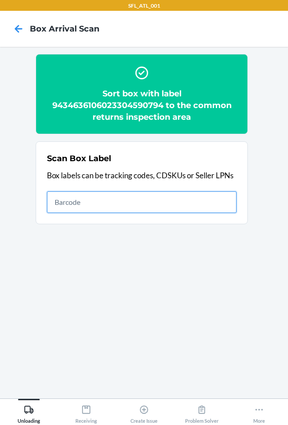
click at [184, 203] on input "text" at bounding box center [141, 203] width 189 height 22
type input "420302599434636106023304038265"
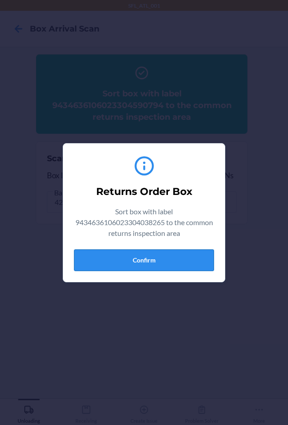
click at [119, 254] on button "Confirm" at bounding box center [144, 261] width 140 height 22
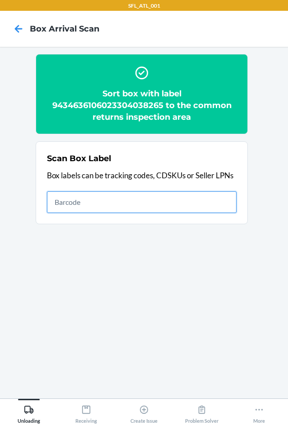
click at [192, 195] on input "text" at bounding box center [141, 203] width 189 height 22
type input "420302599434636106023303410918"
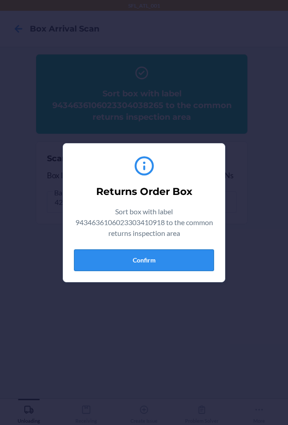
click at [135, 257] on button "Confirm" at bounding box center [144, 261] width 140 height 22
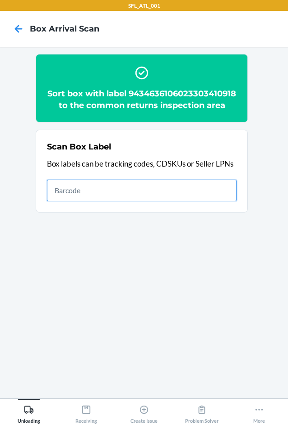
click at [203, 198] on input "text" at bounding box center [141, 191] width 189 height 22
type input "420302599434636106023304533777"
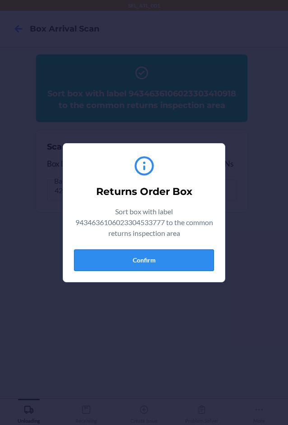
click at [173, 261] on button "Confirm" at bounding box center [144, 261] width 140 height 22
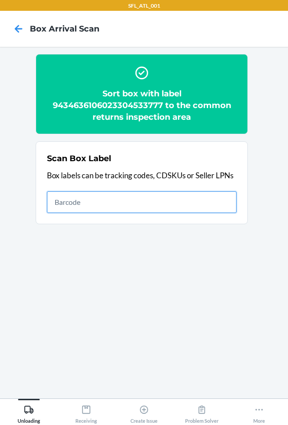
click at [208, 201] on input "text" at bounding box center [141, 203] width 189 height 22
type input "420302599434636106023305108431"
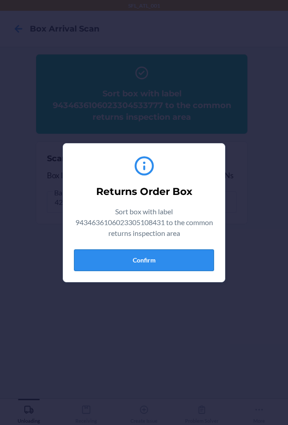
click at [197, 261] on button "Confirm" at bounding box center [144, 261] width 140 height 22
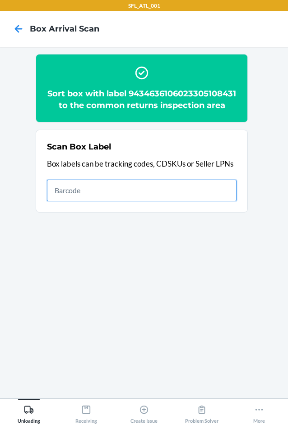
click at [208, 201] on input "text" at bounding box center [141, 191] width 189 height 22
type input "420302599434636106023304832306"
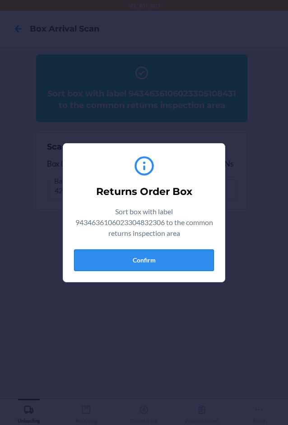
click at [185, 265] on button "Confirm" at bounding box center [144, 261] width 140 height 22
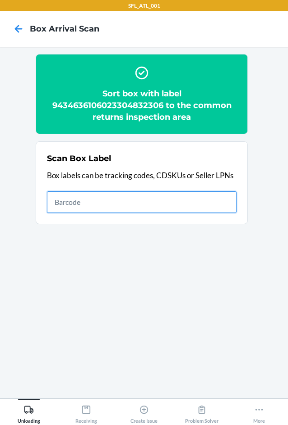
click at [213, 200] on input "text" at bounding box center [141, 203] width 189 height 22
type input "420302599434636106023305133372"
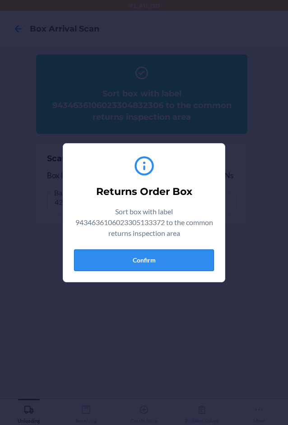
click at [166, 254] on button "Confirm" at bounding box center [144, 261] width 140 height 22
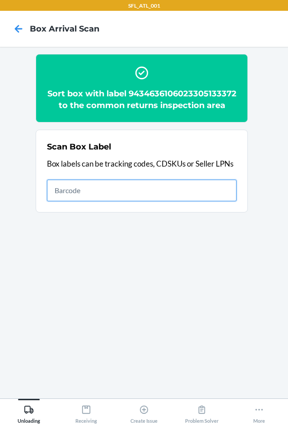
click at [209, 201] on input "text" at bounding box center [141, 191] width 189 height 22
type input "420302599434636106023304728890"
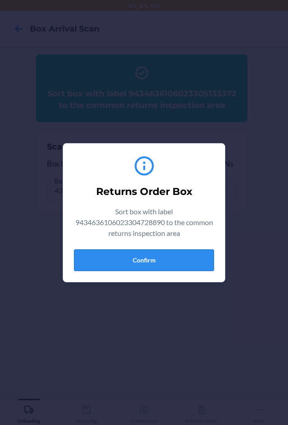
drag, startPoint x: 166, startPoint y: 260, endPoint x: 178, endPoint y: 260, distance: 12.6
click at [169, 260] on button "Confirm" at bounding box center [144, 261] width 140 height 22
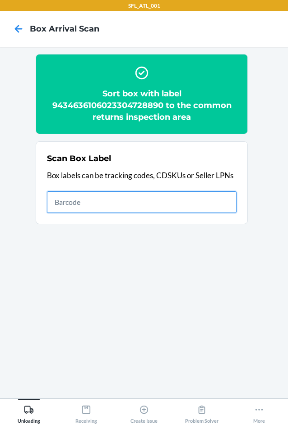
click at [148, 204] on input "text" at bounding box center [141, 203] width 189 height 22
type input "420302599434636106023305228801"
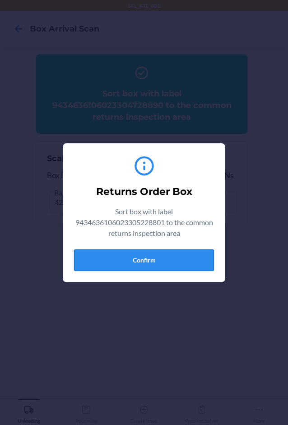
drag, startPoint x: 179, startPoint y: 256, endPoint x: 285, endPoint y: 267, distance: 106.5
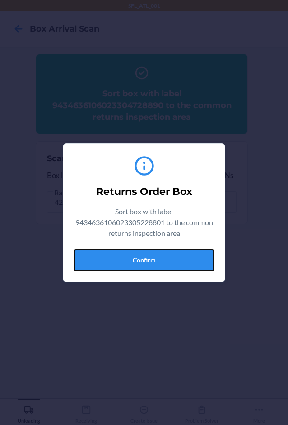
click at [180, 256] on button "Confirm" at bounding box center [144, 261] width 140 height 22
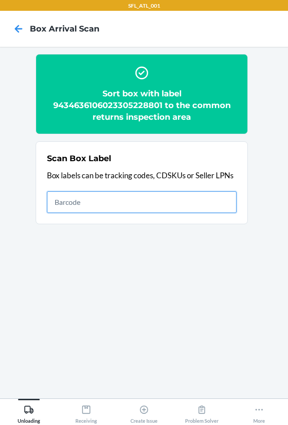
click at [171, 201] on input "text" at bounding box center [141, 203] width 189 height 22
type input "420302599434636106023302713683"
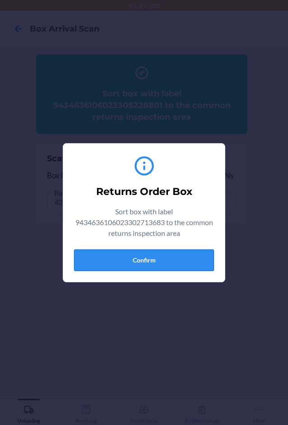
click at [175, 256] on button "Confirm" at bounding box center [144, 261] width 140 height 22
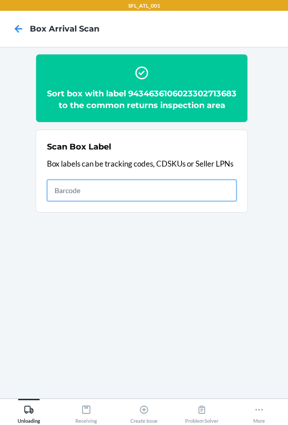
click at [215, 201] on input "text" at bounding box center [141, 191] width 189 height 22
type input "420302599434636106023304978400"
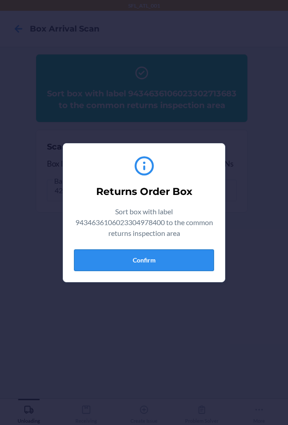
drag, startPoint x: 167, startPoint y: 255, endPoint x: 284, endPoint y: 256, distance: 117.6
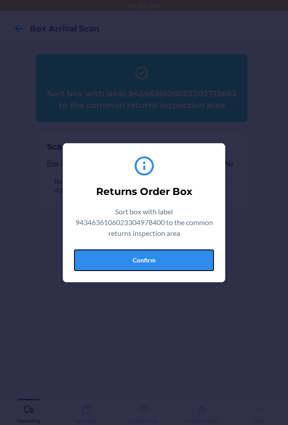
click at [170, 256] on button "Confirm" at bounding box center [144, 261] width 140 height 22
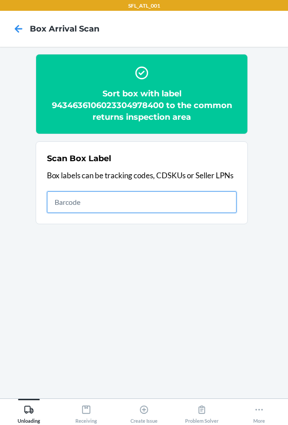
click at [137, 205] on input "text" at bounding box center [141, 203] width 189 height 22
type input "420302599434636106023304423528"
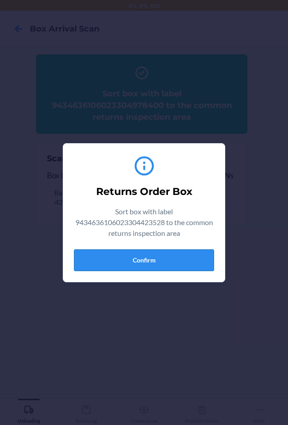
click at [174, 268] on button "Confirm" at bounding box center [144, 261] width 140 height 22
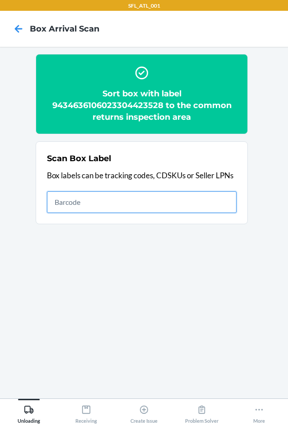
click at [131, 200] on input "text" at bounding box center [141, 203] width 189 height 22
type input "420302599434636106023304888181"
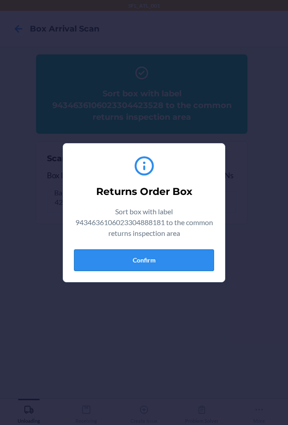
click at [176, 251] on button "Confirm" at bounding box center [144, 261] width 140 height 22
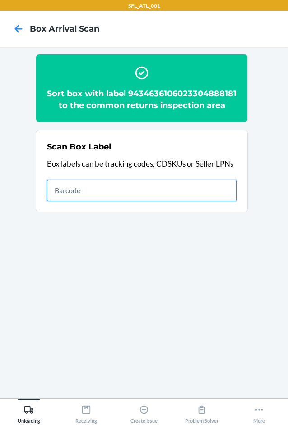
click at [175, 201] on input "text" at bounding box center [141, 191] width 189 height 22
type input "420302599434636106023304718846"
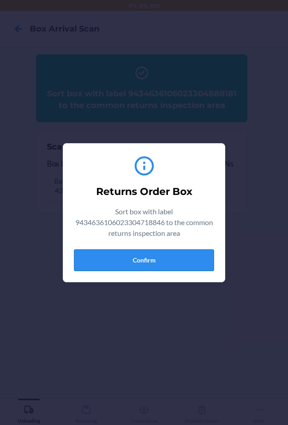
drag, startPoint x: 181, startPoint y: 264, endPoint x: 189, endPoint y: 266, distance: 8.0
click at [183, 265] on button "Confirm" at bounding box center [144, 261] width 140 height 22
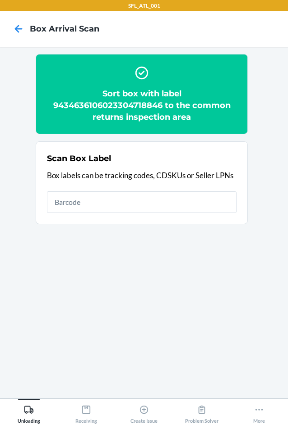
click at [124, 105] on h2 "Sort box with label 9434636106023304718846 to the common returns inspection area" at bounding box center [141, 105] width 189 height 35
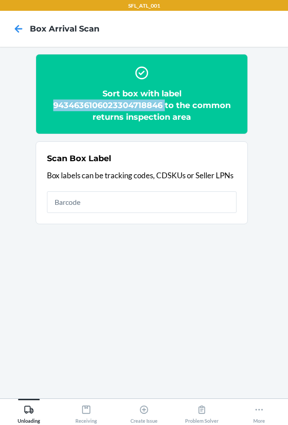
click at [124, 105] on h2 "Sort box with label 9434636106023304718846 to the common returns inspection area" at bounding box center [141, 105] width 189 height 35
copy h2 "9434636106023304718846"
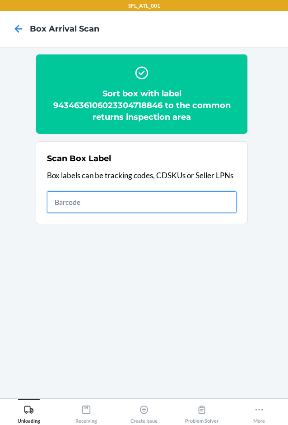
click at [163, 203] on input "text" at bounding box center [141, 203] width 189 height 22
type input "420324209261290316871748544416"
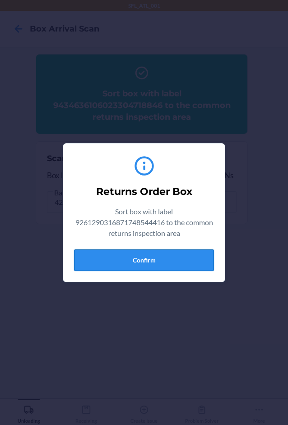
click at [170, 260] on button "Confirm" at bounding box center [144, 261] width 140 height 22
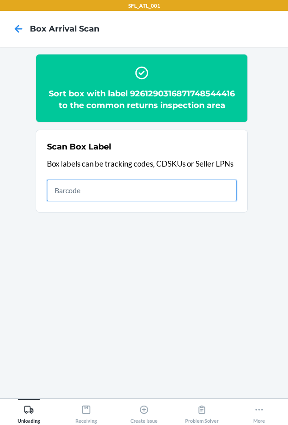
click at [137, 188] on input "text" at bounding box center [141, 191] width 189 height 22
type input "9434636106023303488580"
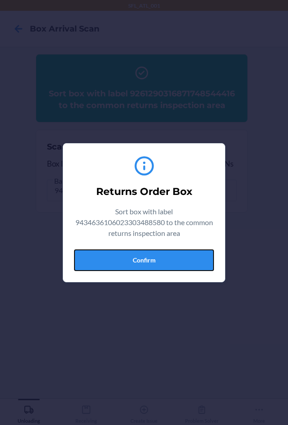
click at [176, 263] on button "Confirm" at bounding box center [144, 261] width 140 height 22
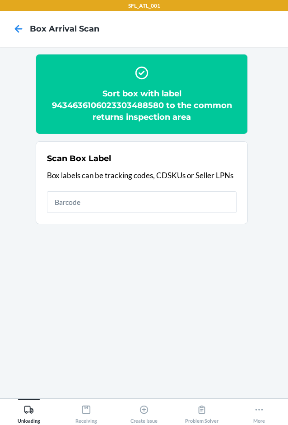
click at [157, 107] on h2 "Sort box with label 9434636106023303488580 to the common returns inspection area" at bounding box center [141, 105] width 189 height 35
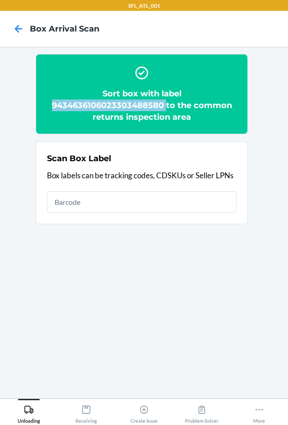
click at [157, 107] on h2 "Sort box with label 9434636106023303488580 to the common returns inspection area" at bounding box center [141, 105] width 189 height 35
copy h2 "9434636106023303488580"
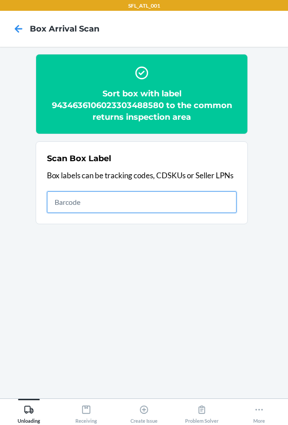
click at [135, 198] on input "text" at bounding box center [141, 203] width 189 height 22
type input "420302599434636106023304843623"
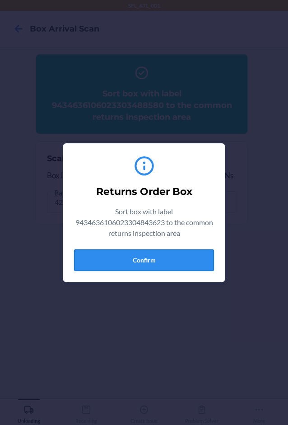
click at [175, 256] on button "Confirm" at bounding box center [144, 261] width 140 height 22
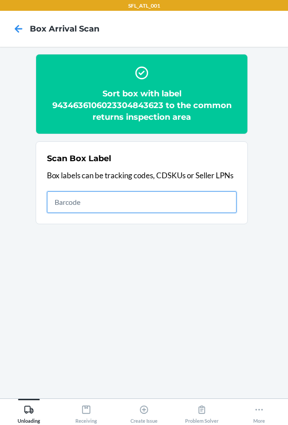
click at [77, 207] on input "text" at bounding box center [141, 203] width 189 height 22
type input "420302599434636106023304399069"
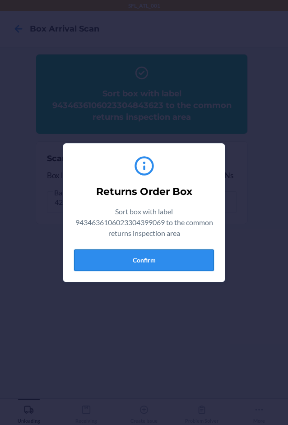
click at [175, 254] on button "Confirm" at bounding box center [144, 261] width 140 height 22
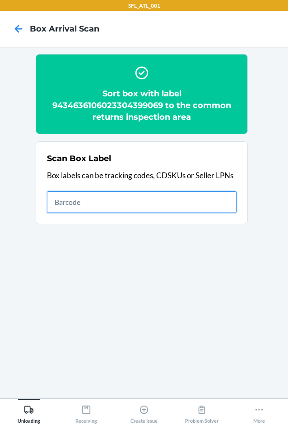
click at [172, 201] on input "text" at bounding box center [141, 203] width 189 height 22
type input "420302599434636106023305258310"
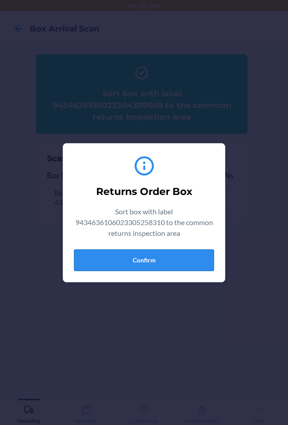
click at [141, 263] on button "Confirm" at bounding box center [144, 261] width 140 height 22
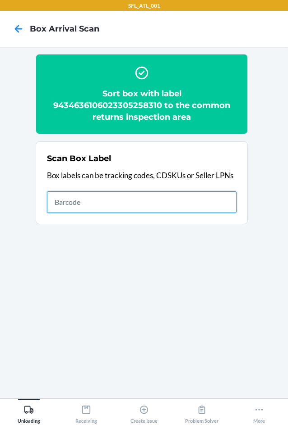
click at [174, 207] on input "text" at bounding box center [141, 203] width 189 height 22
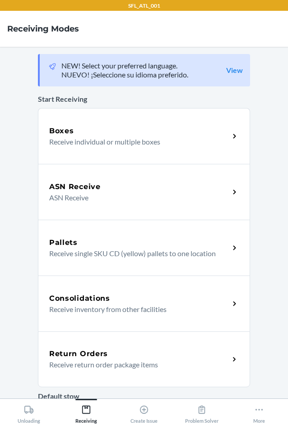
click at [97, 357] on h5 "Return Orders" at bounding box center [78, 354] width 59 height 11
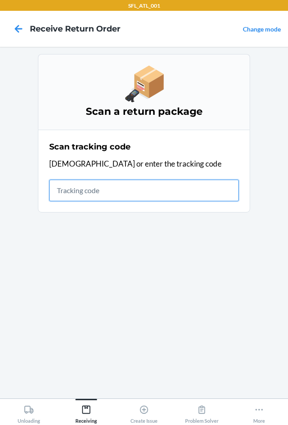
click at [57, 197] on input "text" at bounding box center [143, 191] width 189 height 22
type input "42030259"
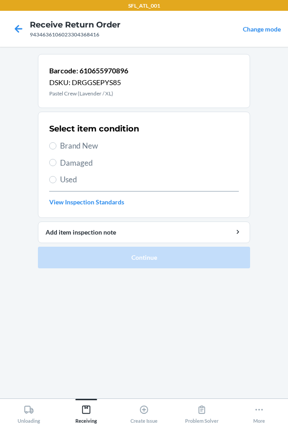
drag, startPoint x: 68, startPoint y: 146, endPoint x: 96, endPoint y: 199, distance: 59.9
click at [69, 146] on span "Brand New" at bounding box center [149, 146] width 178 height 12
click at [56, 146] on input "Brand New" at bounding box center [52, 145] width 7 height 7
radio input "true"
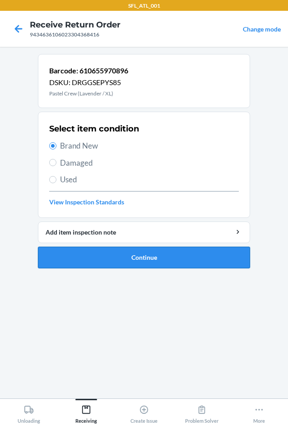
click at [121, 256] on button "Continue" at bounding box center [144, 258] width 212 height 22
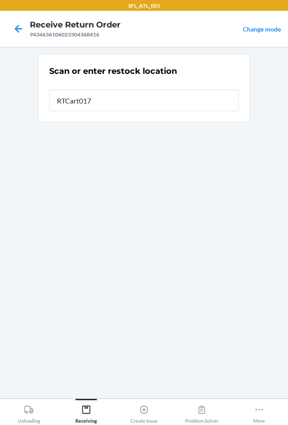
type input "RTCart017"
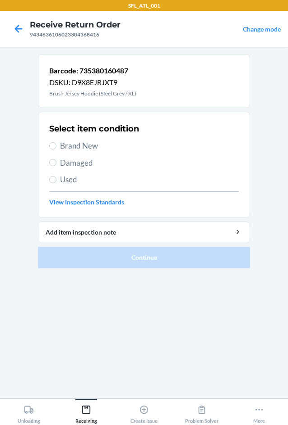
click at [88, 142] on span "Brand New" at bounding box center [149, 146] width 178 height 12
click at [56, 142] on input "Brand New" at bounding box center [52, 145] width 7 height 7
radio input "true"
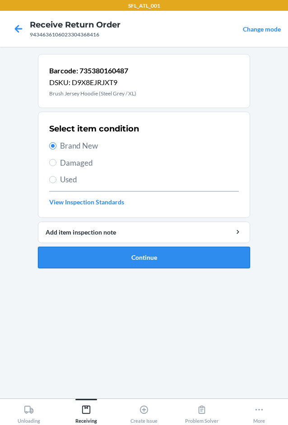
click at [104, 255] on button "Continue" at bounding box center [144, 258] width 212 height 22
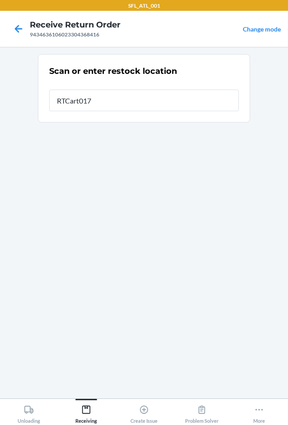
type input "RTCart017"
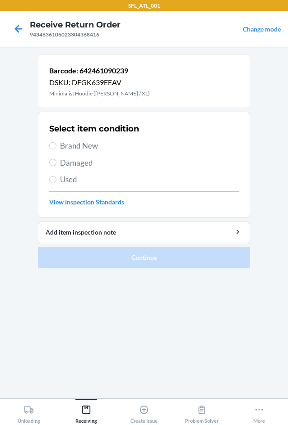
click at [77, 146] on span "Brand New" at bounding box center [149, 146] width 178 height 12
click at [56, 146] on input "Brand New" at bounding box center [52, 145] width 7 height 7
radio input "true"
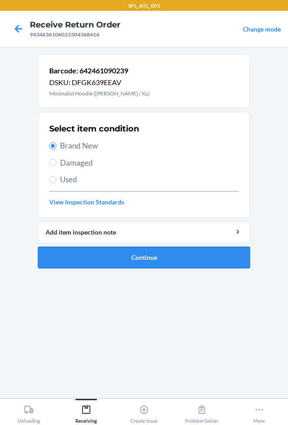
click at [90, 250] on button "Continue" at bounding box center [144, 258] width 212 height 22
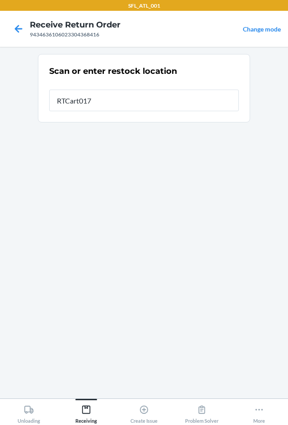
type input "RTCart017"
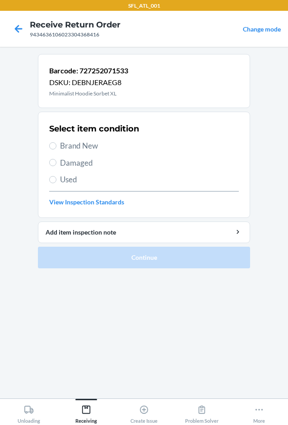
click at [89, 147] on span "Brand New" at bounding box center [149, 146] width 178 height 12
click at [56, 147] on input "Brand New" at bounding box center [52, 145] width 7 height 7
radio input "true"
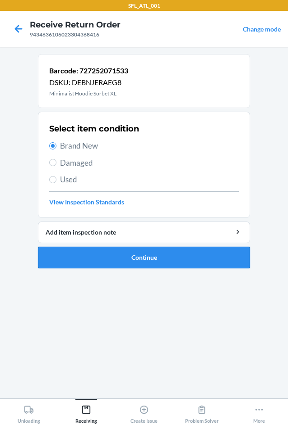
click at [82, 260] on button "Continue" at bounding box center [144, 258] width 212 height 22
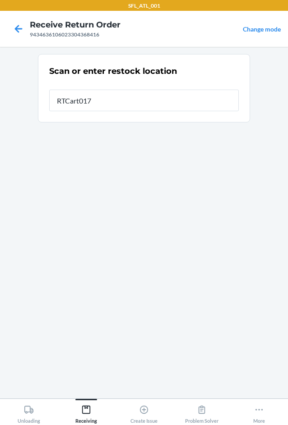
type input "RTCart017"
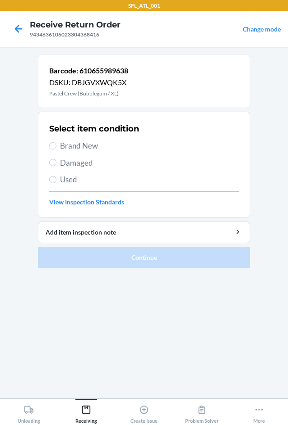
click at [91, 149] on span "Brand New" at bounding box center [149, 146] width 178 height 12
click at [56, 149] on input "Brand New" at bounding box center [52, 145] width 7 height 7
radio input "true"
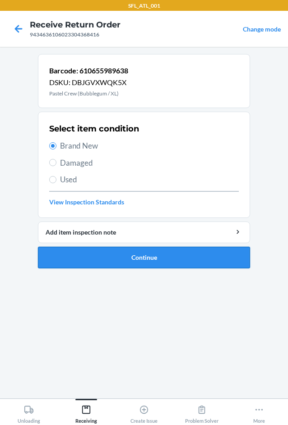
click at [99, 258] on button "Continue" at bounding box center [144, 258] width 212 height 22
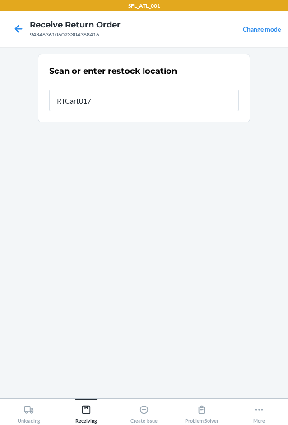
type input "RTCart017"
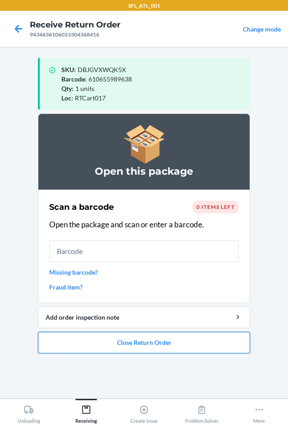
click at [153, 340] on button "Close Return Order" at bounding box center [144, 343] width 212 height 22
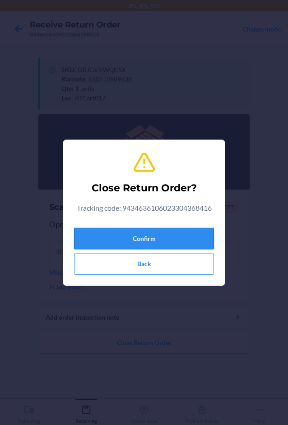
click at [133, 238] on button "Confirm" at bounding box center [144, 239] width 140 height 22
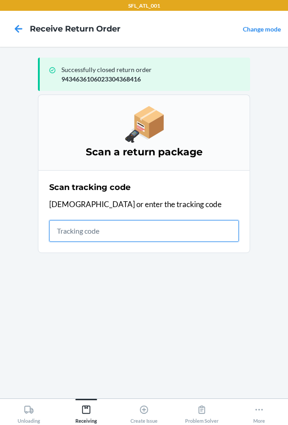
click at [86, 228] on input "text" at bounding box center [143, 231] width 189 height 22
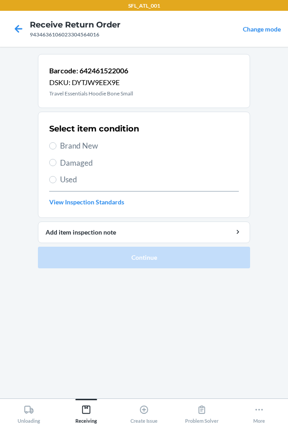
drag, startPoint x: 81, startPoint y: 143, endPoint x: 102, endPoint y: 295, distance: 153.4
click at [82, 159] on div "Select item condition Brand New Damaged Used View Inspection Standards" at bounding box center [143, 164] width 189 height 89
click at [112, 146] on span "Brand New" at bounding box center [149, 146] width 178 height 12
click at [56, 146] on input "Brand New" at bounding box center [52, 145] width 7 height 7
radio input "true"
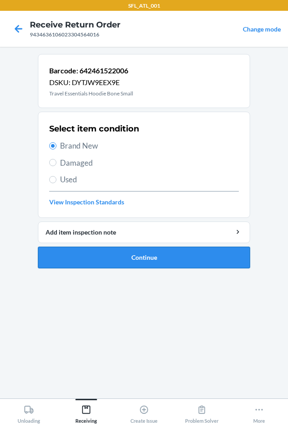
click at [118, 251] on button "Continue" at bounding box center [144, 258] width 212 height 22
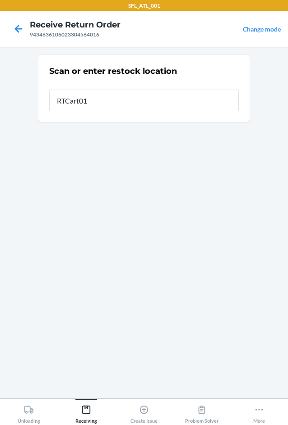
type input "RTCart017"
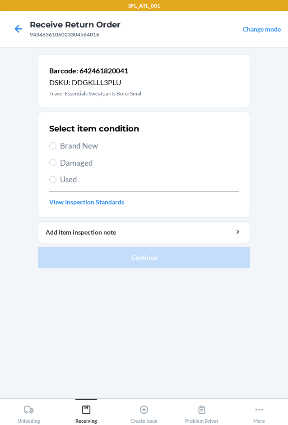
click at [92, 145] on span "Brand New" at bounding box center [149, 146] width 178 height 12
click at [56, 145] on input "Brand New" at bounding box center [52, 145] width 7 height 7
radio input "true"
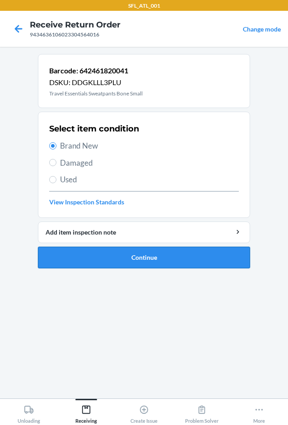
click at [120, 258] on button "Continue" at bounding box center [144, 258] width 212 height 22
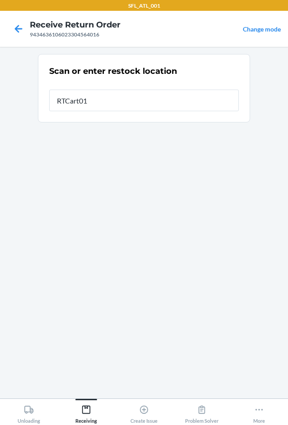
type input "RTCart017"
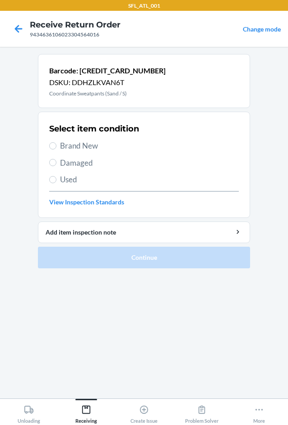
click at [93, 148] on span "Brand New" at bounding box center [149, 146] width 178 height 12
click at [56, 148] on input "Brand New" at bounding box center [52, 145] width 7 height 7
radio input "true"
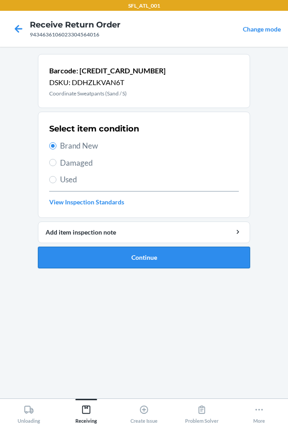
click at [96, 255] on button "Continue" at bounding box center [144, 258] width 212 height 22
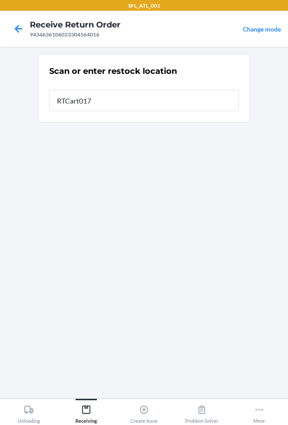
type input "RTCart017"
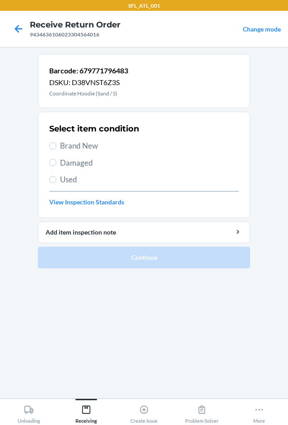
click at [87, 148] on span "Brand New" at bounding box center [149, 146] width 178 height 12
click at [56, 148] on input "Brand New" at bounding box center [52, 145] width 7 height 7
radio input "true"
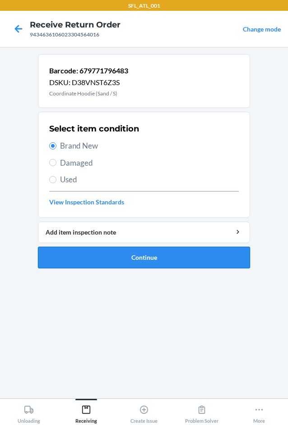
click at [129, 262] on button "Continue" at bounding box center [144, 258] width 212 height 22
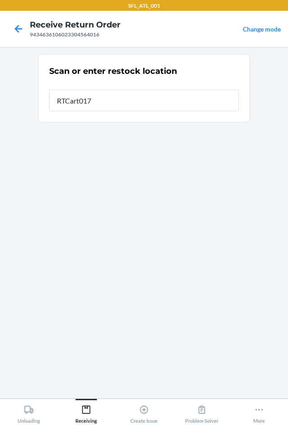
type input "RTCart017"
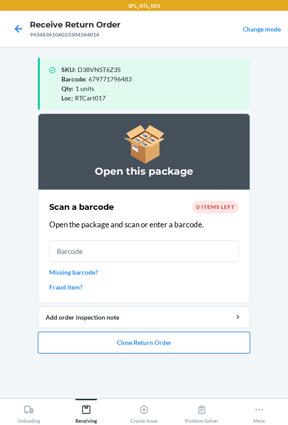
click at [152, 345] on button "Close Return Order" at bounding box center [144, 343] width 212 height 22
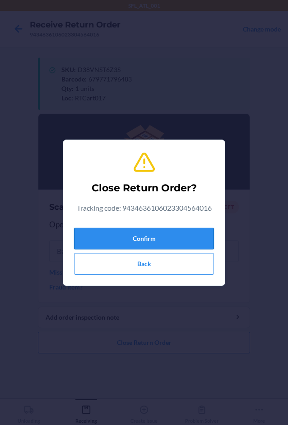
click at [160, 239] on button "Confirm" at bounding box center [144, 239] width 140 height 22
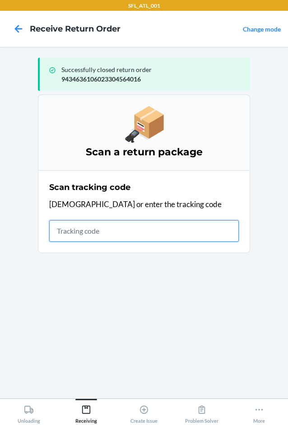
click at [73, 232] on input "text" at bounding box center [143, 231] width 189 height 22
type input "420302599434636106023"
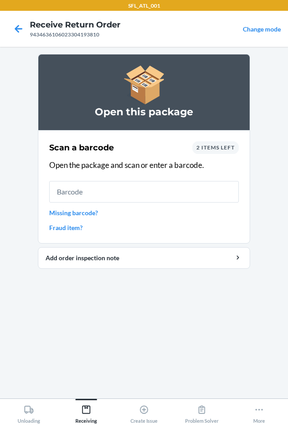
click at [209, 149] on span "2 items left" at bounding box center [215, 147] width 38 height 7
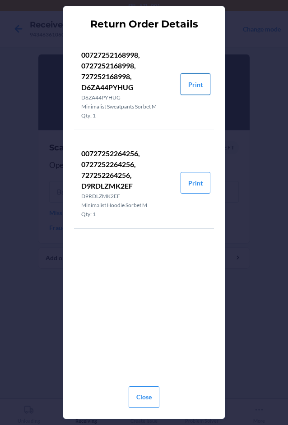
click at [202, 86] on button "Print" at bounding box center [195, 84] width 30 height 22
click at [202, 182] on button "Print" at bounding box center [195, 183] width 30 height 22
click at [146, 392] on button "Close" at bounding box center [143, 398] width 31 height 22
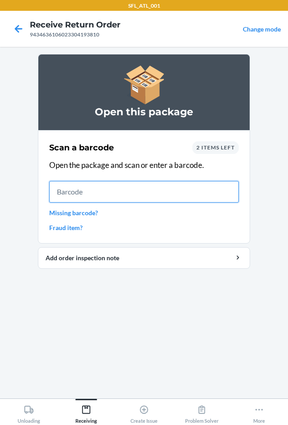
click at [59, 194] on input "text" at bounding box center [143, 192] width 189 height 22
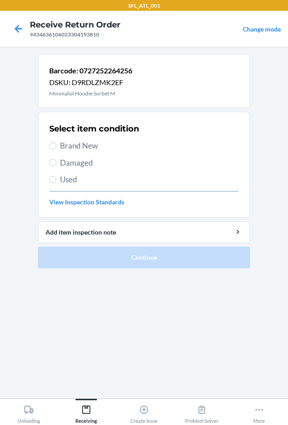
click at [103, 147] on span "Brand New" at bounding box center [149, 146] width 178 height 12
click at [56, 147] on input "Brand New" at bounding box center [52, 145] width 7 height 7
radio input "true"
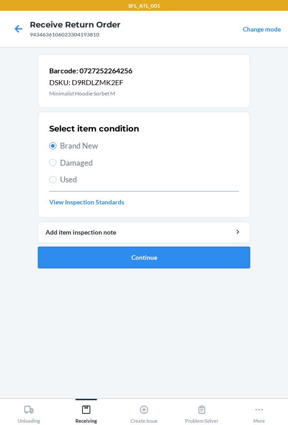
click at [115, 259] on button "Continue" at bounding box center [144, 258] width 212 height 22
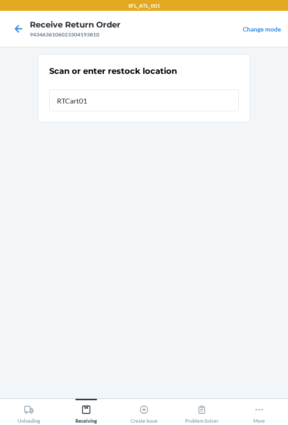
type input "RTCart010"
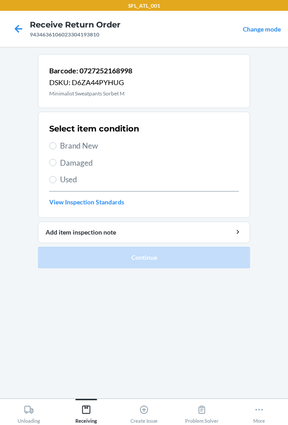
click at [86, 151] on span "Brand New" at bounding box center [149, 146] width 178 height 12
click at [56, 150] on input "Brand New" at bounding box center [52, 145] width 7 height 7
radio input "true"
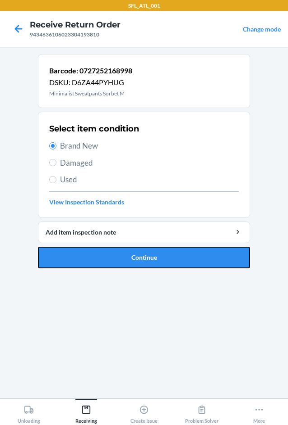
click at [101, 263] on button "Continue" at bounding box center [144, 258] width 212 height 22
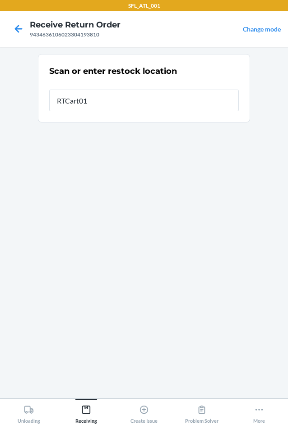
type input "RTCart010"
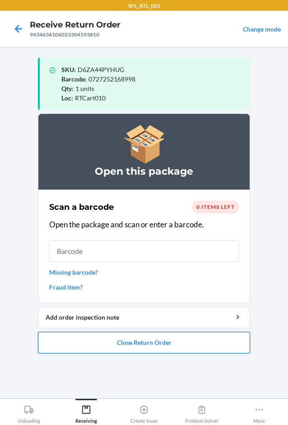
click at [122, 345] on button "Close Return Order" at bounding box center [144, 343] width 212 height 22
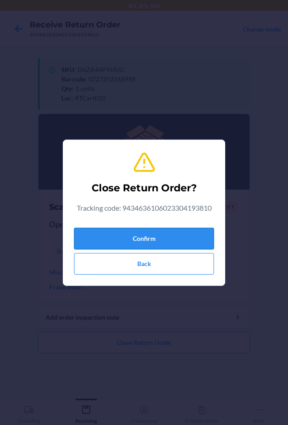
click at [178, 243] on button "Confirm" at bounding box center [144, 239] width 140 height 22
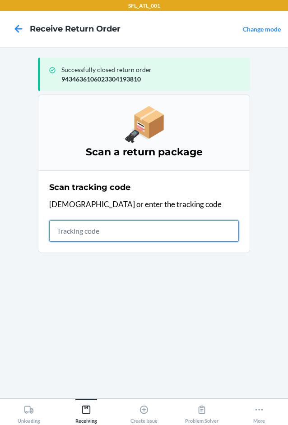
drag, startPoint x: 81, startPoint y: 233, endPoint x: 73, endPoint y: 228, distance: 10.1
click at [81, 233] on input "text" at bounding box center [143, 231] width 189 height 22
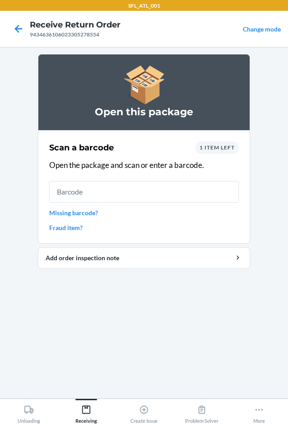
click at [223, 142] on div "1 item left" at bounding box center [216, 148] width 43 height 13
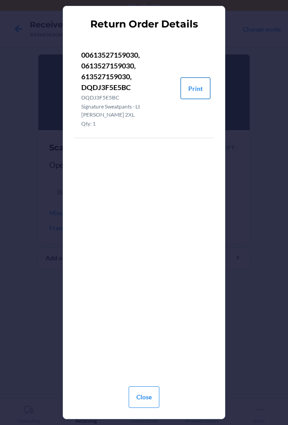
click at [198, 90] on button "Print" at bounding box center [195, 89] width 30 height 22
click at [142, 400] on button "Close" at bounding box center [143, 398] width 31 height 22
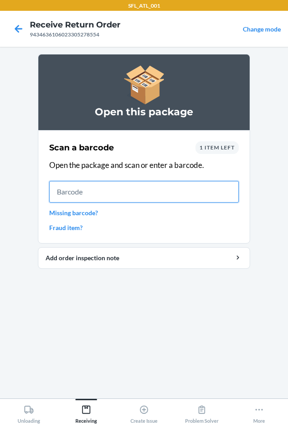
click at [135, 192] on input "text" at bounding box center [143, 192] width 189 height 22
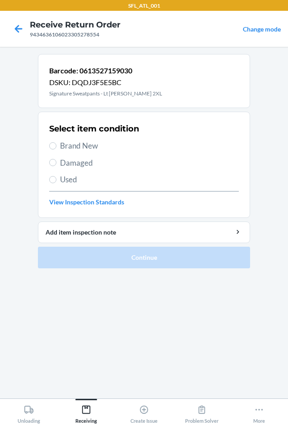
click at [85, 144] on span "Brand New" at bounding box center [149, 146] width 178 height 12
click at [56, 144] on input "Brand New" at bounding box center [52, 145] width 7 height 7
radio input "true"
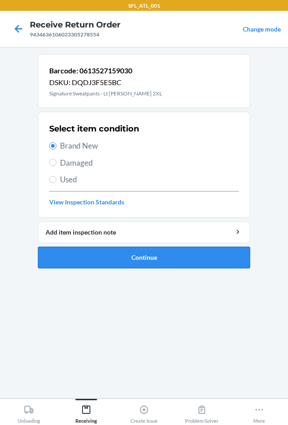
click at [79, 255] on button "Continue" at bounding box center [144, 258] width 212 height 22
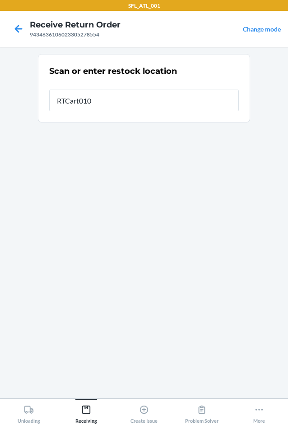
type input "RTCart010"
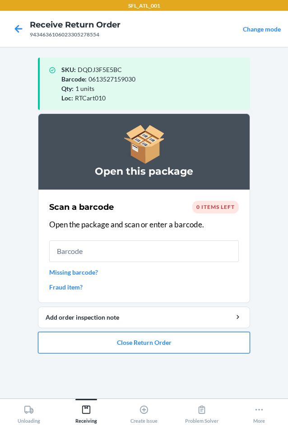
click at [137, 341] on button "Close Return Order" at bounding box center [144, 343] width 212 height 22
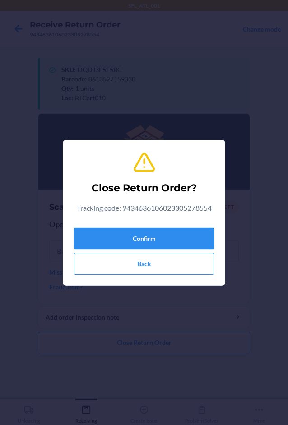
click at [145, 238] on button "Confirm" at bounding box center [144, 239] width 140 height 22
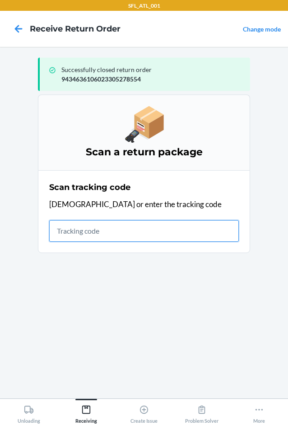
click at [126, 232] on input "text" at bounding box center [143, 231] width 189 height 22
type input "logiwa"
click at [100, 230] on input "logiwa" at bounding box center [143, 231] width 189 height 22
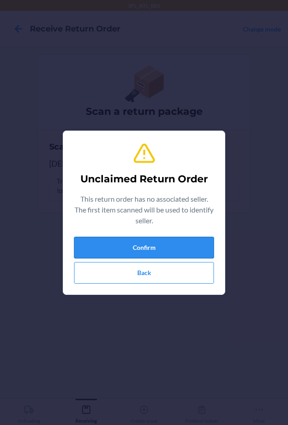
click at [108, 246] on button "Confirm" at bounding box center [144, 248] width 140 height 22
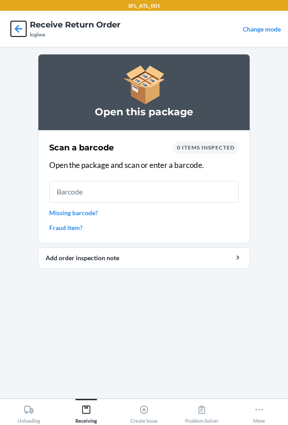
click at [16, 28] on icon at bounding box center [19, 29] width 8 height 8
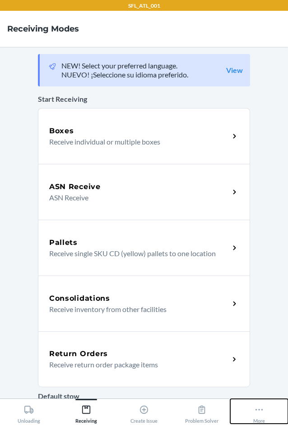
click at [257, 406] on icon at bounding box center [259, 410] width 10 height 10
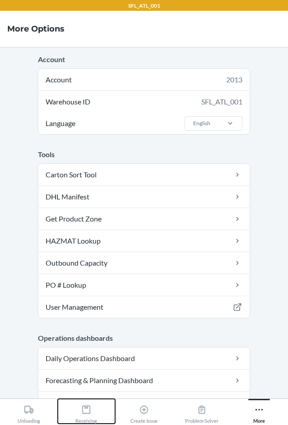
click at [86, 414] on icon at bounding box center [86, 410] width 8 height 8
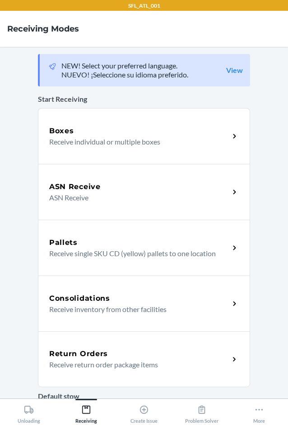
click at [118, 354] on div "Return Orders" at bounding box center [139, 354] width 180 height 11
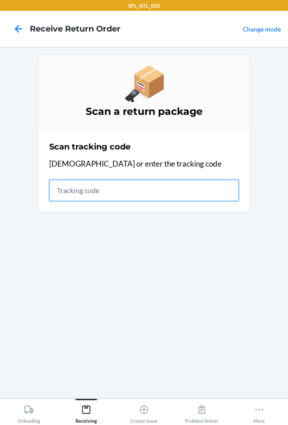
click at [90, 195] on input "text" at bounding box center [143, 191] width 189 height 22
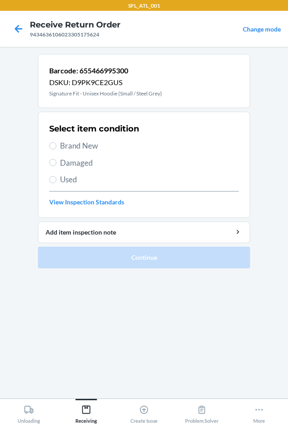
click at [82, 144] on span "Brand New" at bounding box center [149, 146] width 178 height 12
click at [56, 144] on input "Brand New" at bounding box center [52, 145] width 7 height 7
radio input "true"
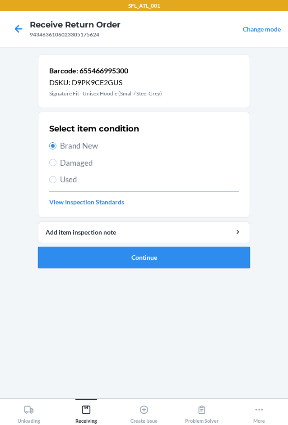
click at [110, 251] on button "Continue" at bounding box center [144, 258] width 212 height 22
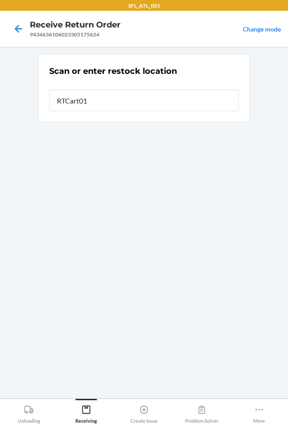
type input "RTCart010"
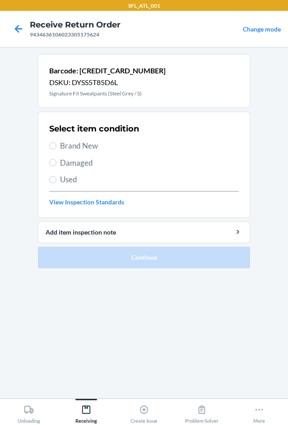
click at [67, 145] on span "Brand New" at bounding box center [149, 146] width 178 height 12
click at [56, 145] on input "Brand New" at bounding box center [52, 145] width 7 height 7
radio input "true"
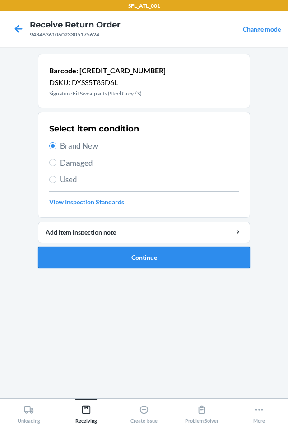
click at [92, 261] on button "Continue" at bounding box center [144, 258] width 212 height 22
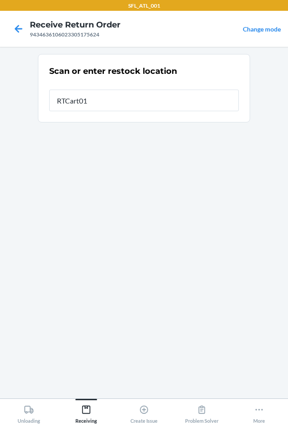
type input "RTCart010"
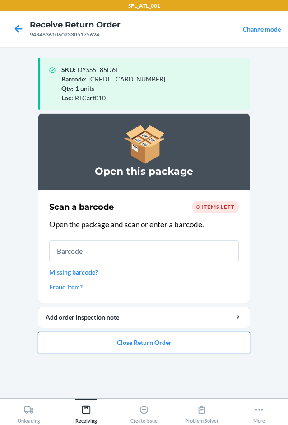
click at [148, 347] on button "Close Return Order" at bounding box center [144, 343] width 212 height 22
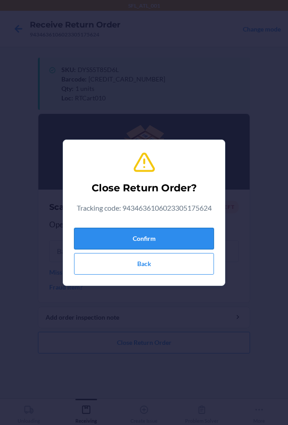
click at [163, 242] on button "Confirm" at bounding box center [144, 239] width 140 height 22
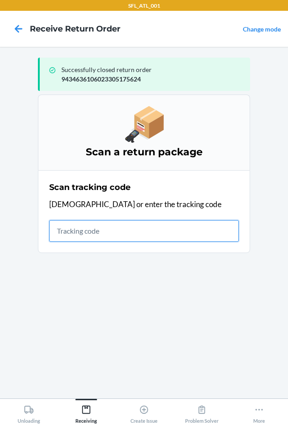
click at [112, 230] on input "text" at bounding box center [143, 231] width 189 height 22
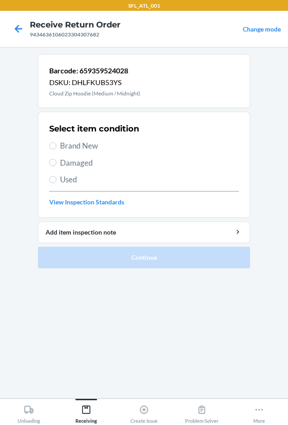
click at [93, 142] on span "Brand New" at bounding box center [149, 146] width 178 height 12
click at [56, 142] on input "Brand New" at bounding box center [52, 145] width 7 height 7
radio input "true"
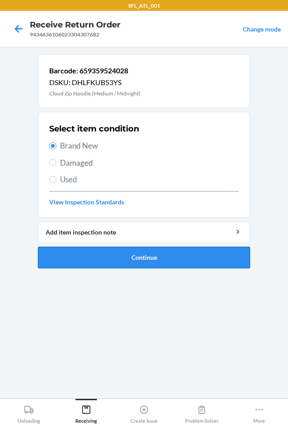
click at [106, 257] on button "Continue" at bounding box center [144, 258] width 212 height 22
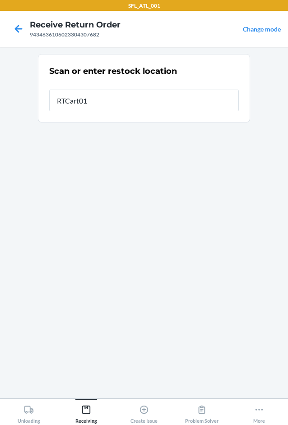
type input "RTCart010"
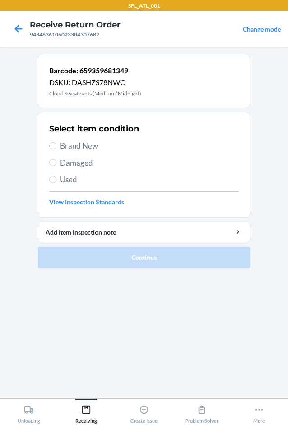
click at [82, 142] on span "Brand New" at bounding box center [149, 146] width 178 height 12
click at [56, 142] on input "Brand New" at bounding box center [52, 145] width 7 height 7
radio input "true"
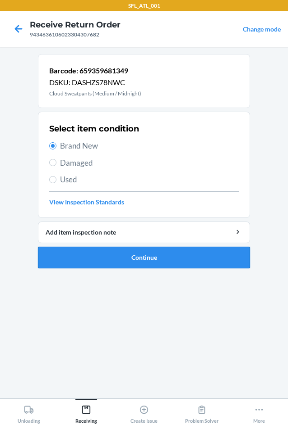
click at [89, 254] on button "Continue" at bounding box center [144, 258] width 212 height 22
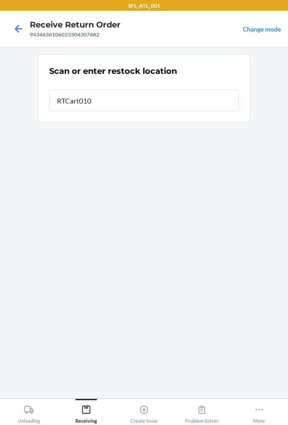
type input "RTCart010"
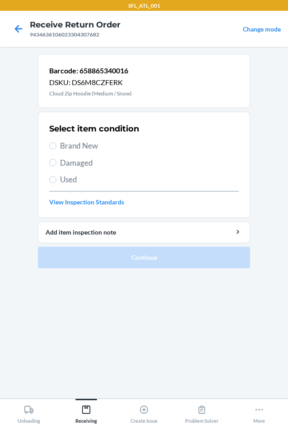
click at [93, 144] on span "Brand New" at bounding box center [149, 146] width 178 height 12
click at [56, 144] on input "Brand New" at bounding box center [52, 145] width 7 height 7
radio input "true"
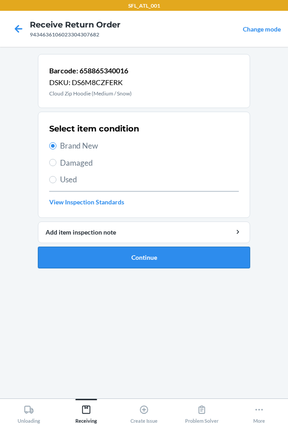
click at [104, 263] on button "Continue" at bounding box center [144, 258] width 212 height 22
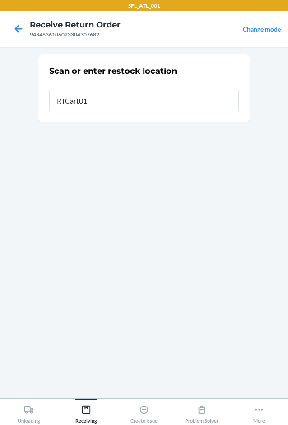
type input "RTCart010"
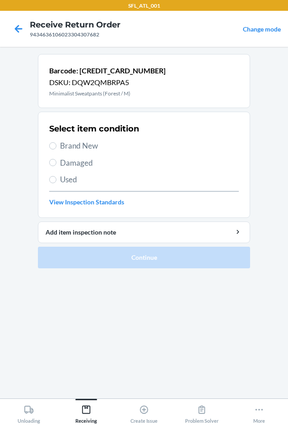
drag, startPoint x: 87, startPoint y: 146, endPoint x: 96, endPoint y: 164, distance: 20.2
click at [87, 146] on span "Brand New" at bounding box center [149, 146] width 178 height 12
click at [56, 146] on input "Brand New" at bounding box center [52, 145] width 7 height 7
radio input "true"
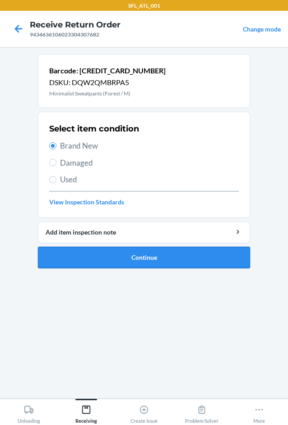
click at [111, 253] on button "Continue" at bounding box center [144, 258] width 212 height 22
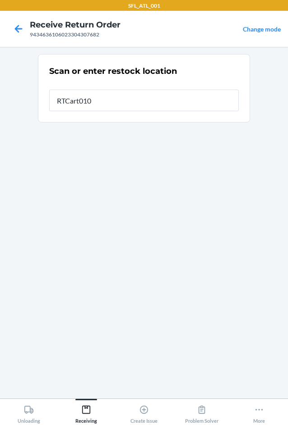
type input "RTCart010"
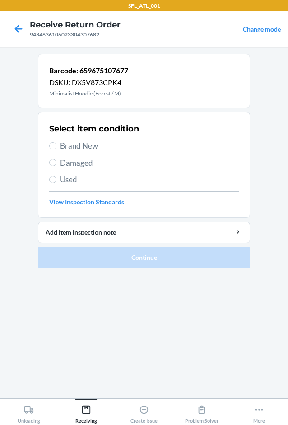
click at [88, 146] on span "Brand New" at bounding box center [149, 146] width 178 height 12
click at [56, 146] on input "Brand New" at bounding box center [52, 145] width 7 height 7
radio input "true"
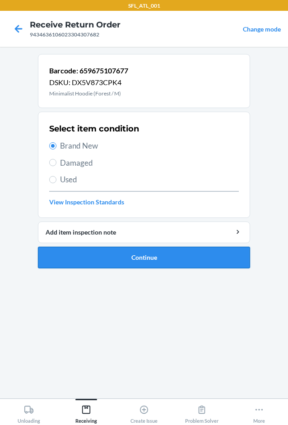
click at [112, 255] on button "Continue" at bounding box center [144, 258] width 212 height 22
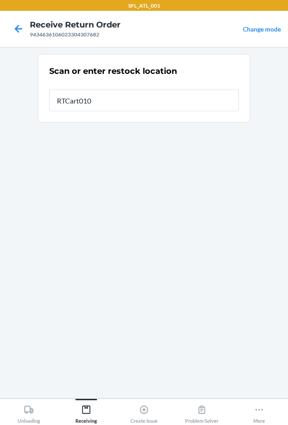
type input "RTCart010"
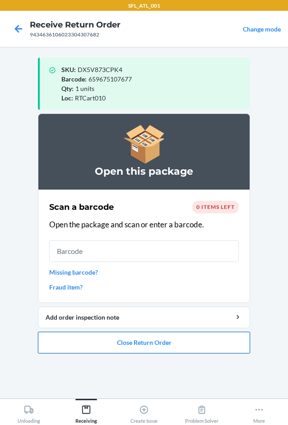
click at [153, 348] on button "Close Return Order" at bounding box center [144, 343] width 212 height 22
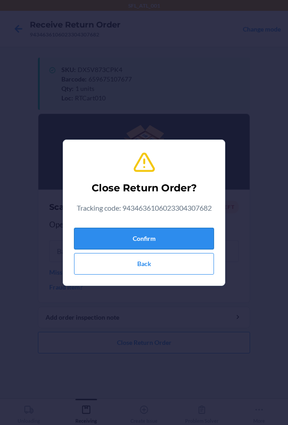
click at [168, 239] on button "Confirm" at bounding box center [144, 239] width 140 height 22
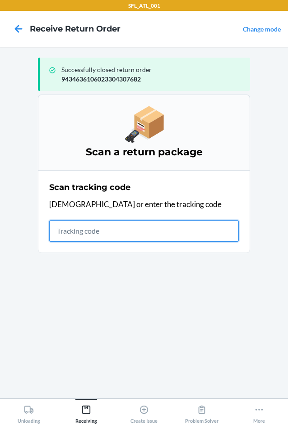
click at [126, 232] on input "text" at bounding box center [143, 231] width 189 height 22
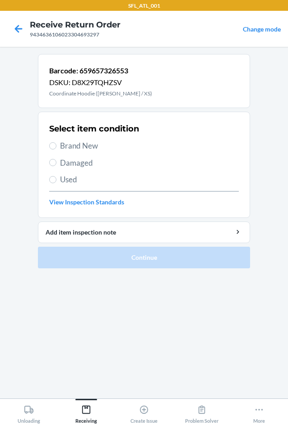
click at [91, 148] on span "Brand New" at bounding box center [149, 146] width 178 height 12
click at [56, 148] on input "Brand New" at bounding box center [52, 145] width 7 height 7
radio input "true"
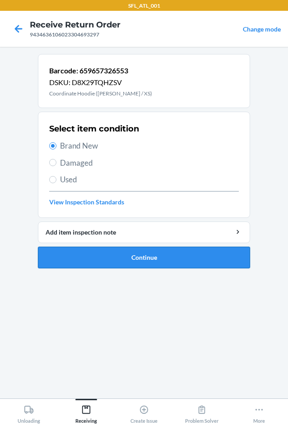
click at [97, 263] on button "Continue" at bounding box center [144, 258] width 212 height 22
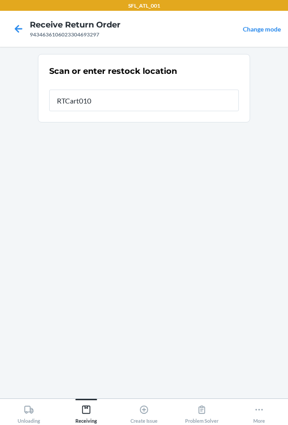
type input "RTCart010"
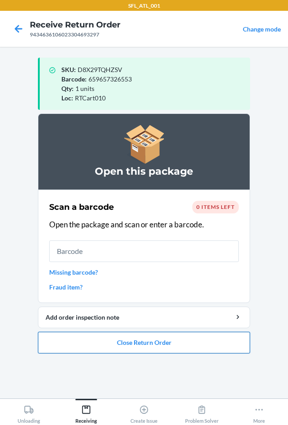
click at [148, 335] on button "Close Return Order" at bounding box center [144, 343] width 212 height 22
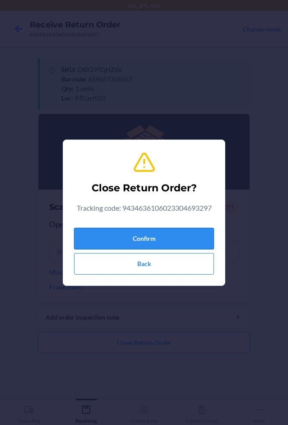
click at [167, 236] on button "Confirm" at bounding box center [144, 239] width 140 height 22
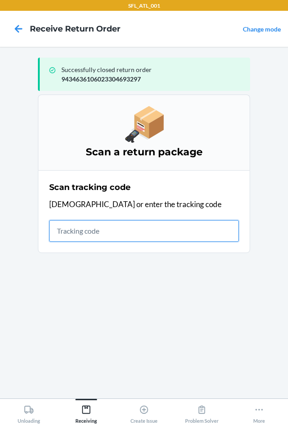
click at [105, 234] on input "text" at bounding box center [143, 231] width 189 height 22
type input "42030259"
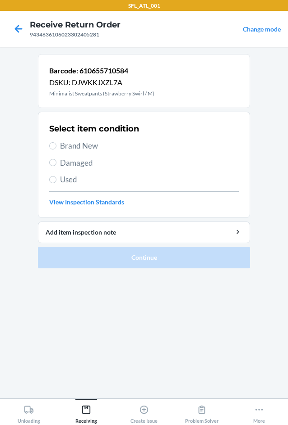
click at [77, 146] on span "Brand New" at bounding box center [149, 146] width 178 height 12
click at [56, 146] on input "Brand New" at bounding box center [52, 145] width 7 height 7
radio input "true"
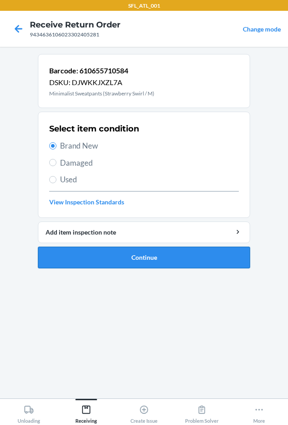
click at [113, 260] on button "Continue" at bounding box center [144, 258] width 212 height 22
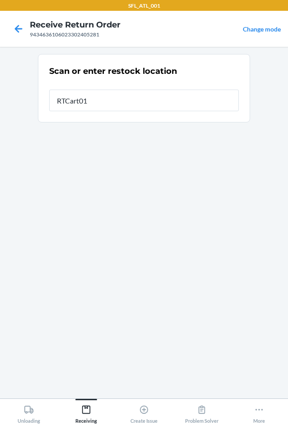
type input "RTCart010"
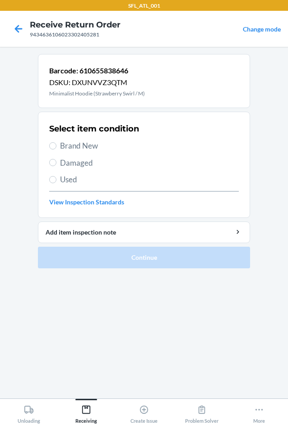
click at [88, 145] on span "Brand New" at bounding box center [149, 146] width 178 height 12
click at [56, 145] on input "Brand New" at bounding box center [52, 145] width 7 height 7
radio input "true"
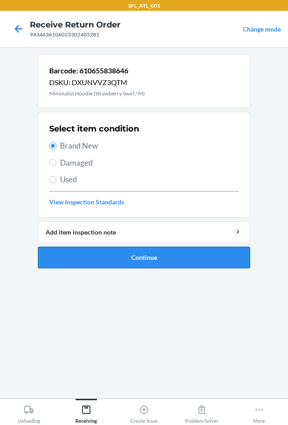
click at [98, 251] on button "Continue" at bounding box center [144, 258] width 212 height 22
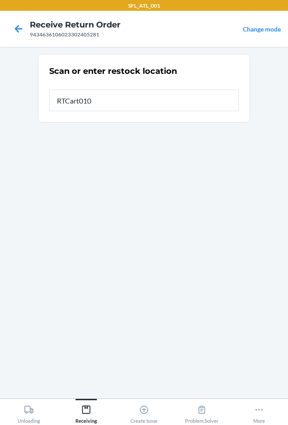
type input "RTCart010"
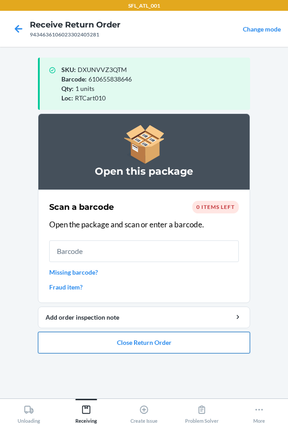
click at [149, 339] on button "Close Return Order" at bounding box center [144, 343] width 212 height 22
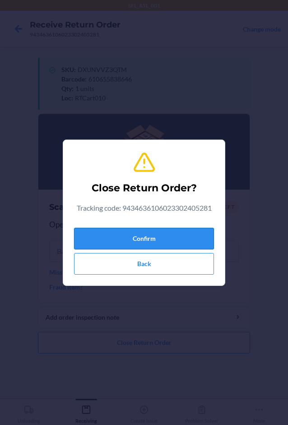
click at [147, 243] on button "Confirm" at bounding box center [144, 239] width 140 height 22
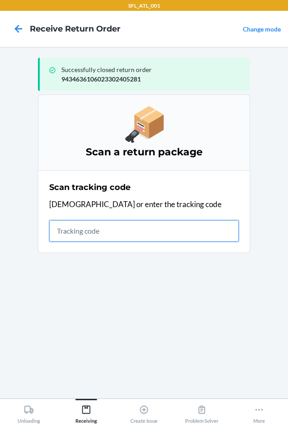
click at [129, 231] on input "text" at bounding box center [143, 231] width 189 height 22
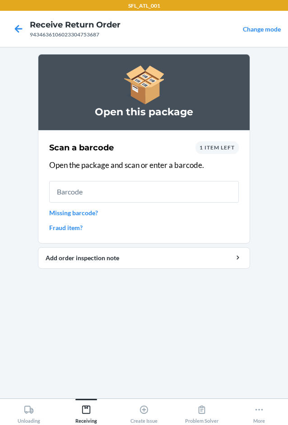
click at [226, 150] on span "1 item left" at bounding box center [216, 147] width 35 height 7
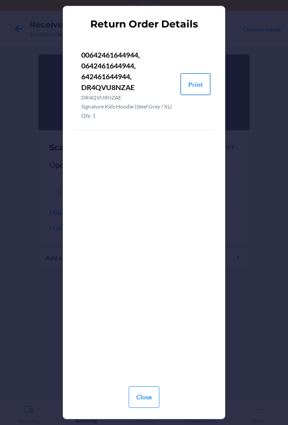
click at [201, 81] on button "Print" at bounding box center [195, 84] width 30 height 22
click at [150, 398] on button "Close" at bounding box center [143, 398] width 31 height 22
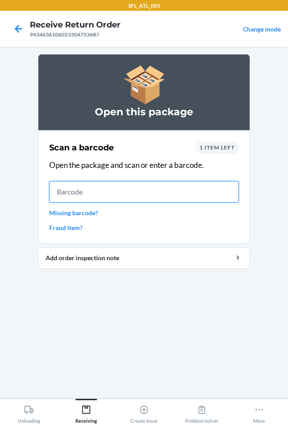
click at [104, 192] on input "text" at bounding box center [143, 192] width 189 height 22
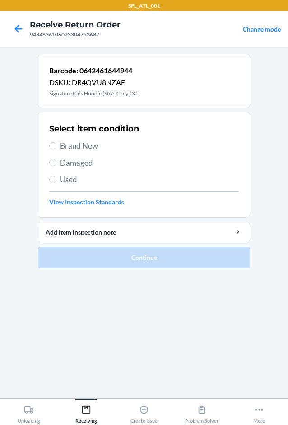
click at [86, 146] on span "Brand New" at bounding box center [149, 146] width 178 height 12
click at [56, 146] on input "Brand New" at bounding box center [52, 145] width 7 height 7
radio input "true"
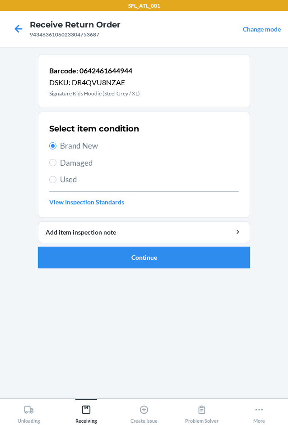
click at [94, 262] on button "Continue" at bounding box center [144, 258] width 212 height 22
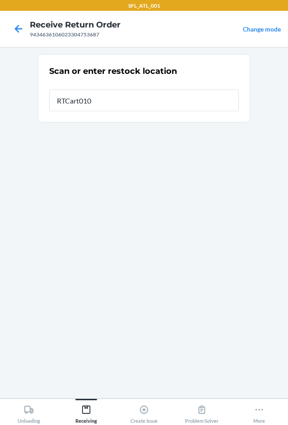
type input "RTCart010"
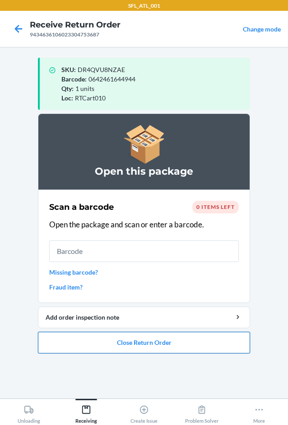
click at [150, 345] on button "Close Return Order" at bounding box center [144, 343] width 212 height 22
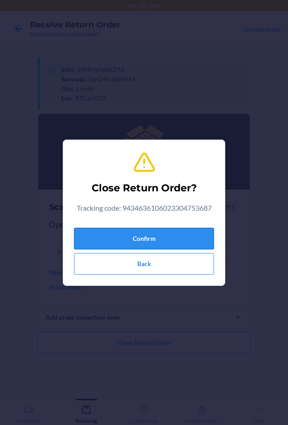
click at [172, 234] on button "Confirm" at bounding box center [144, 239] width 140 height 22
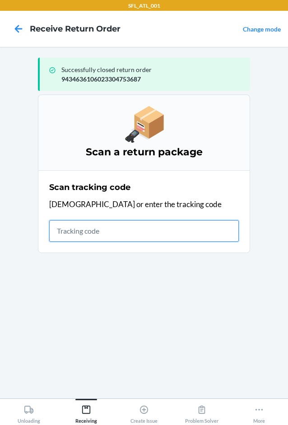
click at [90, 234] on input "text" at bounding box center [143, 231] width 189 height 22
type input "420302599434636106023"
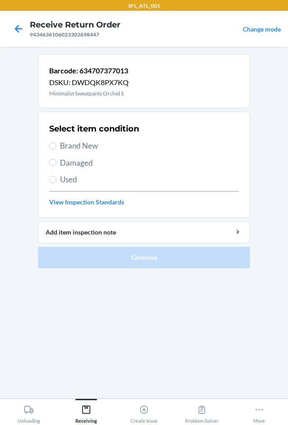
click at [92, 148] on span "Brand New" at bounding box center [149, 146] width 178 height 12
click at [56, 148] on input "Brand New" at bounding box center [52, 145] width 7 height 7
radio input "true"
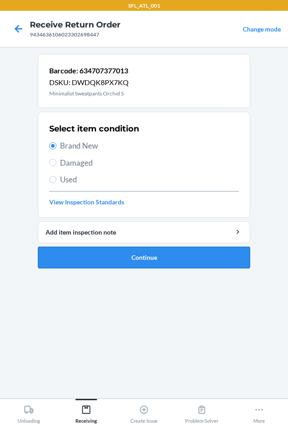
click at [136, 257] on button "Continue" at bounding box center [144, 258] width 212 height 22
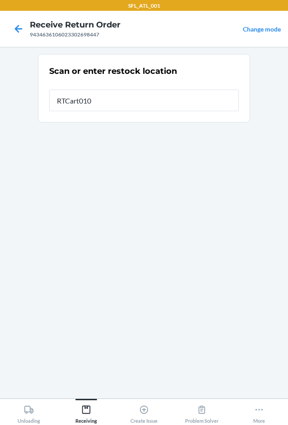
type input "RTCart010"
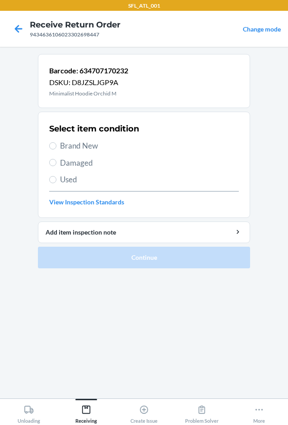
click at [95, 146] on span "Brand New" at bounding box center [149, 146] width 178 height 12
click at [56, 146] on input "Brand New" at bounding box center [52, 145] width 7 height 7
radio input "true"
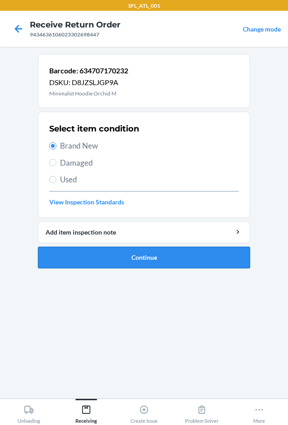
click at [121, 254] on button "Continue" at bounding box center [144, 258] width 212 height 22
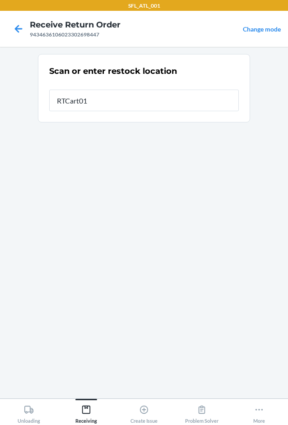
type input "RTCart010"
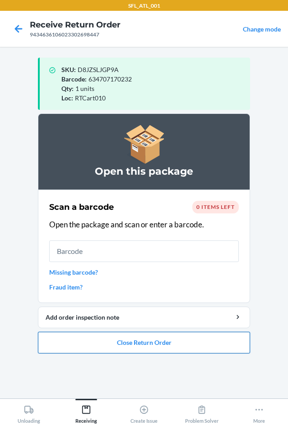
click at [125, 341] on button "Close Return Order" at bounding box center [144, 343] width 212 height 22
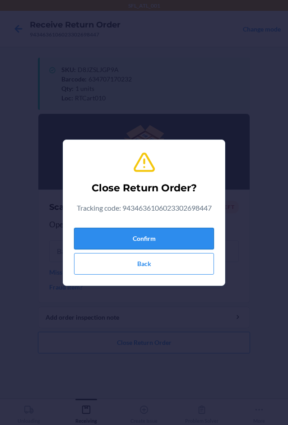
click at [142, 239] on button "Confirm" at bounding box center [144, 239] width 140 height 22
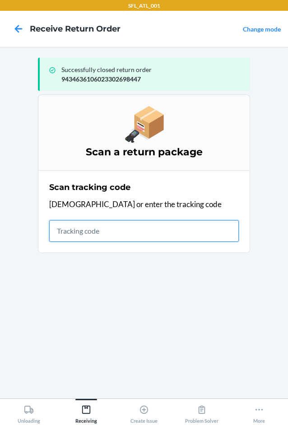
click at [107, 229] on input "text" at bounding box center [143, 231] width 189 height 22
type input "4207103992612903168717497782"
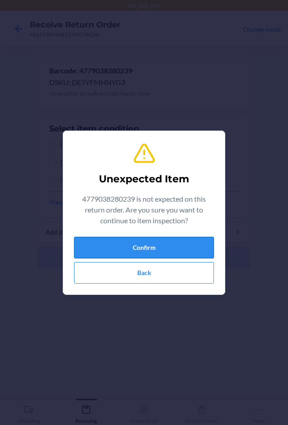
click at [112, 249] on button "Confirm" at bounding box center [144, 248] width 140 height 22
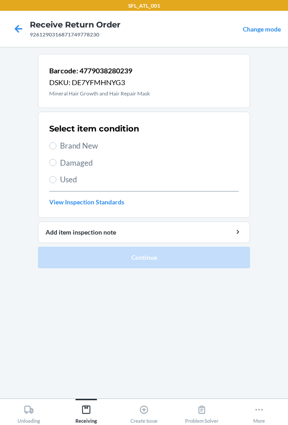
click at [83, 144] on span "Brand New" at bounding box center [149, 146] width 178 height 12
click at [56, 144] on input "Brand New" at bounding box center [52, 145] width 7 height 7
radio input "true"
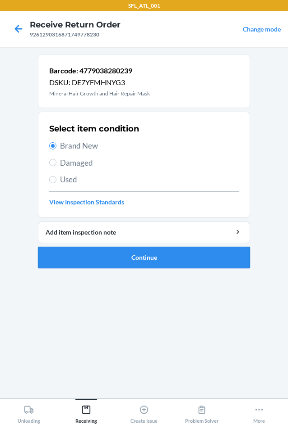
click at [95, 258] on button "Continue" at bounding box center [144, 258] width 212 height 22
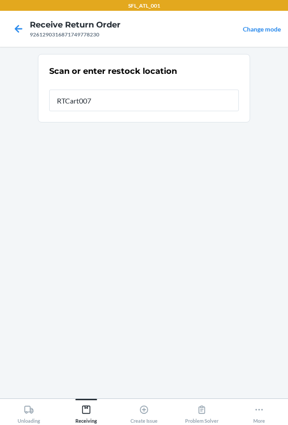
type input "RTCart007"
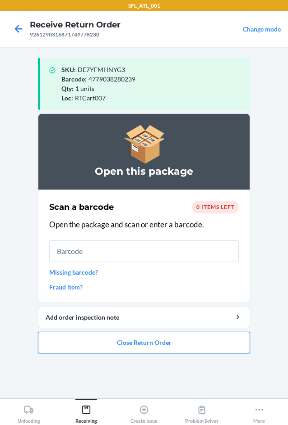
click at [166, 346] on button "Close Return Order" at bounding box center [144, 343] width 212 height 22
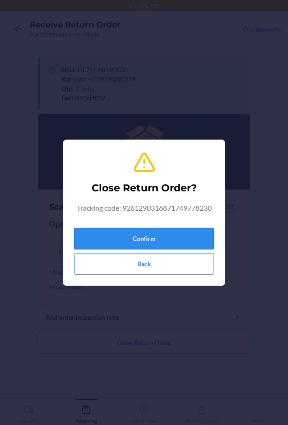
click at [182, 233] on button "Confirm" at bounding box center [144, 239] width 140 height 22
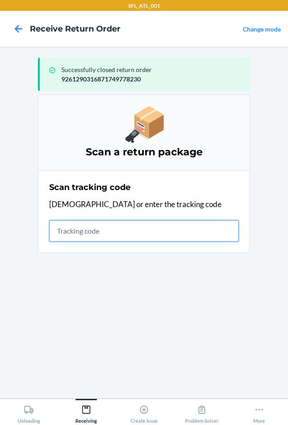
click at [113, 231] on input "text" at bounding box center [143, 231] width 189 height 22
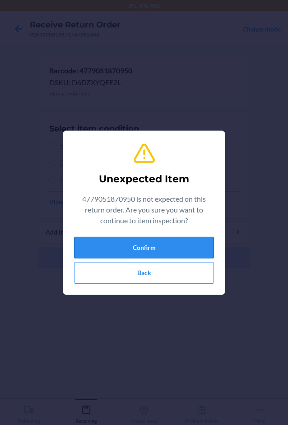
click at [116, 247] on button "Confirm" at bounding box center [144, 248] width 140 height 22
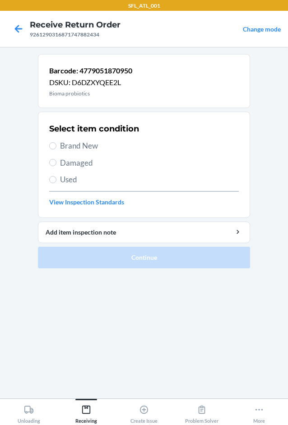
click at [69, 182] on span "Used" at bounding box center [149, 180] width 178 height 12
click at [56, 182] on input "Used" at bounding box center [52, 179] width 7 height 7
radio input "true"
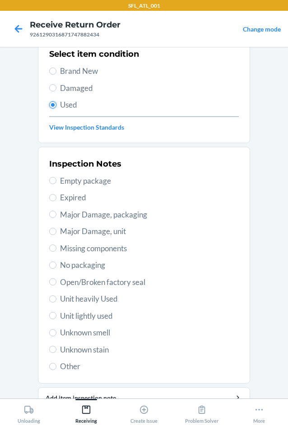
scroll to position [118, 0]
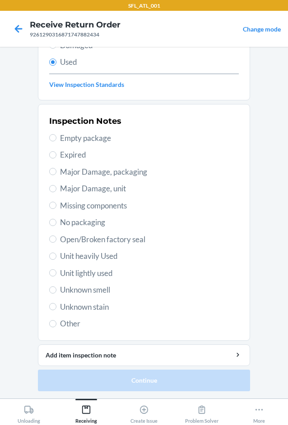
click at [80, 324] on span "Other" at bounding box center [149, 324] width 178 height 12
click at [56, 324] on input "Other" at bounding box center [52, 323] width 7 height 7
radio input "true"
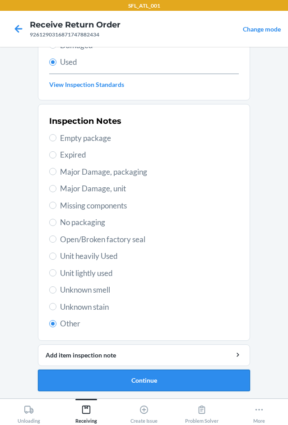
click at [95, 387] on button "Continue" at bounding box center [144, 381] width 212 height 22
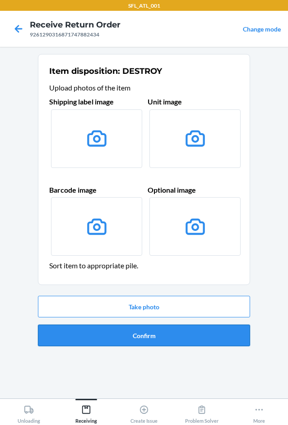
click at [133, 331] on button "Confirm" at bounding box center [144, 336] width 212 height 22
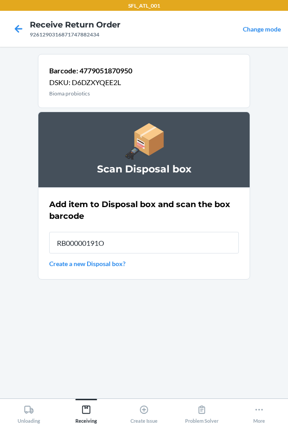
type input "RB00000191O"
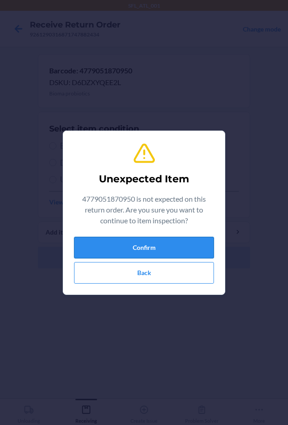
click at [167, 252] on button "Confirm" at bounding box center [144, 248] width 140 height 22
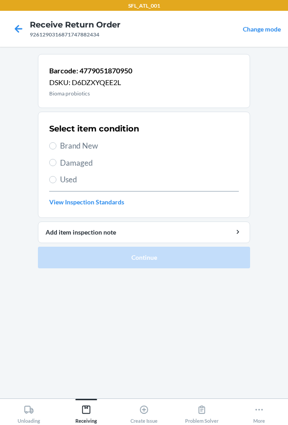
click at [69, 178] on span "Used" at bounding box center [149, 180] width 178 height 12
click at [56, 178] on input "Used" at bounding box center [52, 179] width 7 height 7
radio input "true"
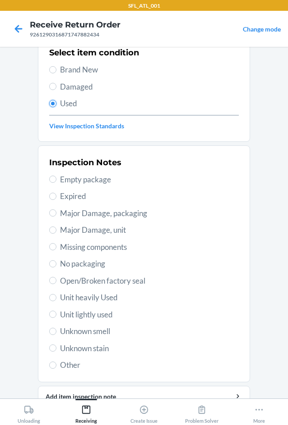
scroll to position [118, 0]
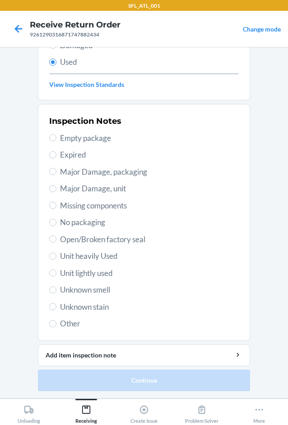
click at [74, 321] on span "Other" at bounding box center [149, 324] width 178 height 12
click at [56, 321] on input "Other" at bounding box center [52, 323] width 7 height 7
radio input "true"
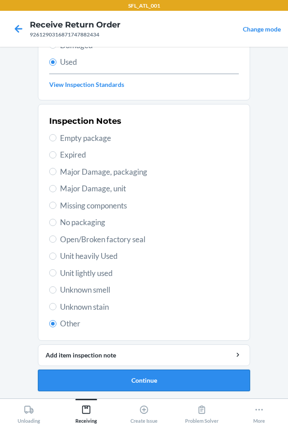
click at [94, 381] on button "Continue" at bounding box center [144, 381] width 212 height 22
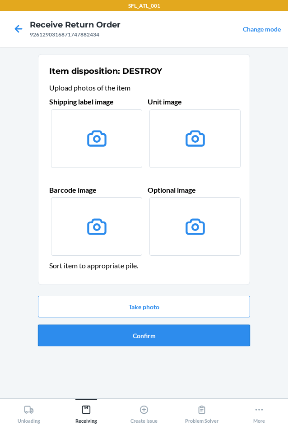
click at [132, 334] on button "Confirm" at bounding box center [144, 336] width 212 height 22
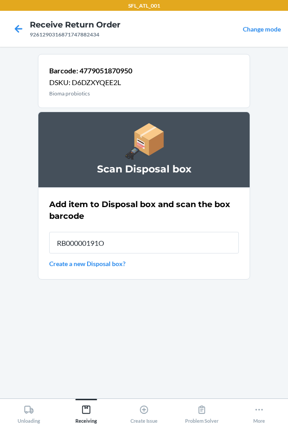
type input "RB00000191O"
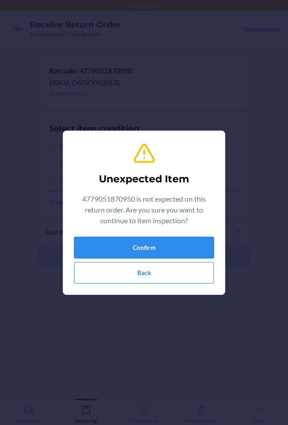
click at [116, 249] on button "Confirm" at bounding box center [144, 248] width 140 height 22
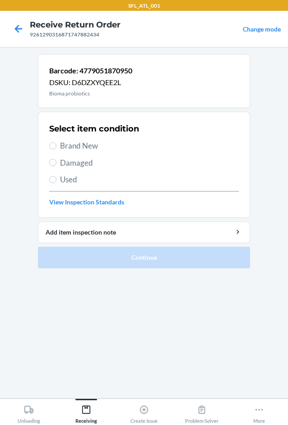
click at [62, 179] on span "Used" at bounding box center [149, 180] width 178 height 12
click at [56, 179] on input "Used" at bounding box center [52, 179] width 7 height 7
radio input "true"
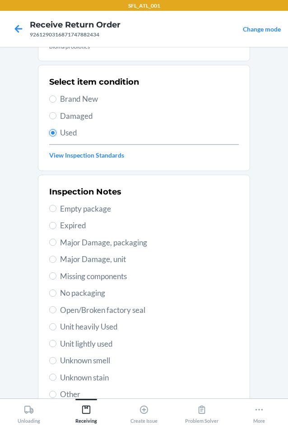
scroll to position [118, 0]
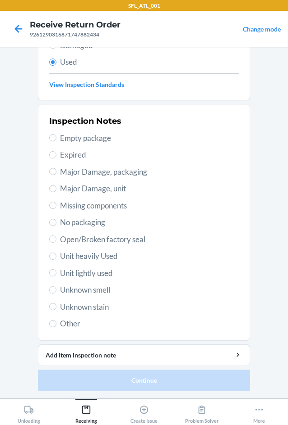
click at [64, 324] on span "Other" at bounding box center [149, 324] width 178 height 12
click at [56, 324] on input "Other" at bounding box center [52, 323] width 7 height 7
radio input "true"
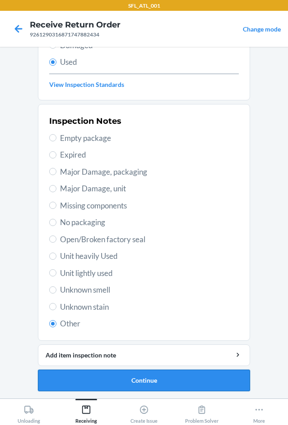
click at [71, 379] on button "Continue" at bounding box center [144, 381] width 212 height 22
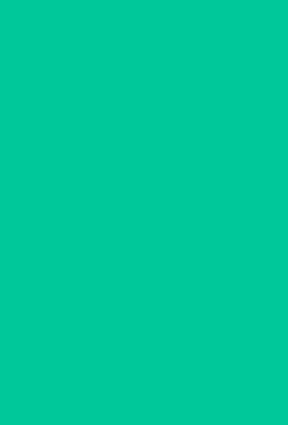
scroll to position [0, 0]
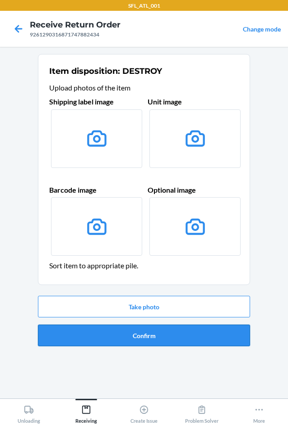
click at [117, 340] on button "Confirm" at bounding box center [144, 336] width 212 height 22
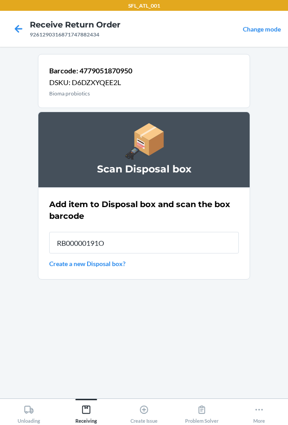
type input "RB00000191O"
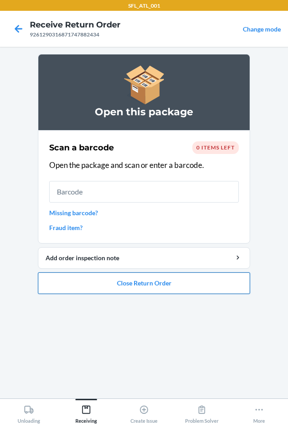
click at [130, 285] on button "Close Return Order" at bounding box center [144, 284] width 212 height 22
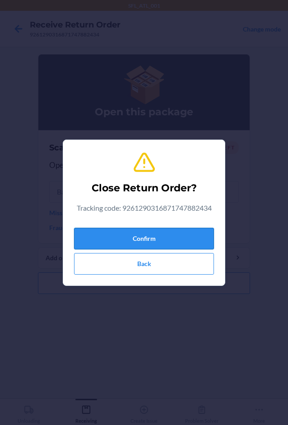
click at [138, 238] on button "Confirm" at bounding box center [144, 239] width 140 height 22
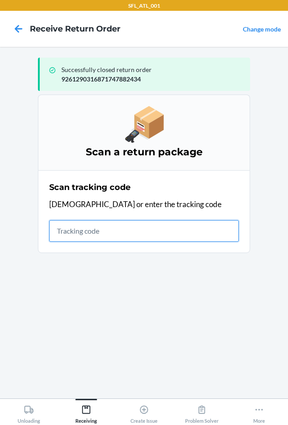
click at [69, 230] on input "text" at bounding box center [143, 231] width 189 height 22
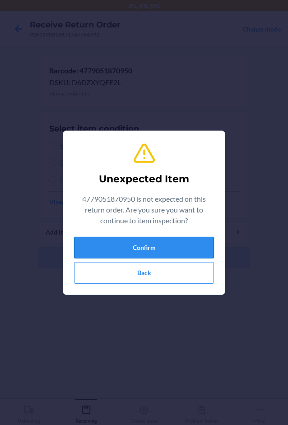
click at [128, 246] on button "Confirm" at bounding box center [144, 248] width 140 height 22
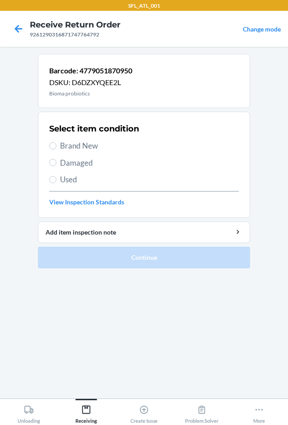
click at [65, 179] on span "Used" at bounding box center [149, 180] width 178 height 12
click at [56, 179] on input "Used" at bounding box center [52, 179] width 7 height 7
radio input "true"
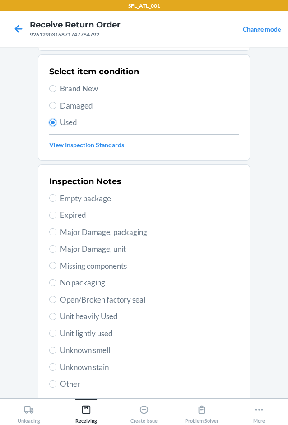
scroll to position [118, 0]
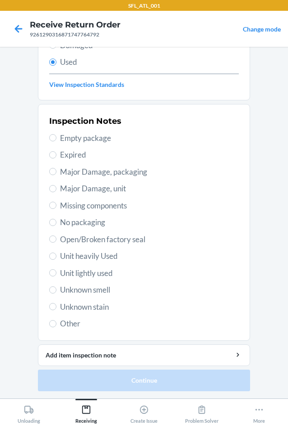
drag, startPoint x: 61, startPoint y: 325, endPoint x: 73, endPoint y: 329, distance: 12.8
click at [61, 325] on span "Other" at bounding box center [149, 324] width 178 height 12
click at [56, 325] on input "Other" at bounding box center [52, 323] width 7 height 7
radio input "true"
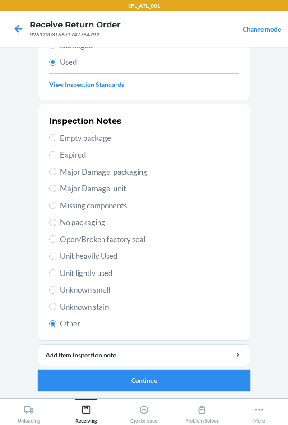
click at [82, 385] on button "Continue" at bounding box center [144, 381] width 212 height 22
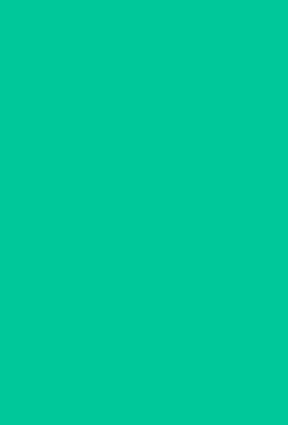
scroll to position [0, 0]
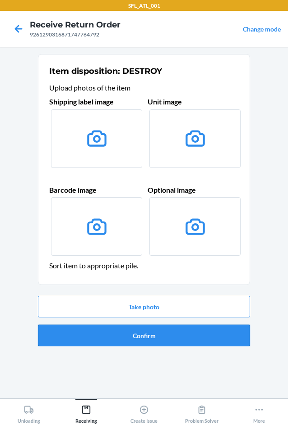
click at [98, 334] on button "Confirm" at bounding box center [144, 336] width 212 height 22
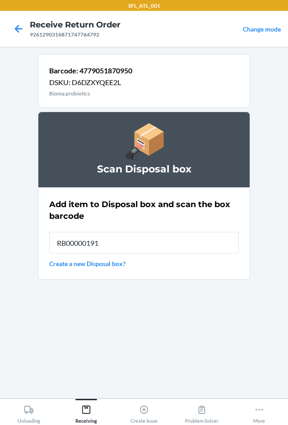
type input "RB00000191O"
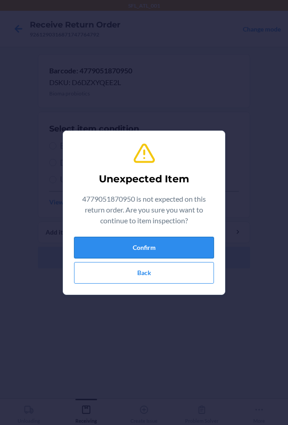
click at [143, 253] on button "Confirm" at bounding box center [144, 248] width 140 height 22
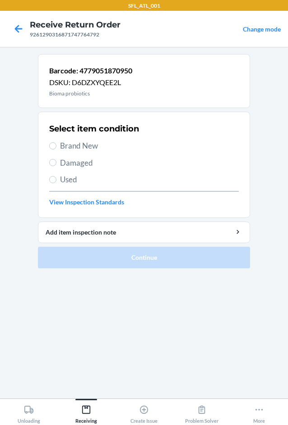
click at [61, 180] on span "Used" at bounding box center [149, 180] width 178 height 12
click at [56, 180] on input "Used" at bounding box center [52, 179] width 7 height 7
radio input "true"
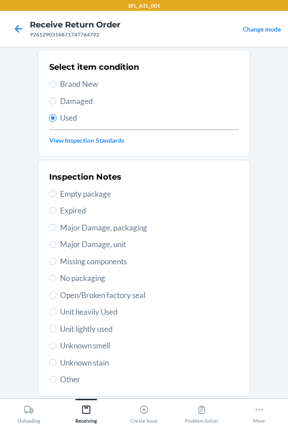
scroll to position [118, 0]
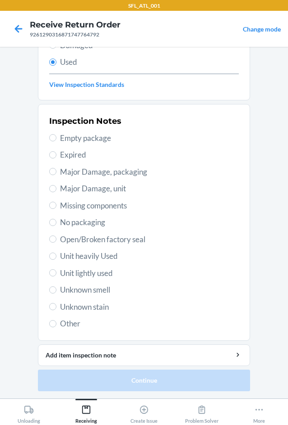
click at [66, 331] on div "Inspection Notes Empty package Expired Major Damage, packaging Major Damage, un…" at bounding box center [143, 223] width 189 height 220
click at [66, 324] on span "Other" at bounding box center [149, 324] width 178 height 12
click at [56, 324] on input "Other" at bounding box center [52, 323] width 7 height 7
radio input "true"
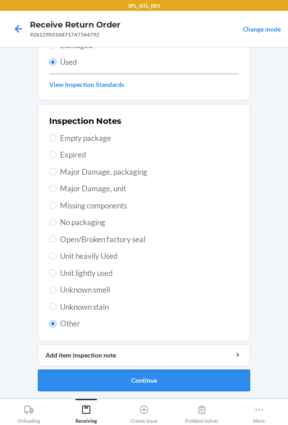
click at [67, 377] on button "Continue" at bounding box center [144, 381] width 212 height 22
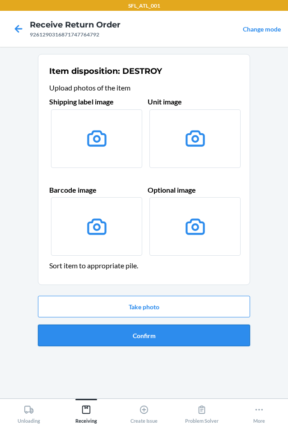
click at [123, 336] on button "Confirm" at bounding box center [144, 336] width 212 height 22
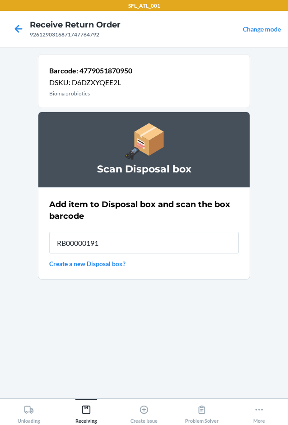
type input "RB00000191O"
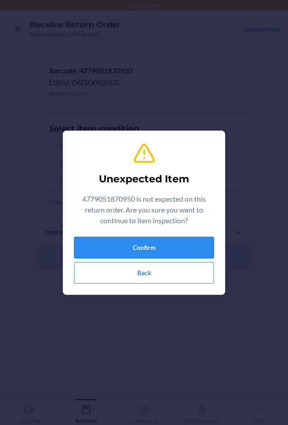
click at [114, 238] on button "Confirm" at bounding box center [144, 248] width 140 height 22
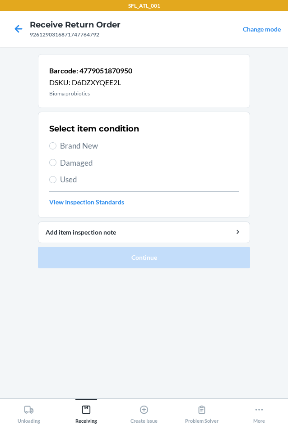
click at [59, 181] on label "Used" at bounding box center [143, 180] width 189 height 12
click at [56, 181] on input "Used" at bounding box center [52, 179] width 7 height 7
radio input "true"
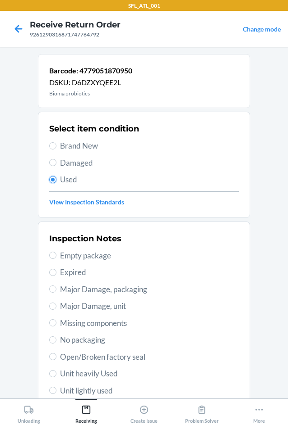
scroll to position [118, 0]
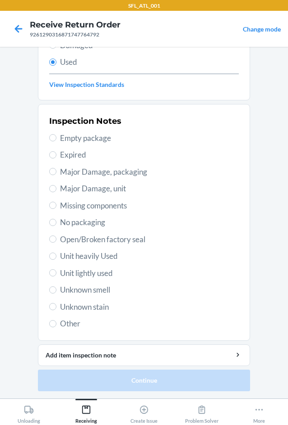
click at [66, 324] on span "Other" at bounding box center [149, 324] width 178 height 12
click at [56, 324] on input "Other" at bounding box center [52, 323] width 7 height 7
radio input "true"
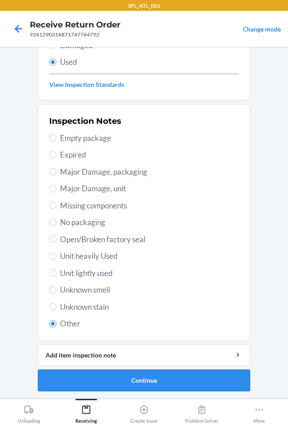
click at [60, 381] on button "Continue" at bounding box center [144, 381] width 212 height 22
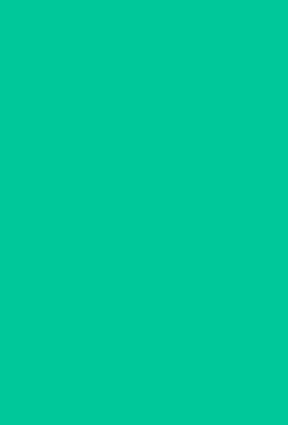
scroll to position [0, 0]
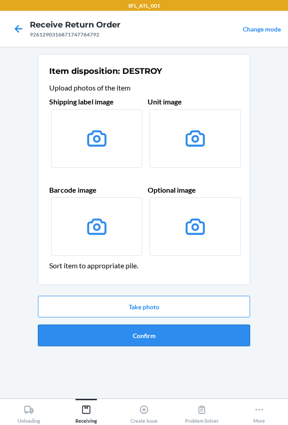
click at [131, 337] on button "Confirm" at bounding box center [144, 336] width 212 height 22
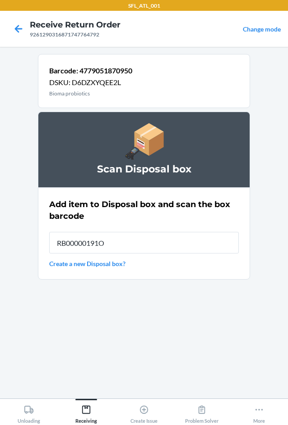
type input "RB00000191O"
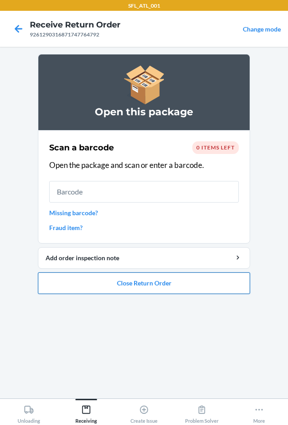
click at [178, 279] on button "Close Return Order" at bounding box center [144, 284] width 212 height 22
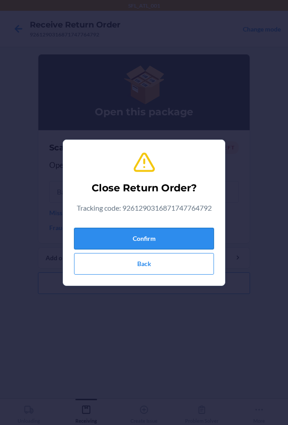
drag, startPoint x: 178, startPoint y: 240, endPoint x: 169, endPoint y: 240, distance: 8.1
click at [178, 240] on button "Confirm" at bounding box center [144, 239] width 140 height 22
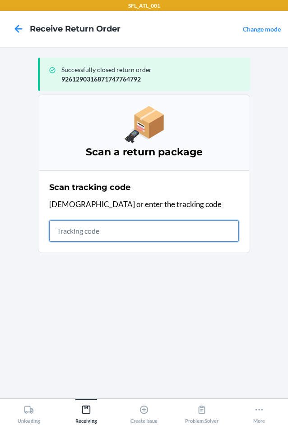
click at [71, 229] on input "text" at bounding box center [143, 231] width 189 height 22
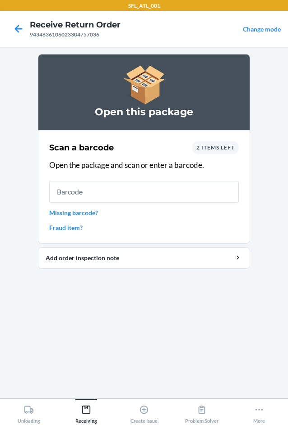
click at [209, 147] on span "2 items left" at bounding box center [215, 147] width 38 height 7
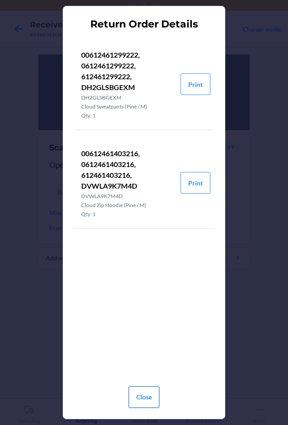
click at [146, 395] on button "Close" at bounding box center [143, 398] width 31 height 22
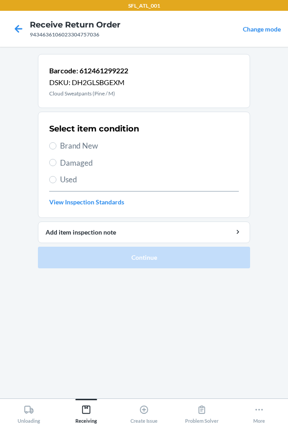
click at [59, 144] on label "Brand New" at bounding box center [143, 146] width 189 height 12
click at [56, 144] on input "Brand New" at bounding box center [52, 145] width 7 height 7
radio input "true"
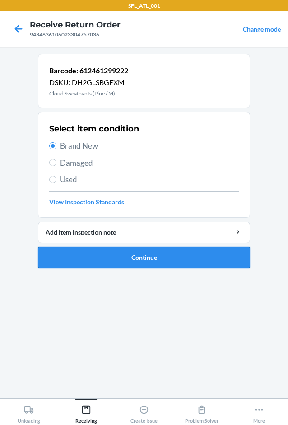
click at [54, 255] on button "Continue" at bounding box center [144, 258] width 212 height 22
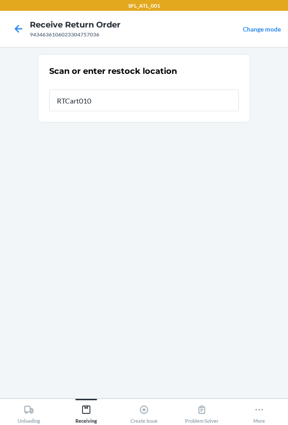
type input "RTCart010"
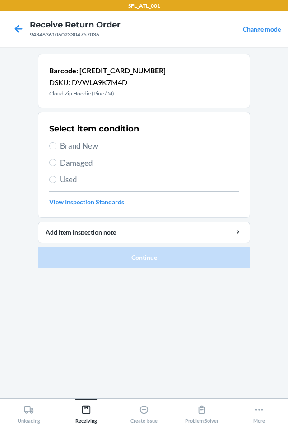
click at [86, 144] on span "Brand New" at bounding box center [149, 146] width 178 height 12
click at [56, 144] on input "Brand New" at bounding box center [52, 145] width 7 height 7
radio input "true"
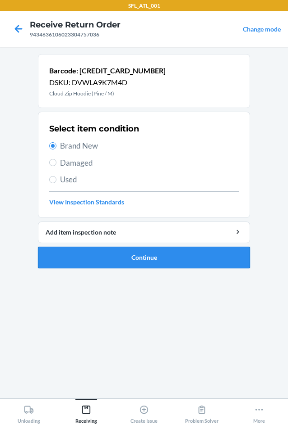
click at [113, 257] on button "Continue" at bounding box center [144, 258] width 212 height 22
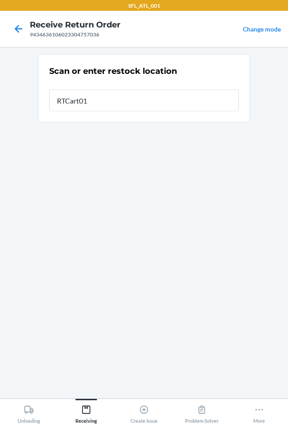
type input "RTCart010"
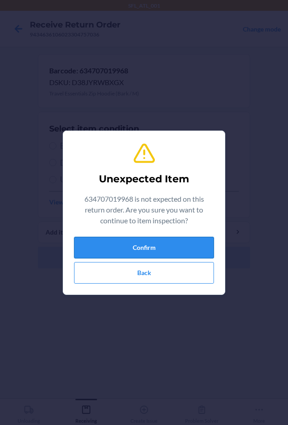
click at [143, 244] on button "Confirm" at bounding box center [144, 248] width 140 height 22
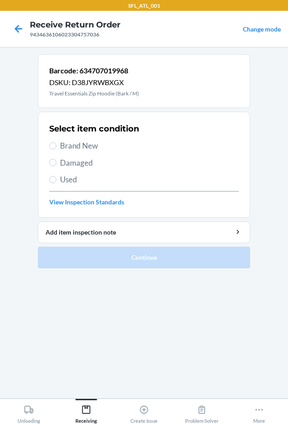
click at [81, 147] on span "Brand New" at bounding box center [149, 146] width 178 height 12
click at [56, 147] on input "Brand New" at bounding box center [52, 145] width 7 height 7
radio input "true"
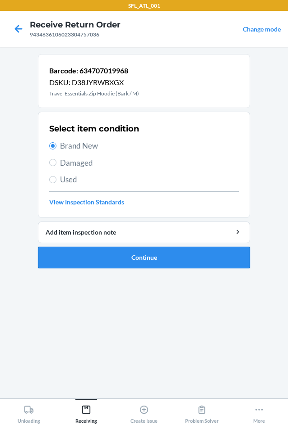
click at [98, 258] on button "Continue" at bounding box center [144, 258] width 212 height 22
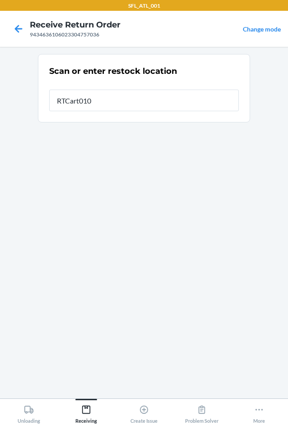
type input "RTCart010"
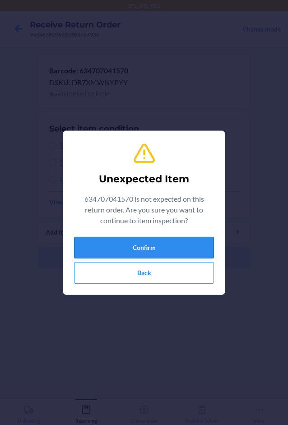
click at [150, 253] on button "Confirm" at bounding box center [144, 248] width 140 height 22
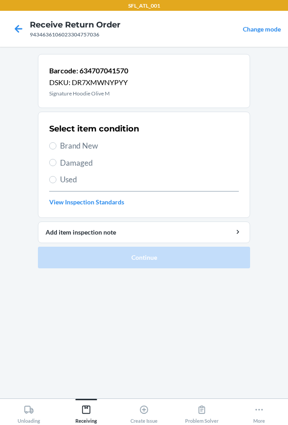
click at [70, 149] on span "Brand New" at bounding box center [149, 146] width 178 height 12
click at [56, 149] on input "Brand New" at bounding box center [52, 145] width 7 height 7
radio input "true"
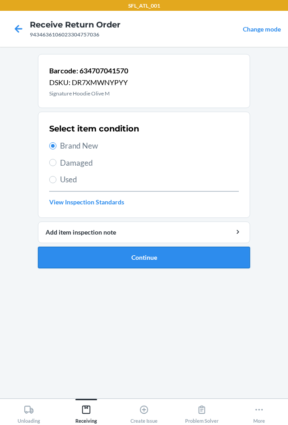
click at [88, 254] on button "Continue" at bounding box center [144, 258] width 212 height 22
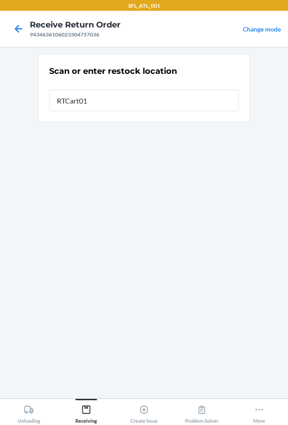
type input "RTCart010"
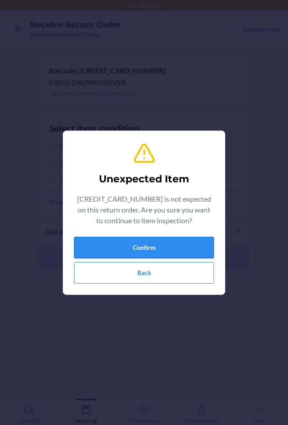
click at [115, 255] on button "Confirm" at bounding box center [144, 248] width 140 height 22
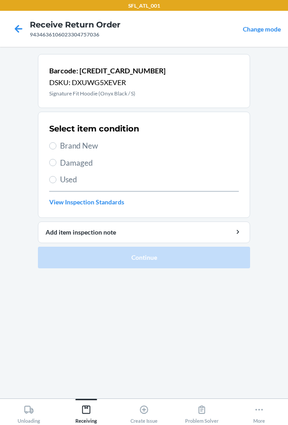
click at [73, 145] on span "Brand New" at bounding box center [149, 146] width 178 height 12
click at [56, 145] on input "Brand New" at bounding box center [52, 145] width 7 height 7
radio input "true"
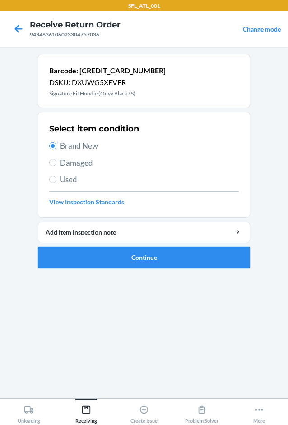
click at [62, 257] on button "Continue" at bounding box center [144, 258] width 212 height 22
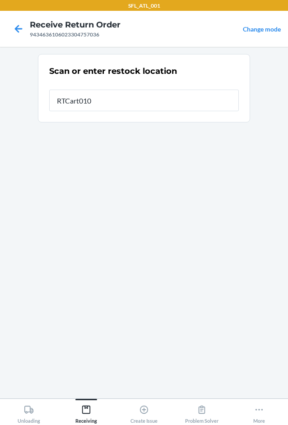
type input "RTCart010"
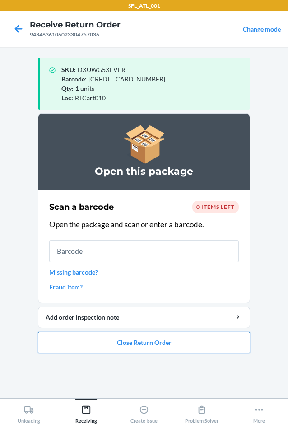
click at [116, 339] on button "Close Return Order" at bounding box center [144, 343] width 212 height 22
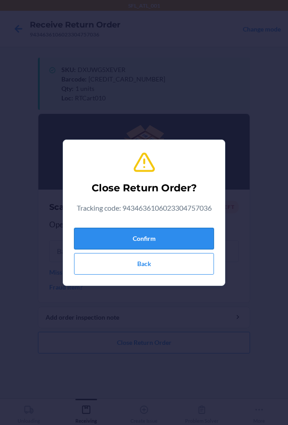
click at [107, 240] on button "Confirm" at bounding box center [144, 239] width 140 height 22
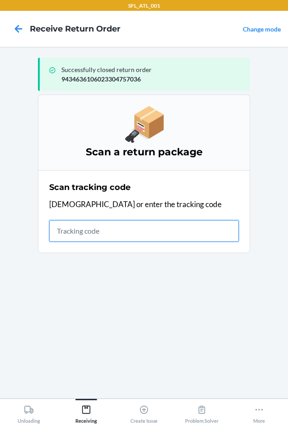
click at [64, 232] on input "text" at bounding box center [143, 231] width 189 height 22
type input "42028655926129031687174843"
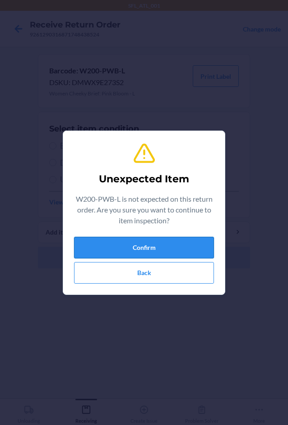
click at [175, 248] on button "Confirm" at bounding box center [144, 248] width 140 height 22
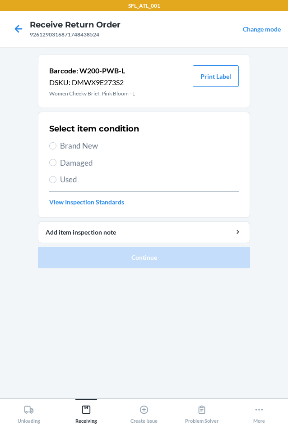
click at [90, 149] on span "Brand New" at bounding box center [149, 146] width 178 height 12
click at [56, 149] on input "Brand New" at bounding box center [52, 145] width 7 height 7
radio input "true"
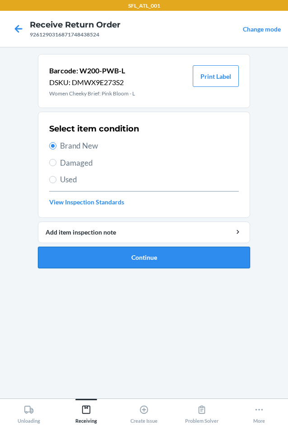
click at [107, 256] on button "Continue" at bounding box center [144, 258] width 212 height 22
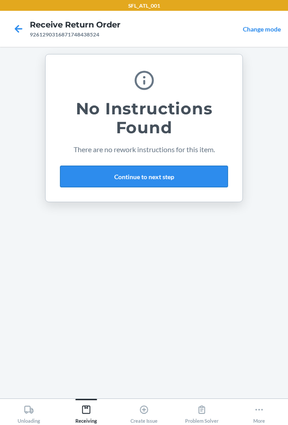
click at [151, 175] on button "Continue to next step" at bounding box center [144, 177] width 168 height 22
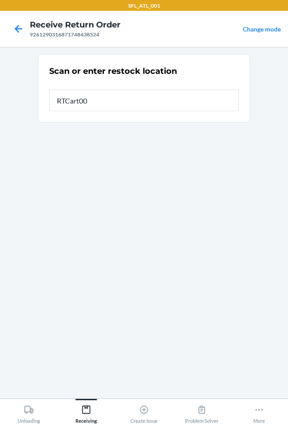
type input "RTCart007"
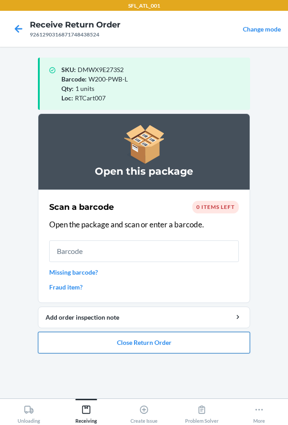
drag, startPoint x: 144, startPoint y: 340, endPoint x: 151, endPoint y: 334, distance: 9.6
click at [146, 338] on button "Close Return Order" at bounding box center [144, 343] width 212 height 22
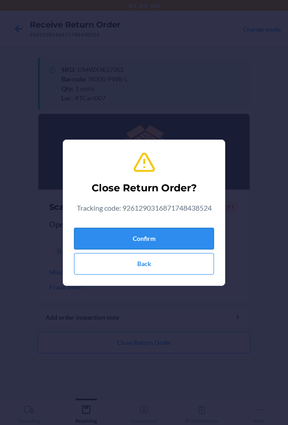
click at [183, 242] on button "Confirm" at bounding box center [144, 239] width 140 height 22
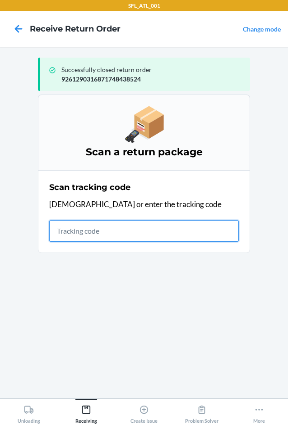
click at [112, 228] on input "text" at bounding box center [143, 231] width 189 height 22
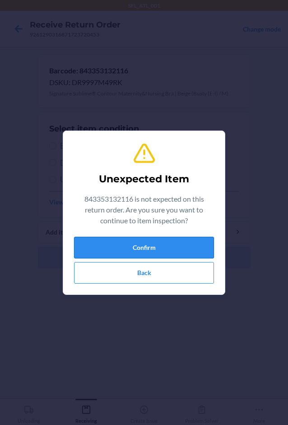
click at [123, 246] on button "Confirm" at bounding box center [144, 248] width 140 height 22
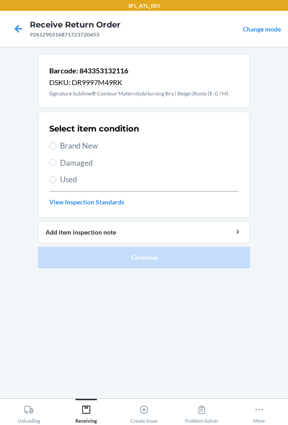
click at [77, 146] on span "Brand New" at bounding box center [149, 146] width 178 height 12
click at [56, 146] on input "Brand New" at bounding box center [52, 145] width 7 height 7
radio input "true"
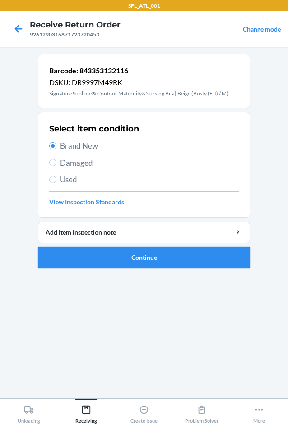
click at [77, 259] on button "Continue" at bounding box center [144, 258] width 212 height 22
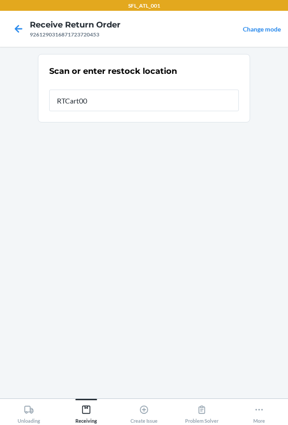
type input "RTCart007"
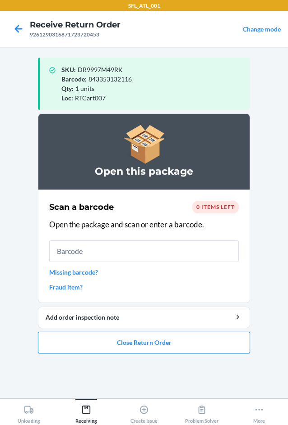
click at [127, 341] on button "Close Return Order" at bounding box center [144, 343] width 212 height 22
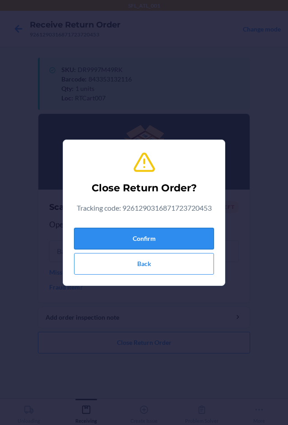
click at [152, 232] on button "Confirm" at bounding box center [144, 239] width 140 height 22
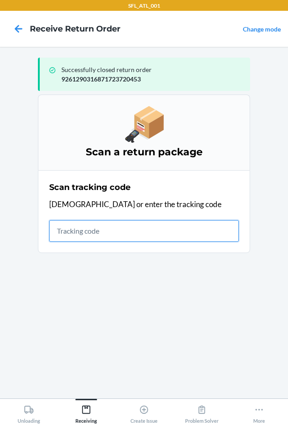
click at [116, 232] on input "text" at bounding box center [143, 231] width 189 height 22
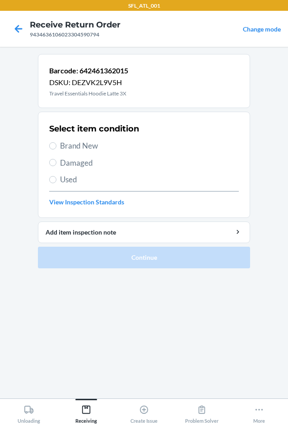
click at [96, 151] on span "Brand New" at bounding box center [149, 146] width 178 height 12
click at [56, 150] on input "Brand New" at bounding box center [52, 145] width 7 height 7
radio input "true"
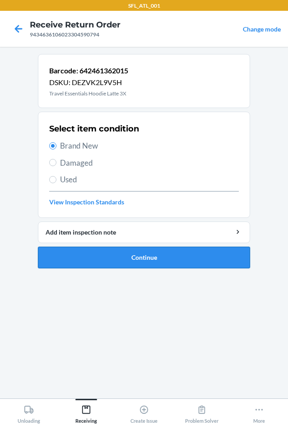
click at [120, 261] on button "Continue" at bounding box center [144, 258] width 212 height 22
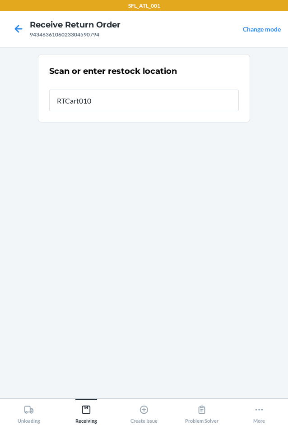
type input "RTCart010"
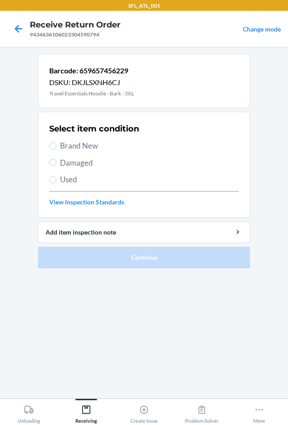
click at [72, 148] on span "Brand New" at bounding box center [149, 146] width 178 height 12
click at [56, 148] on input "Brand New" at bounding box center [52, 145] width 7 height 7
radio input "true"
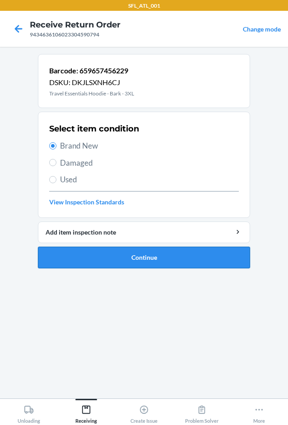
click at [102, 257] on button "Continue" at bounding box center [144, 258] width 212 height 22
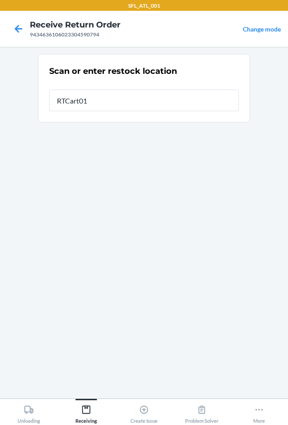
type input "RTCart010"
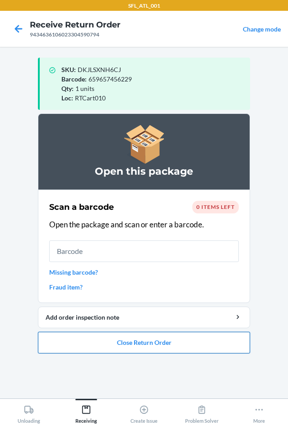
click at [127, 341] on button "Close Return Order" at bounding box center [144, 343] width 212 height 22
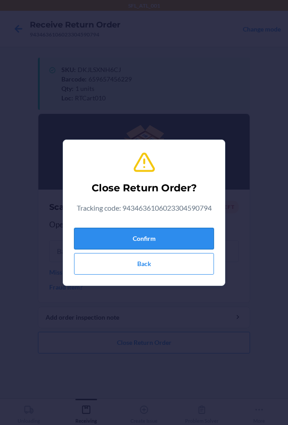
click at [159, 240] on button "Confirm" at bounding box center [144, 239] width 140 height 22
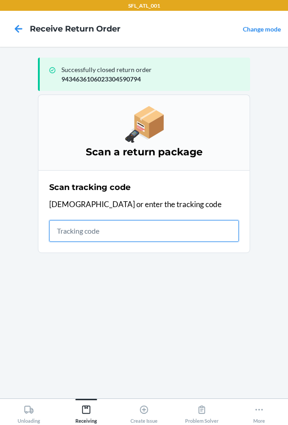
click at [100, 229] on input "text" at bounding box center [143, 231] width 189 height 22
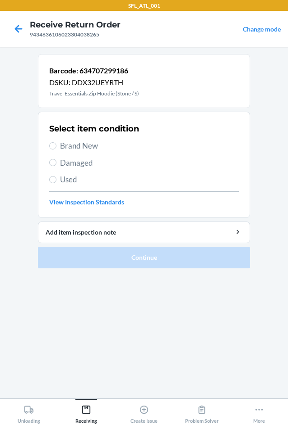
click at [80, 144] on span "Brand New" at bounding box center [149, 146] width 178 height 12
click at [56, 144] on input "Brand New" at bounding box center [52, 145] width 7 height 7
radio input "true"
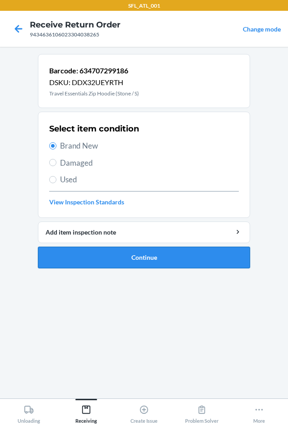
click at [113, 258] on button "Continue" at bounding box center [144, 258] width 212 height 22
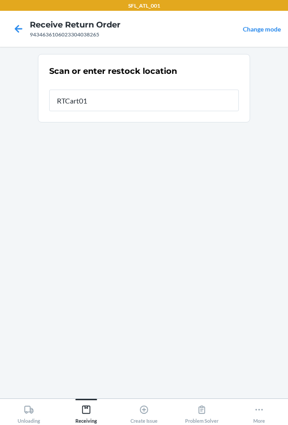
type input "RTCart010"
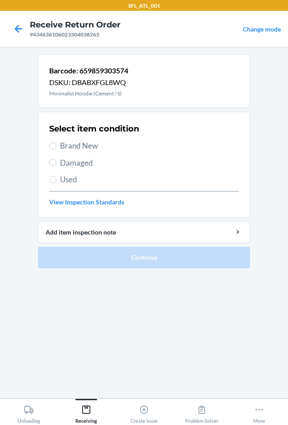
click at [94, 144] on span "Brand New" at bounding box center [149, 146] width 178 height 12
click at [56, 144] on input "Brand New" at bounding box center [52, 145] width 7 height 7
radio input "true"
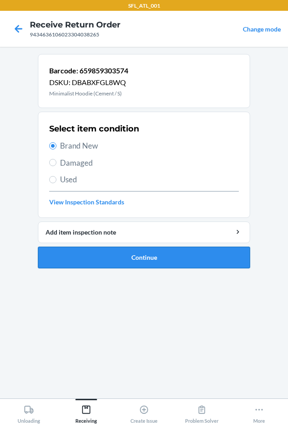
click at [103, 256] on button "Continue" at bounding box center [144, 258] width 212 height 22
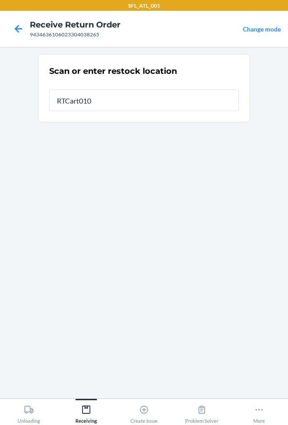
type input "RTCart010"
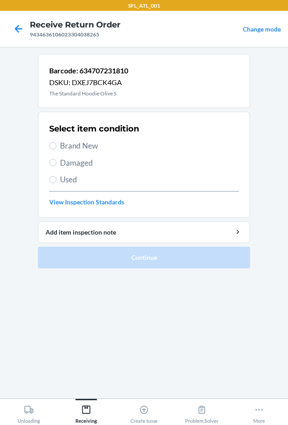
click at [65, 143] on span "Brand New" at bounding box center [149, 146] width 178 height 12
click at [56, 143] on input "Brand New" at bounding box center [52, 145] width 7 height 7
radio input "true"
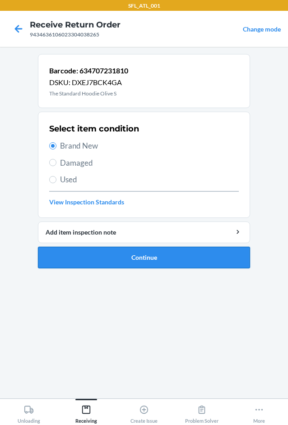
click at [84, 248] on button "Continue" at bounding box center [144, 258] width 212 height 22
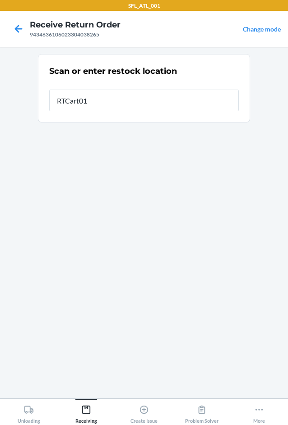
type input "RTCart010"
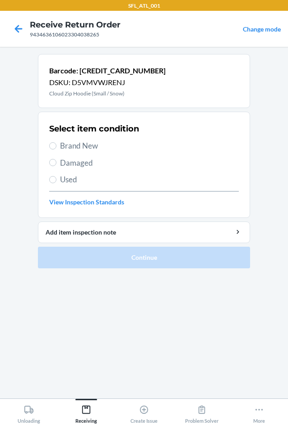
drag, startPoint x: 85, startPoint y: 146, endPoint x: 85, endPoint y: 213, distance: 67.2
click at [85, 145] on span "Brand New" at bounding box center [149, 146] width 178 height 12
click at [56, 145] on input "Brand New" at bounding box center [52, 145] width 7 height 7
radio input "true"
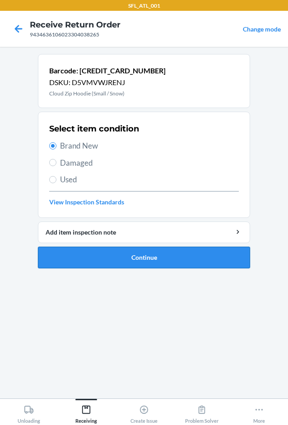
click at [87, 253] on button "Continue" at bounding box center [144, 258] width 212 height 22
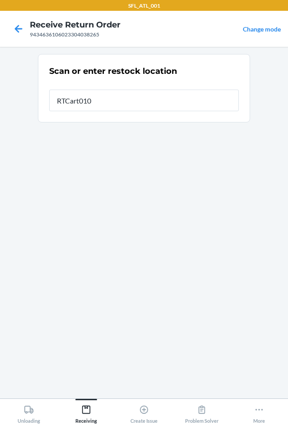
type input "RTCart010"
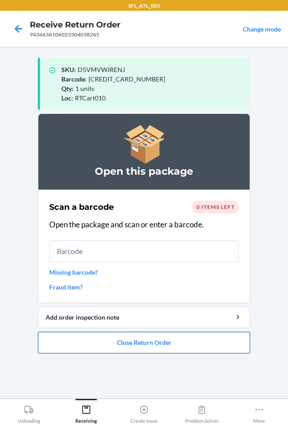
click at [159, 341] on button "Close Return Order" at bounding box center [144, 343] width 212 height 22
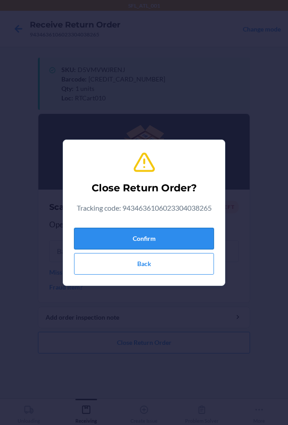
click at [179, 234] on button "Confirm" at bounding box center [144, 239] width 140 height 22
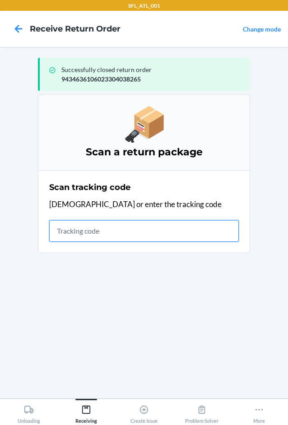
click at [81, 232] on input "text" at bounding box center [143, 231] width 189 height 22
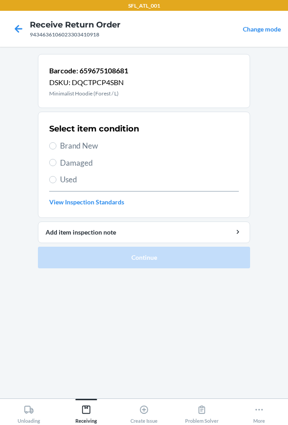
click at [91, 145] on span "Brand New" at bounding box center [149, 146] width 178 height 12
click at [56, 145] on input "Brand New" at bounding box center [52, 145] width 7 height 7
radio input "true"
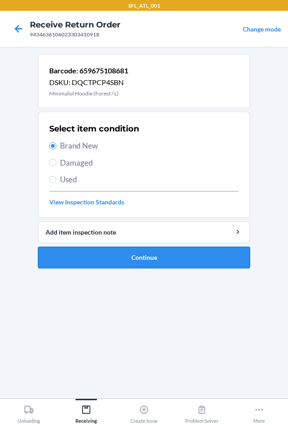
click at [111, 258] on button "Continue" at bounding box center [144, 258] width 212 height 22
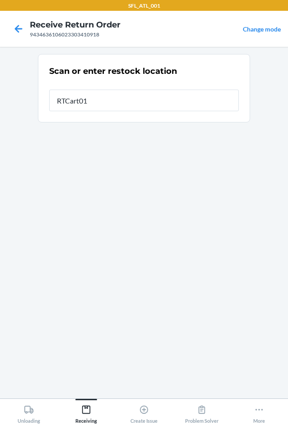
type input "RTCart010"
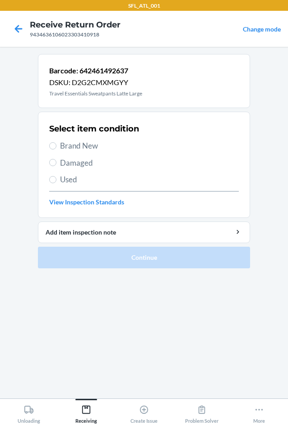
click at [83, 143] on span "Brand New" at bounding box center [149, 146] width 178 height 12
click at [56, 143] on input "Brand New" at bounding box center [52, 145] width 7 height 7
radio input "true"
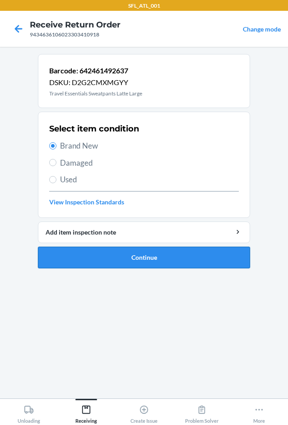
click at [143, 255] on button "Continue" at bounding box center [144, 258] width 212 height 22
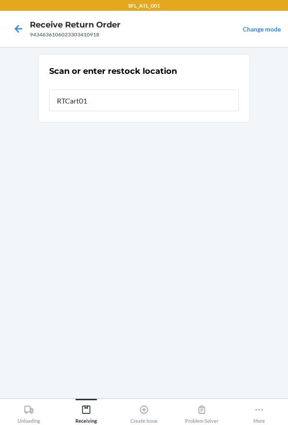
type input "RTCart010"
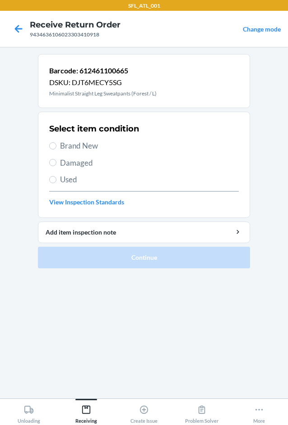
click at [78, 146] on span "Brand New" at bounding box center [149, 146] width 178 height 12
click at [56, 146] on input "Brand New" at bounding box center [52, 145] width 7 height 7
radio input "true"
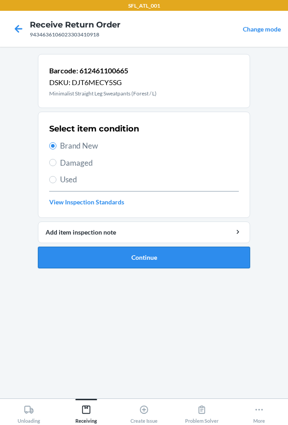
click at [100, 252] on button "Continue" at bounding box center [144, 258] width 212 height 22
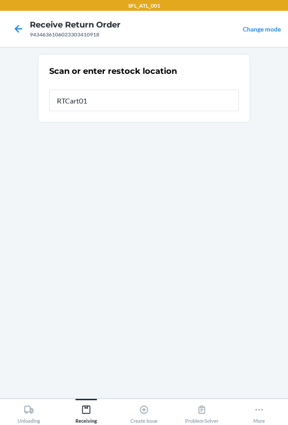
type input "RTCart010"
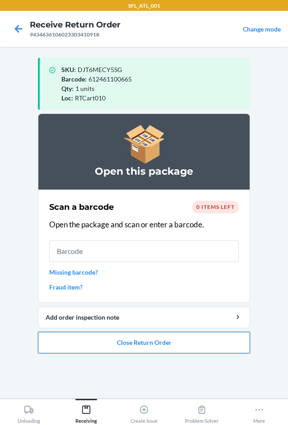
click at [154, 339] on button "Close Return Order" at bounding box center [144, 343] width 212 height 22
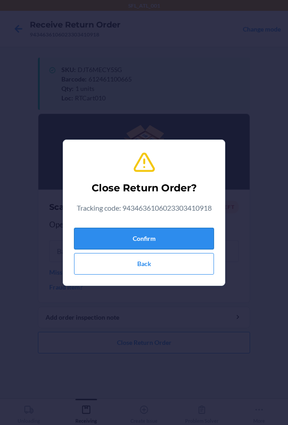
click at [142, 242] on button "Confirm" at bounding box center [144, 239] width 140 height 22
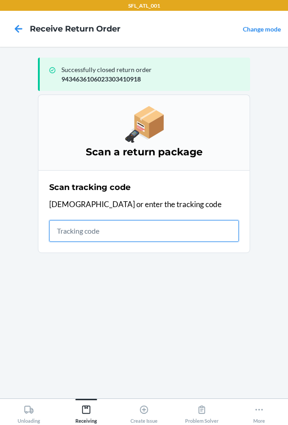
click at [86, 232] on input "text" at bounding box center [143, 231] width 189 height 22
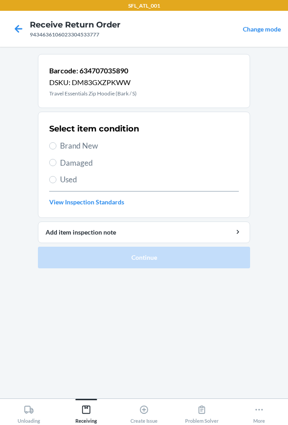
click at [98, 143] on span "Brand New" at bounding box center [149, 146] width 178 height 12
click at [56, 143] on input "Brand New" at bounding box center [52, 145] width 7 height 7
radio input "true"
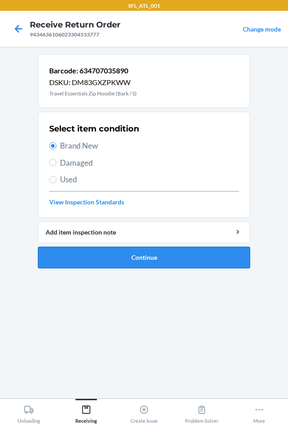
click at [115, 255] on button "Continue" at bounding box center [144, 258] width 212 height 22
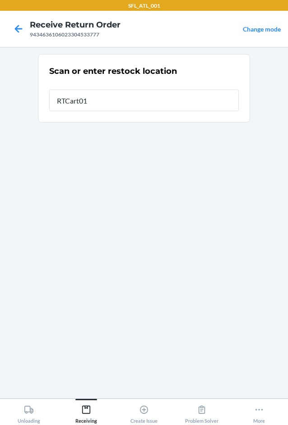
type input "RTCart010"
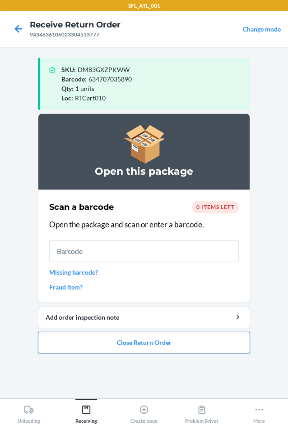
click at [145, 338] on button "Close Return Order" at bounding box center [144, 343] width 212 height 22
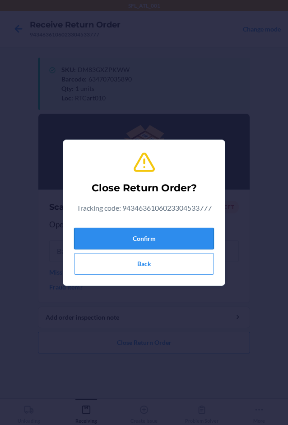
click at [183, 238] on button "Confirm" at bounding box center [144, 239] width 140 height 22
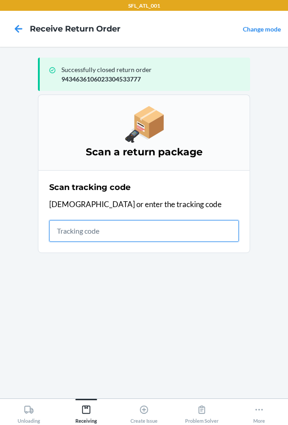
click at [110, 227] on input "text" at bounding box center [143, 231] width 189 height 22
type input "420302599434636106023"
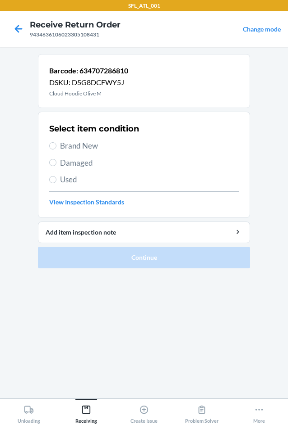
click at [81, 143] on span "Brand New" at bounding box center [149, 146] width 178 height 12
click at [56, 143] on input "Brand New" at bounding box center [52, 145] width 7 height 7
radio input "true"
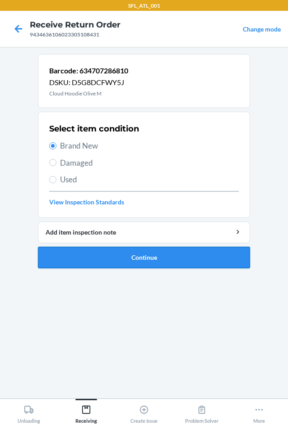
click at [119, 253] on button "Continue" at bounding box center [144, 258] width 212 height 22
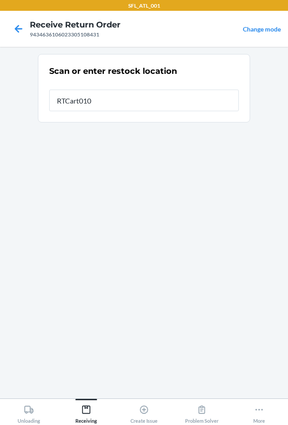
type input "RTCart010"
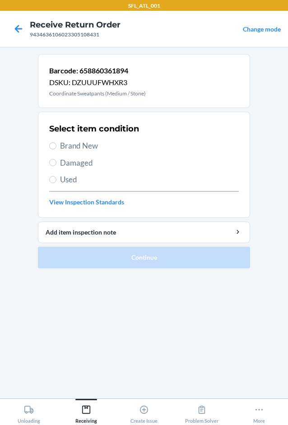
click at [88, 143] on span "Brand New" at bounding box center [149, 146] width 178 height 12
click at [56, 143] on input "Brand New" at bounding box center [52, 145] width 7 height 7
radio input "true"
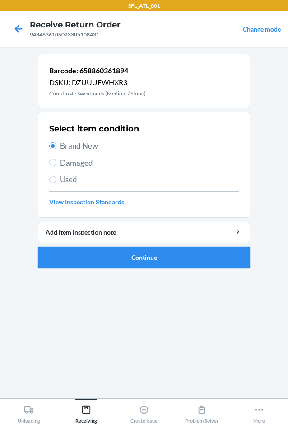
click at [112, 259] on button "Continue" at bounding box center [144, 258] width 212 height 22
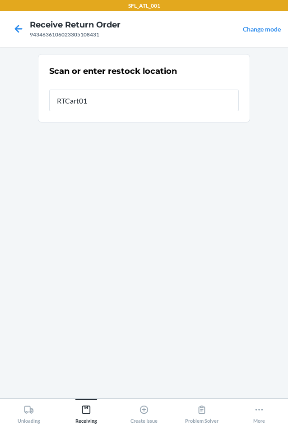
type input "RTCart010"
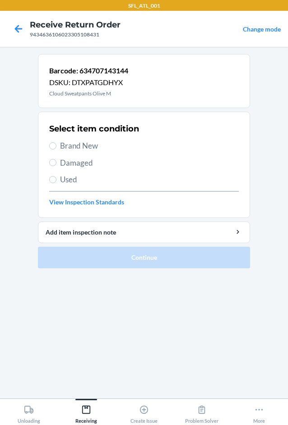
click at [108, 149] on span "Brand New" at bounding box center [149, 146] width 178 height 12
click at [56, 149] on input "Brand New" at bounding box center [52, 145] width 7 height 7
radio input "true"
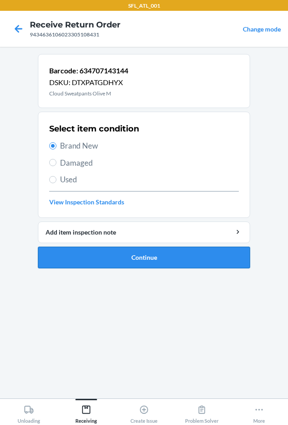
click at [138, 263] on button "Continue" at bounding box center [144, 258] width 212 height 22
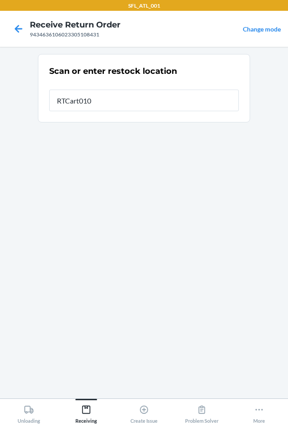
type input "RTCart010"
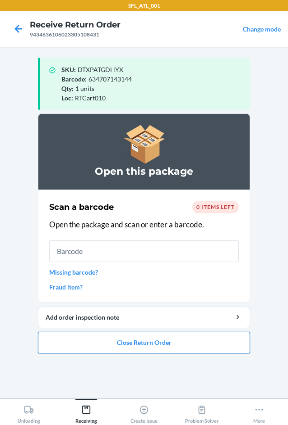
click at [171, 345] on button "Close Return Order" at bounding box center [144, 343] width 212 height 22
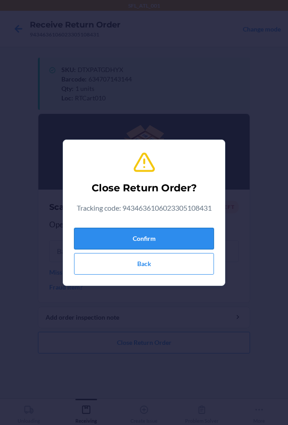
click at [173, 241] on button "Confirm" at bounding box center [144, 239] width 140 height 22
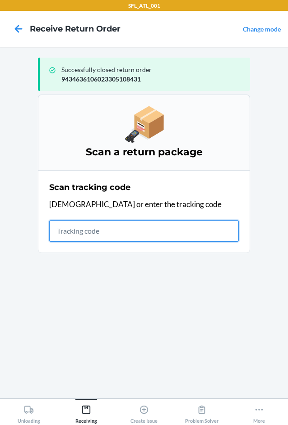
click at [91, 235] on input "text" at bounding box center [143, 231] width 189 height 22
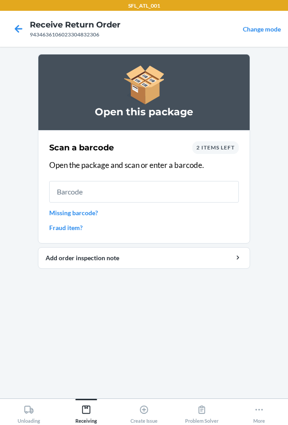
click at [204, 151] on span "2 items left" at bounding box center [215, 147] width 38 height 7
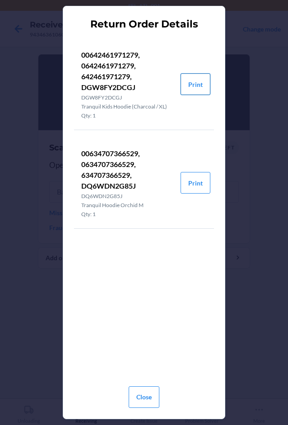
click at [201, 83] on button "Print" at bounding box center [195, 84] width 30 height 22
click at [147, 396] on button "Close" at bounding box center [143, 398] width 31 height 22
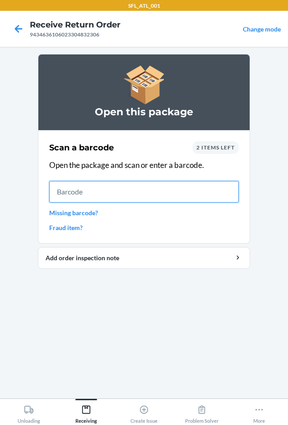
click at [84, 195] on input "text" at bounding box center [143, 192] width 189 height 22
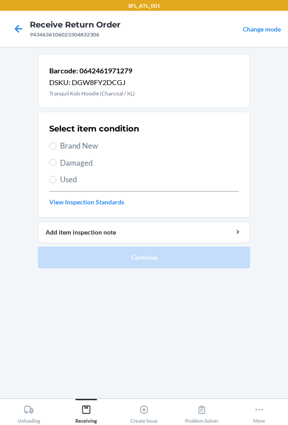
click at [87, 150] on span "Brand New" at bounding box center [149, 146] width 178 height 12
click at [56, 150] on input "Brand New" at bounding box center [52, 145] width 7 height 7
radio input "true"
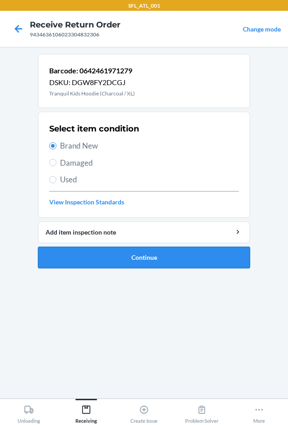
click at [122, 256] on button "Continue" at bounding box center [144, 258] width 212 height 22
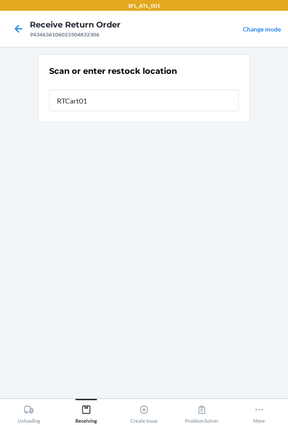
type input "RTCart010"
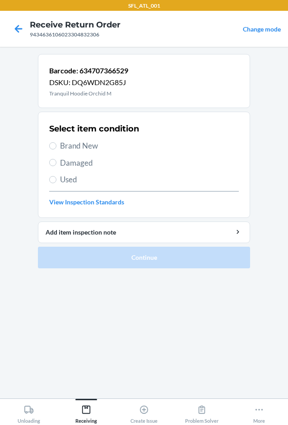
click at [76, 148] on span "Brand New" at bounding box center [149, 146] width 178 height 12
click at [56, 148] on input "Brand New" at bounding box center [52, 145] width 7 height 7
radio input "true"
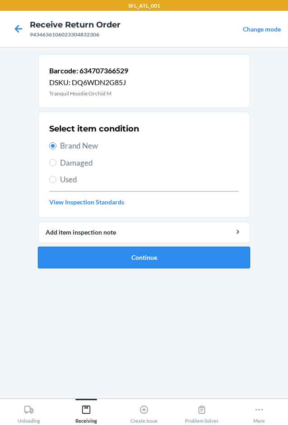
click at [101, 256] on button "Continue" at bounding box center [144, 258] width 212 height 22
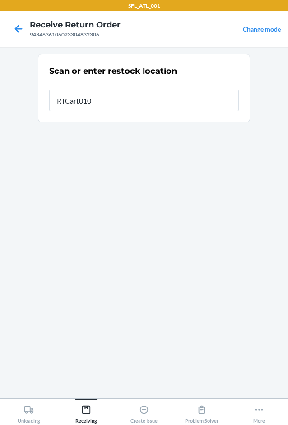
type input "RTCart010"
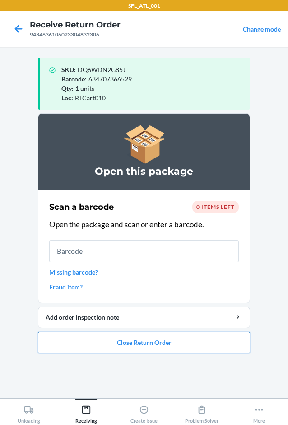
click at [141, 341] on button "Close Return Order" at bounding box center [144, 343] width 212 height 22
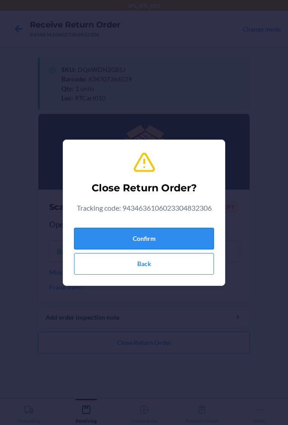
click at [134, 237] on button "Confirm" at bounding box center [144, 239] width 140 height 22
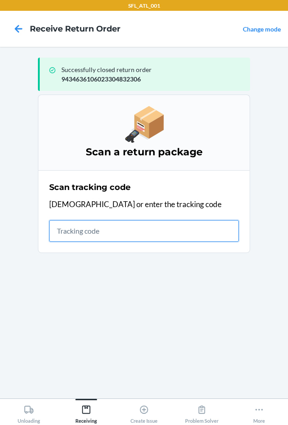
click at [94, 235] on input "text" at bounding box center [143, 231] width 189 height 22
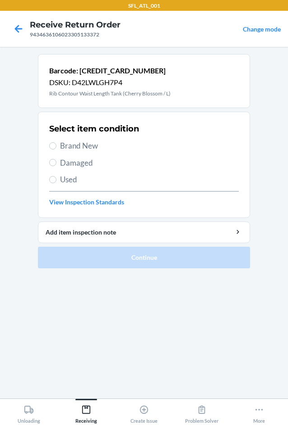
click at [90, 145] on span "Brand New" at bounding box center [149, 146] width 178 height 12
click at [56, 145] on input "Brand New" at bounding box center [52, 145] width 7 height 7
radio input "true"
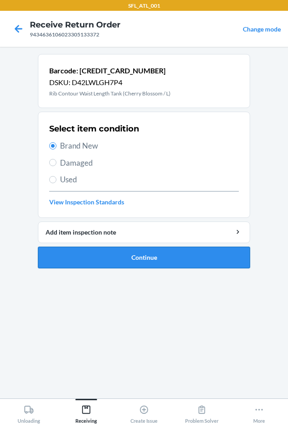
click at [110, 252] on button "Continue" at bounding box center [144, 258] width 212 height 22
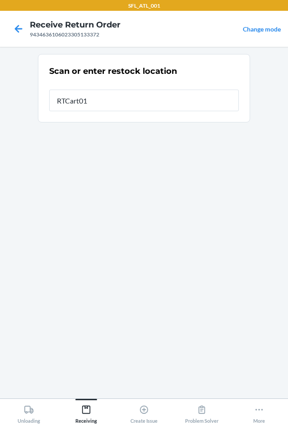
type input "RTCart010"
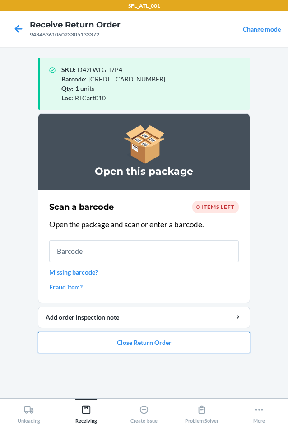
click at [155, 351] on button "Close Return Order" at bounding box center [144, 343] width 212 height 22
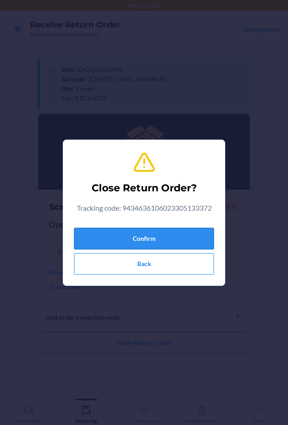
click at [169, 239] on button "Confirm" at bounding box center [144, 239] width 140 height 22
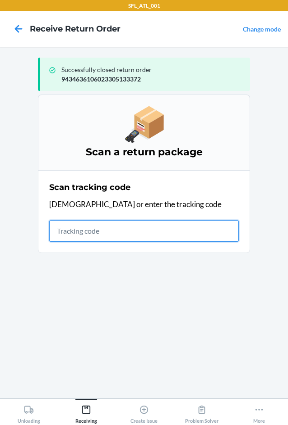
click at [137, 237] on input "text" at bounding box center [143, 231] width 189 height 22
type input "4203025994346361060233047"
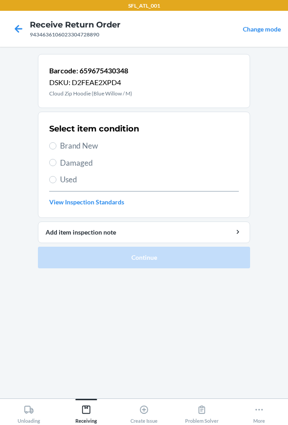
click at [67, 148] on span "Brand New" at bounding box center [149, 146] width 178 height 12
click at [56, 148] on input "Brand New" at bounding box center [52, 145] width 7 height 7
radio input "true"
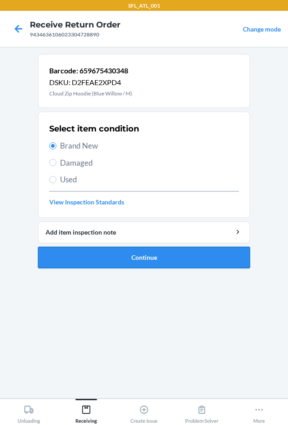
click at [126, 261] on button "Continue" at bounding box center [144, 258] width 212 height 22
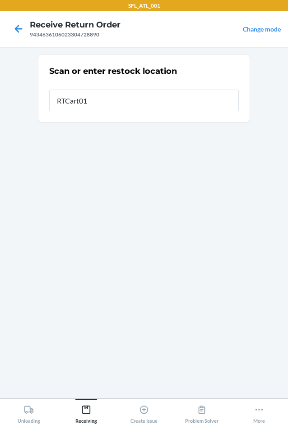
type input "RTCart010"
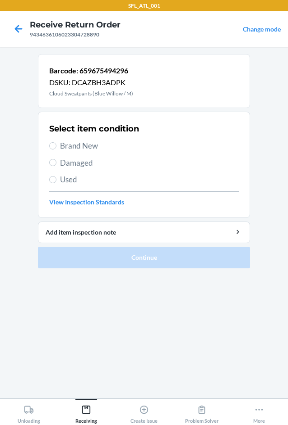
click at [101, 142] on span "Brand New" at bounding box center [149, 146] width 178 height 12
click at [56, 142] on input "Brand New" at bounding box center [52, 145] width 7 height 7
radio input "true"
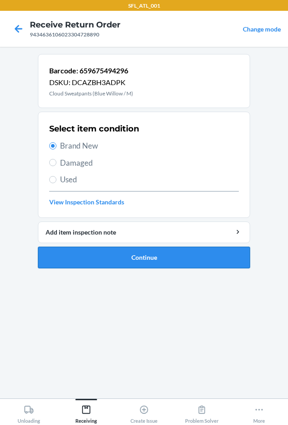
click at [140, 260] on button "Continue" at bounding box center [144, 258] width 212 height 22
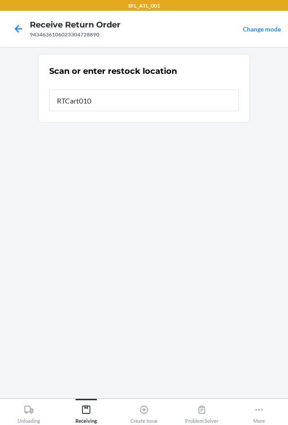
type input "RTCart010"
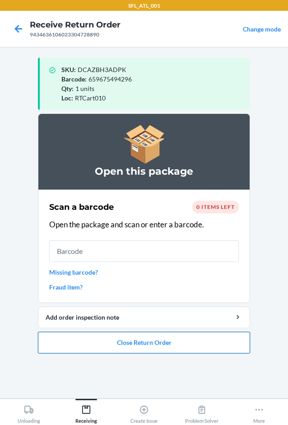
click at [155, 337] on button "Close Return Order" at bounding box center [144, 343] width 212 height 22
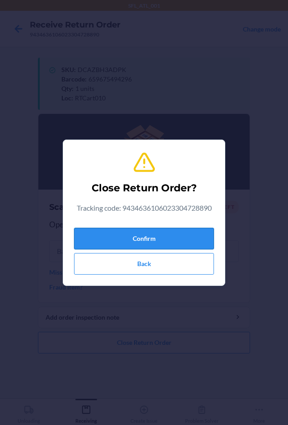
click at [164, 240] on button "Confirm" at bounding box center [144, 239] width 140 height 22
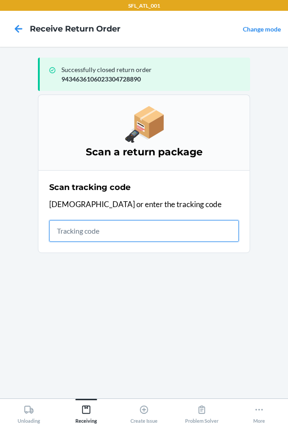
click at [123, 229] on input "text" at bounding box center [143, 231] width 189 height 22
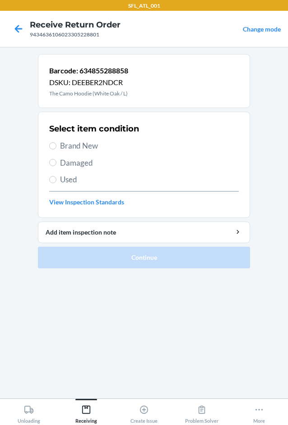
click at [93, 146] on span "Brand New" at bounding box center [149, 146] width 178 height 12
click at [56, 146] on input "Brand New" at bounding box center [52, 145] width 7 height 7
radio input "true"
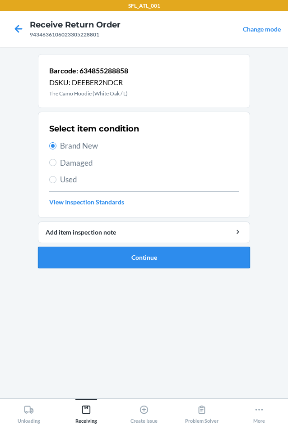
click at [101, 255] on button "Continue" at bounding box center [144, 258] width 212 height 22
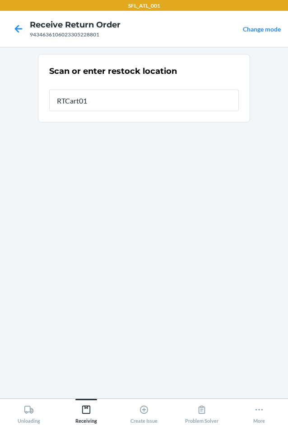
type input "RTCart010"
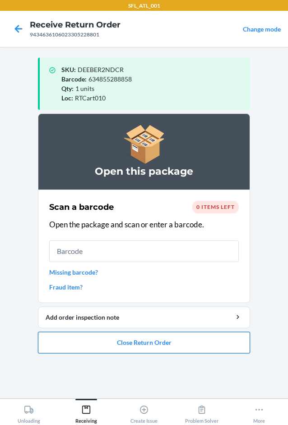
click at [150, 342] on button "Close Return Order" at bounding box center [144, 343] width 212 height 22
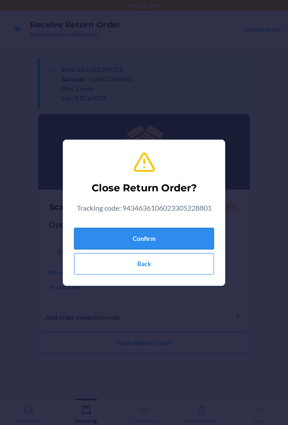
click at [160, 239] on button "Confirm" at bounding box center [144, 239] width 140 height 22
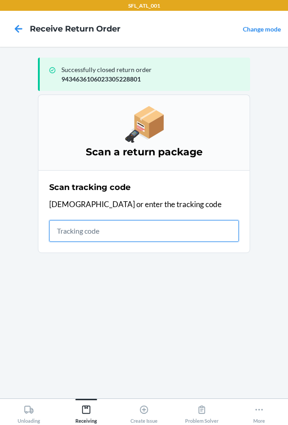
click at [146, 224] on input "text" at bounding box center [143, 231] width 189 height 22
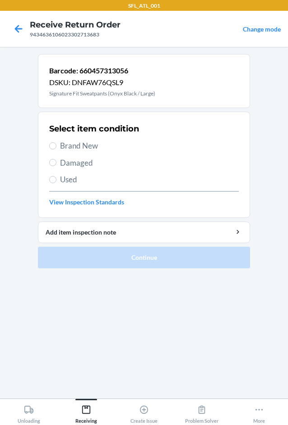
click at [94, 148] on span "Brand New" at bounding box center [149, 146] width 178 height 12
click at [56, 148] on input "Brand New" at bounding box center [52, 145] width 7 height 7
radio input "true"
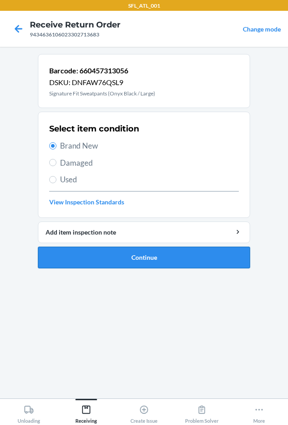
click at [123, 258] on button "Continue" at bounding box center [144, 258] width 212 height 22
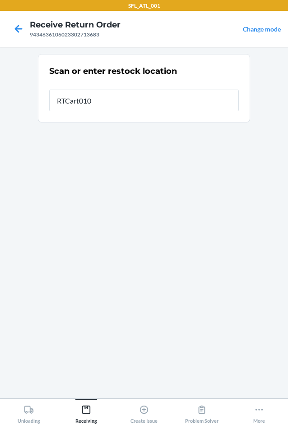
type input "RTCart010"
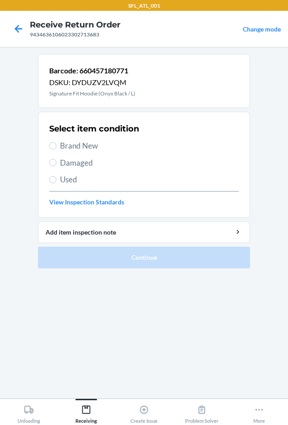
click at [100, 148] on span "Brand New" at bounding box center [149, 146] width 178 height 12
click at [56, 148] on input "Brand New" at bounding box center [52, 145] width 7 height 7
radio input "true"
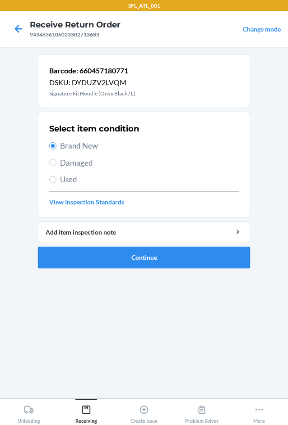
click at [129, 254] on button "Continue" at bounding box center [144, 258] width 212 height 22
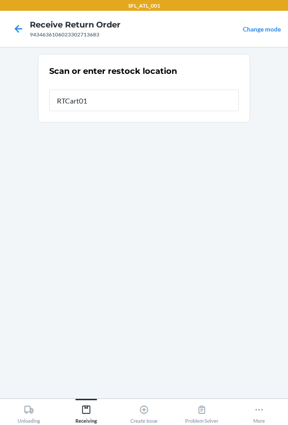
type input "RTCart010"
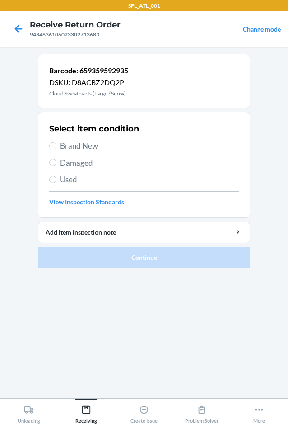
click at [95, 146] on span "Brand New" at bounding box center [149, 146] width 178 height 12
click at [56, 146] on input "Brand New" at bounding box center [52, 145] width 7 height 7
radio input "true"
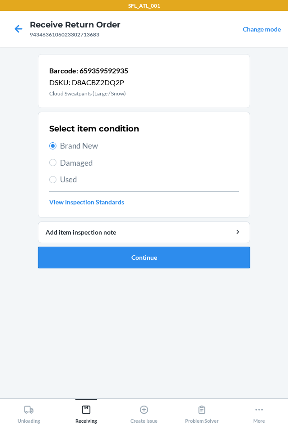
click at [124, 256] on button "Continue" at bounding box center [144, 258] width 212 height 22
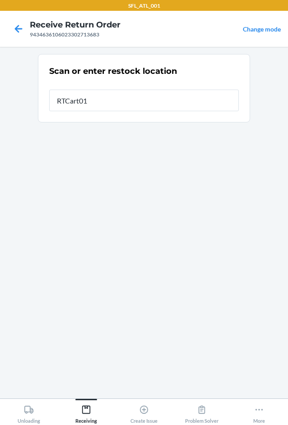
type input "RTCart010"
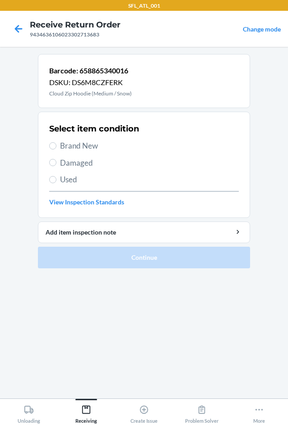
click at [101, 142] on span "Brand New" at bounding box center [149, 146] width 178 height 12
click at [56, 142] on input "Brand New" at bounding box center [52, 145] width 7 height 7
radio input "true"
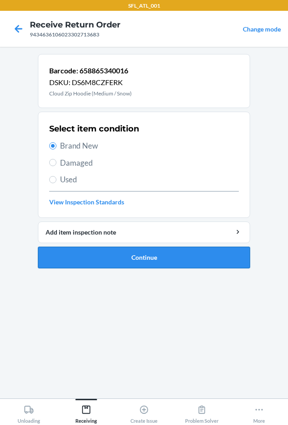
click at [153, 259] on button "Continue" at bounding box center [144, 258] width 212 height 22
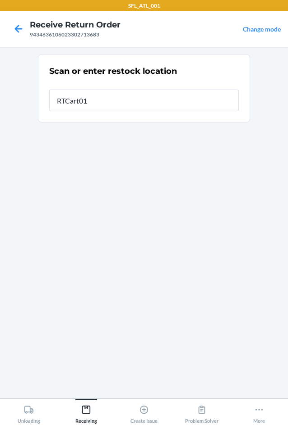
type input "RTCart010"
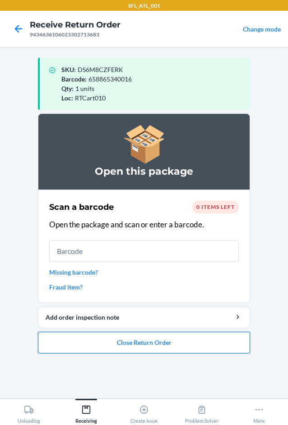
click at [170, 350] on button "Close Return Order" at bounding box center [144, 343] width 212 height 22
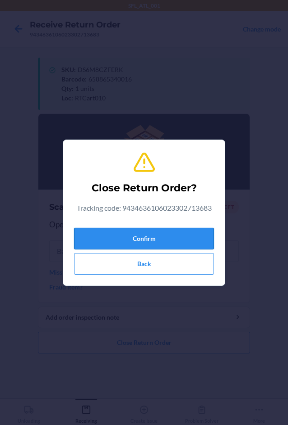
click at [182, 241] on button "Confirm" at bounding box center [144, 239] width 140 height 22
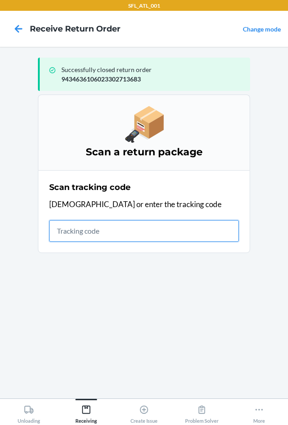
click at [125, 233] on input "text" at bounding box center [143, 231] width 189 height 22
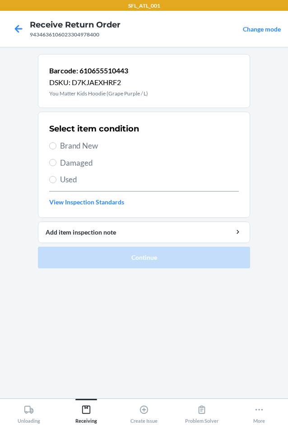
click at [90, 151] on span "Brand New" at bounding box center [149, 146] width 178 height 12
click at [56, 150] on input "Brand New" at bounding box center [52, 145] width 7 height 7
radio input "true"
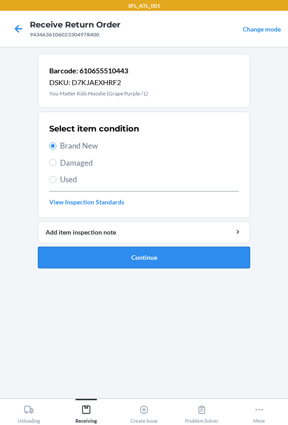
click at [109, 261] on button "Continue" at bounding box center [144, 258] width 212 height 22
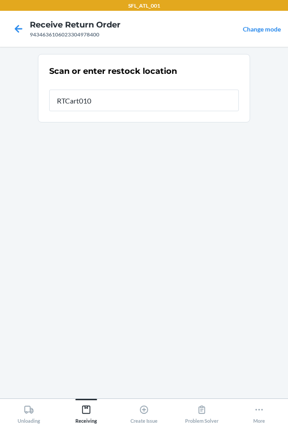
type input "RTCart010"
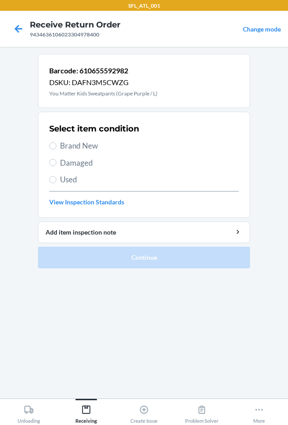
click at [82, 143] on span "Brand New" at bounding box center [149, 146] width 178 height 12
click at [56, 143] on input "Brand New" at bounding box center [52, 145] width 7 height 7
radio input "true"
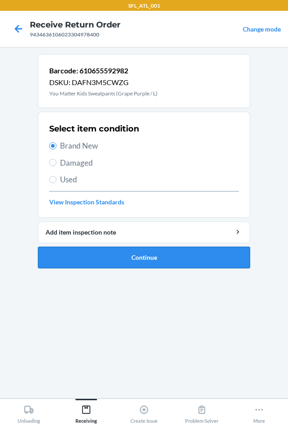
click at [105, 251] on button "Continue" at bounding box center [144, 258] width 212 height 22
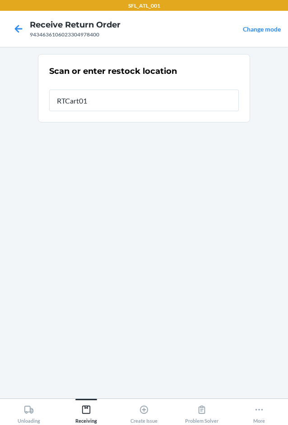
type input "RTCart010"
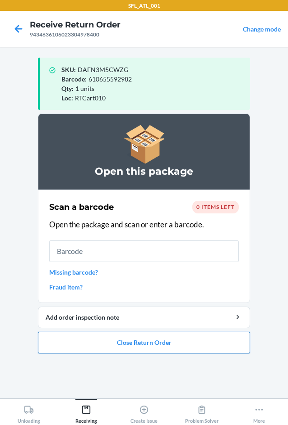
click at [170, 342] on button "Close Return Order" at bounding box center [144, 343] width 212 height 22
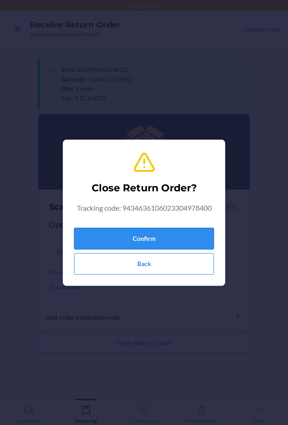
click at [128, 242] on button "Confirm" at bounding box center [144, 239] width 140 height 22
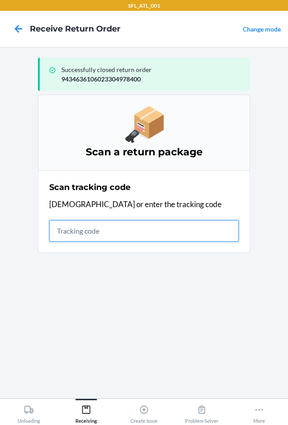
click at [99, 233] on input "text" at bounding box center [143, 231] width 189 height 22
type input "420302599434636106023"
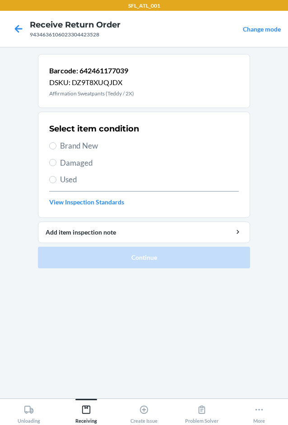
click at [78, 144] on span "Brand New" at bounding box center [149, 146] width 178 height 12
click at [56, 144] on input "Brand New" at bounding box center [52, 145] width 7 height 7
radio input "true"
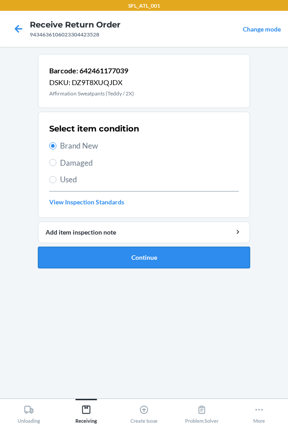
click at [110, 253] on button "Continue" at bounding box center [144, 258] width 212 height 22
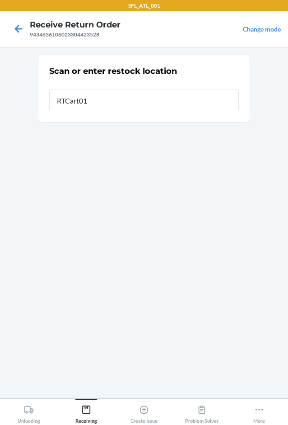
type input "RTCart010"
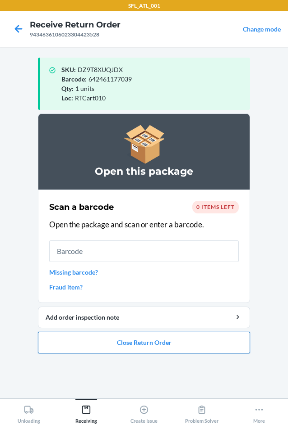
click at [123, 345] on button "Close Return Order" at bounding box center [144, 343] width 212 height 22
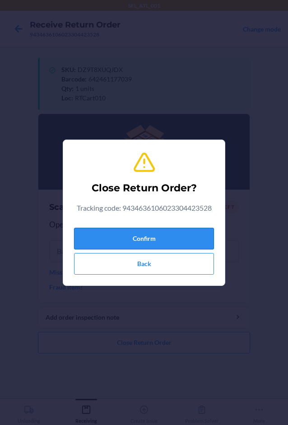
click at [149, 243] on button "Confirm" at bounding box center [144, 239] width 140 height 22
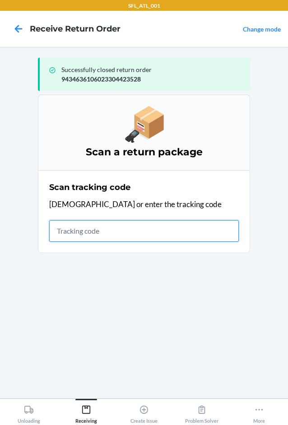
click at [98, 229] on input "text" at bounding box center [143, 231] width 189 height 22
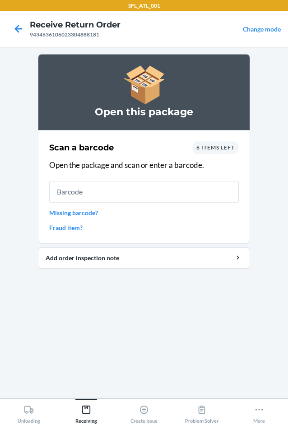
click at [213, 150] on span "6 items left" at bounding box center [215, 147] width 38 height 7
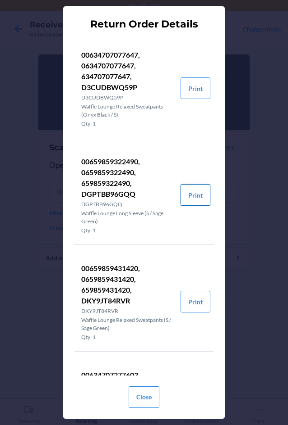
click at [191, 197] on button "Print" at bounding box center [195, 195] width 30 height 22
click at [141, 393] on button "Close" at bounding box center [143, 398] width 31 height 22
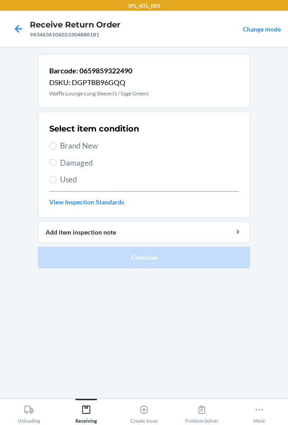
click at [78, 144] on span "Brand New" at bounding box center [149, 146] width 178 height 12
click at [56, 144] on input "Brand New" at bounding box center [52, 145] width 7 height 7
radio input "true"
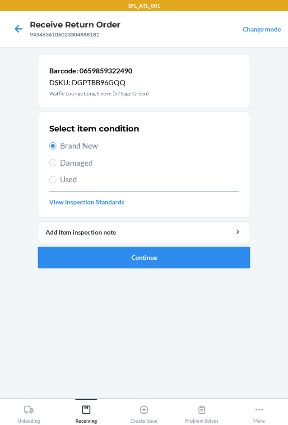
click at [117, 259] on button "Continue" at bounding box center [144, 258] width 212 height 22
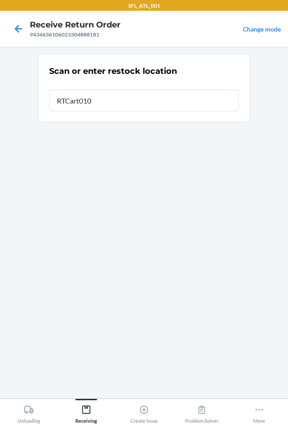
type input "RTCart010"
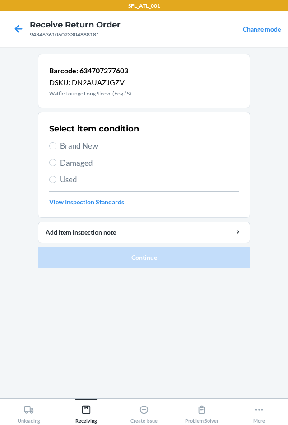
click at [80, 144] on span "Brand New" at bounding box center [149, 146] width 178 height 12
click at [56, 144] on input "Brand New" at bounding box center [52, 145] width 7 height 7
radio input "true"
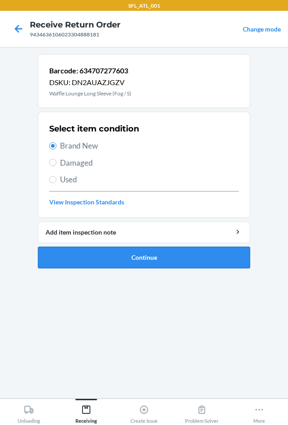
click at [101, 250] on button "Continue" at bounding box center [144, 258] width 212 height 22
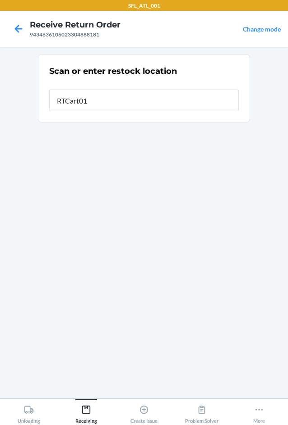
type input "RTCart010"
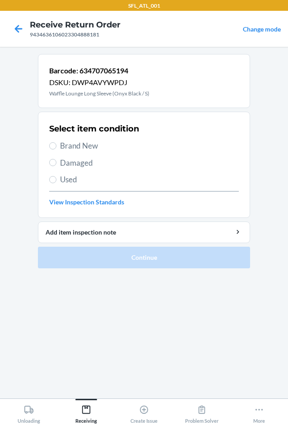
click at [96, 148] on span "Brand New" at bounding box center [149, 146] width 178 height 12
click at [56, 148] on input "Brand New" at bounding box center [52, 145] width 7 height 7
radio input "true"
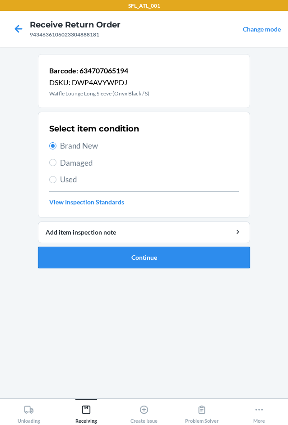
click at [107, 260] on button "Continue" at bounding box center [144, 258] width 212 height 22
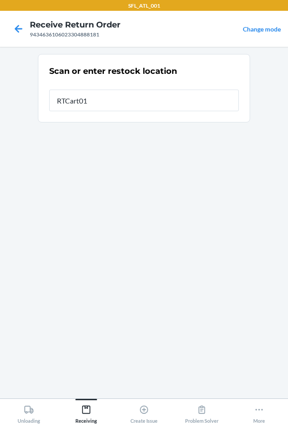
type input "RTCart010"
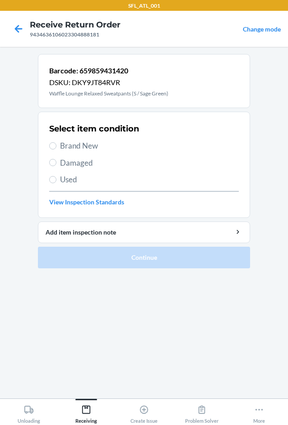
click at [94, 146] on span "Brand New" at bounding box center [149, 146] width 178 height 12
click at [56, 146] on input "Brand New" at bounding box center [52, 145] width 7 height 7
radio input "true"
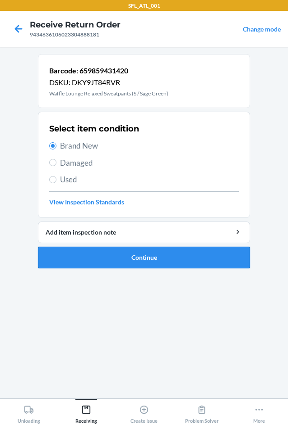
click at [109, 254] on button "Continue" at bounding box center [144, 258] width 212 height 22
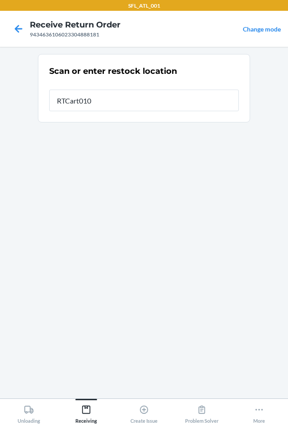
type input "RTCart010"
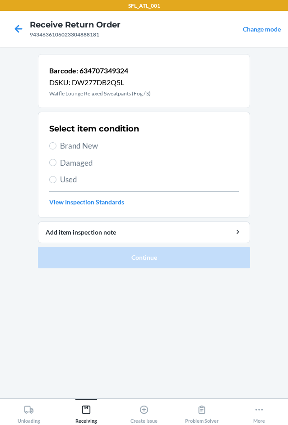
click at [82, 144] on span "Brand New" at bounding box center [149, 146] width 178 height 12
click at [56, 144] on input "Brand New" at bounding box center [52, 145] width 7 height 7
radio input "true"
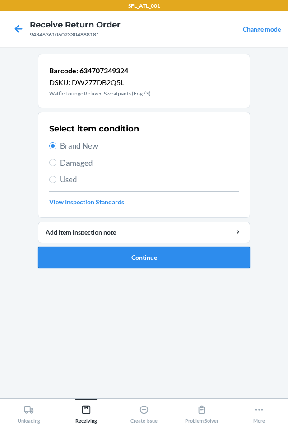
click at [100, 253] on button "Continue" at bounding box center [144, 258] width 212 height 22
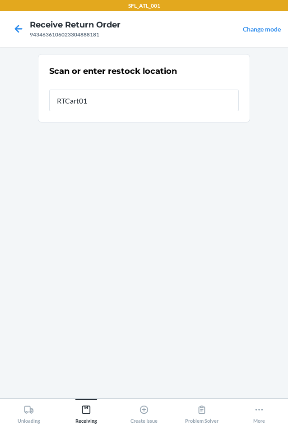
type input "RTCart010"
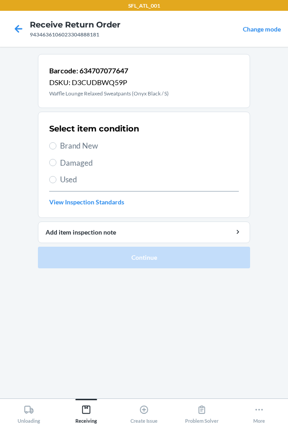
click at [103, 148] on span "Brand New" at bounding box center [149, 146] width 178 height 12
click at [56, 148] on input "Brand New" at bounding box center [52, 145] width 7 height 7
radio input "true"
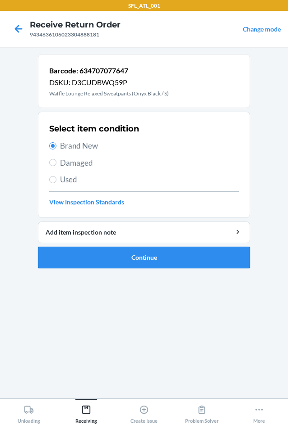
click at [93, 250] on button "Continue" at bounding box center [144, 258] width 212 height 22
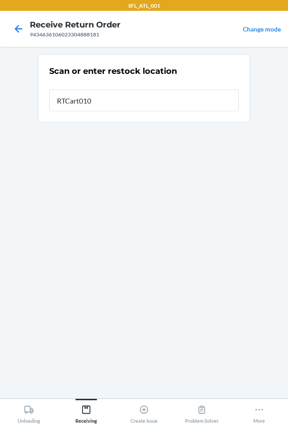
type input "RTCart010"
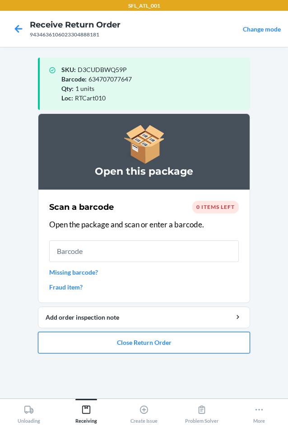
click at [136, 344] on button "Close Return Order" at bounding box center [144, 343] width 212 height 22
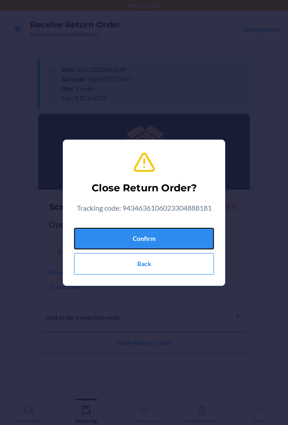
drag, startPoint x: 154, startPoint y: 240, endPoint x: 4, endPoint y: 216, distance: 152.0
click at [154, 240] on button "Confirm" at bounding box center [144, 239] width 140 height 22
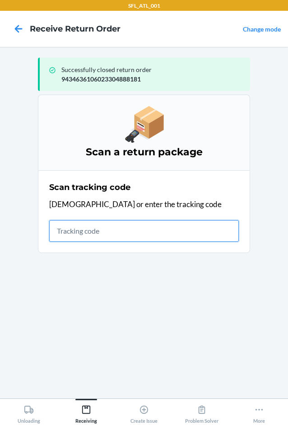
click at [152, 234] on input "text" at bounding box center [143, 231] width 189 height 22
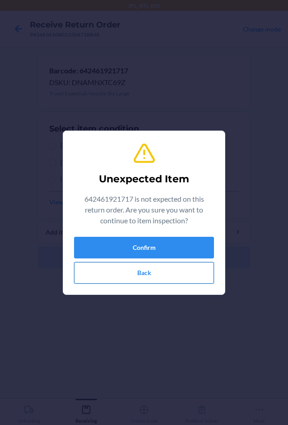
click at [155, 268] on button "Back" at bounding box center [144, 273] width 140 height 22
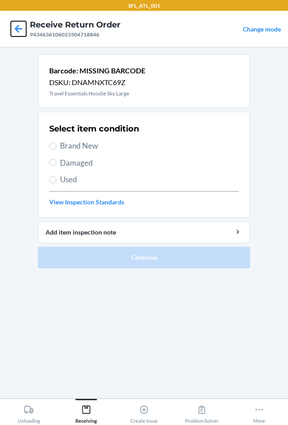
click at [12, 26] on icon at bounding box center [18, 28] width 15 height 15
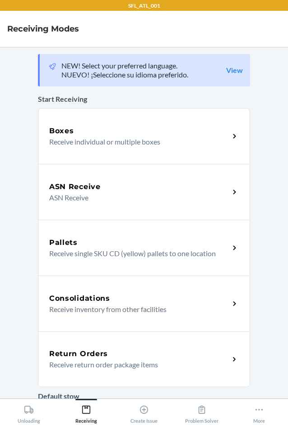
click at [169, 359] on div "Return Orders" at bounding box center [139, 354] width 180 height 11
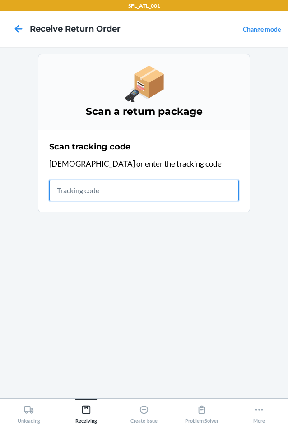
click at [77, 196] on input "text" at bounding box center [143, 191] width 189 height 22
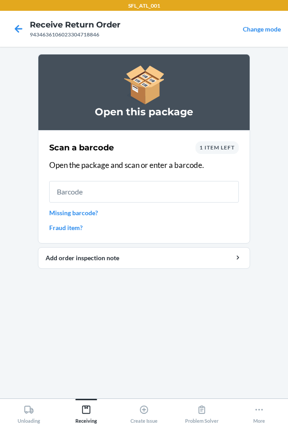
click at [216, 148] on span "1 item left" at bounding box center [216, 147] width 35 height 7
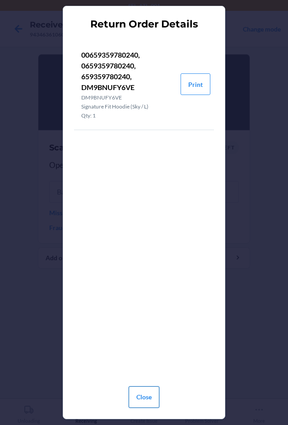
click at [146, 394] on button "Close" at bounding box center [143, 398] width 31 height 22
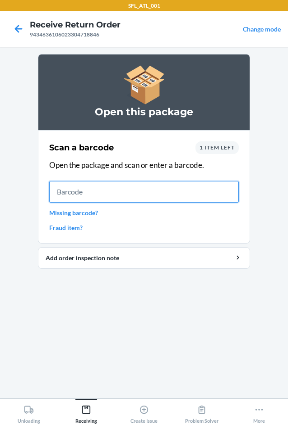
click at [63, 188] on input "text" at bounding box center [143, 192] width 189 height 22
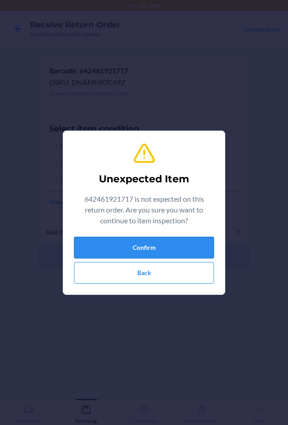
click at [114, 242] on button "Confirm" at bounding box center [144, 248] width 140 height 22
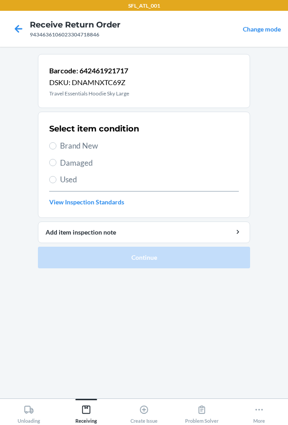
click at [88, 144] on span "Brand New" at bounding box center [149, 146] width 178 height 12
click at [56, 144] on input "Brand New" at bounding box center [52, 145] width 7 height 7
radio input "true"
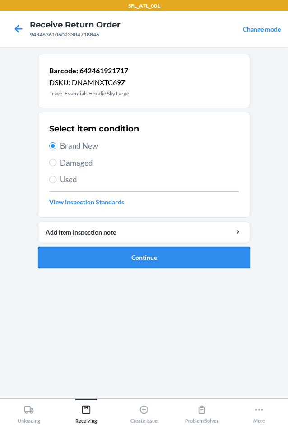
click at [100, 260] on button "Continue" at bounding box center [144, 258] width 212 height 22
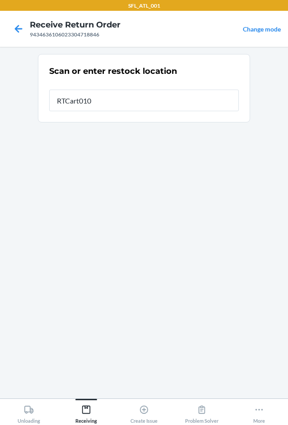
type input "RTCart010"
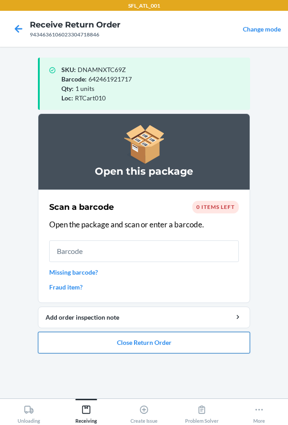
click at [154, 344] on button "Close Return Order" at bounding box center [144, 343] width 212 height 22
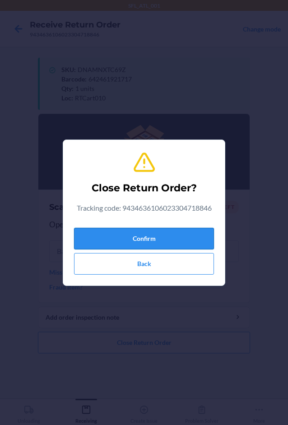
click at [155, 233] on button "Confirm" at bounding box center [144, 239] width 140 height 22
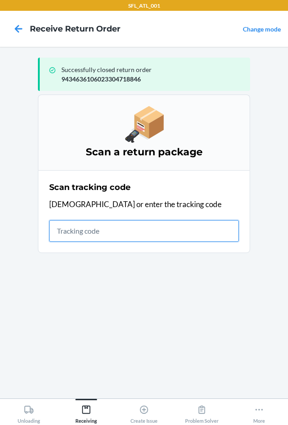
click at [78, 232] on input "text" at bounding box center [143, 231] width 189 height 22
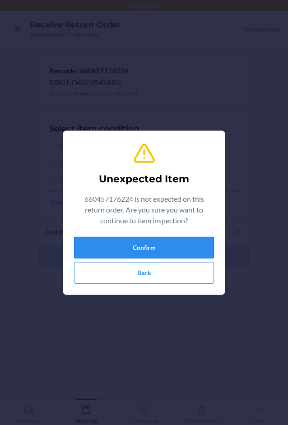
click at [96, 241] on button "Confirm" at bounding box center [144, 248] width 140 height 22
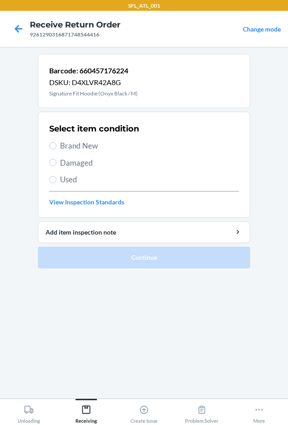
click at [78, 147] on span "Brand New" at bounding box center [149, 146] width 178 height 12
click at [56, 147] on input "Brand New" at bounding box center [52, 145] width 7 height 7
radio input "true"
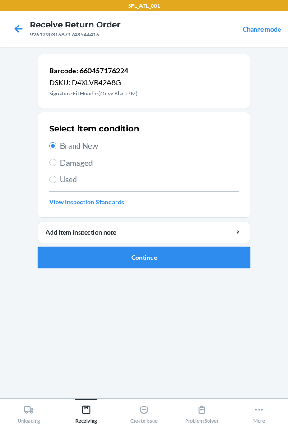
click at [90, 256] on button "Continue" at bounding box center [144, 258] width 212 height 22
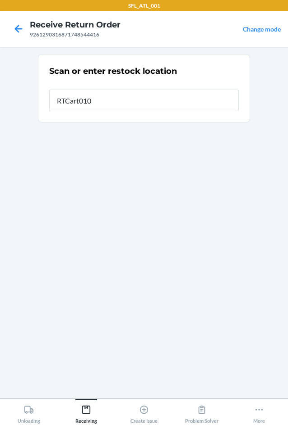
type input "RTCart010"
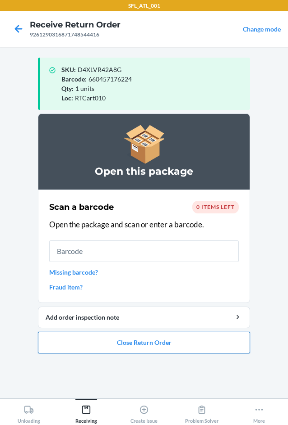
click at [128, 341] on button "Close Return Order" at bounding box center [144, 343] width 212 height 22
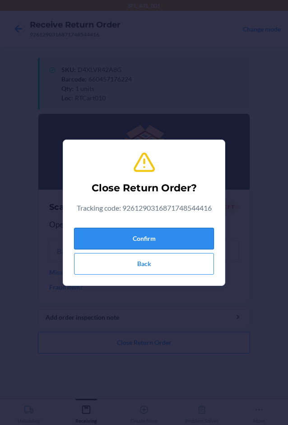
click at [156, 241] on button "Confirm" at bounding box center [144, 239] width 140 height 22
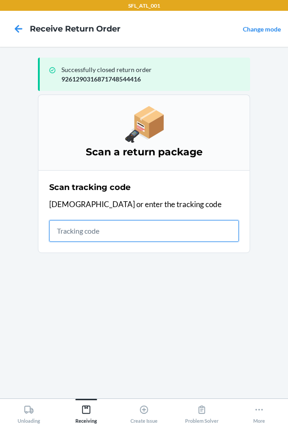
click at [87, 230] on input "text" at bounding box center [143, 231] width 189 height 22
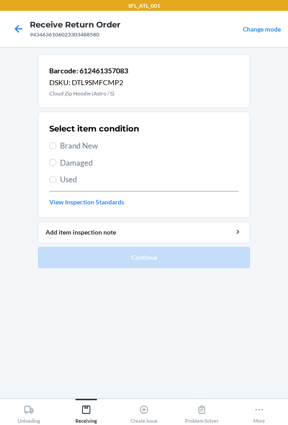
click at [87, 146] on span "Brand New" at bounding box center [149, 146] width 178 height 12
click at [56, 146] on input "Brand New" at bounding box center [52, 145] width 7 height 7
radio input "true"
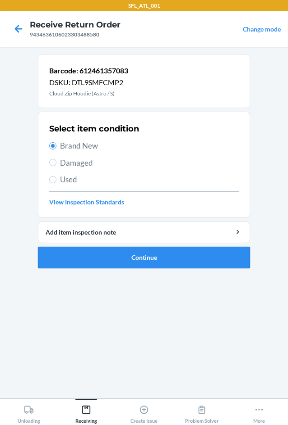
click at [110, 259] on button "Continue" at bounding box center [144, 258] width 212 height 22
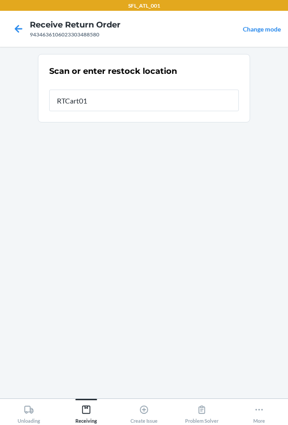
type input "RTCart010"
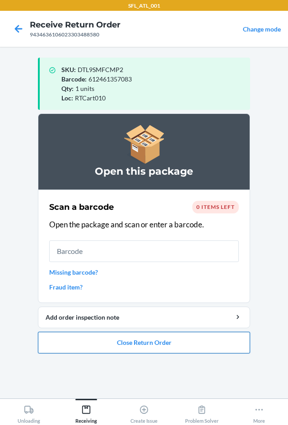
click at [151, 345] on button "Close Return Order" at bounding box center [144, 343] width 212 height 22
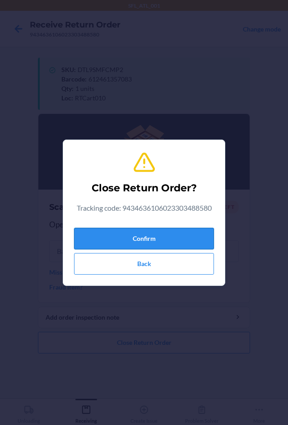
click at [174, 235] on button "Confirm" at bounding box center [144, 239] width 140 height 22
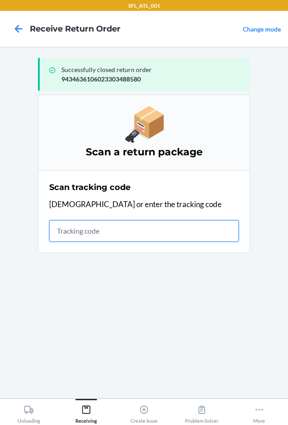
click at [97, 236] on input "text" at bounding box center [143, 231] width 189 height 22
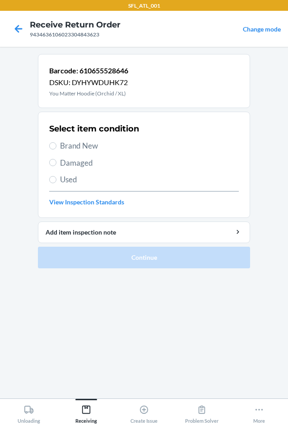
click at [79, 143] on span "Brand New" at bounding box center [149, 146] width 178 height 12
click at [56, 143] on input "Brand New" at bounding box center [52, 145] width 7 height 7
radio input "true"
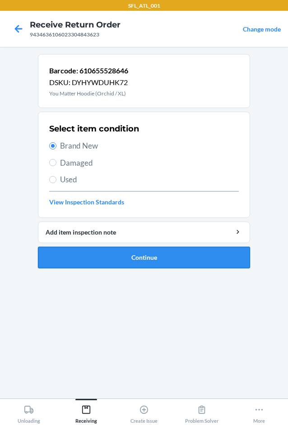
click at [107, 255] on button "Continue" at bounding box center [144, 258] width 212 height 22
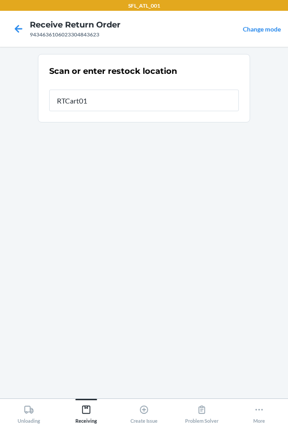
type input "RTCart010"
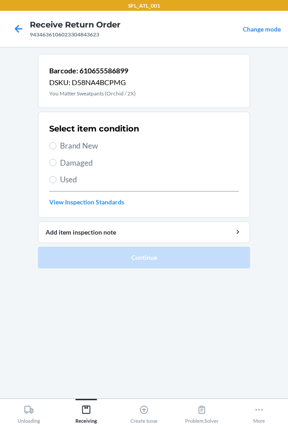
click at [65, 143] on span "Brand New" at bounding box center [149, 146] width 178 height 12
click at [56, 143] on input "Brand New" at bounding box center [52, 145] width 7 height 7
radio input "true"
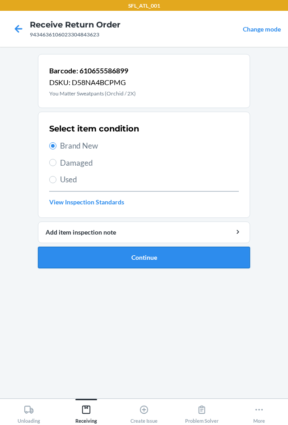
click at [86, 253] on button "Continue" at bounding box center [144, 258] width 212 height 22
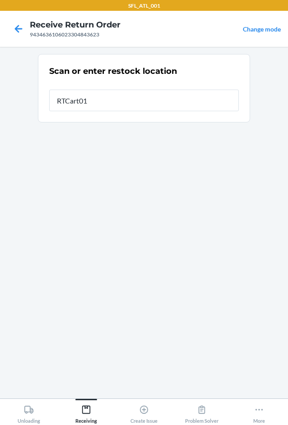
type input "RTCart010"
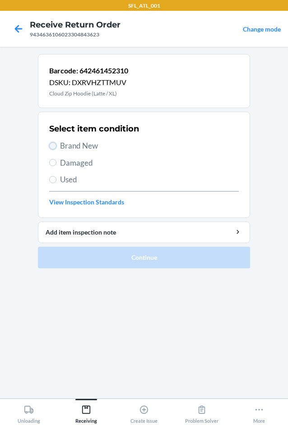
click at [50, 143] on input "Brand New" at bounding box center [52, 145] width 7 height 7
radio input "true"
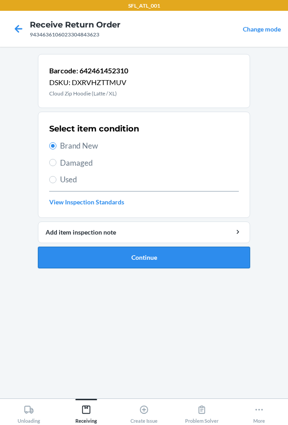
click at [81, 257] on button "Continue" at bounding box center [144, 258] width 212 height 22
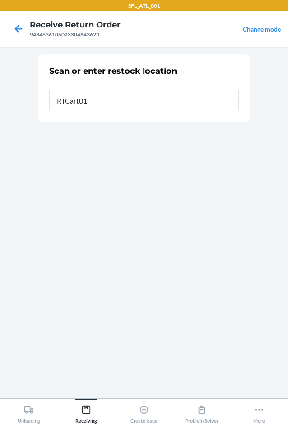
type input "RTCart010"
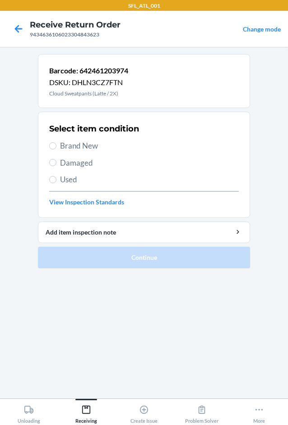
click at [82, 150] on span "Brand New" at bounding box center [149, 146] width 178 height 12
click at [56, 150] on input "Brand New" at bounding box center [52, 145] width 7 height 7
radio input "true"
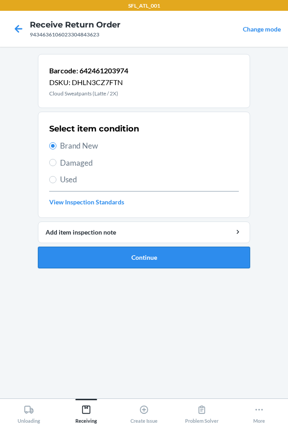
click at [104, 259] on button "Continue" at bounding box center [144, 258] width 212 height 22
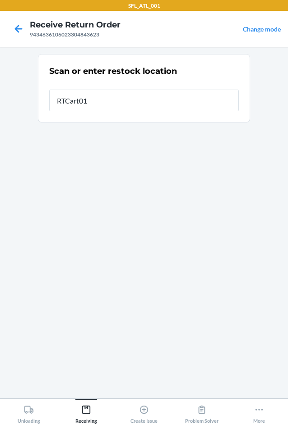
type input "RTCart010"
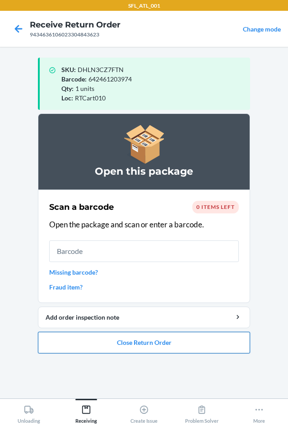
click at [105, 342] on button "Close Return Order" at bounding box center [144, 343] width 212 height 22
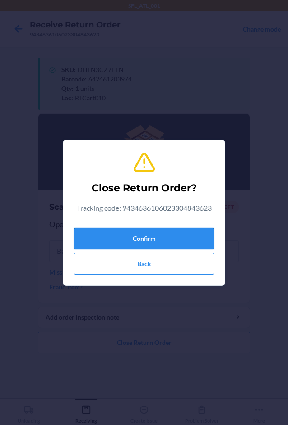
click at [128, 239] on button "Confirm" at bounding box center [144, 239] width 140 height 22
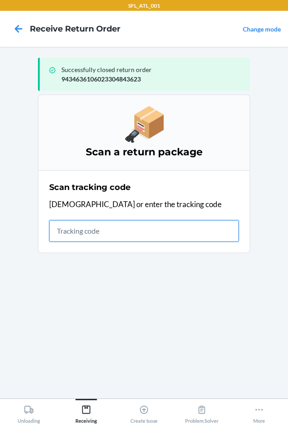
click at [70, 226] on input "text" at bounding box center [143, 231] width 189 height 22
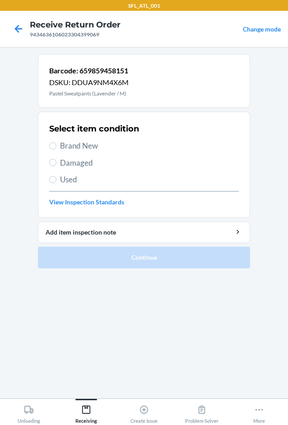
click at [88, 146] on span "Brand New" at bounding box center [149, 146] width 178 height 12
click at [56, 146] on input "Brand New" at bounding box center [52, 145] width 7 height 7
radio input "true"
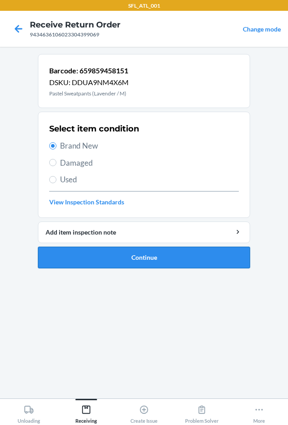
click at [91, 251] on button "Continue" at bounding box center [144, 258] width 212 height 22
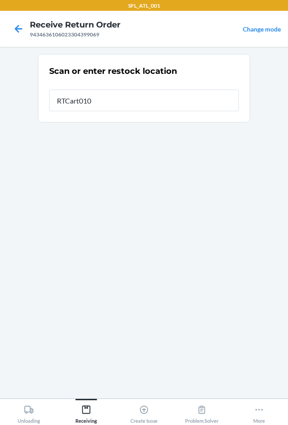
type input "RTCart010"
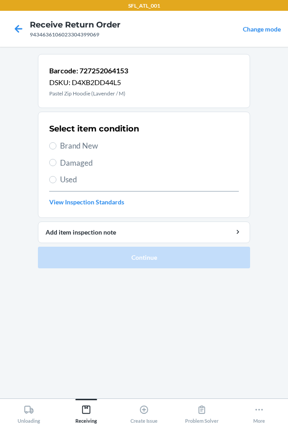
click at [85, 145] on span "Brand New" at bounding box center [149, 146] width 178 height 12
click at [56, 145] on input "Brand New" at bounding box center [52, 145] width 7 height 7
radio input "true"
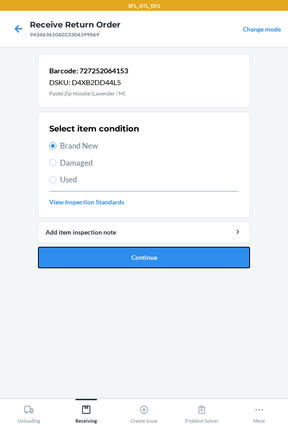
click at [101, 259] on button "Continue" at bounding box center [144, 258] width 212 height 22
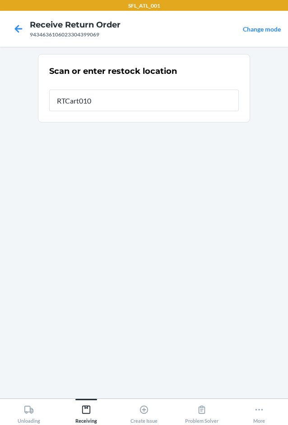
type input "RTCart010"
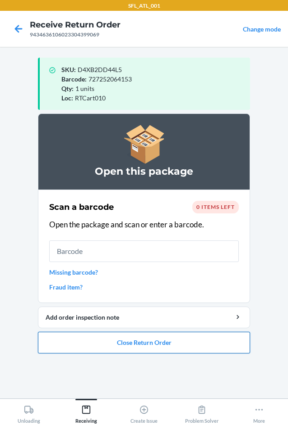
click at [158, 351] on button "Close Return Order" at bounding box center [144, 343] width 212 height 22
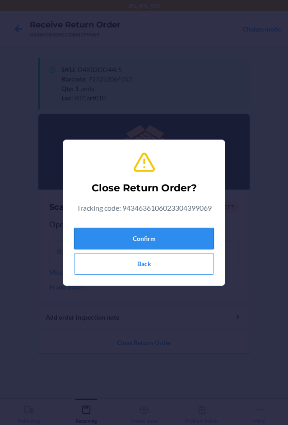
click at [169, 238] on button "Confirm" at bounding box center [144, 239] width 140 height 22
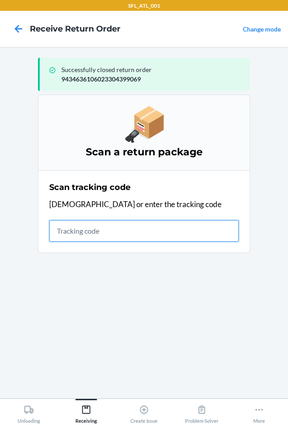
click at [151, 234] on input "text" at bounding box center [143, 231] width 189 height 22
type input "42030259"
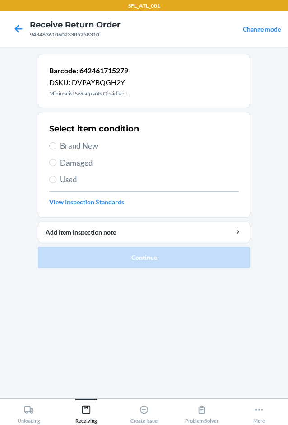
click at [86, 149] on span "Brand New" at bounding box center [149, 146] width 178 height 12
click at [56, 149] on input "Brand New" at bounding box center [52, 145] width 7 height 7
radio input "true"
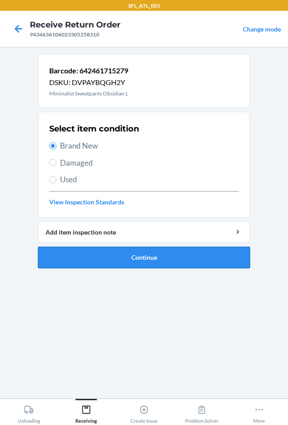
click at [91, 257] on button "Continue" at bounding box center [144, 258] width 212 height 22
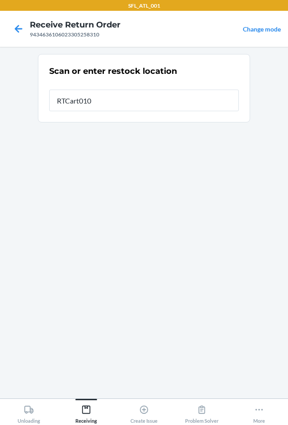
type input "RTCart010"
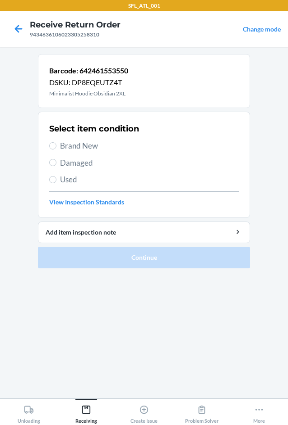
click at [66, 143] on span "Brand New" at bounding box center [149, 146] width 178 height 12
click at [56, 143] on input "Brand New" at bounding box center [52, 145] width 7 height 7
radio input "true"
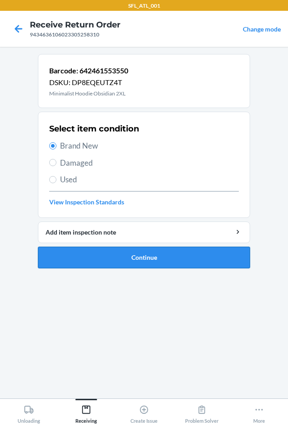
click at [69, 254] on button "Continue" at bounding box center [144, 258] width 212 height 22
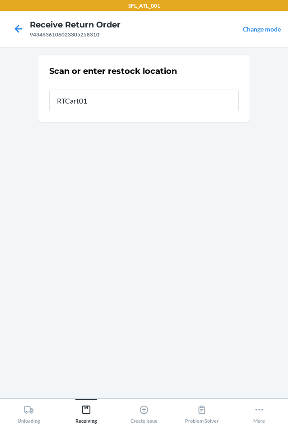
type input "RTCart010"
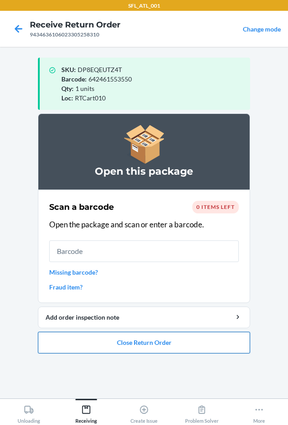
click at [137, 340] on button "Close Return Order" at bounding box center [144, 343] width 212 height 22
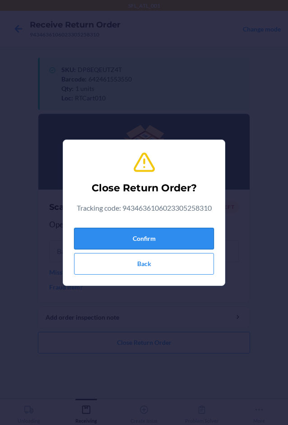
click at [155, 241] on button "Confirm" at bounding box center [144, 239] width 140 height 22
